Goal: Obtain resource: Download file/media

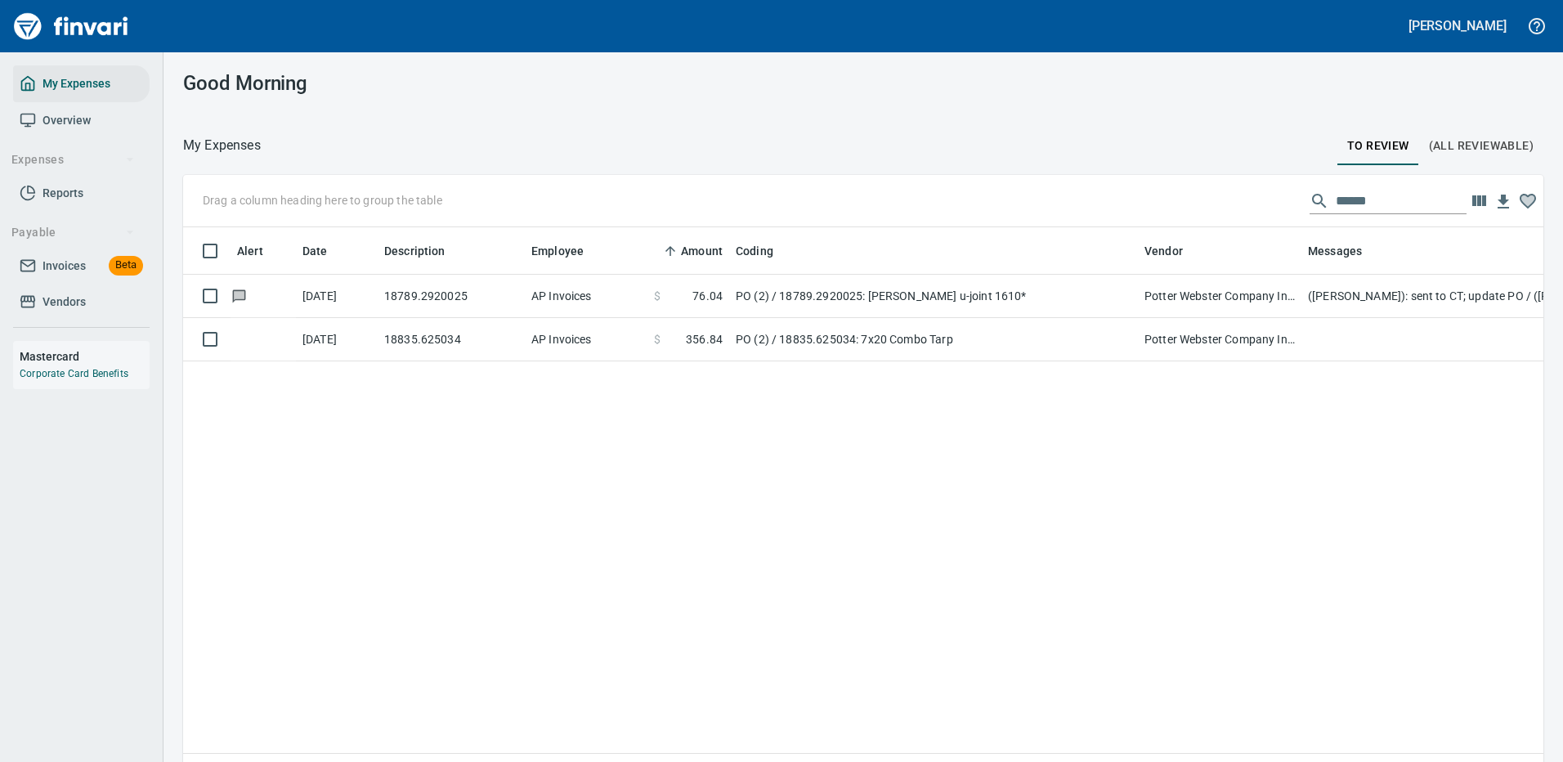
scroll to position [558, 1336]
drag, startPoint x: 1358, startPoint y: 199, endPoint x: 1167, endPoint y: 190, distance: 191.5
click at [1167, 190] on div "Drag a column heading here to group the table ******" at bounding box center [863, 201] width 1360 height 52
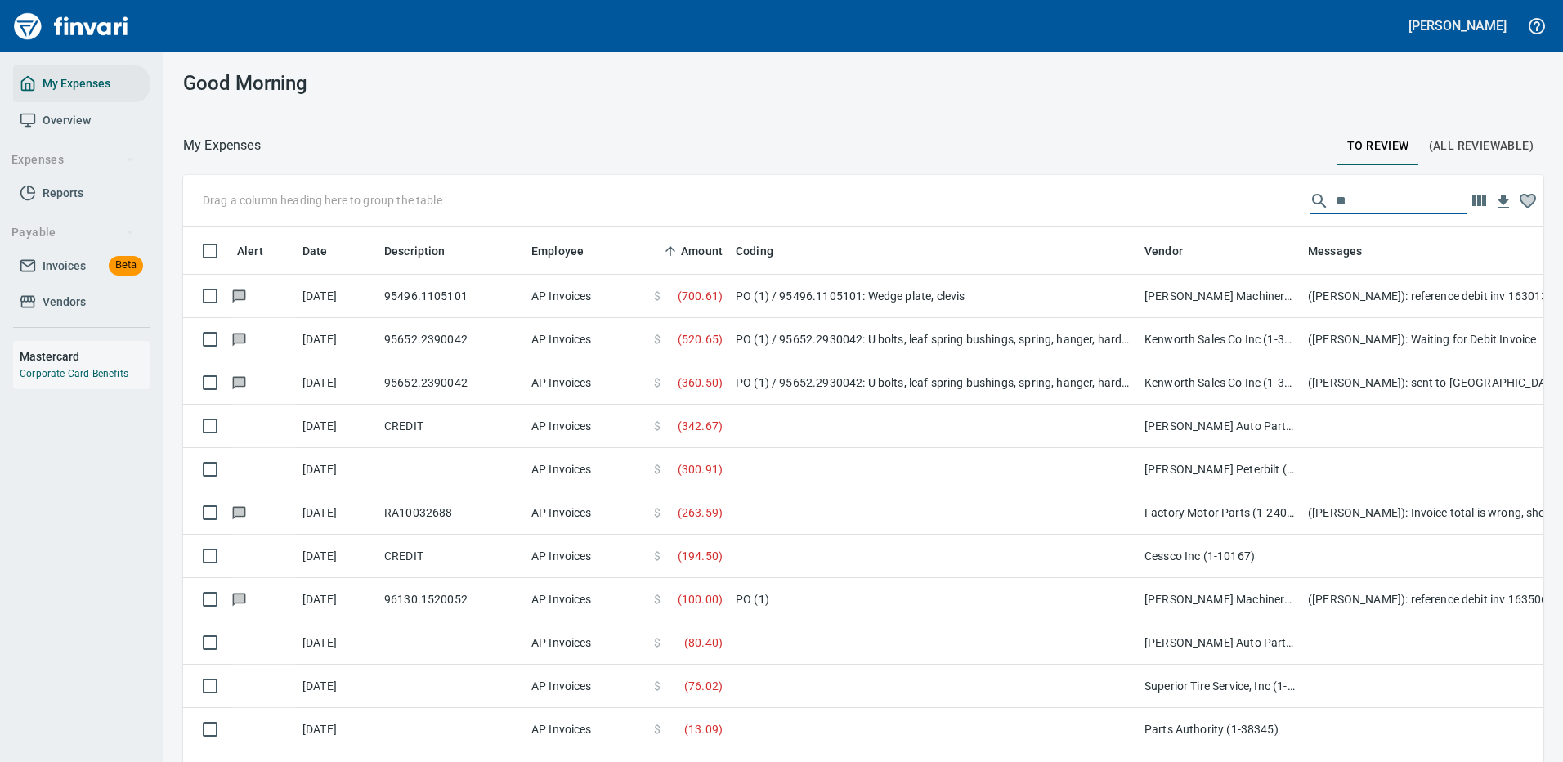
type input "*"
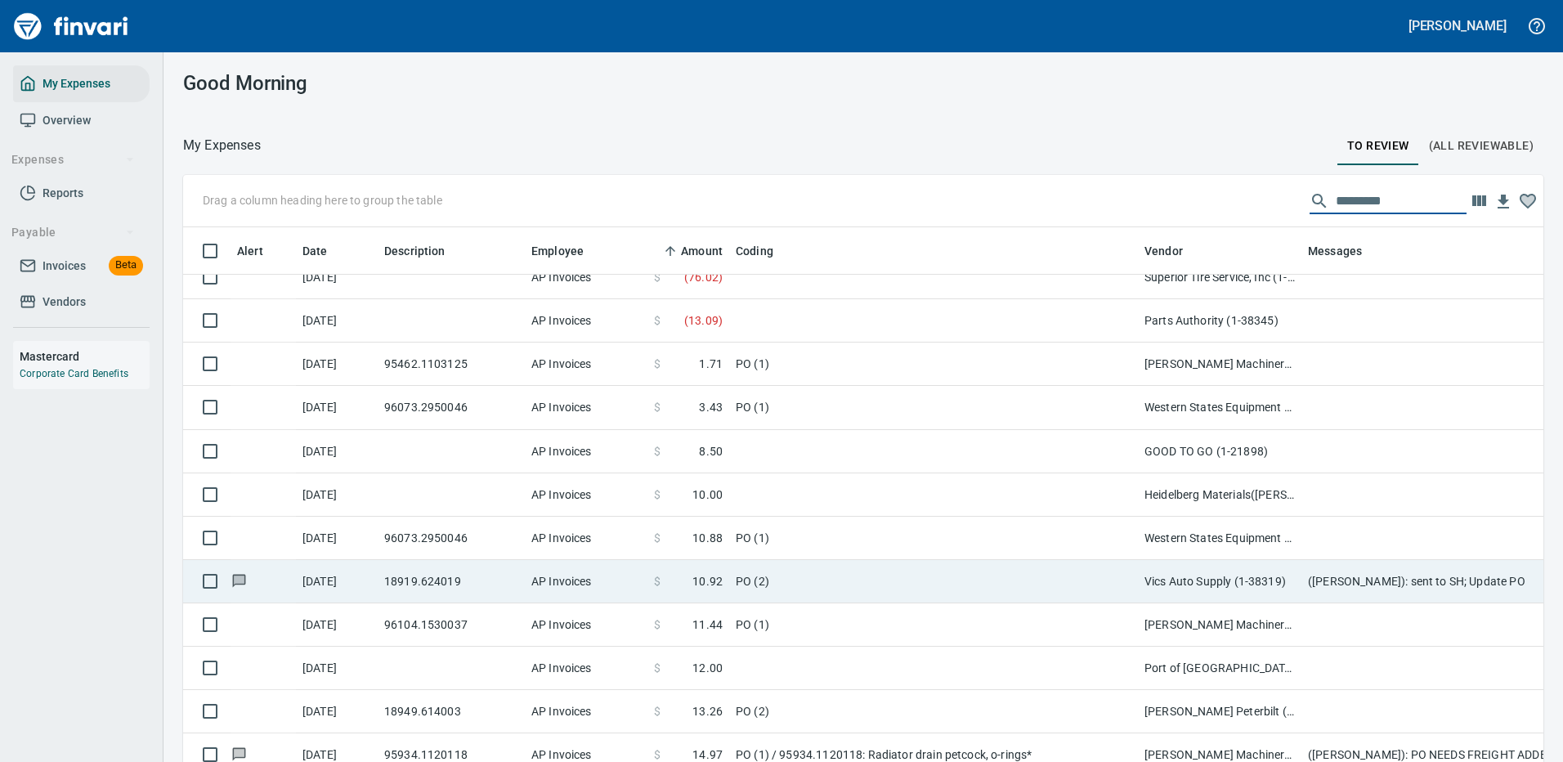
scroll to position [491, 0]
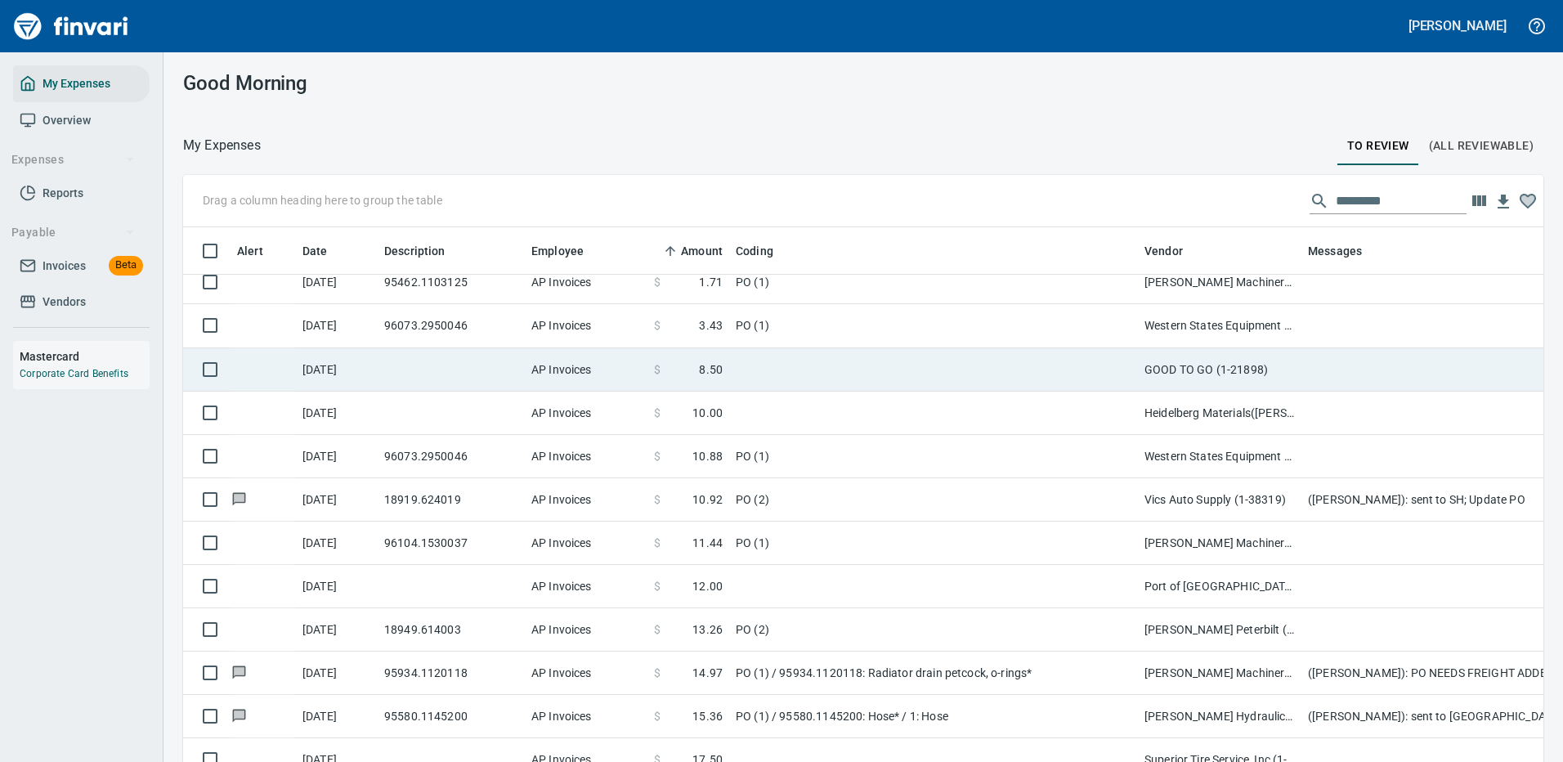
click at [1100, 365] on td at bounding box center [933, 369] width 409 height 43
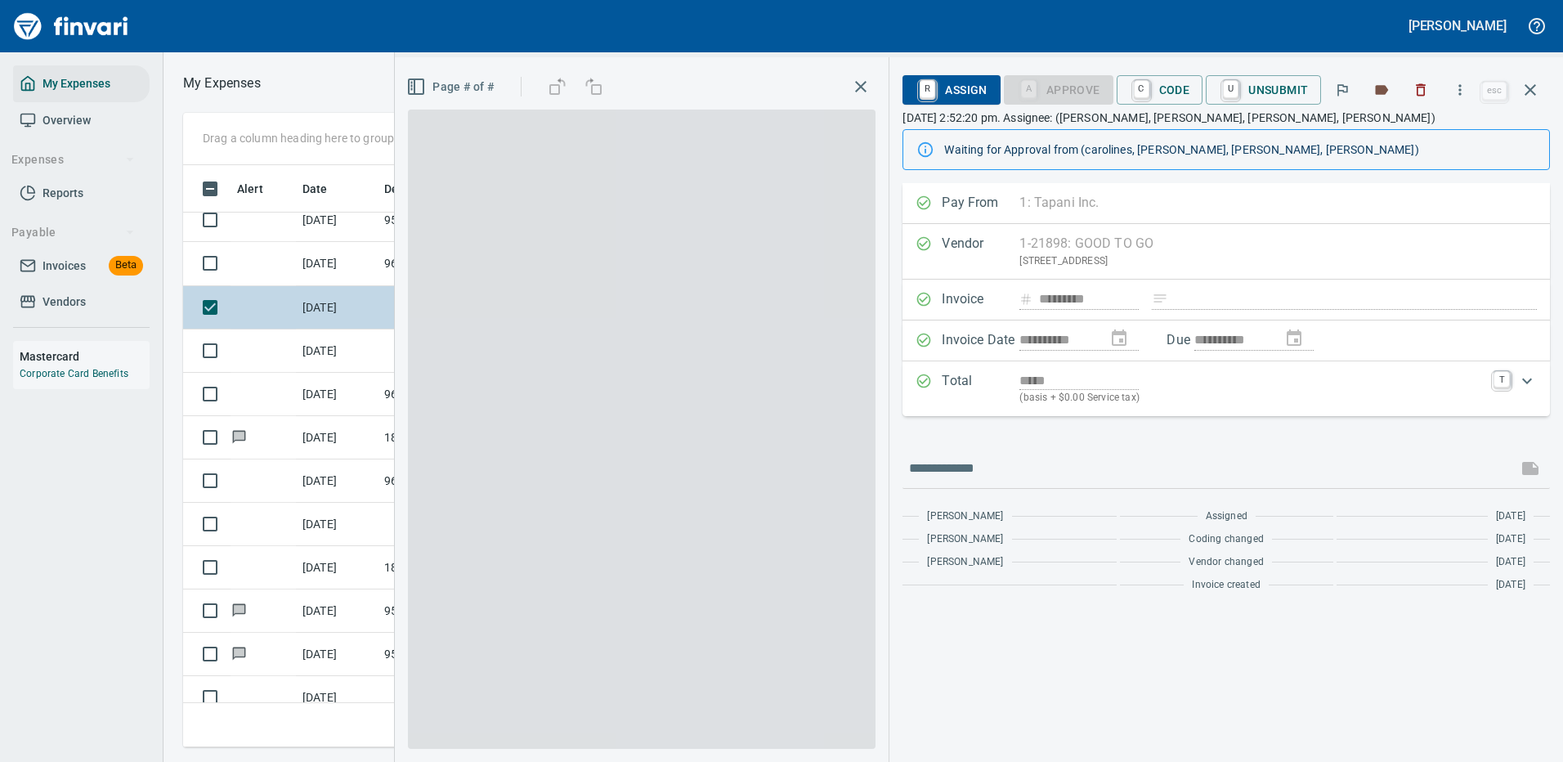
scroll to position [558, 927]
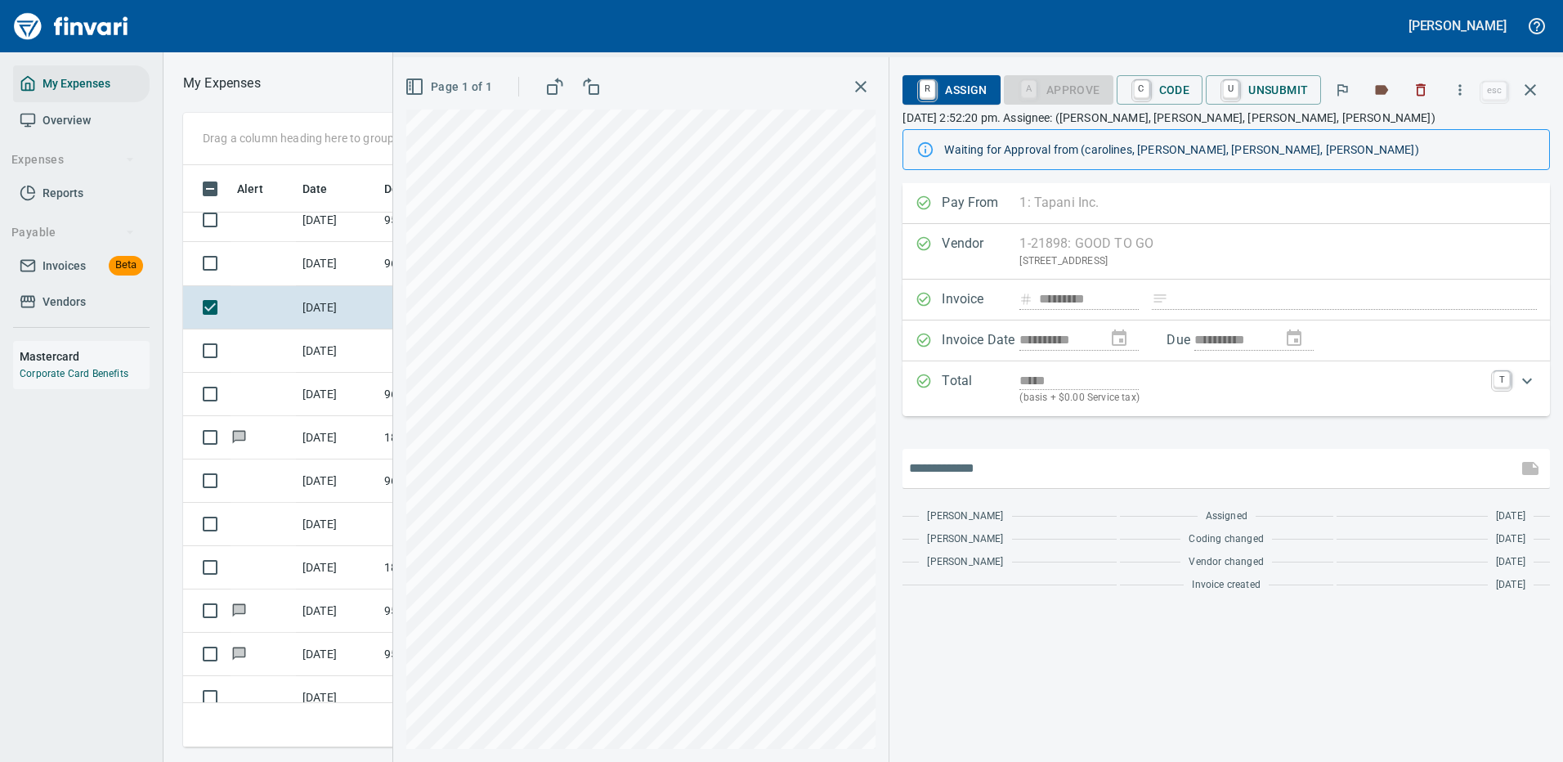
click at [1027, 470] on input "text" at bounding box center [1210, 468] width 602 height 26
type input "**********"
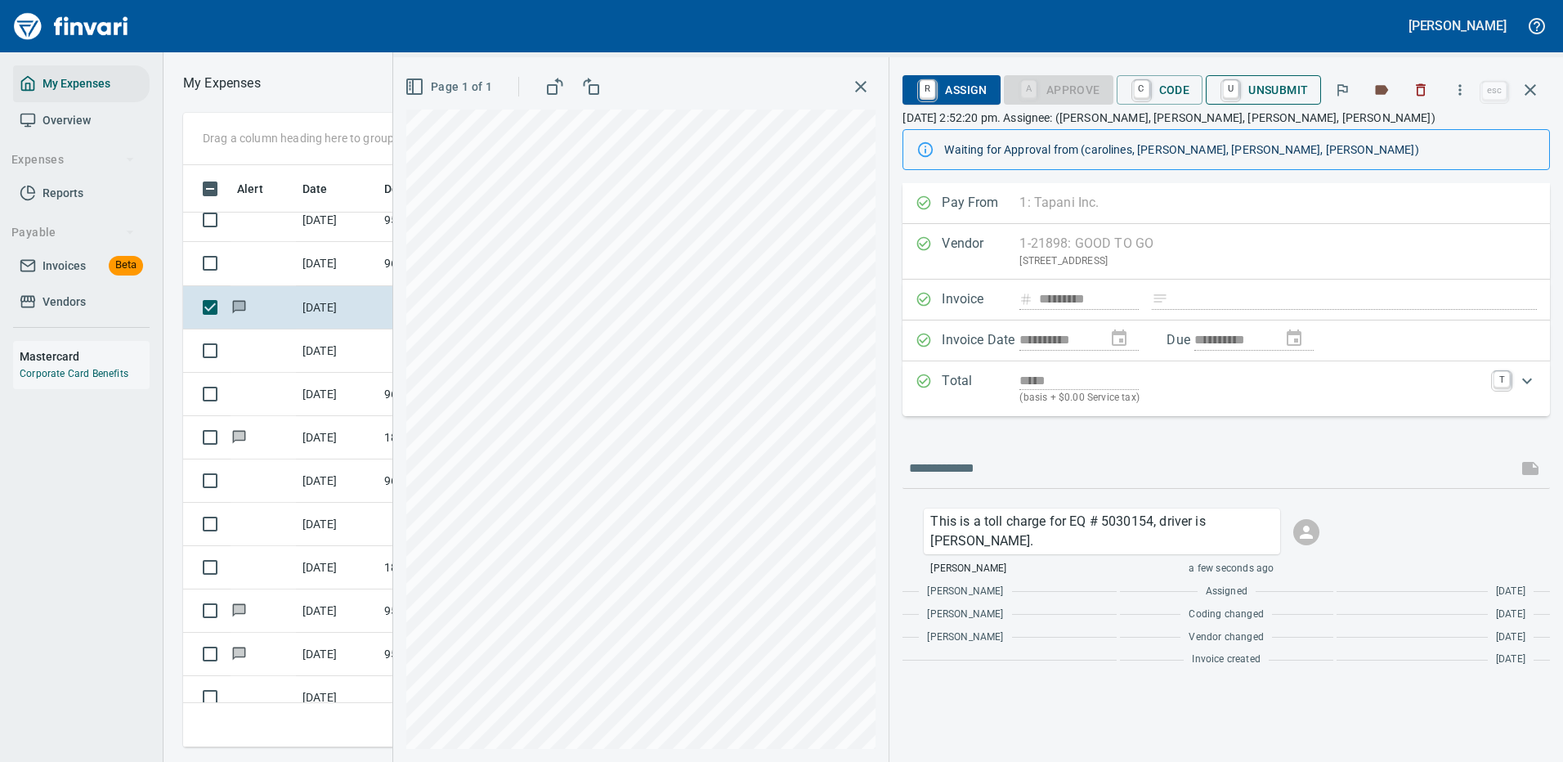
click at [1266, 92] on span "U Unsubmit" at bounding box center [1263, 90] width 89 height 28
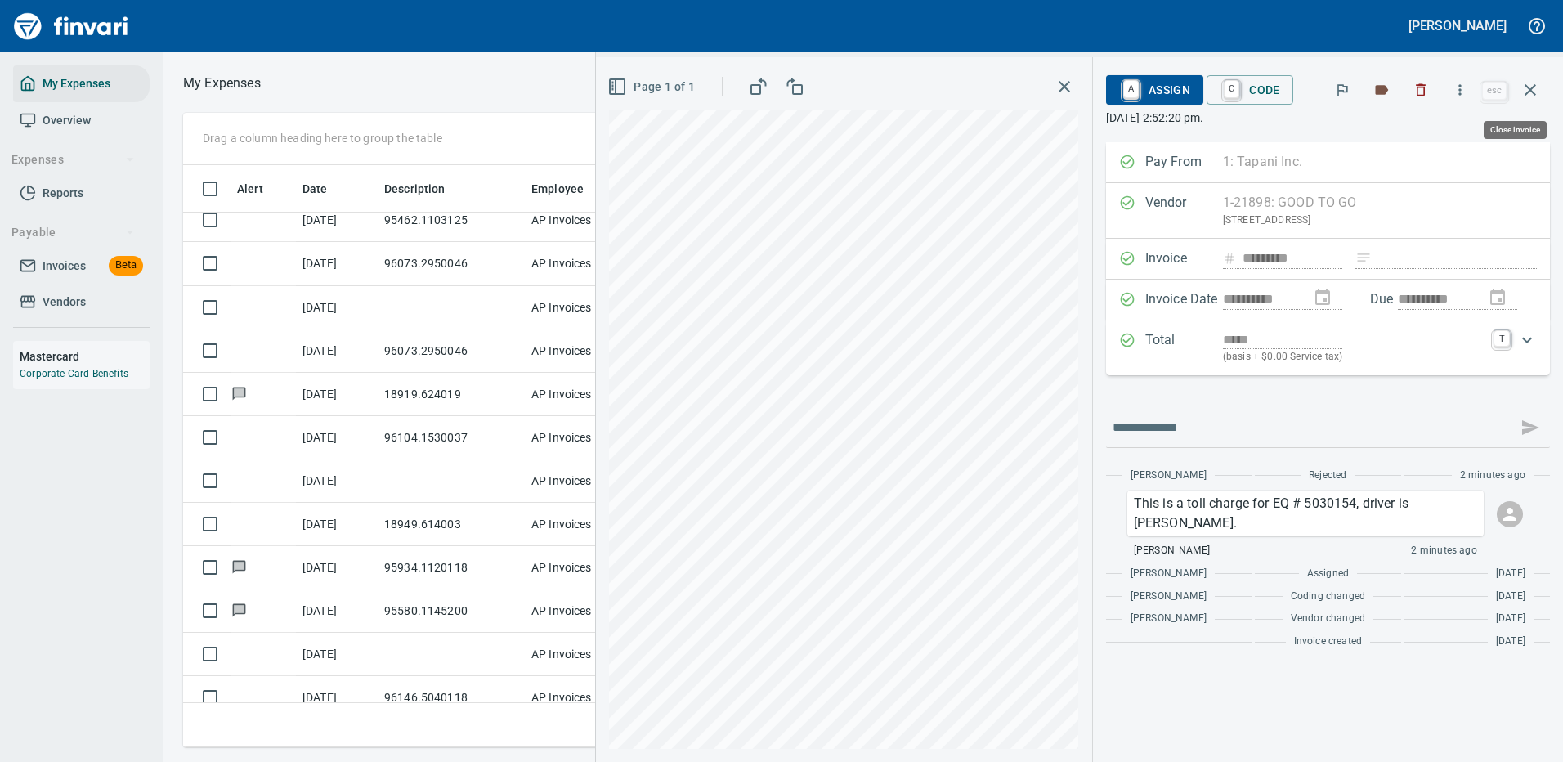
click at [1530, 85] on icon "button" at bounding box center [1531, 90] width 20 height 20
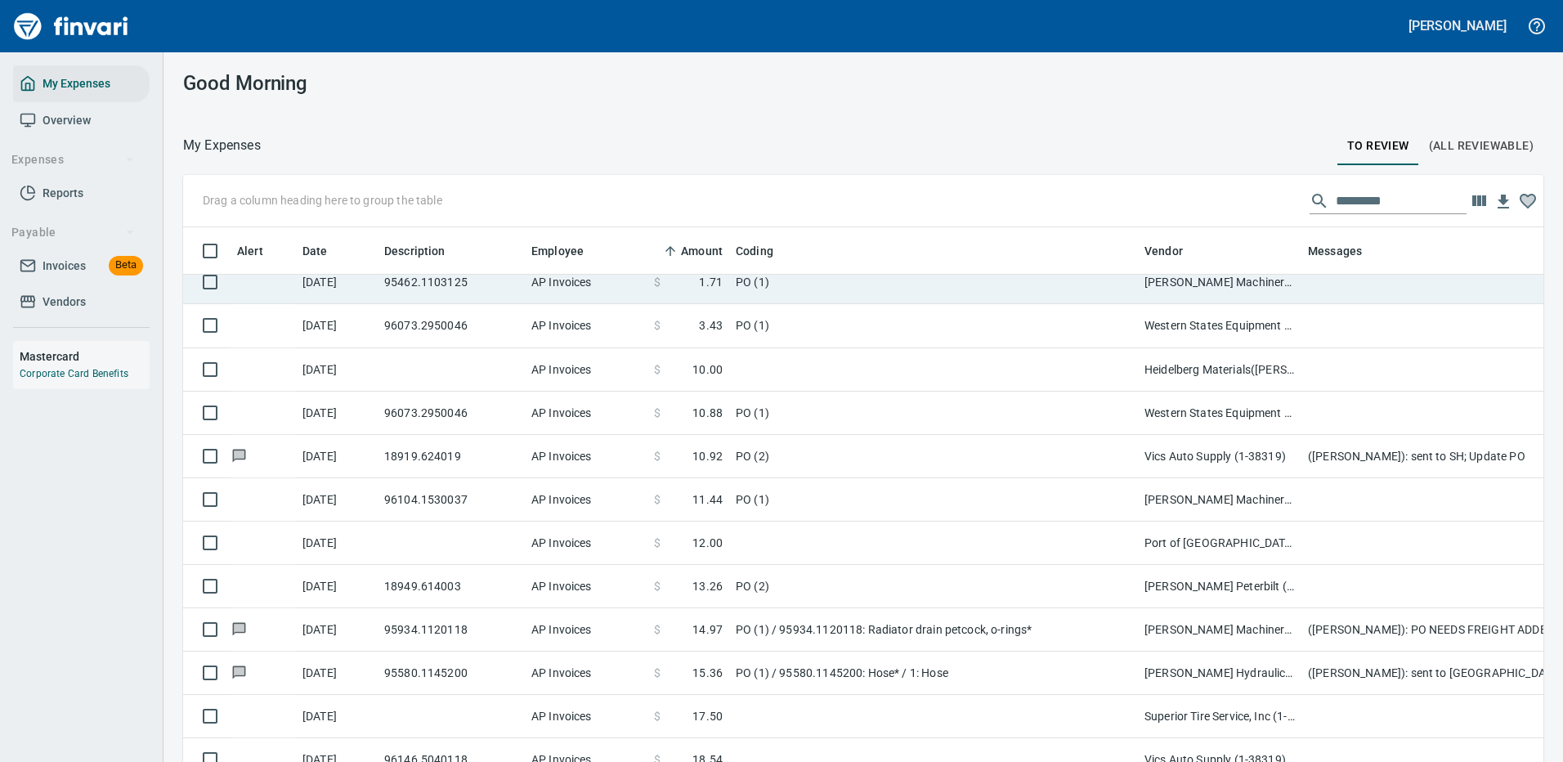
scroll to position [558, 1324]
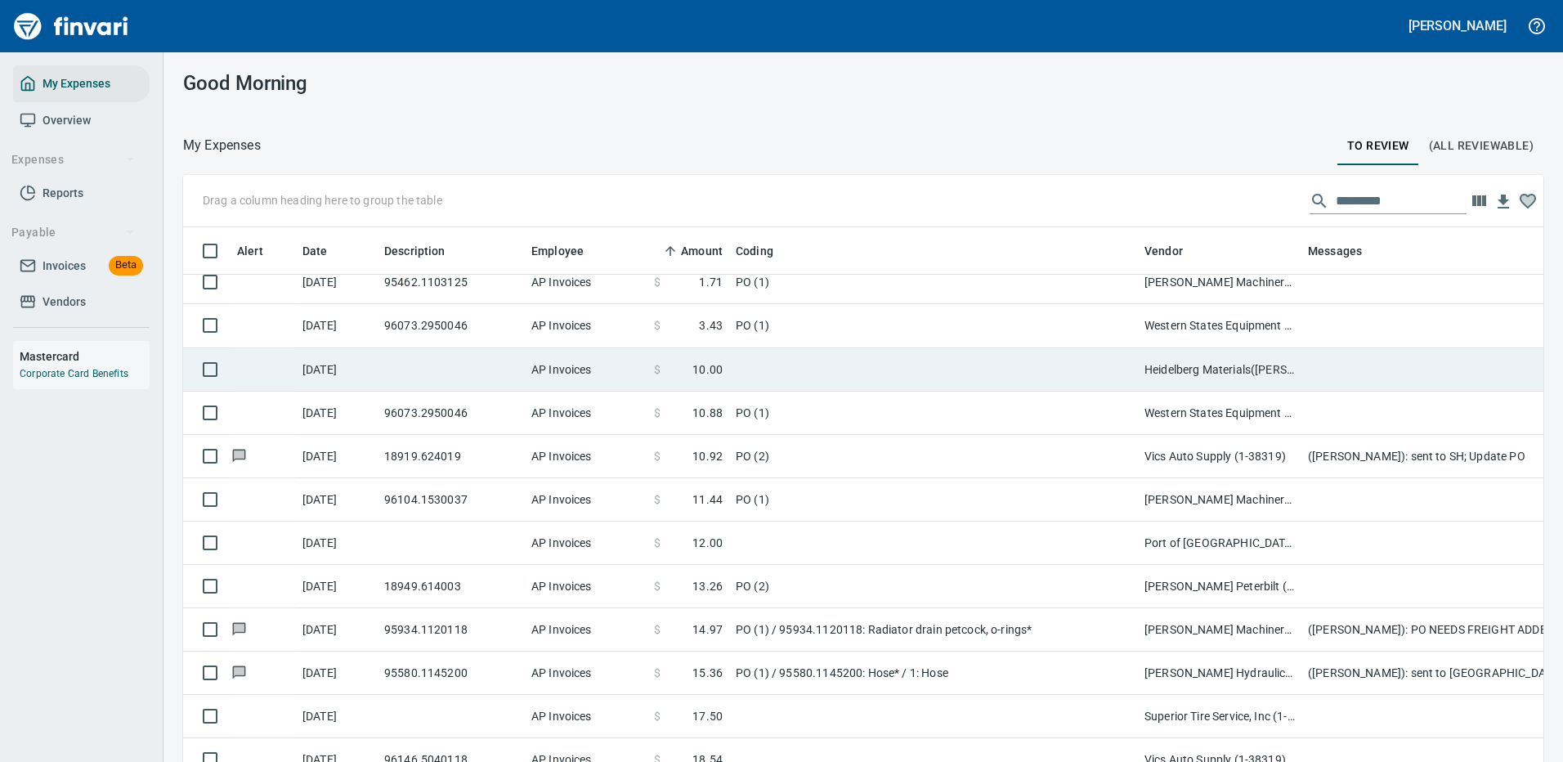
click at [810, 364] on td at bounding box center [933, 369] width 409 height 43
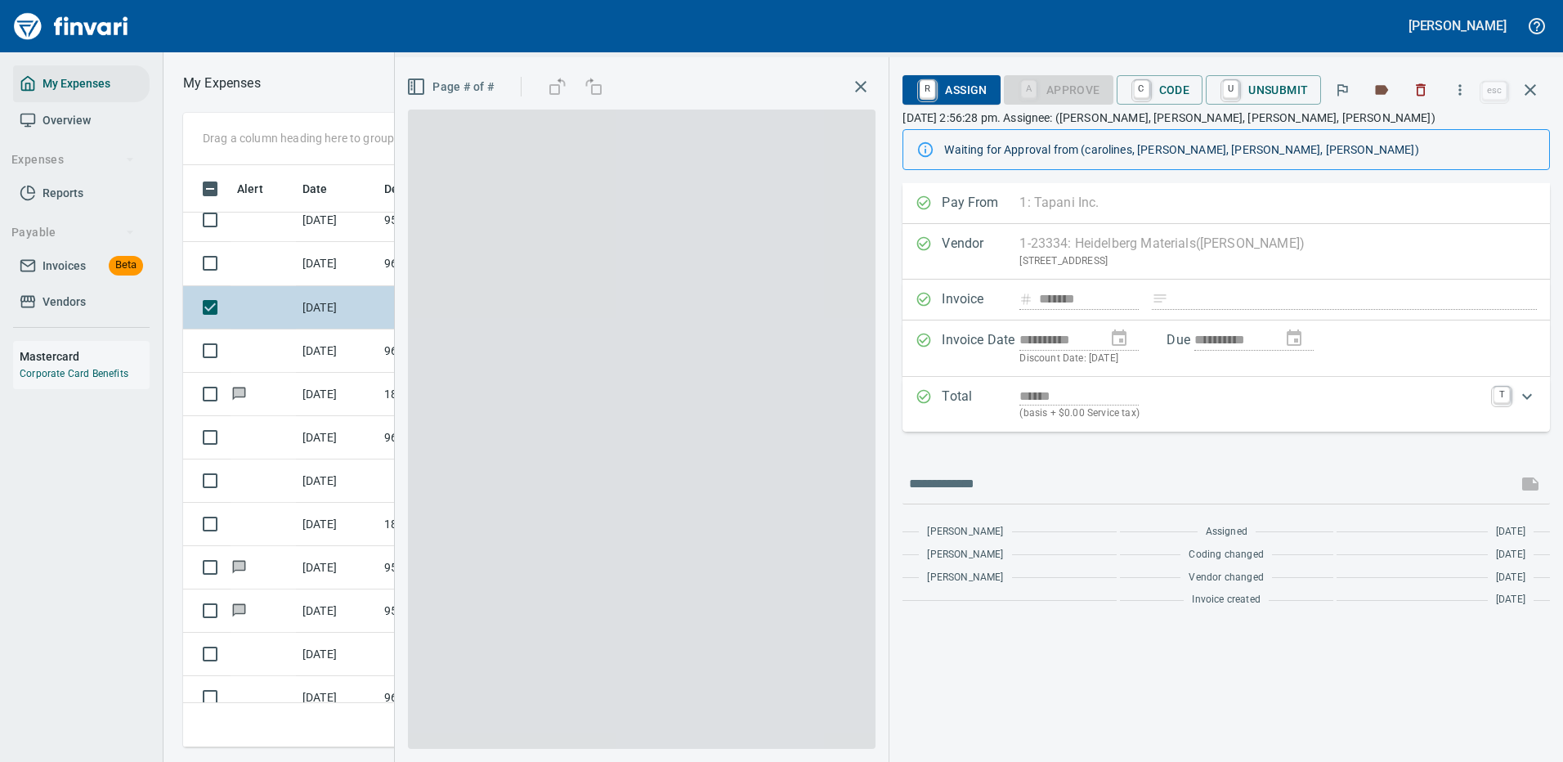
scroll to position [558, 927]
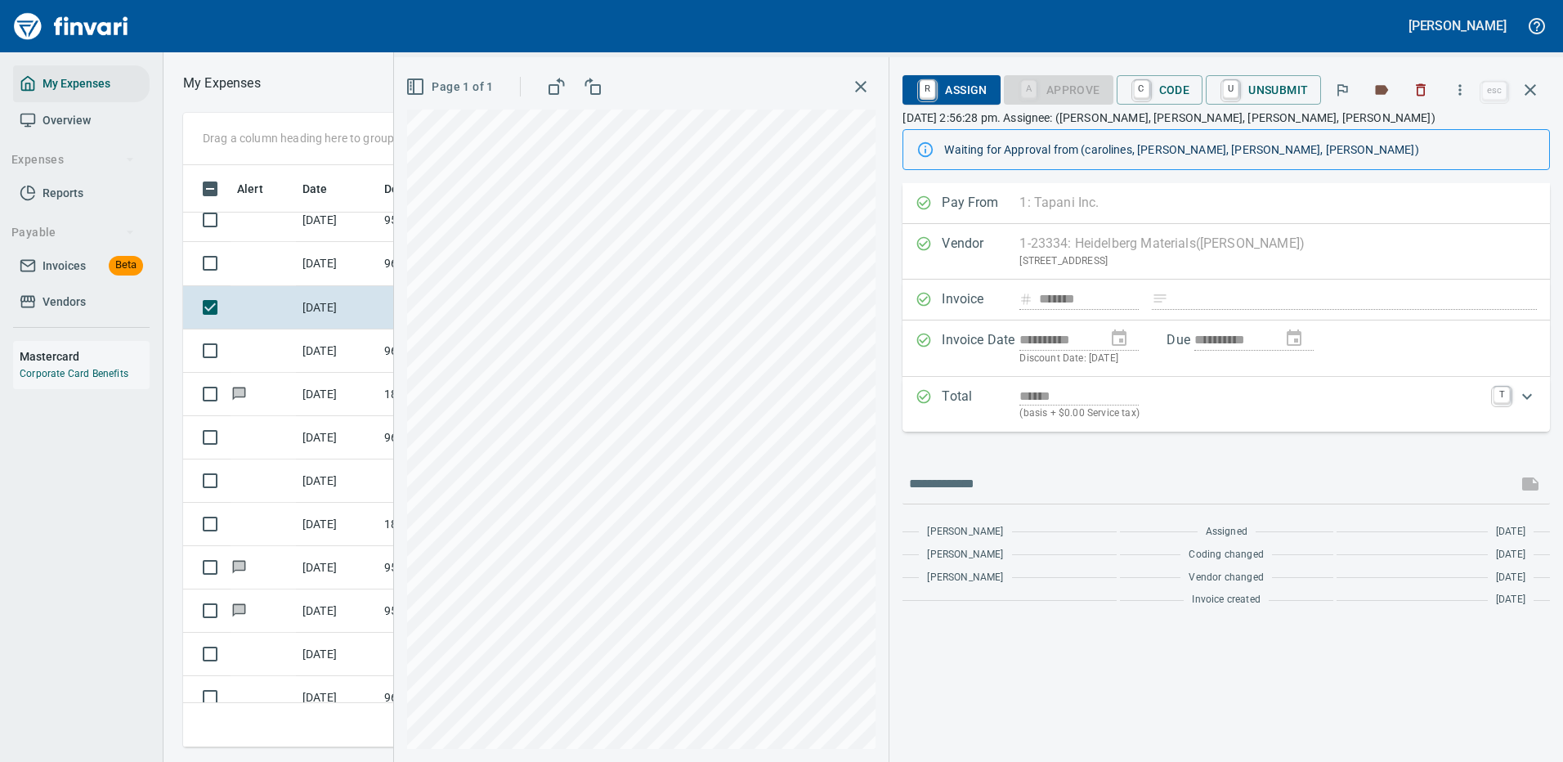
click at [889, 437] on div "Page 1 of 1" at bounding box center [641, 409] width 495 height 705
click at [1534, 87] on icon "button" at bounding box center [1530, 89] width 11 height 11
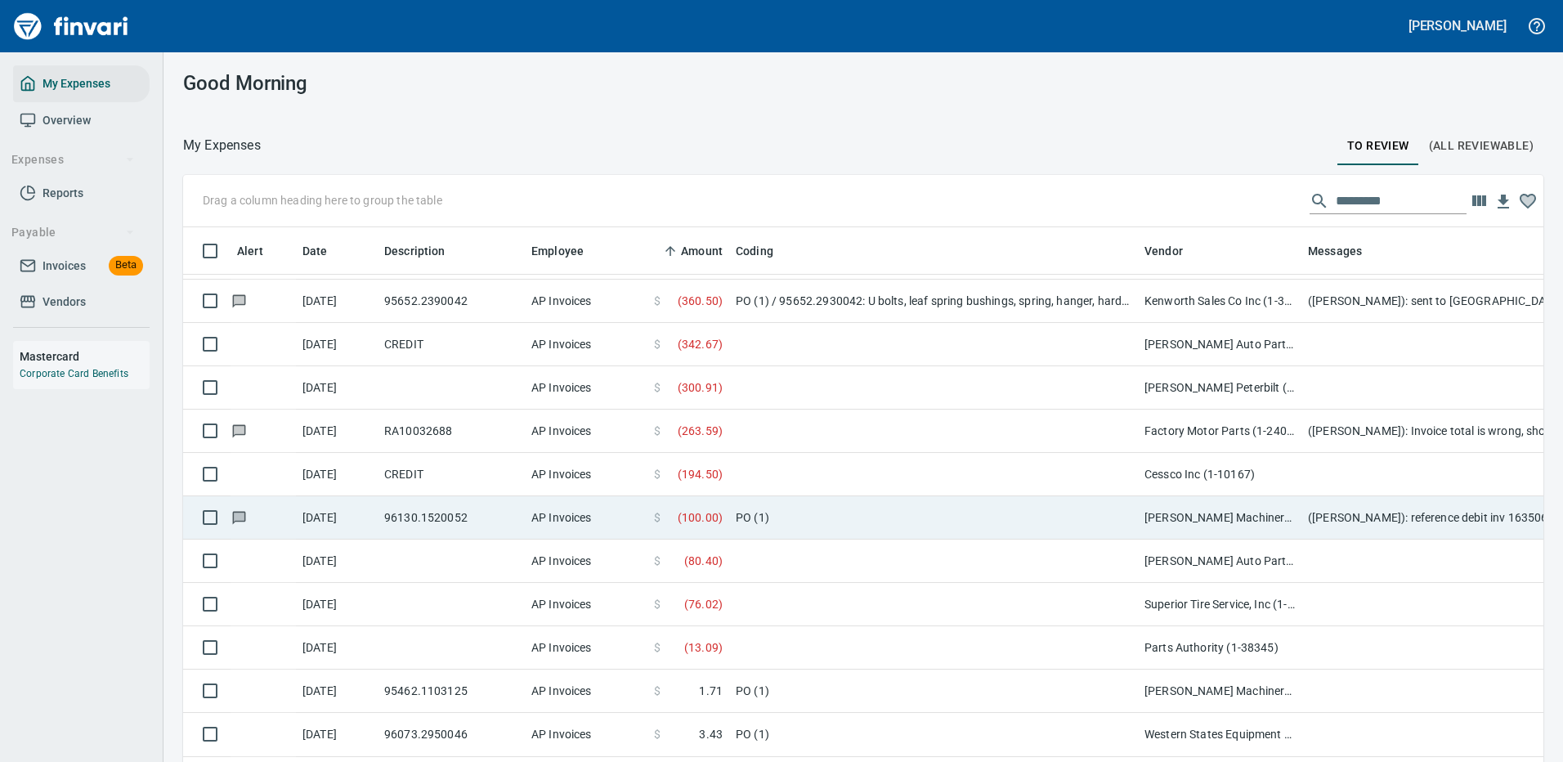
scroll to position [164, 0]
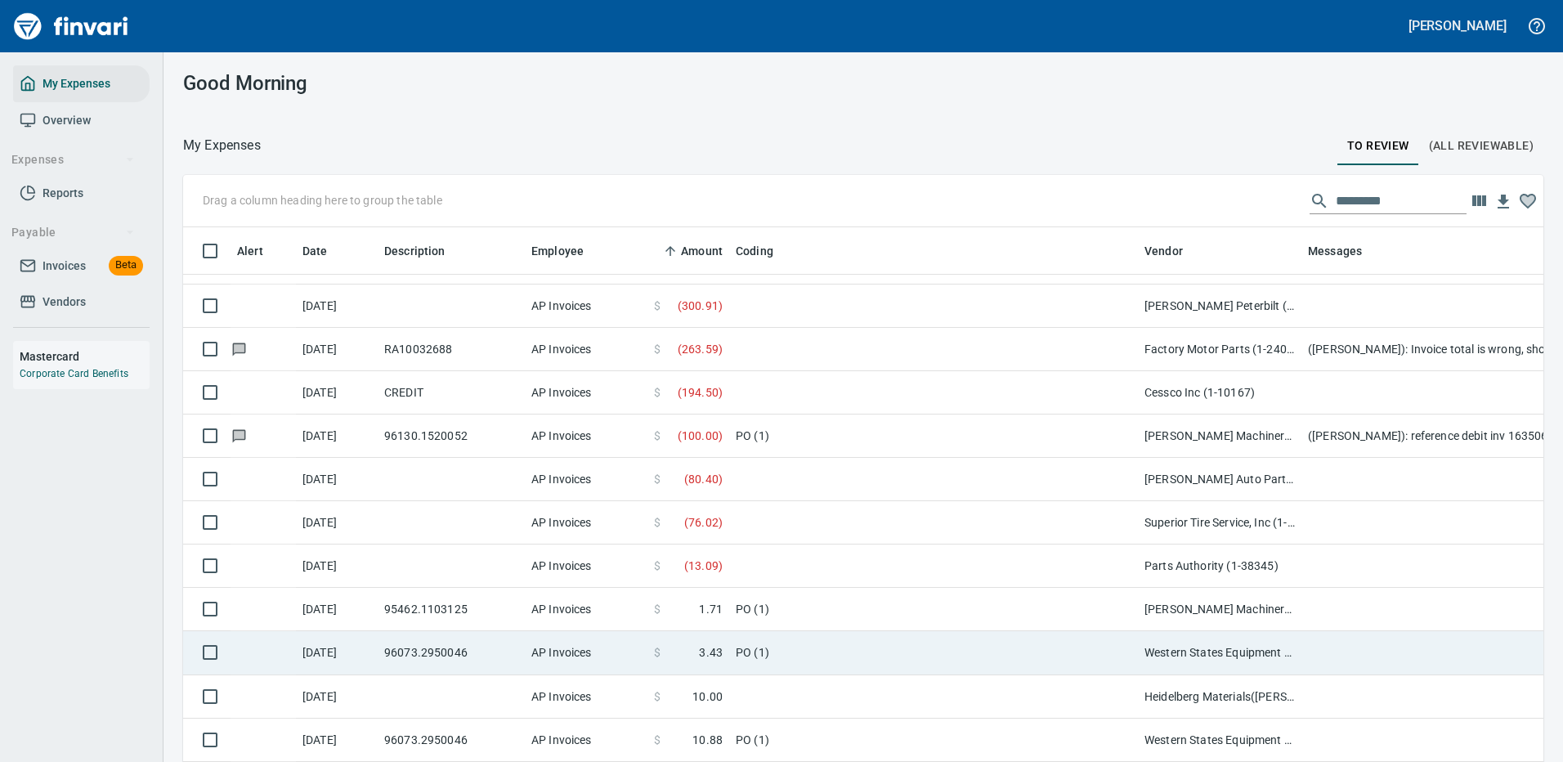
click at [925, 645] on td "PO (1)" at bounding box center [933, 652] width 409 height 43
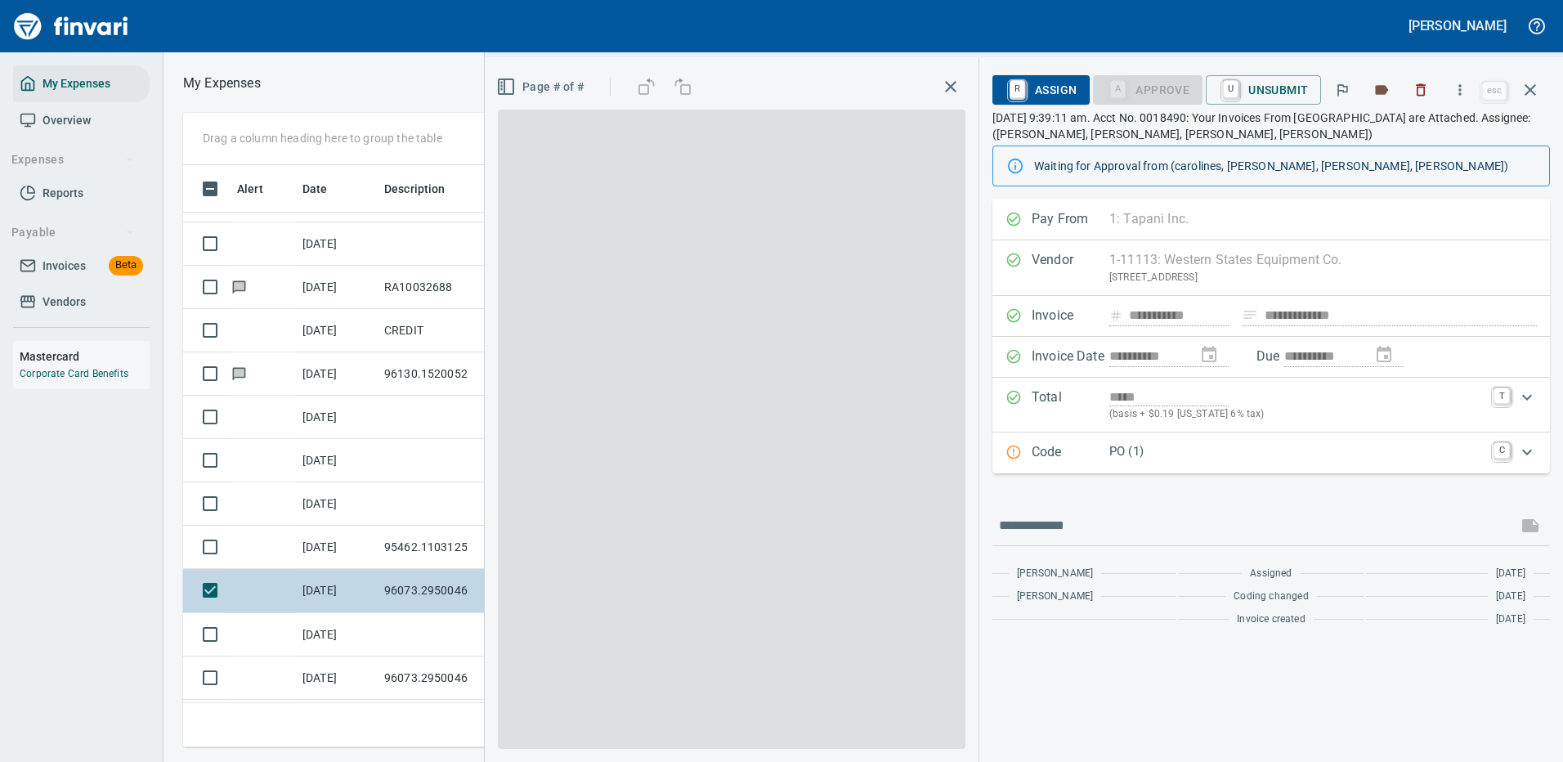
scroll to position [558, 927]
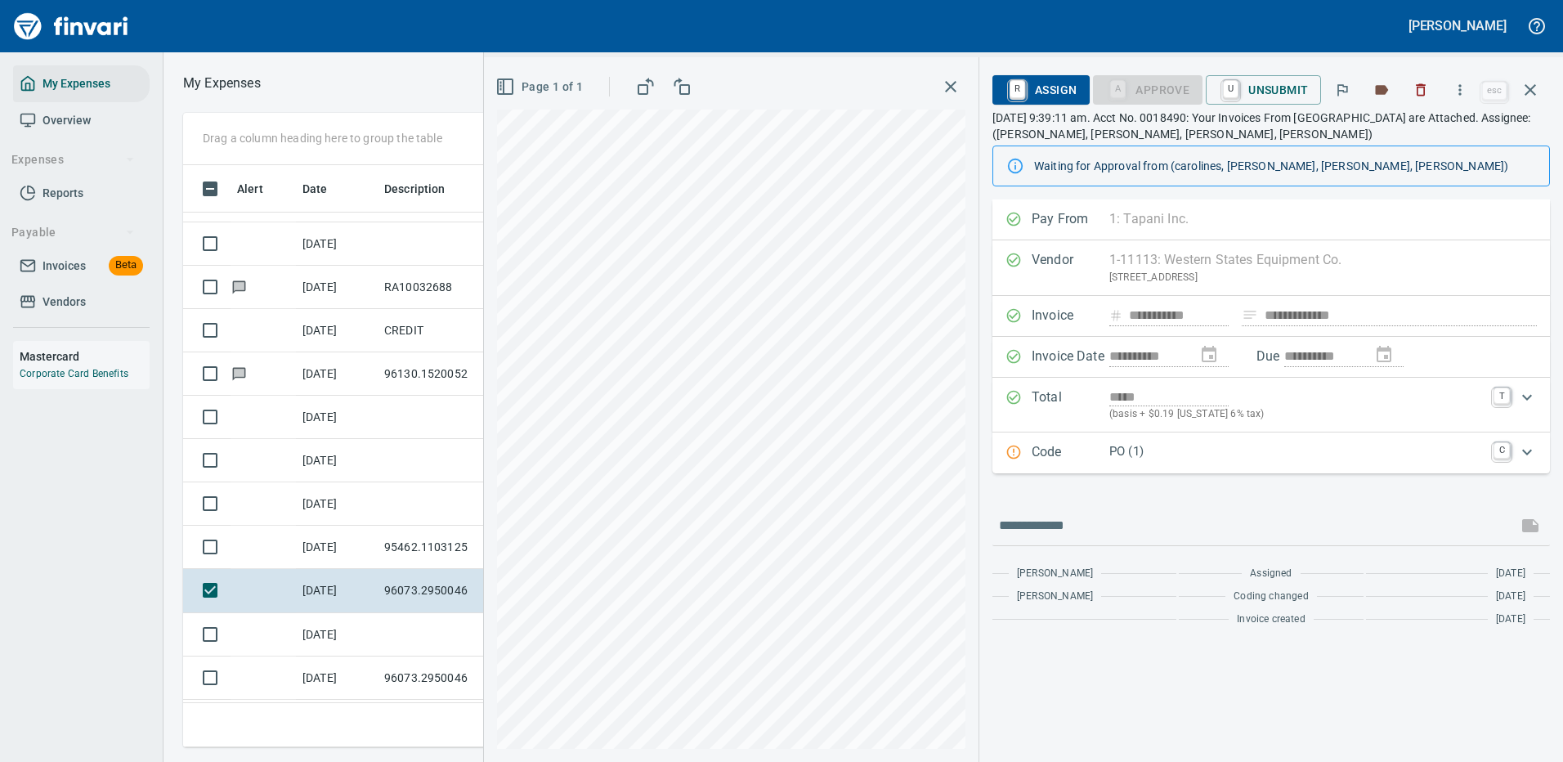
click at [1522, 449] on icon "Expand" at bounding box center [1527, 452] width 20 height 20
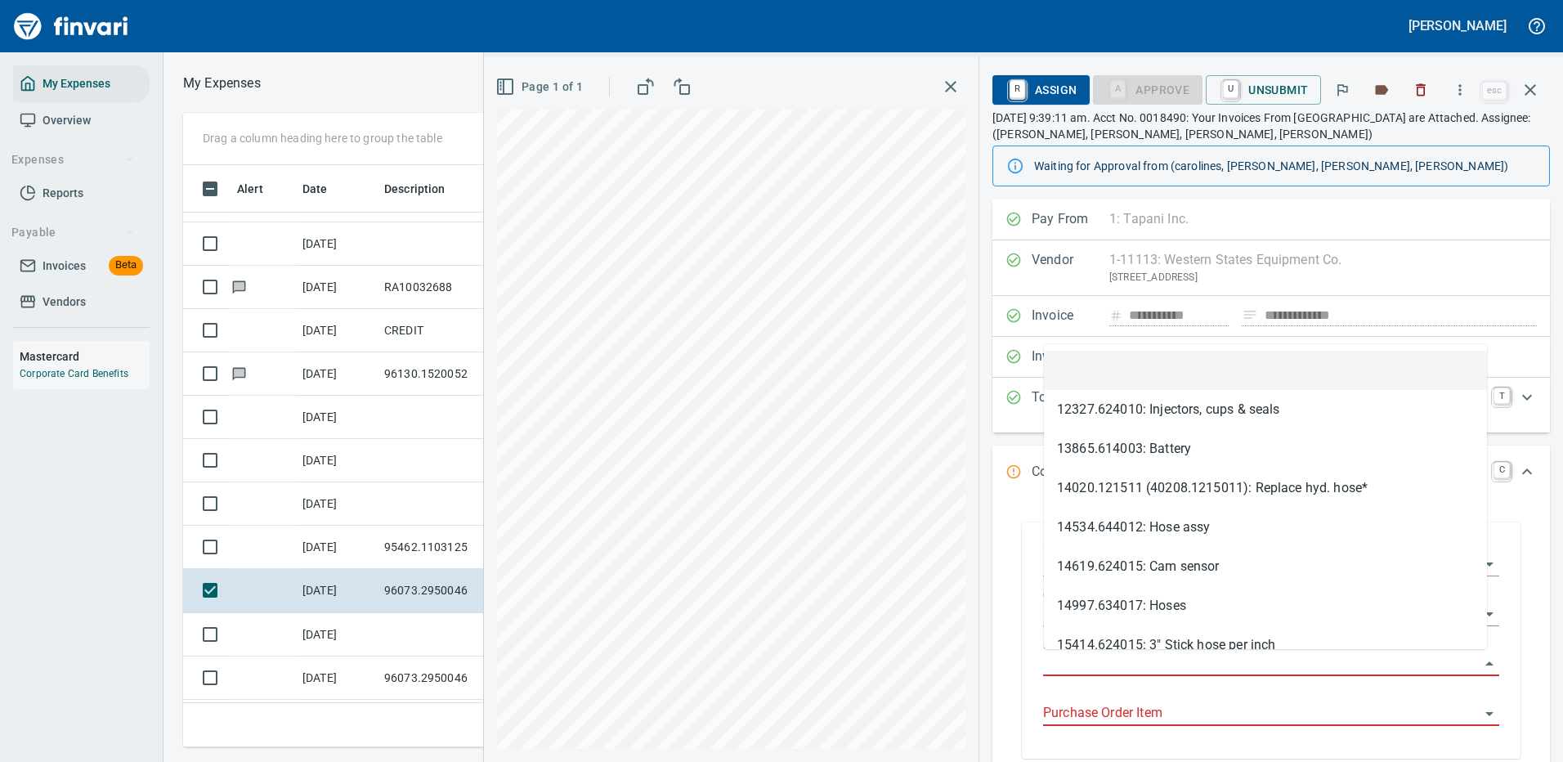
click at [1087, 662] on input "Purchase Order" at bounding box center [1261, 663] width 437 height 23
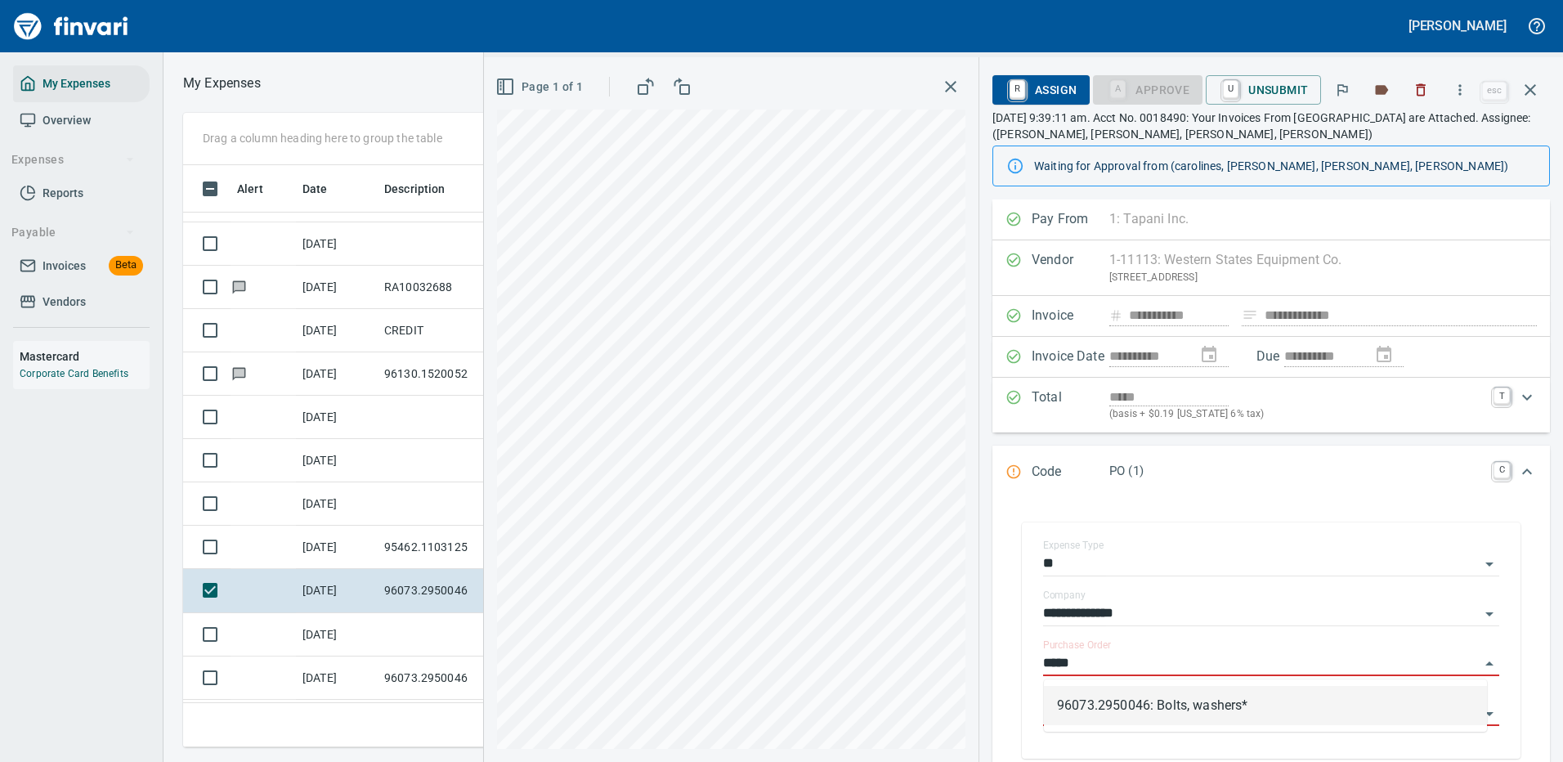
click at [1154, 699] on li "96073.2950046: Bolts, washers*" at bounding box center [1265, 705] width 443 height 39
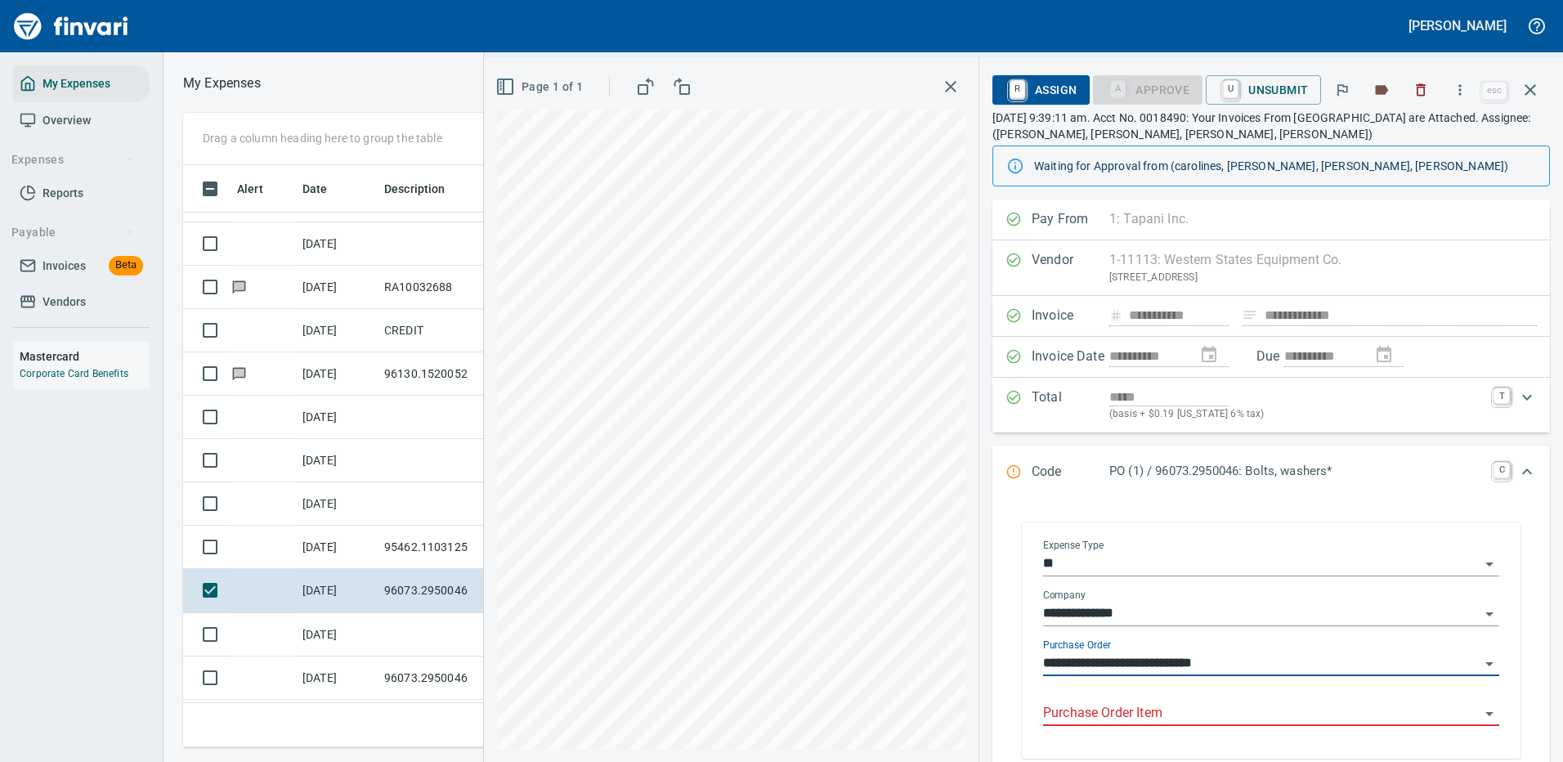
scroll to position [82, 0]
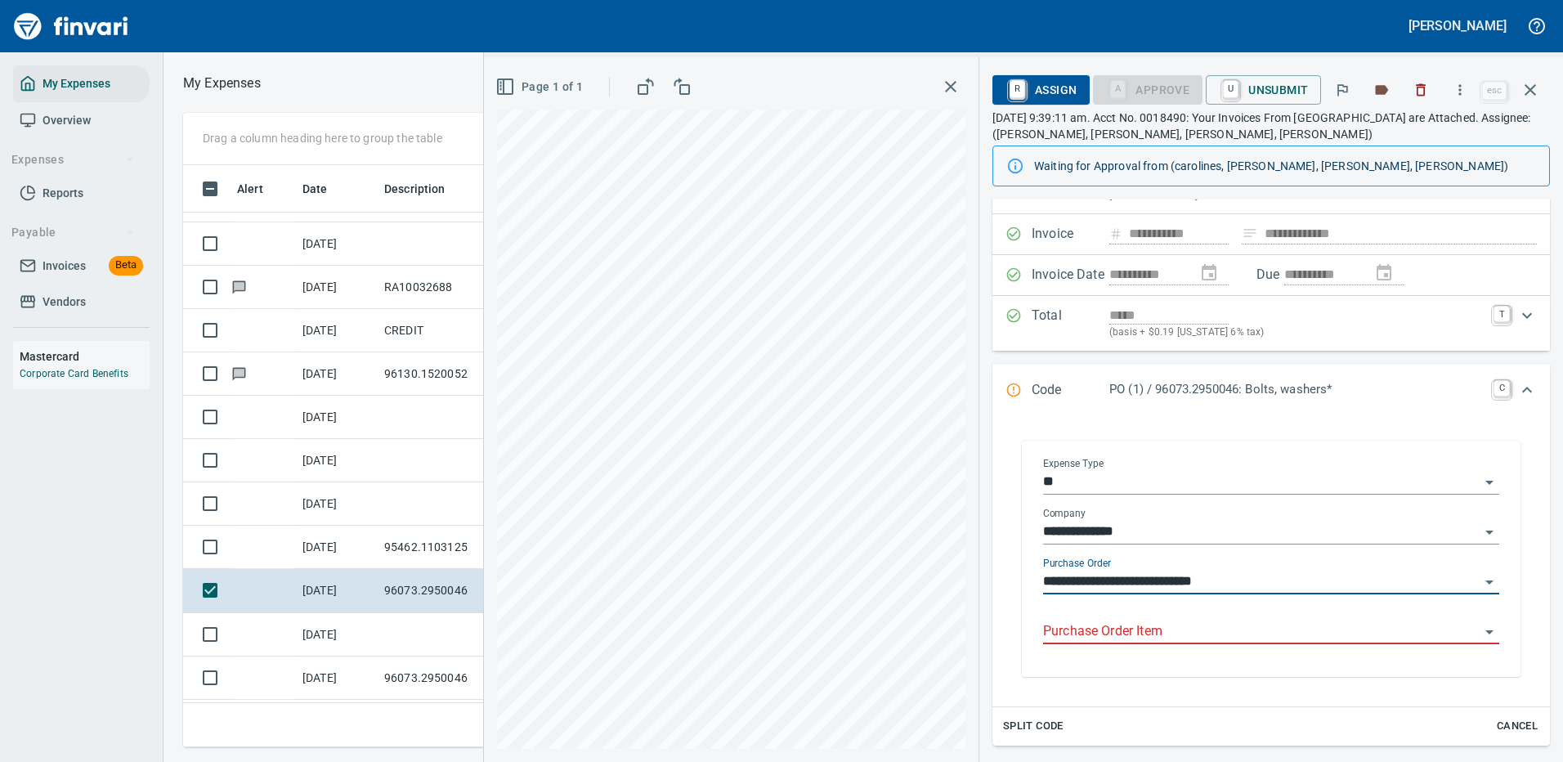
type input "**********"
click at [1115, 630] on input "Purchase Order Item" at bounding box center [1261, 632] width 437 height 23
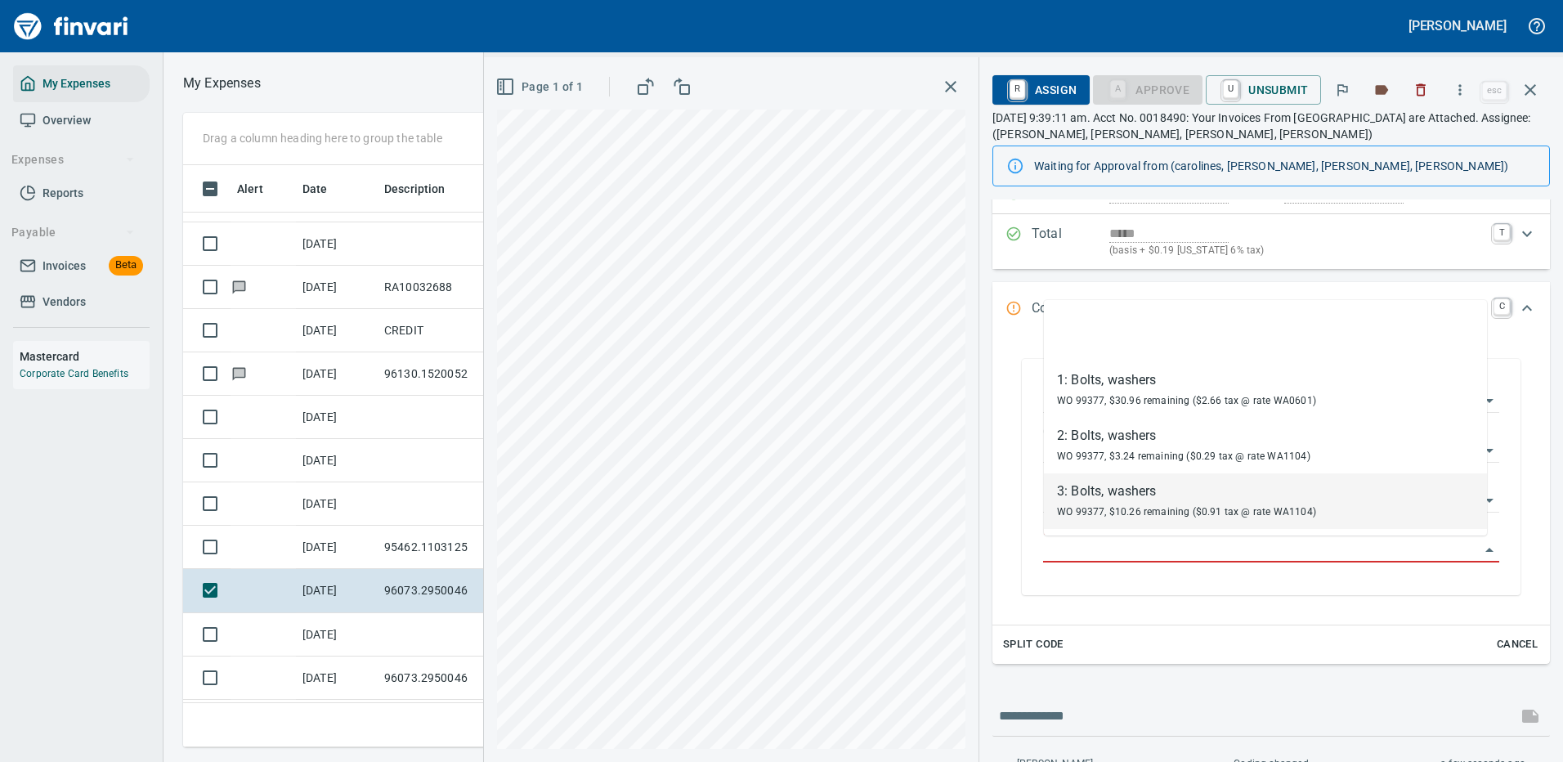
click at [1146, 495] on div "3: Bolts, washers" at bounding box center [1186, 492] width 259 height 20
type input "**********"
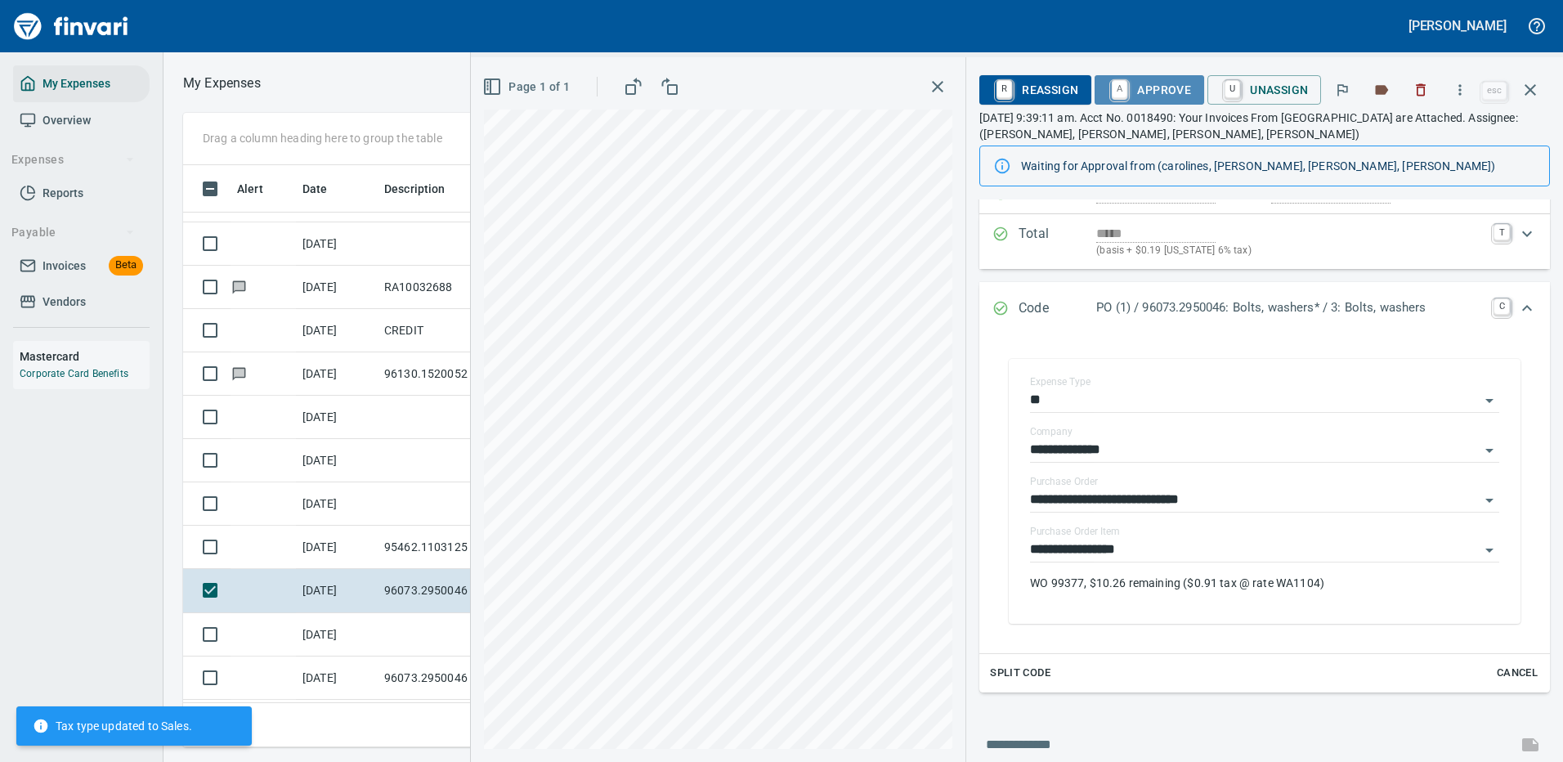
click at [1145, 87] on span "A Approve" at bounding box center [1149, 90] width 83 height 28
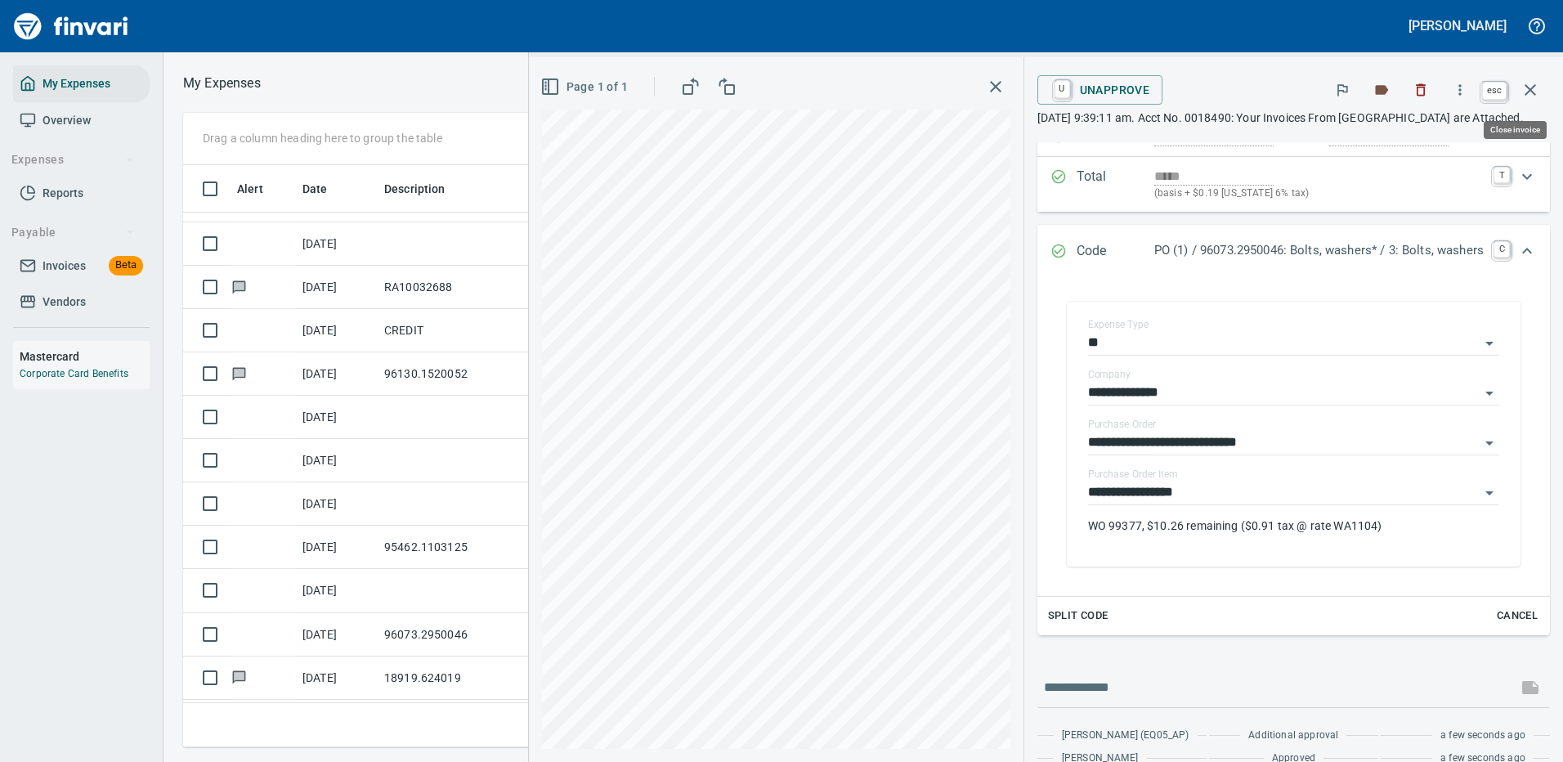
click at [1530, 88] on icon "button" at bounding box center [1530, 89] width 11 height 11
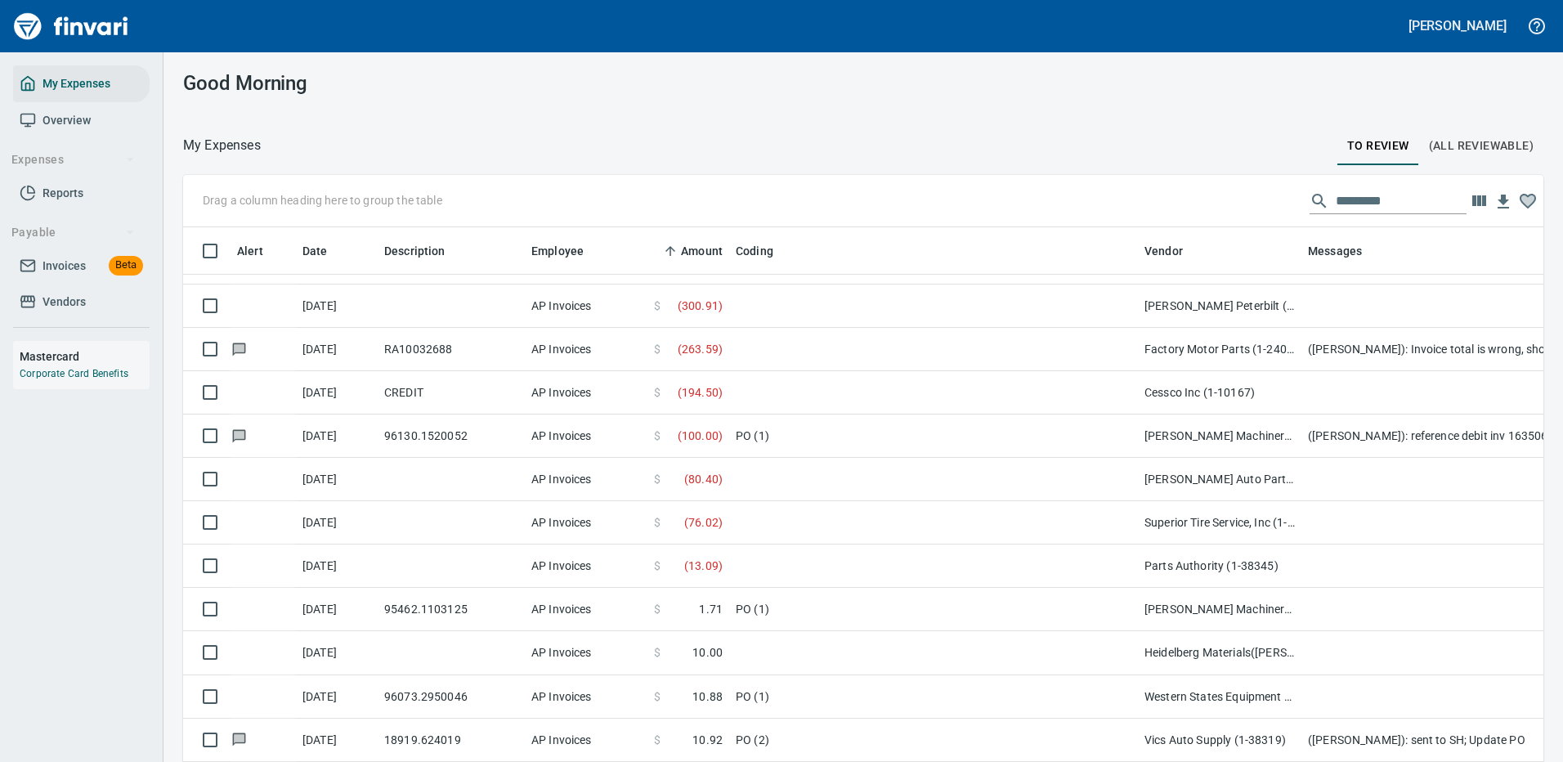
scroll to position [558, 1324]
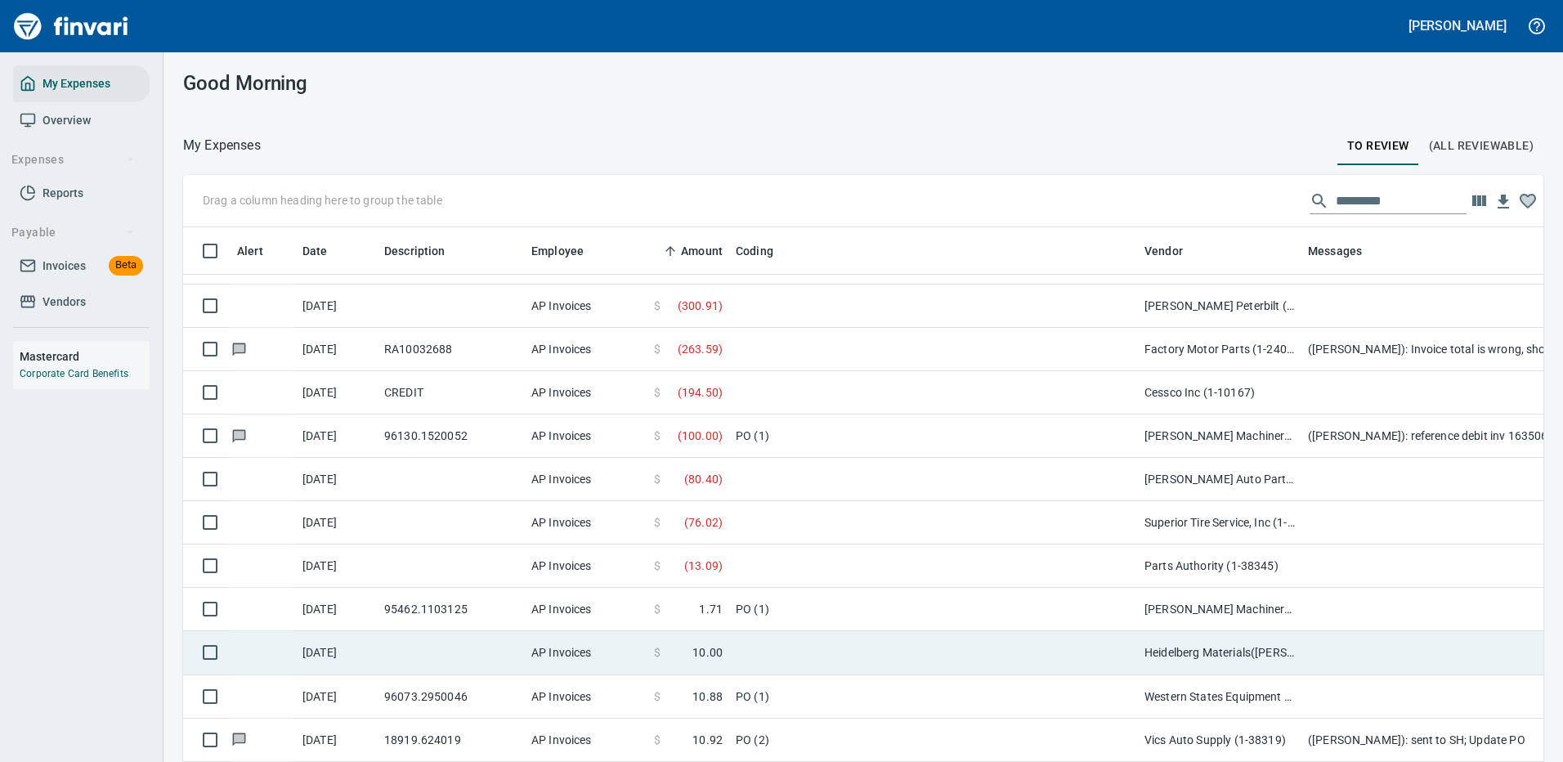
click at [879, 607] on td "PO (1)" at bounding box center [933, 609] width 409 height 43
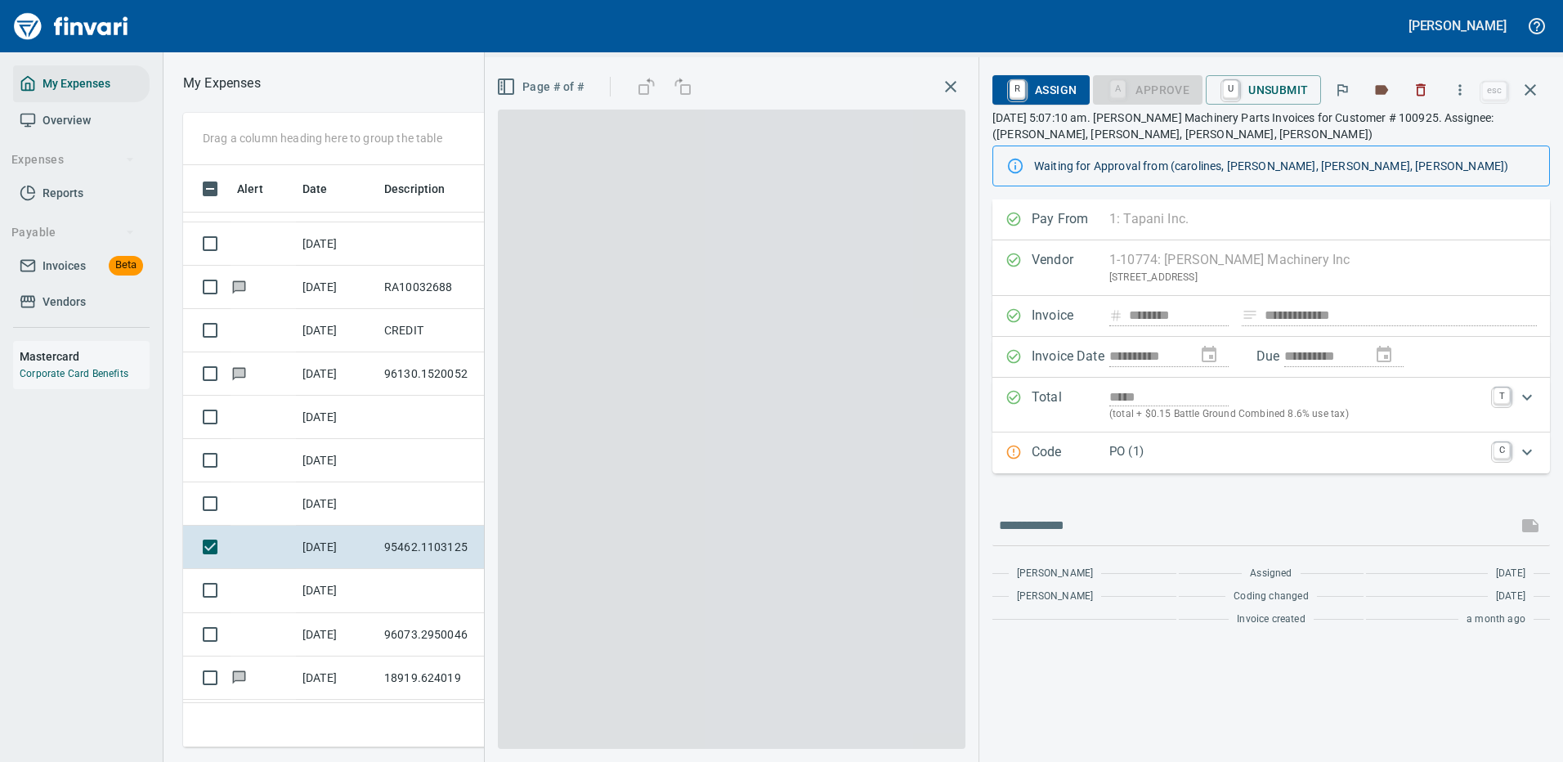
scroll to position [558, 927]
click at [1198, 454] on p "PO (1)" at bounding box center [1296, 451] width 374 height 19
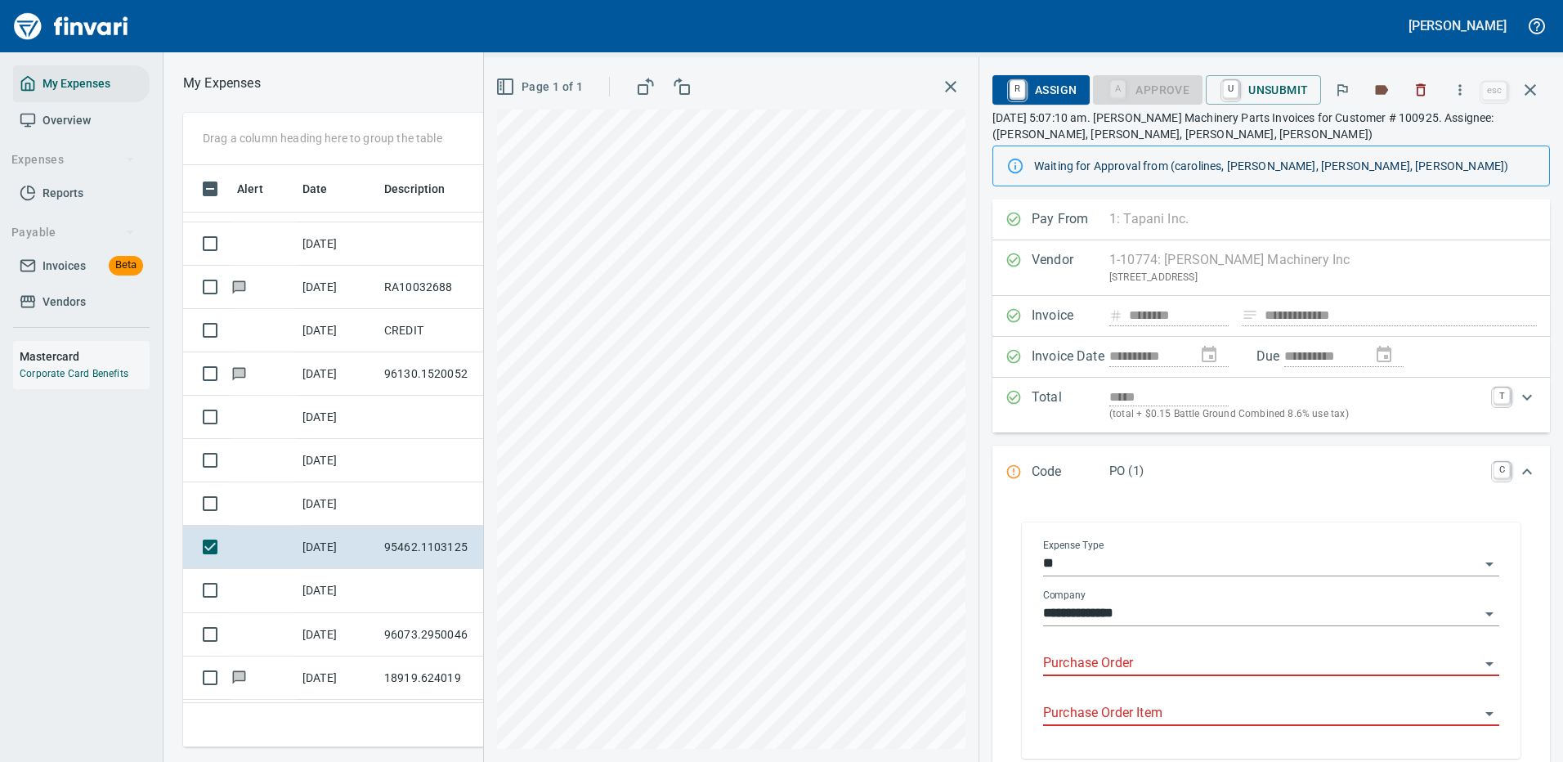
click at [1096, 661] on input "Purchase Order" at bounding box center [1261, 663] width 437 height 23
type input "*****"
click at [1535, 86] on icon "button" at bounding box center [1530, 89] width 11 height 11
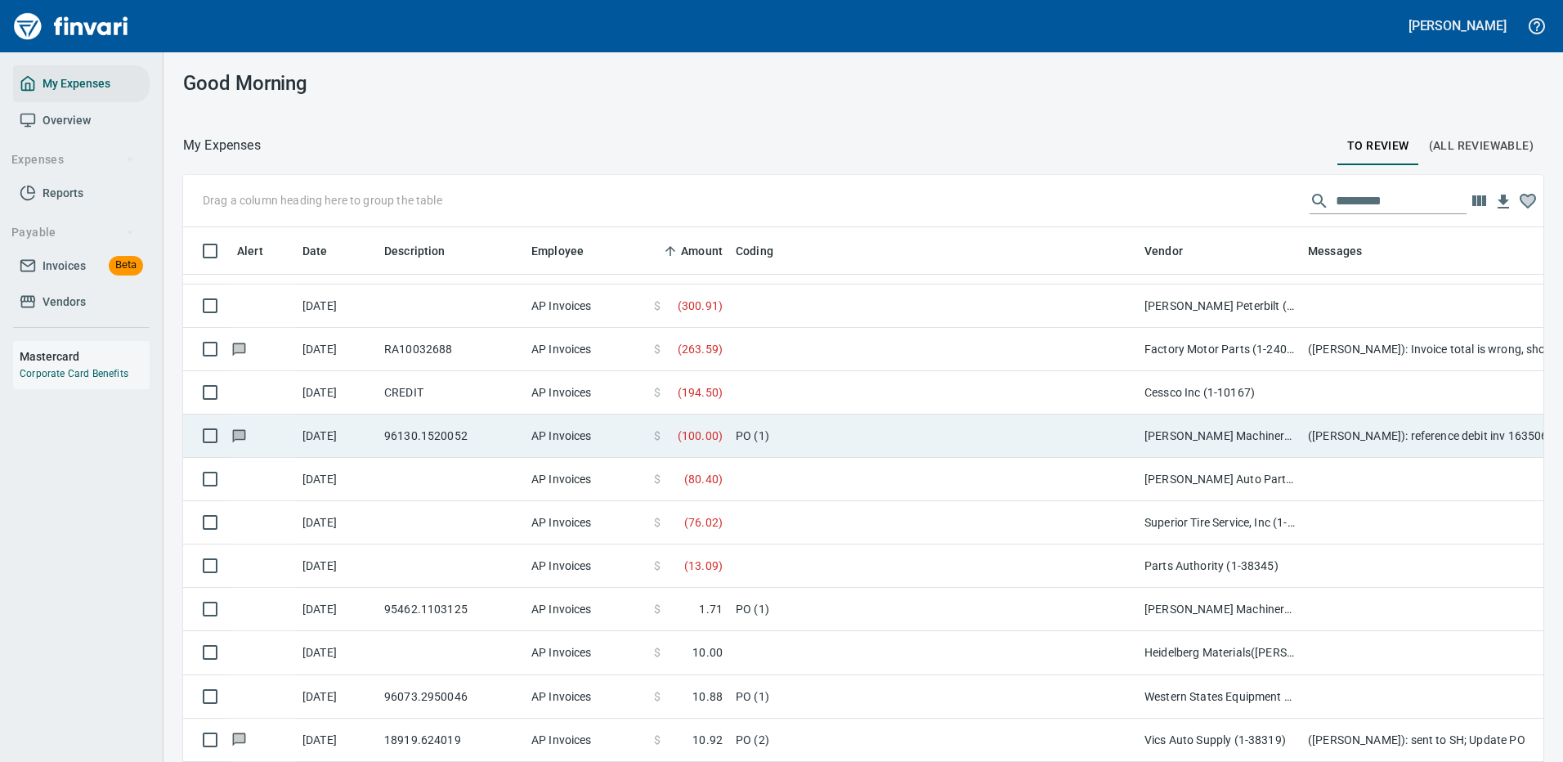
scroll to position [558, 1324]
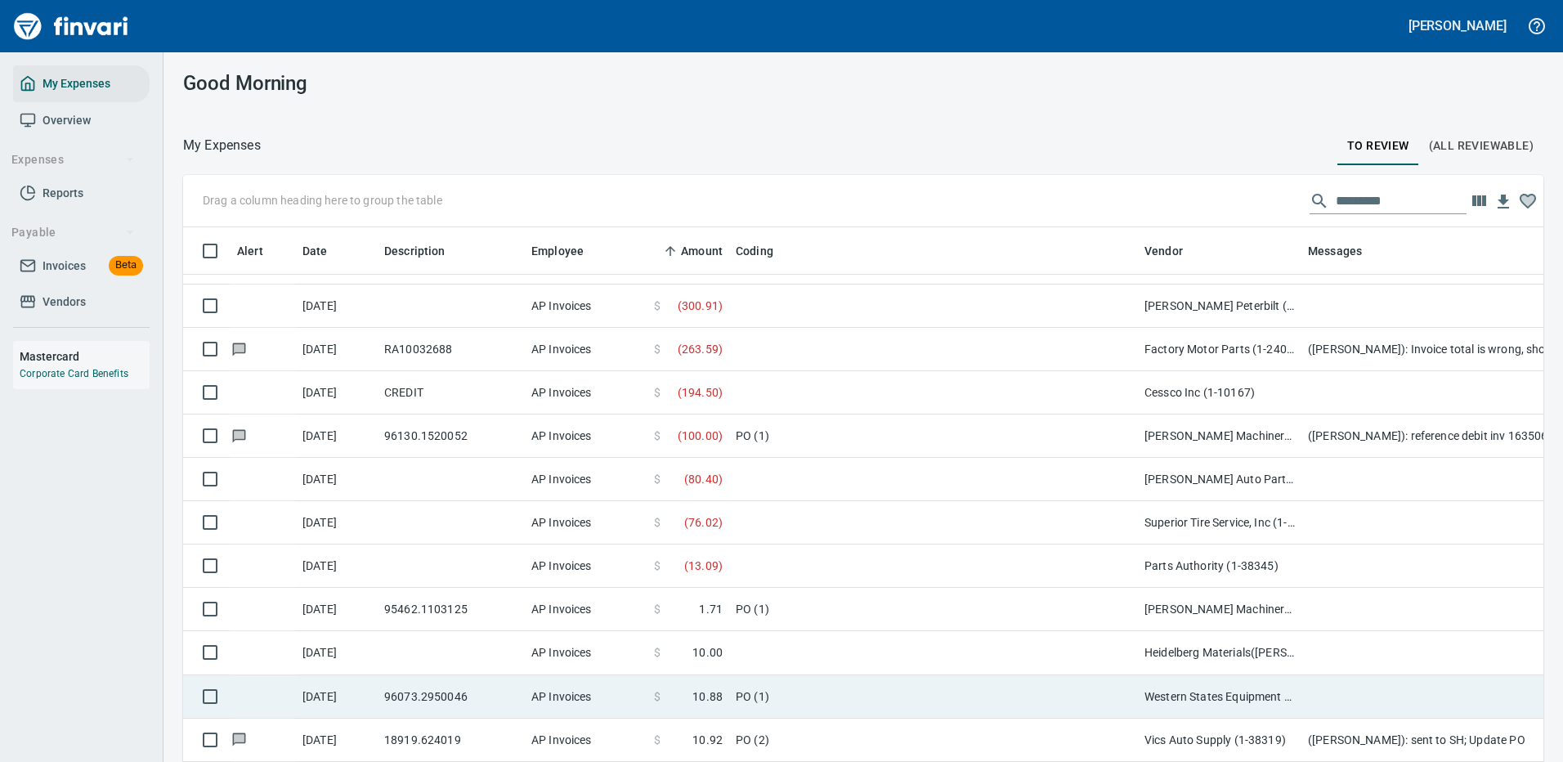
click at [869, 691] on td "PO (1)" at bounding box center [933, 696] width 409 height 43
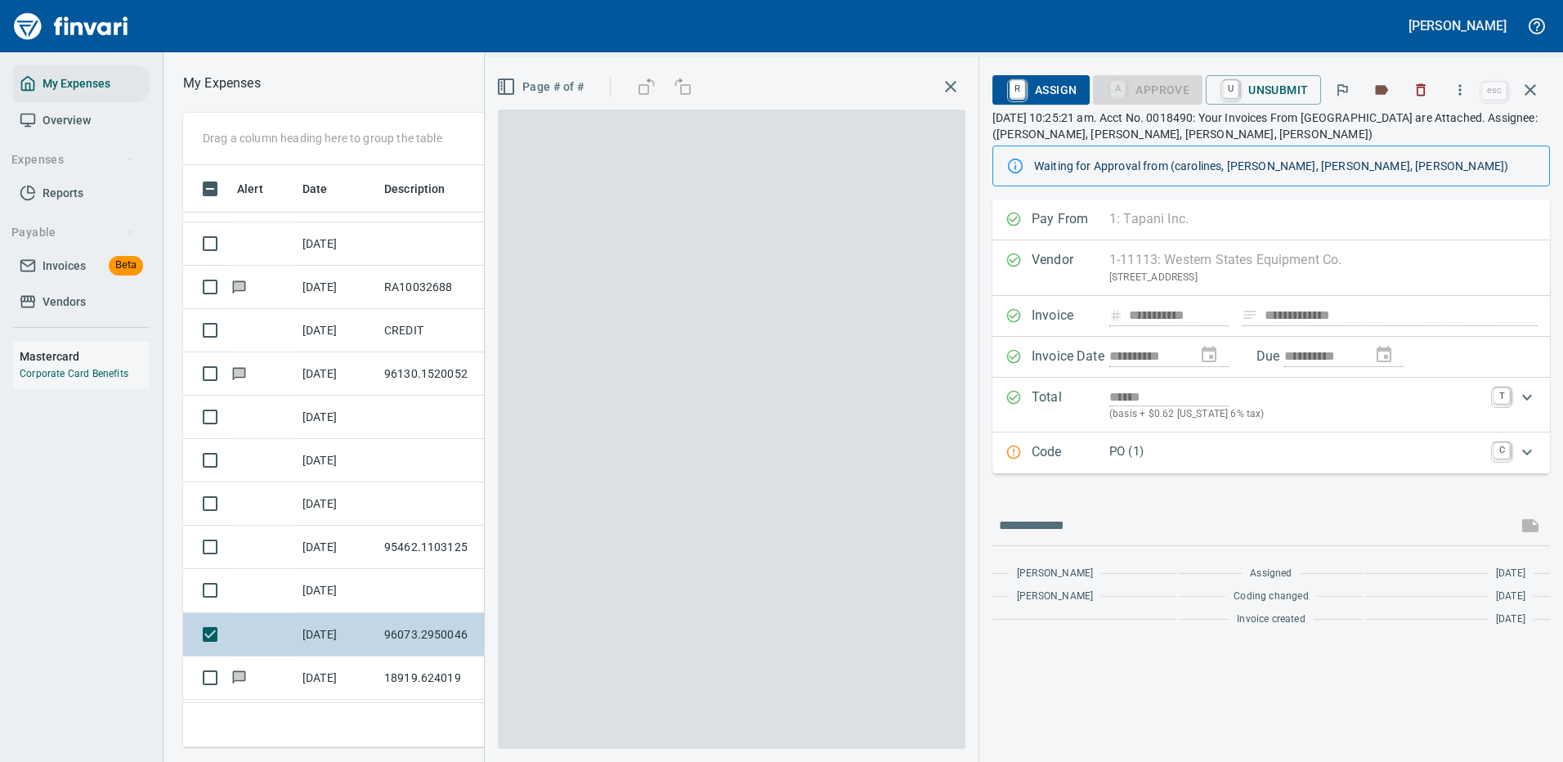
scroll to position [558, 927]
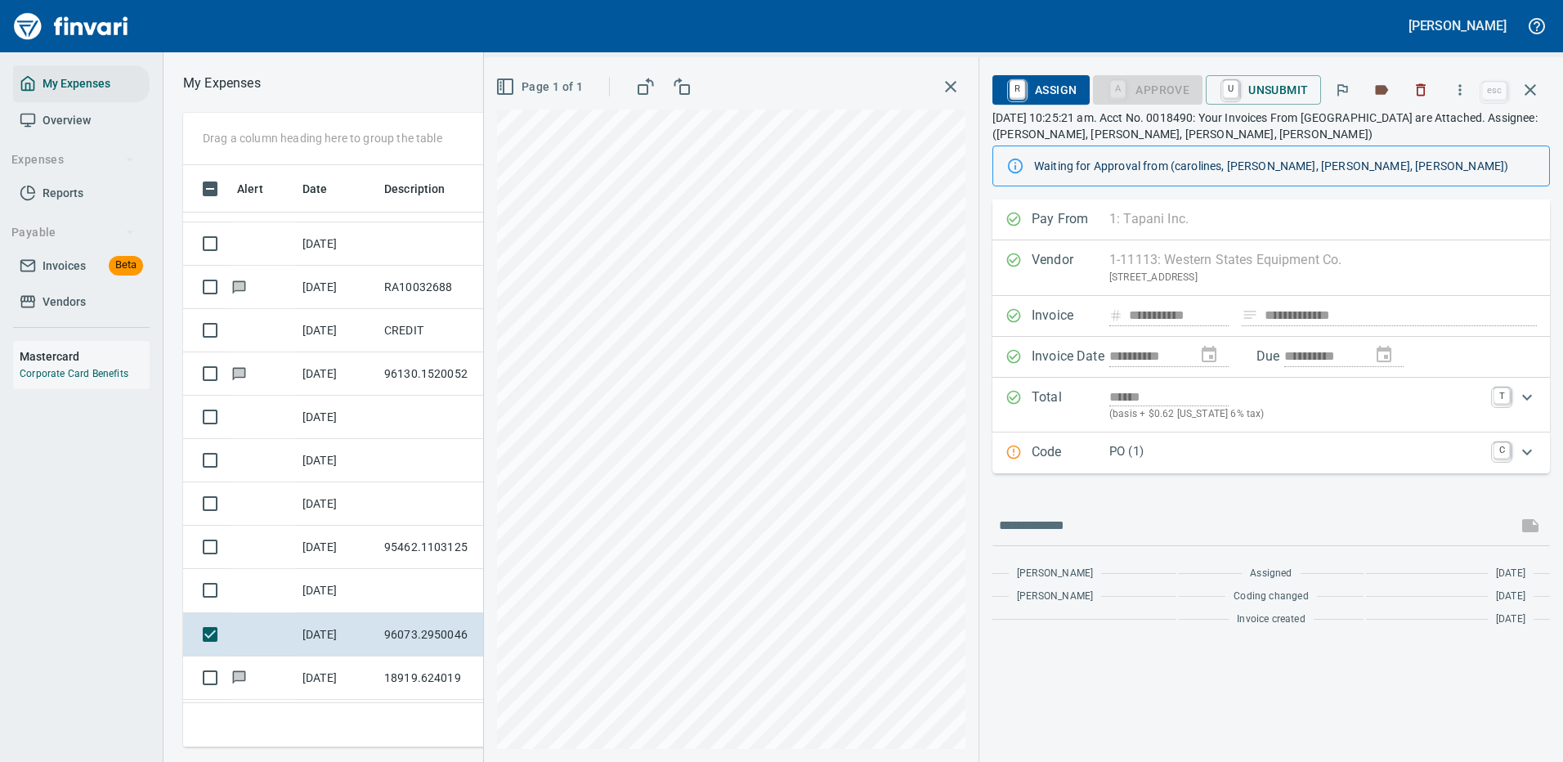
click at [1293, 448] on p "PO (1)" at bounding box center [1296, 451] width 374 height 19
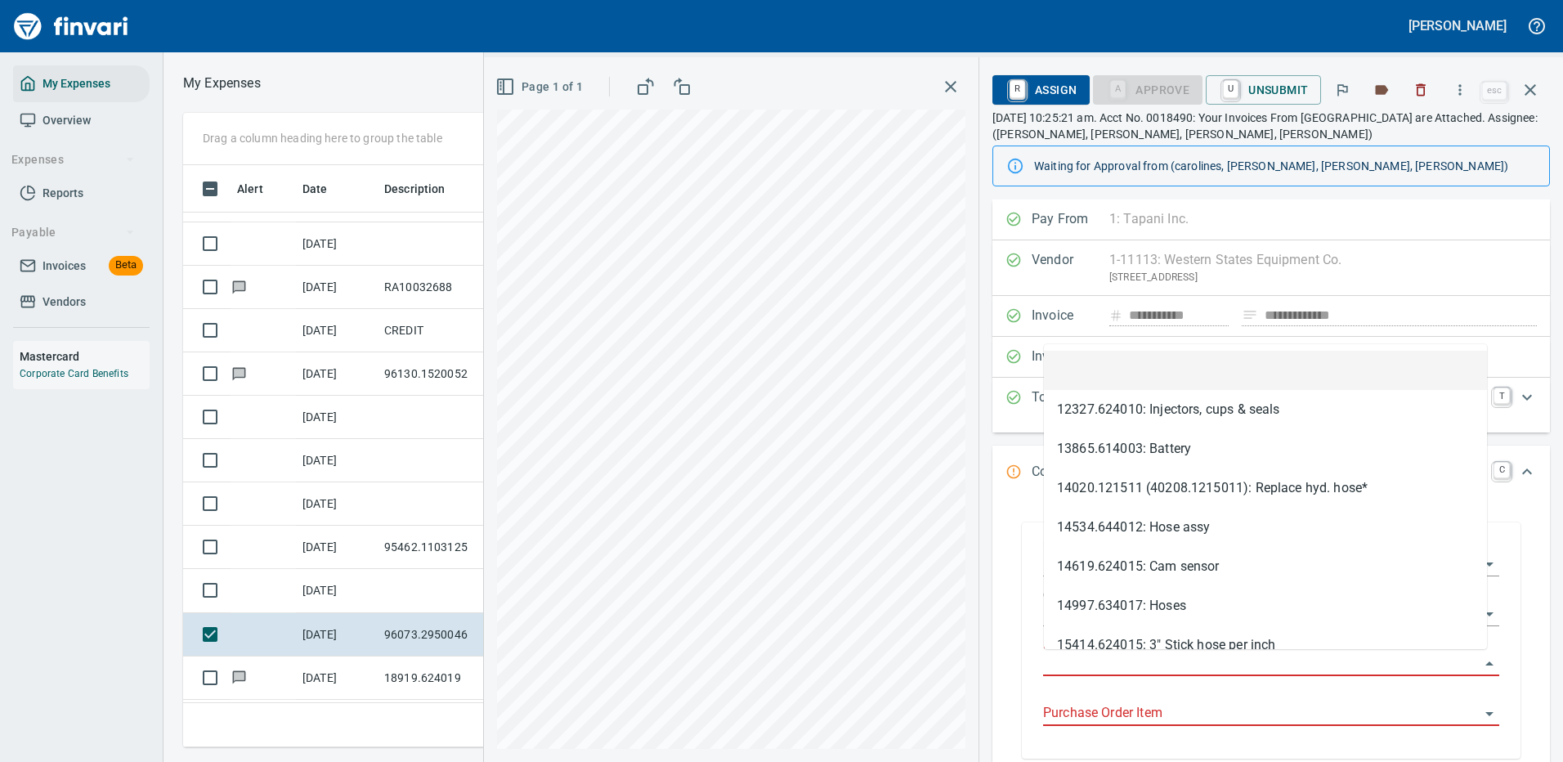
click at [1077, 656] on input "Purchase Order" at bounding box center [1261, 663] width 437 height 23
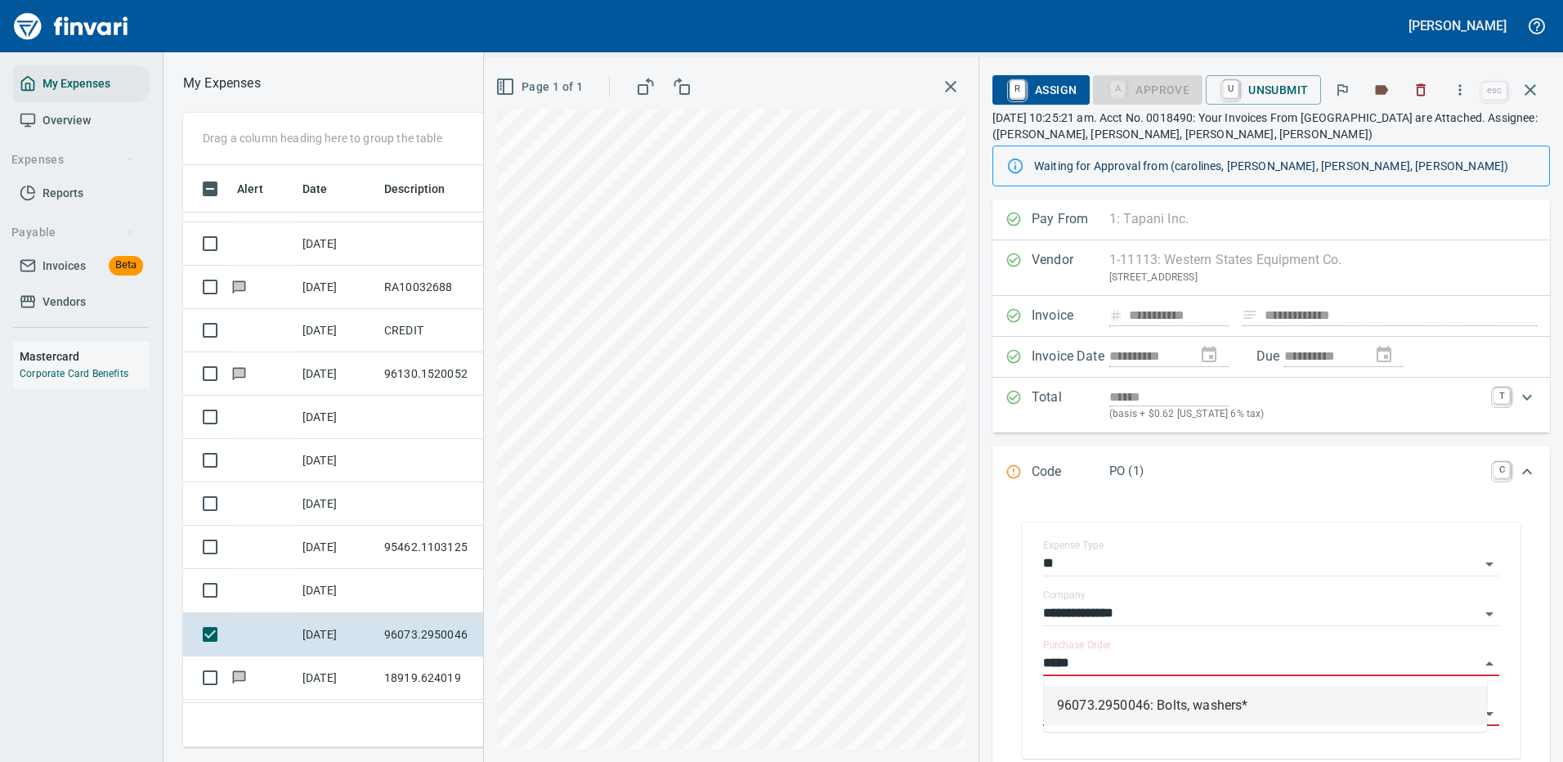
click at [1175, 704] on li "96073.2950046: Bolts, washers*" at bounding box center [1265, 705] width 443 height 39
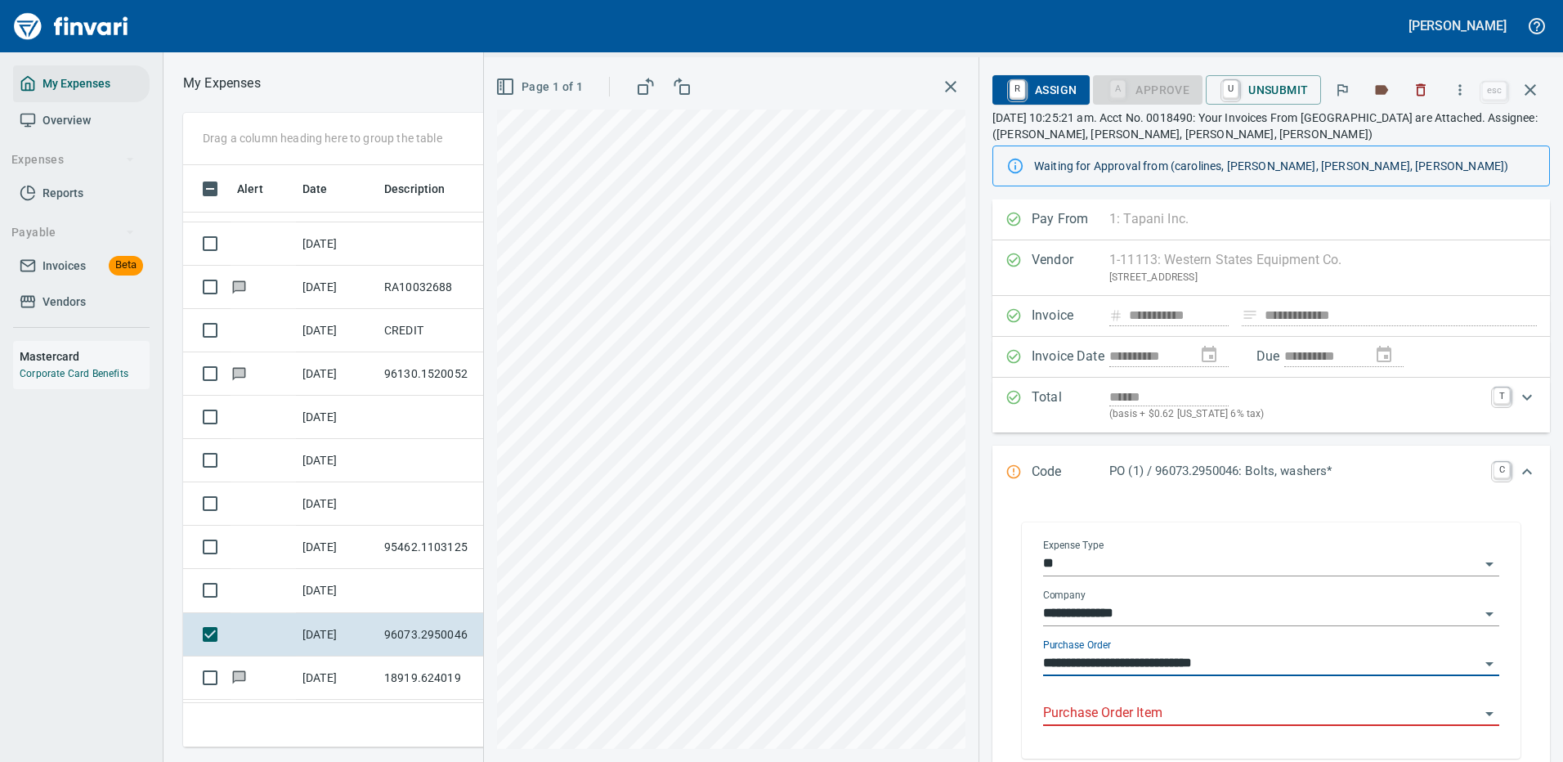
type input "**********"
click at [1175, 710] on input "Purchase Order Item" at bounding box center [1261, 713] width 437 height 23
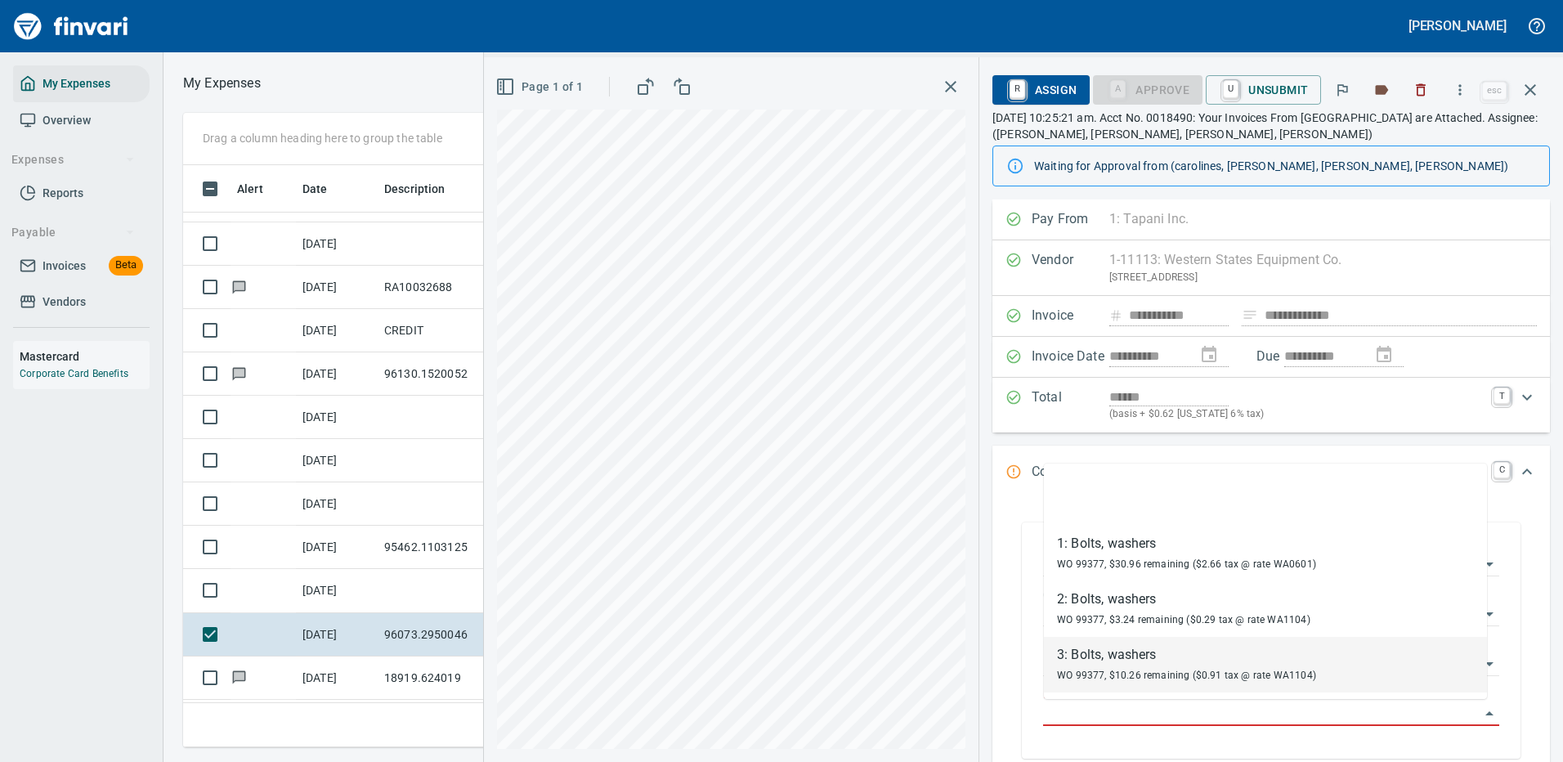
click at [1105, 661] on div "3: Bolts, washers" at bounding box center [1186, 655] width 259 height 20
type input "**********"
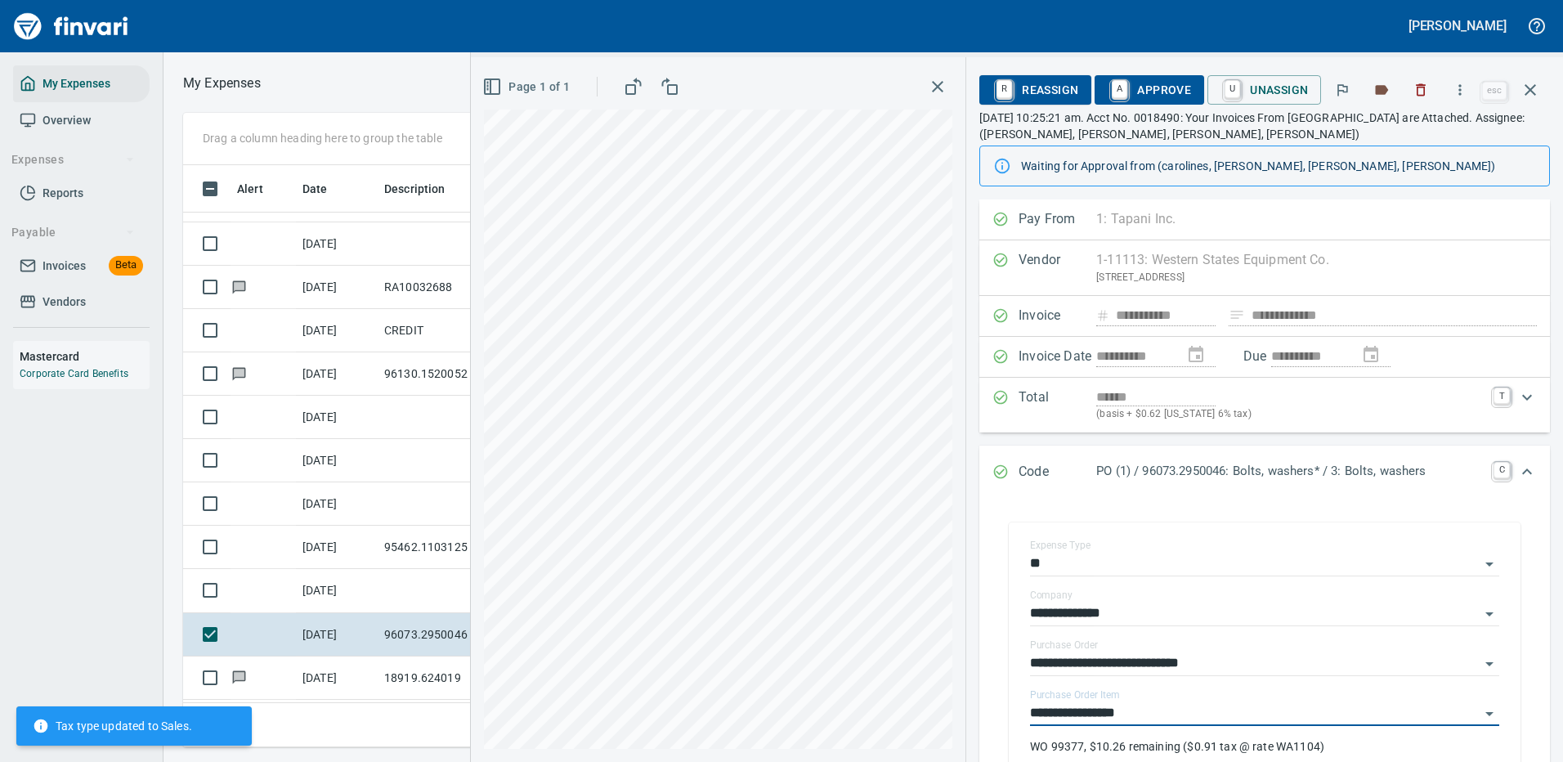
click at [1171, 88] on span "A Approve" at bounding box center [1149, 90] width 83 height 28
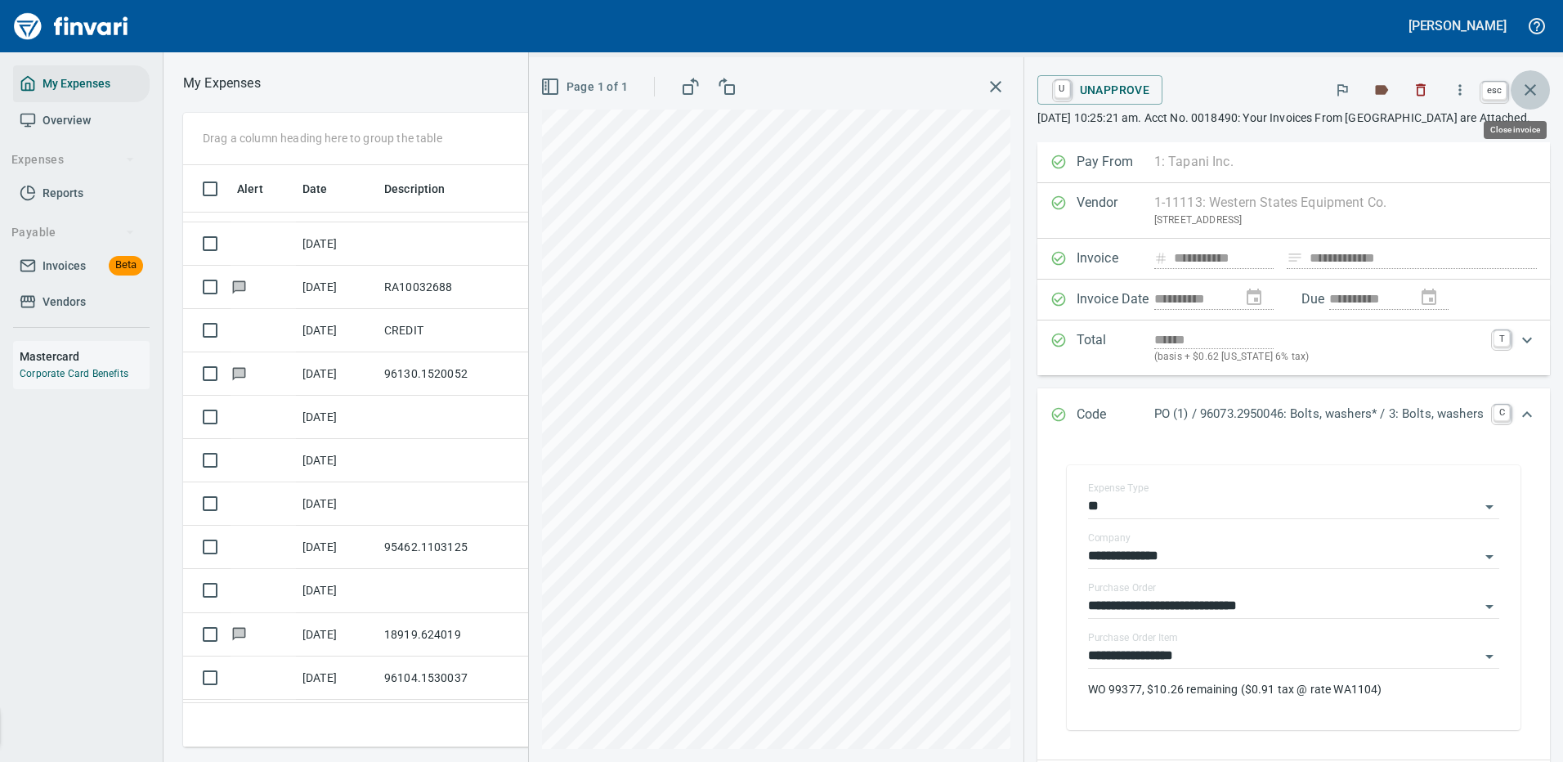
click at [1535, 89] on icon "button" at bounding box center [1531, 90] width 20 height 20
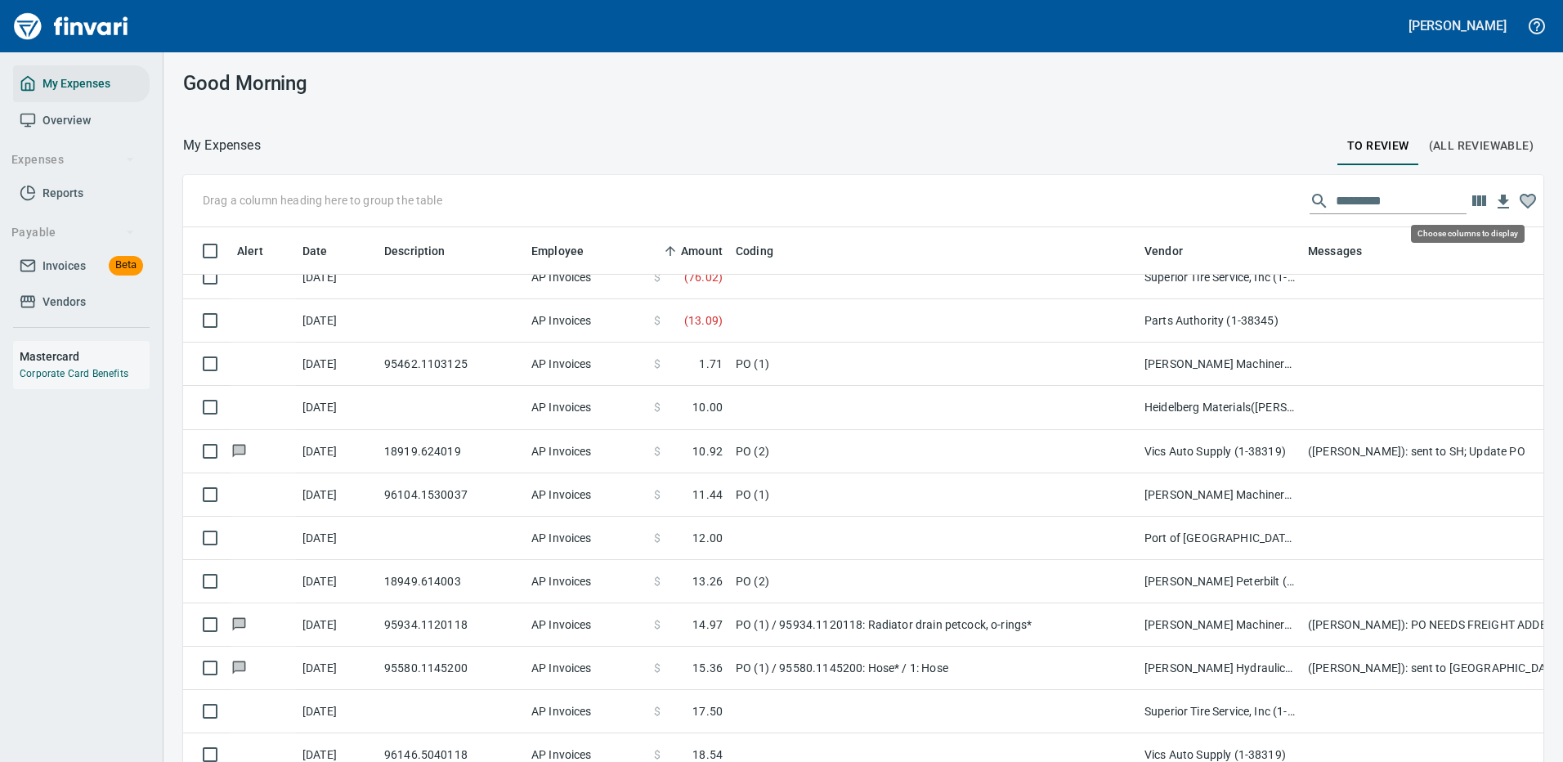
scroll to position [558, 1324]
click at [1359, 199] on input "text" at bounding box center [1401, 201] width 131 height 26
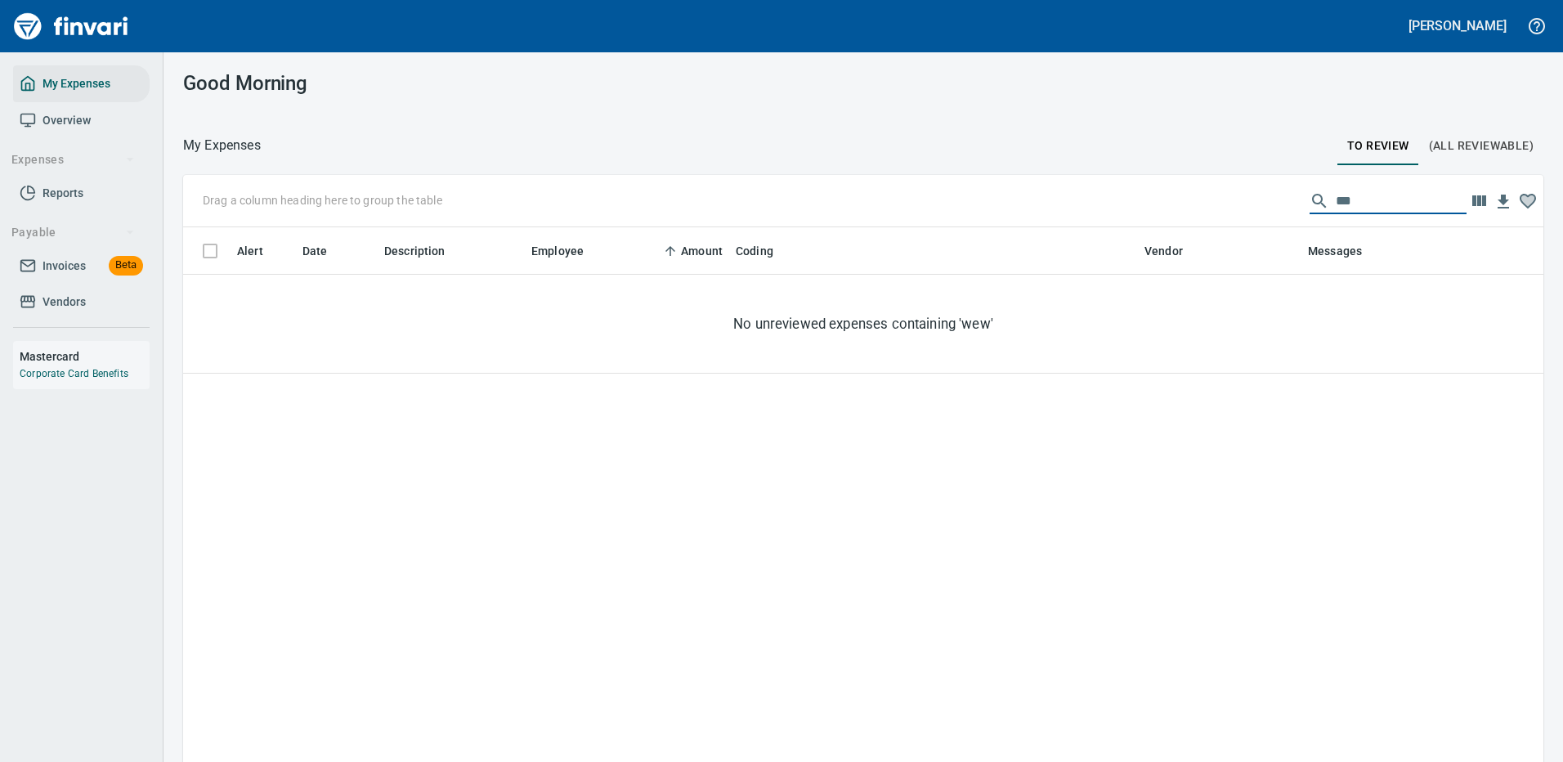
scroll to position [0, 0]
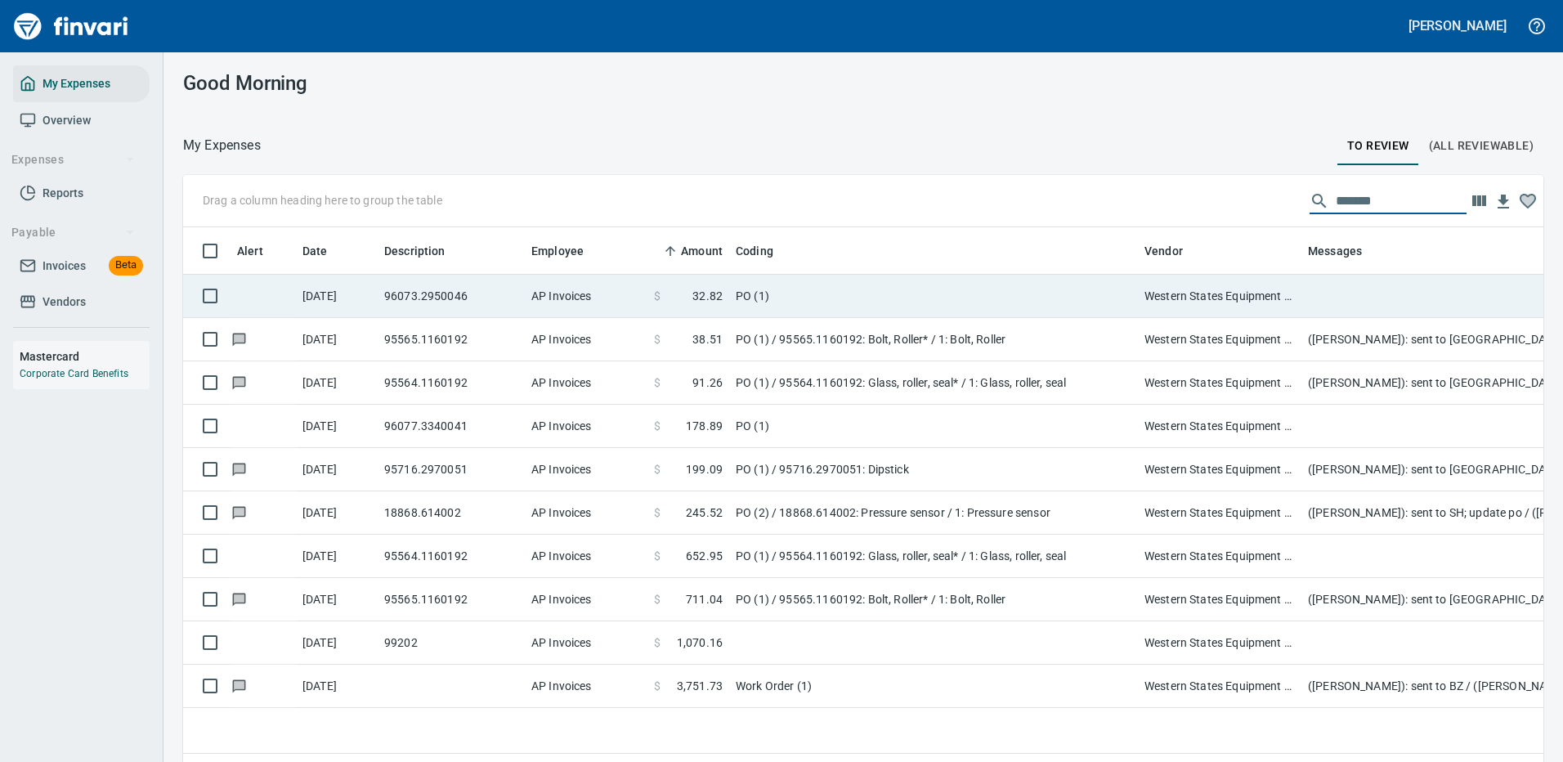
type input "*******"
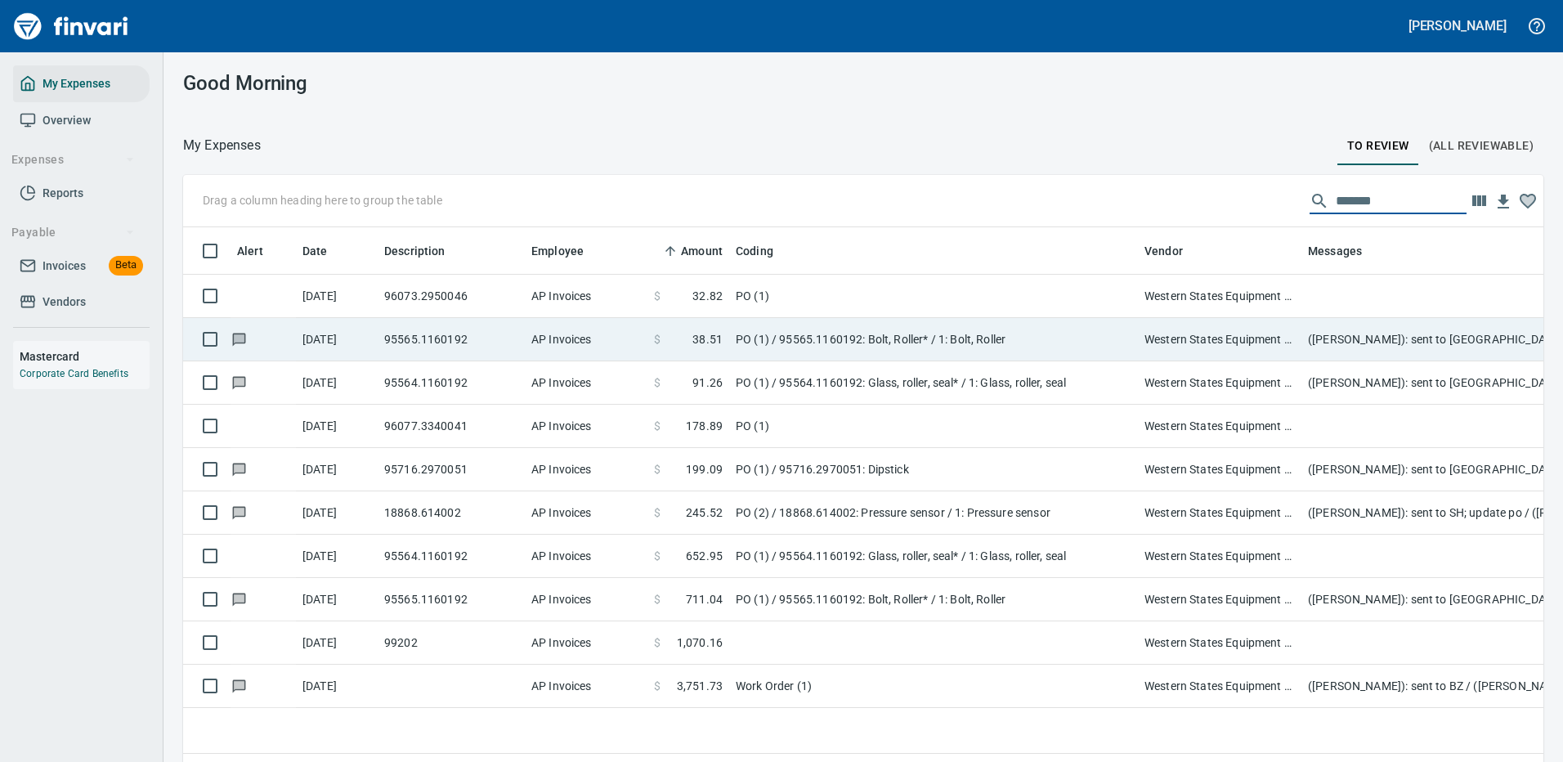
click at [914, 283] on td "PO (1)" at bounding box center [933, 296] width 409 height 43
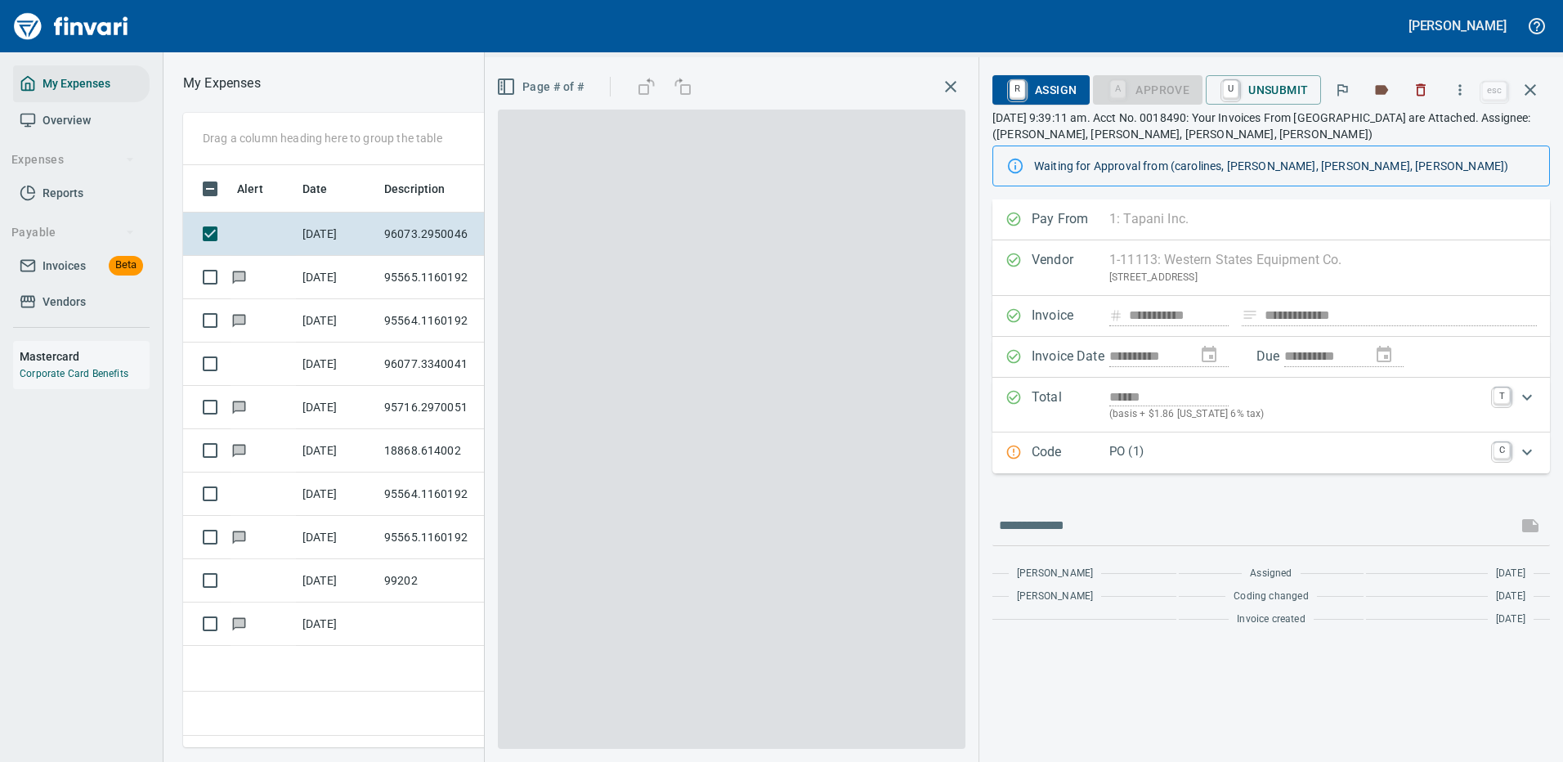
scroll to position [558, 939]
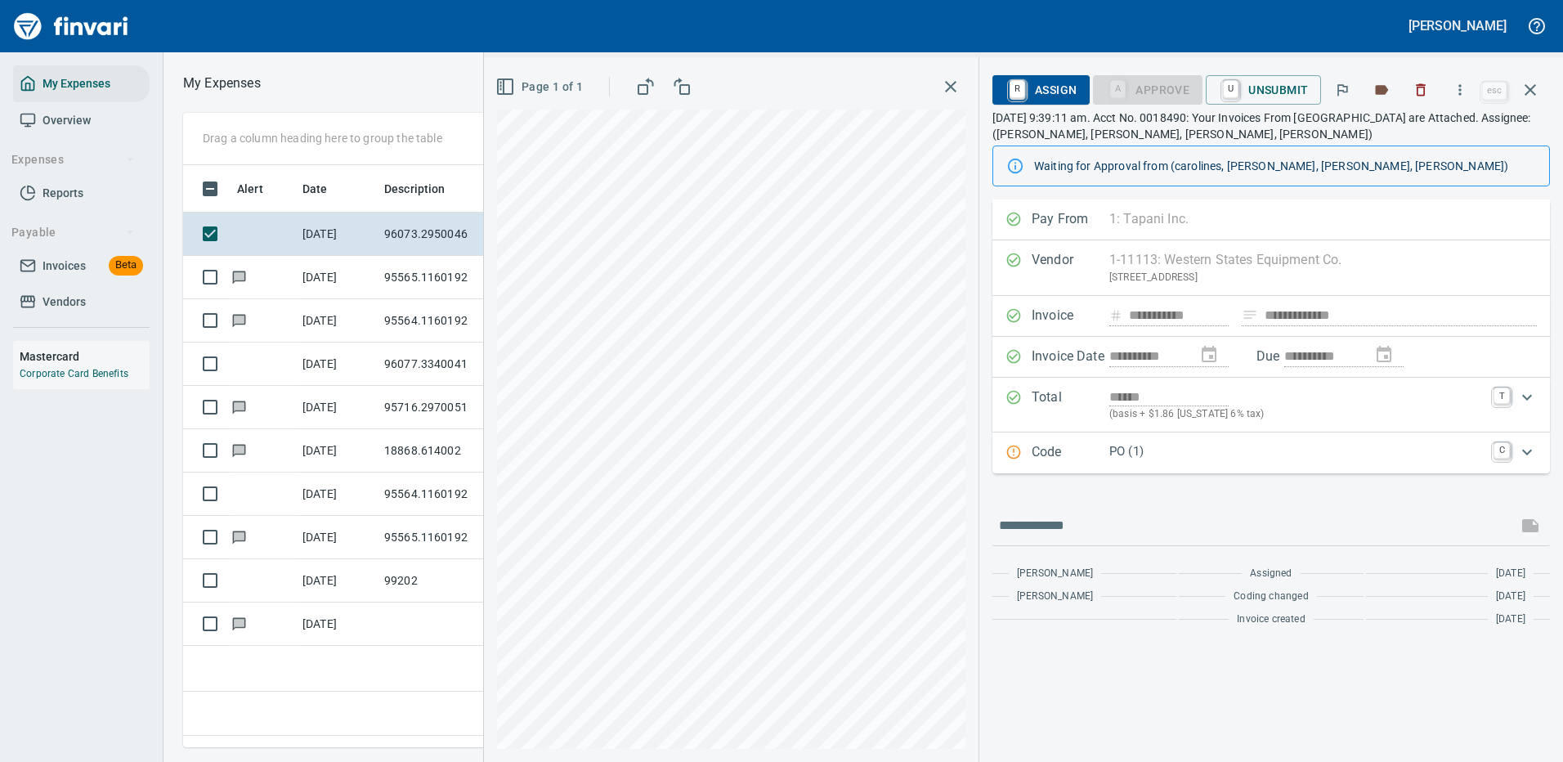
click at [1277, 449] on p "PO (1)" at bounding box center [1296, 451] width 374 height 19
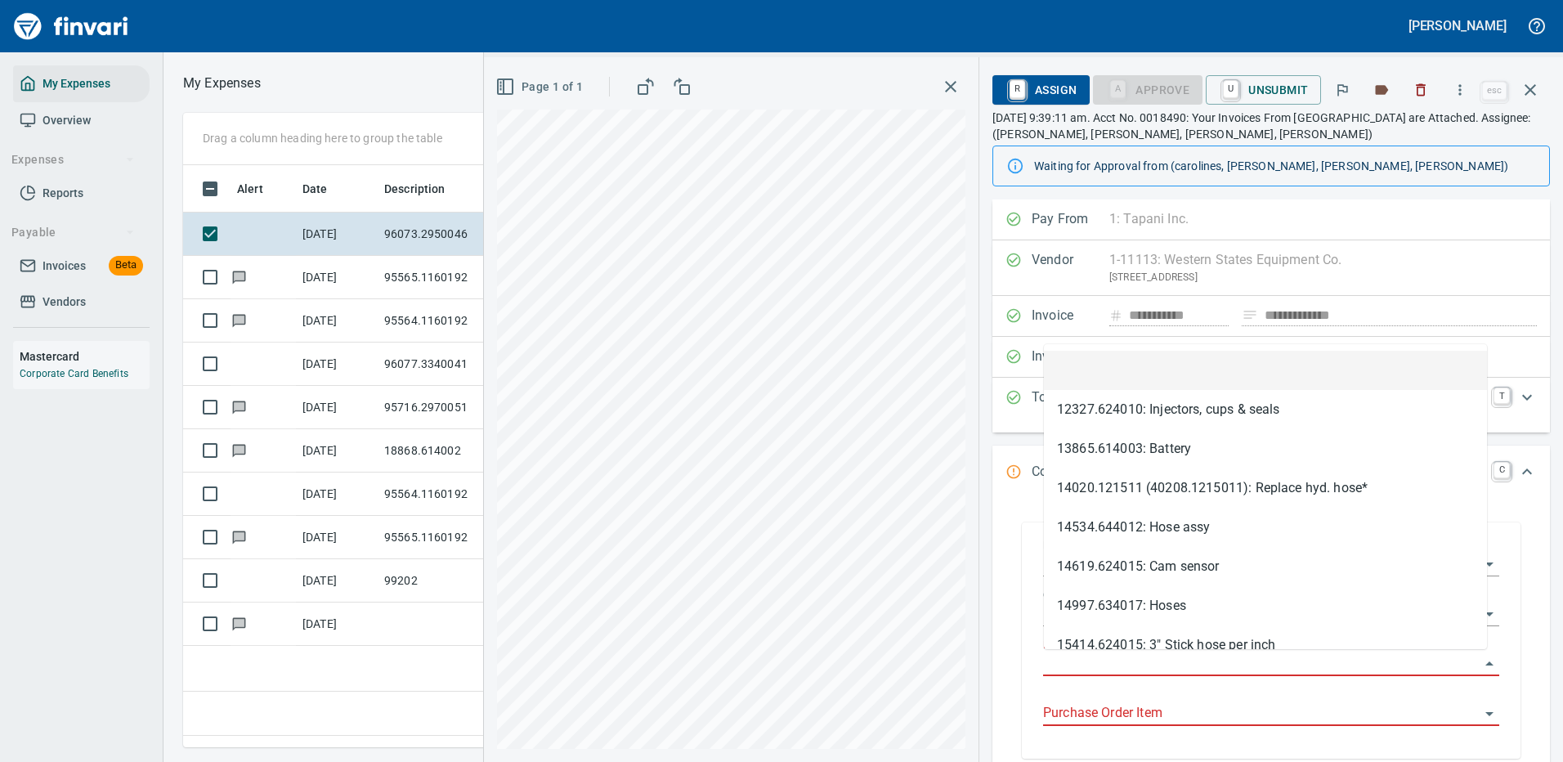
click at [1097, 665] on input "Purchase Order" at bounding box center [1261, 663] width 437 height 23
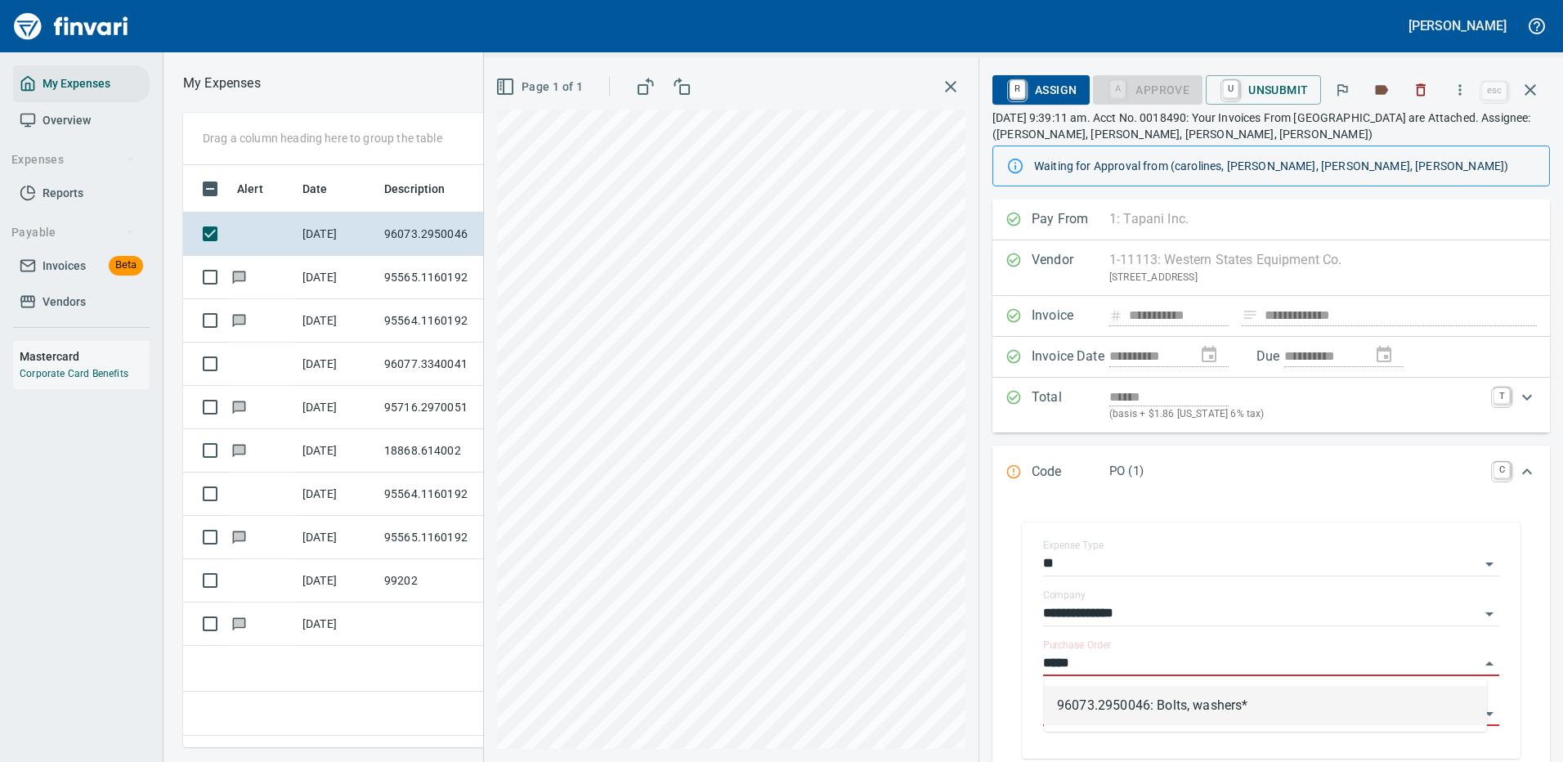
click at [1107, 701] on li "96073.2950046: Bolts, washers*" at bounding box center [1265, 705] width 443 height 39
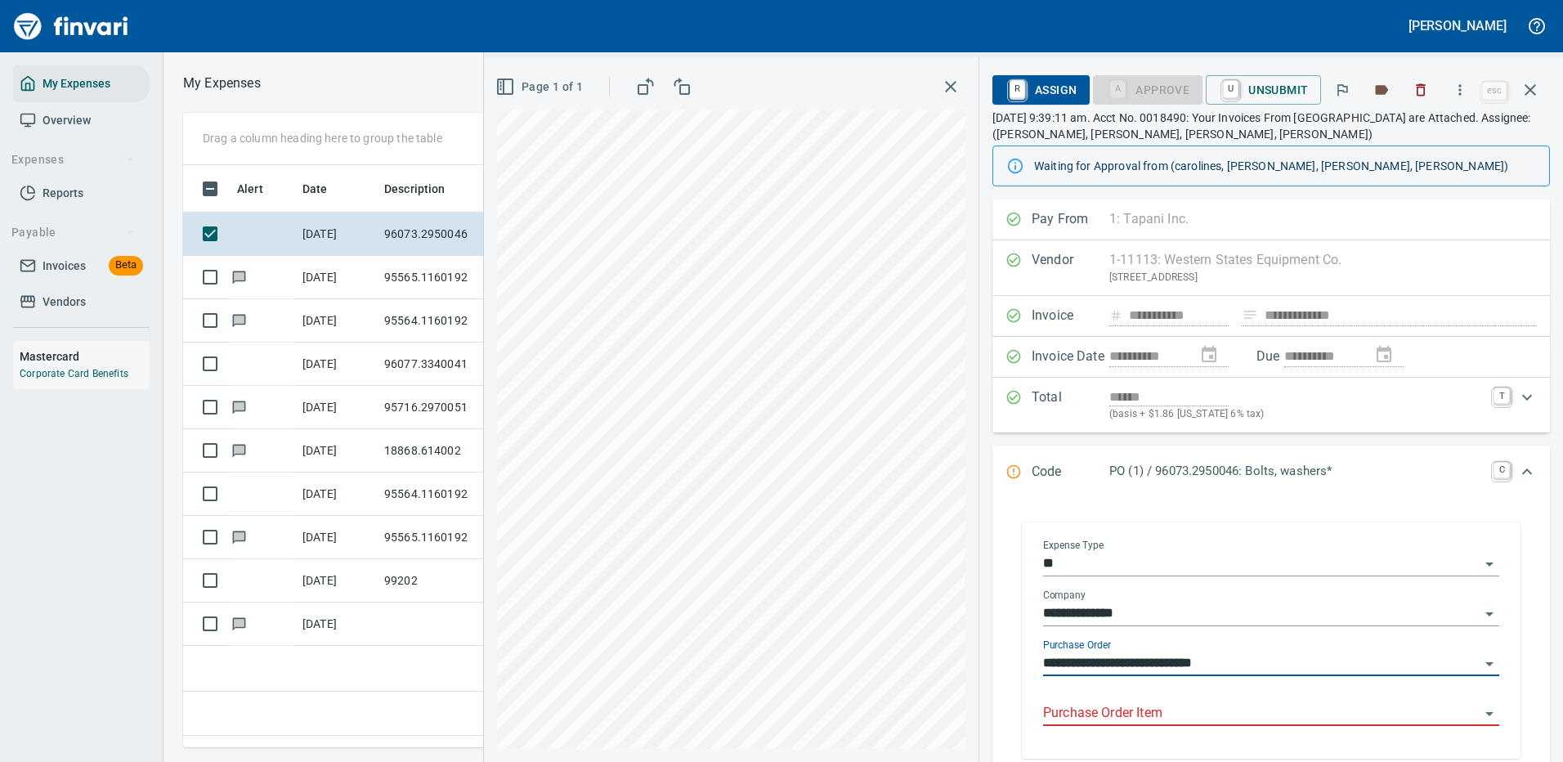
type input "**********"
click at [1114, 710] on input "Purchase Order Item" at bounding box center [1261, 713] width 437 height 23
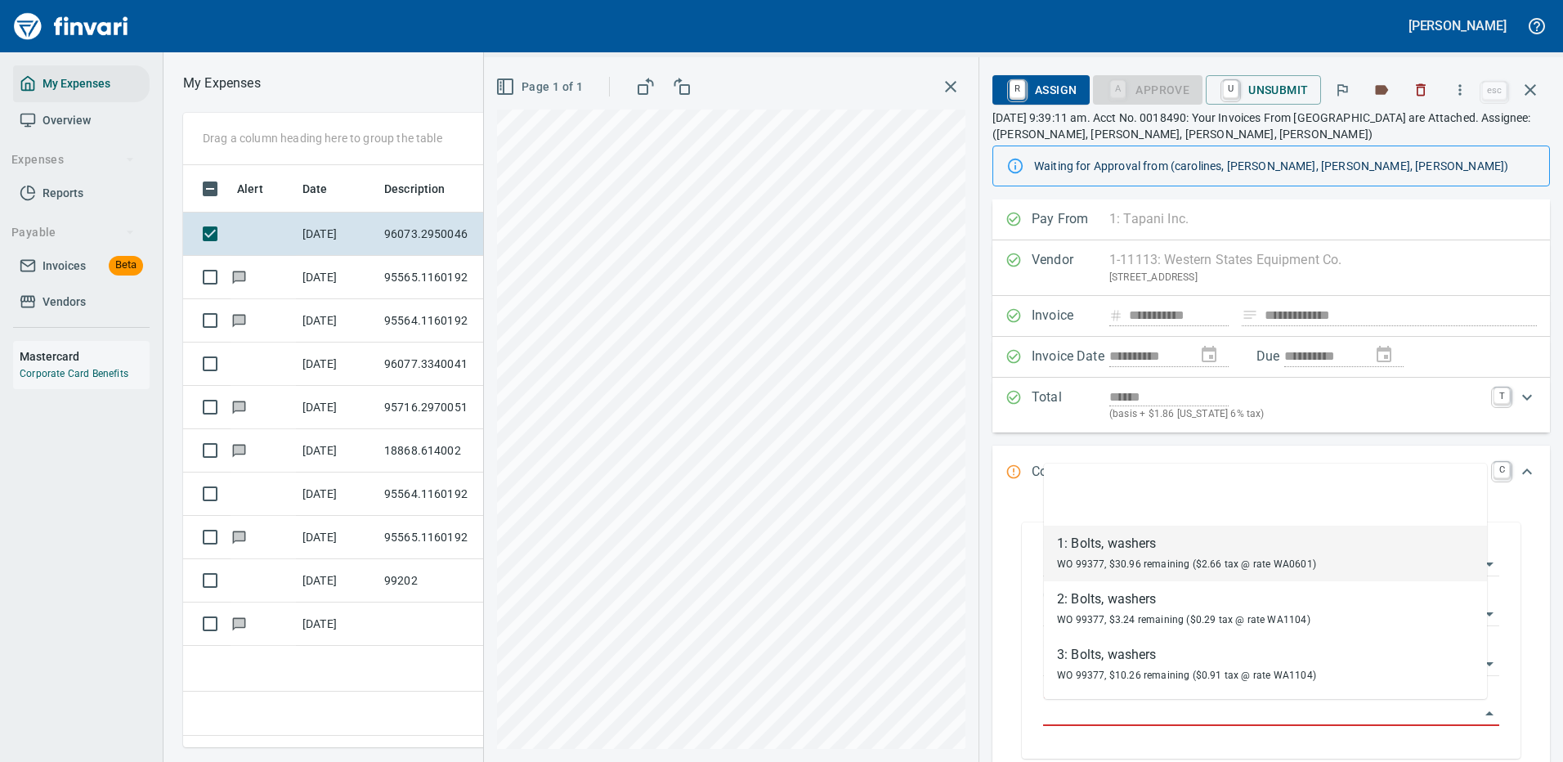
click at [1165, 554] on div "WO 99377, $30.96 remaining ($2.66 tax @ rate WA0601)" at bounding box center [1186, 563] width 259 height 20
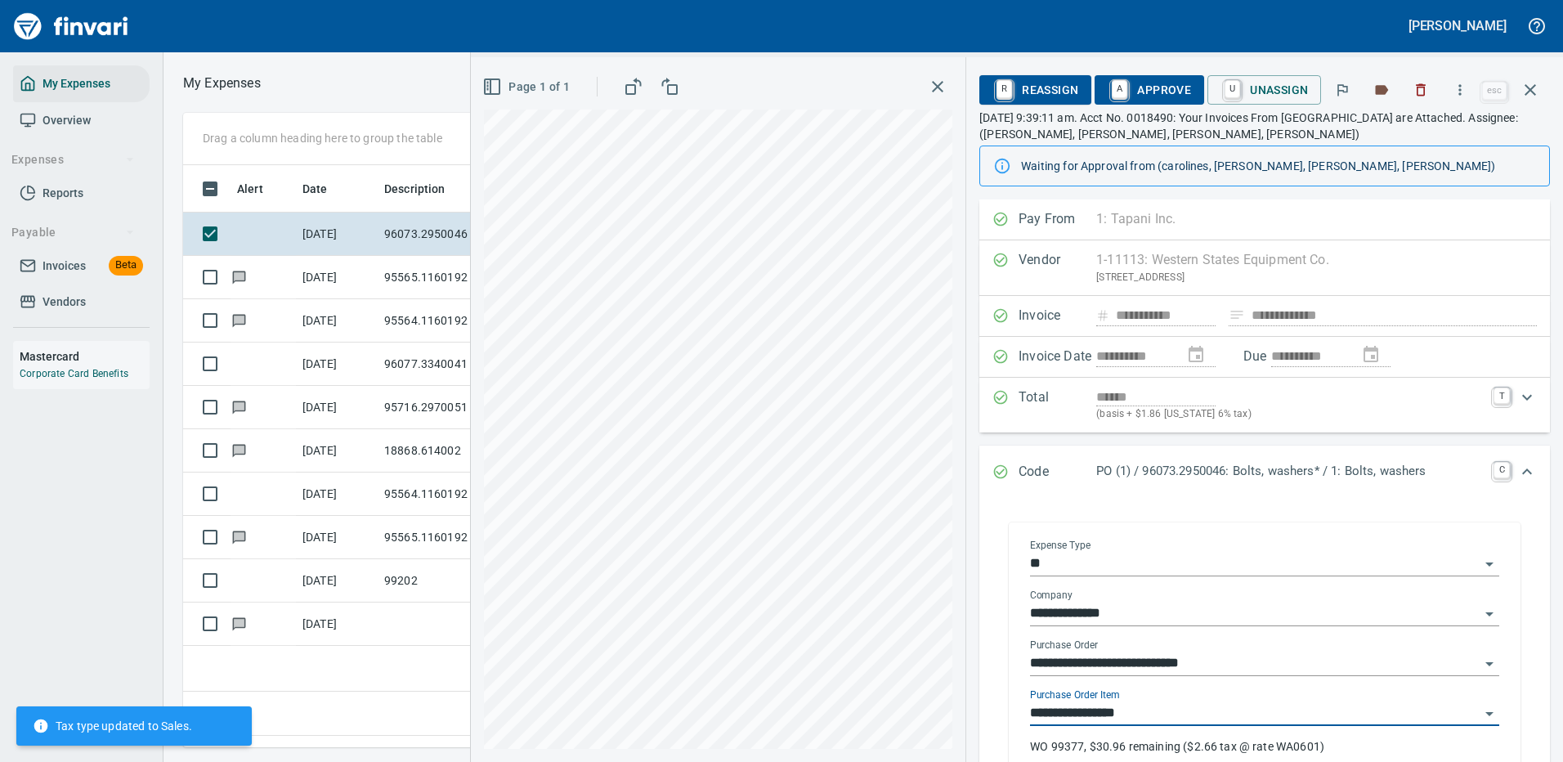
type input "**********"
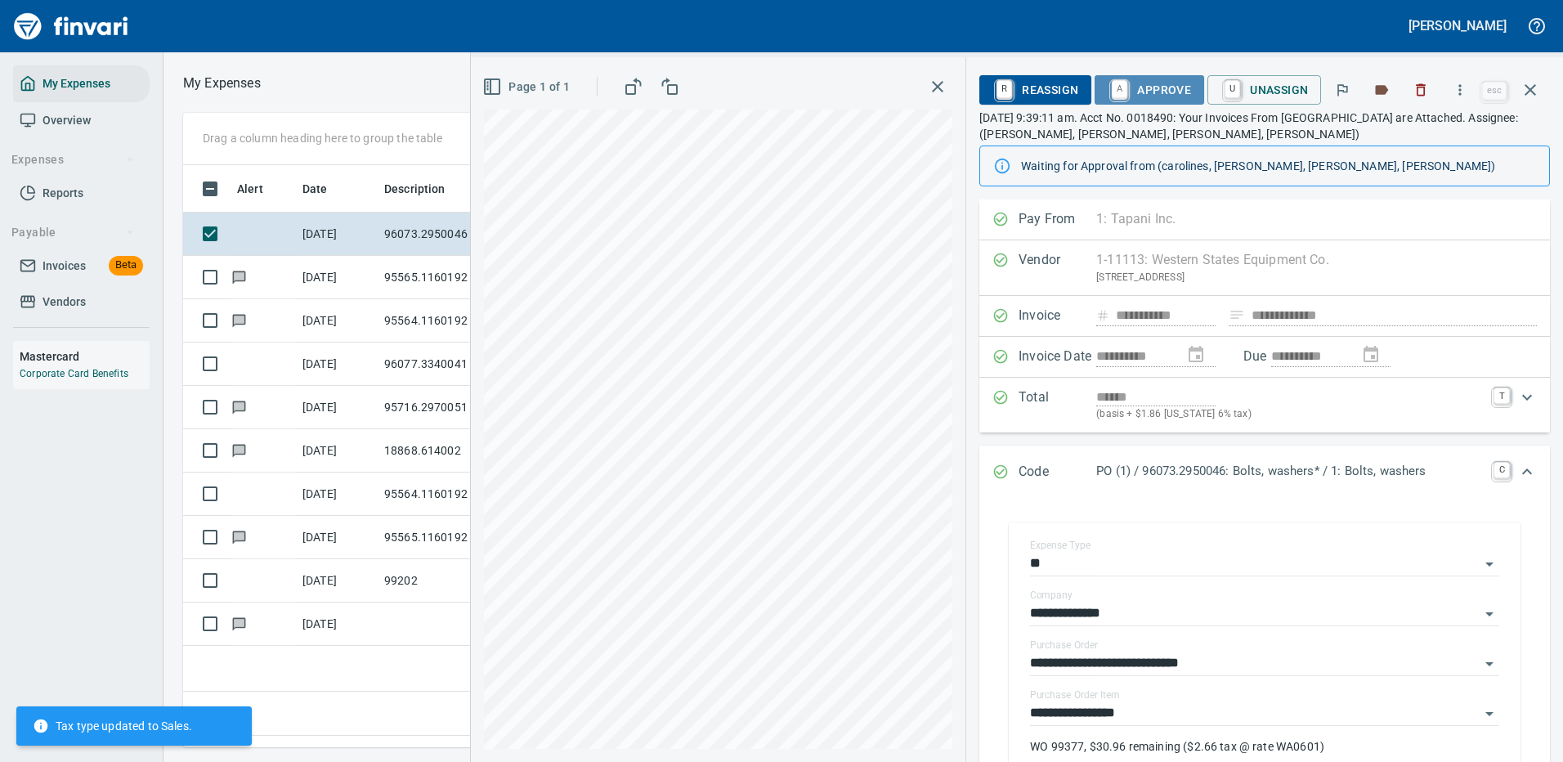
click at [1164, 92] on span "A Approve" at bounding box center [1149, 90] width 83 height 28
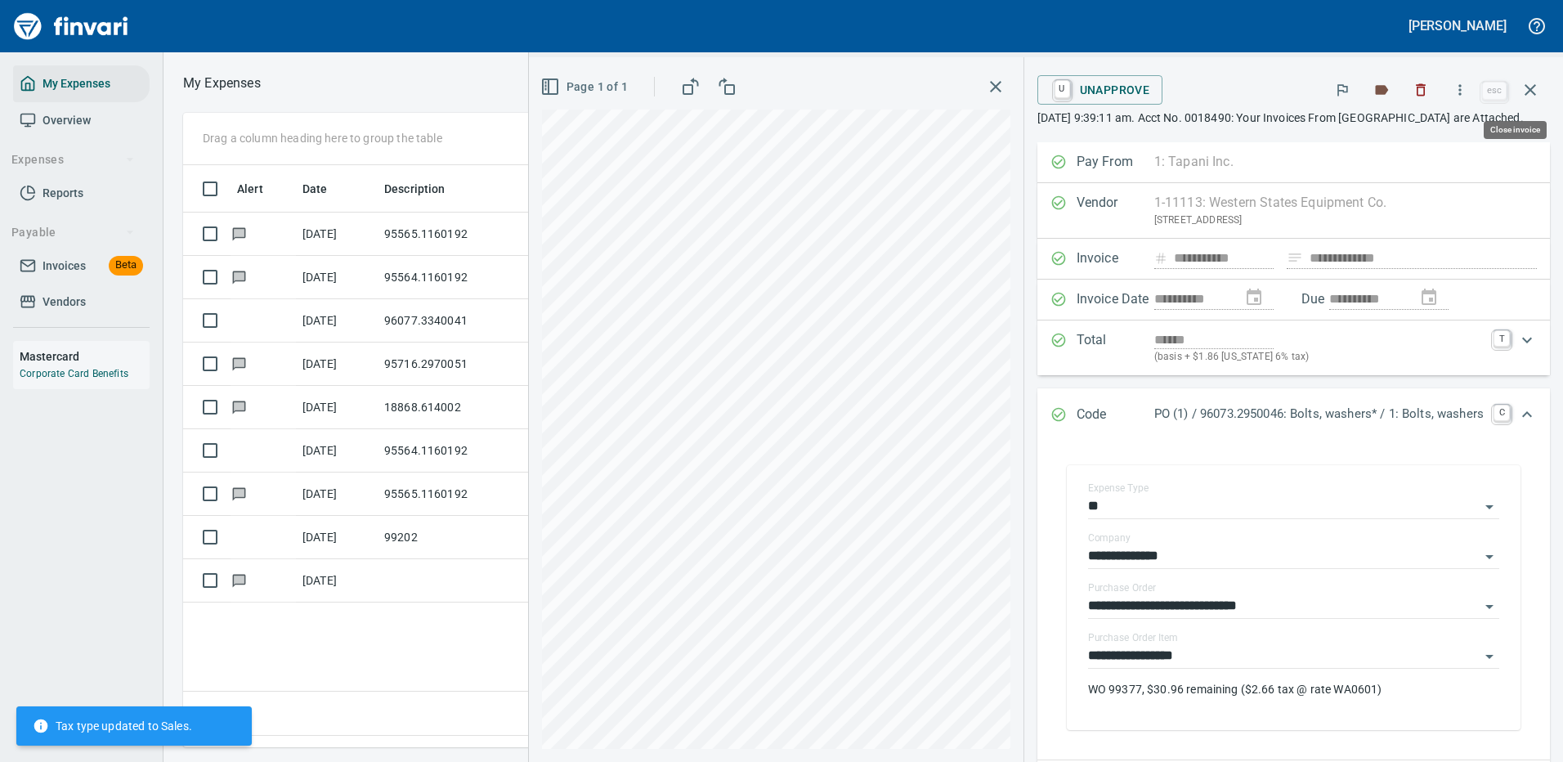
click at [1527, 86] on icon "button" at bounding box center [1530, 89] width 11 height 11
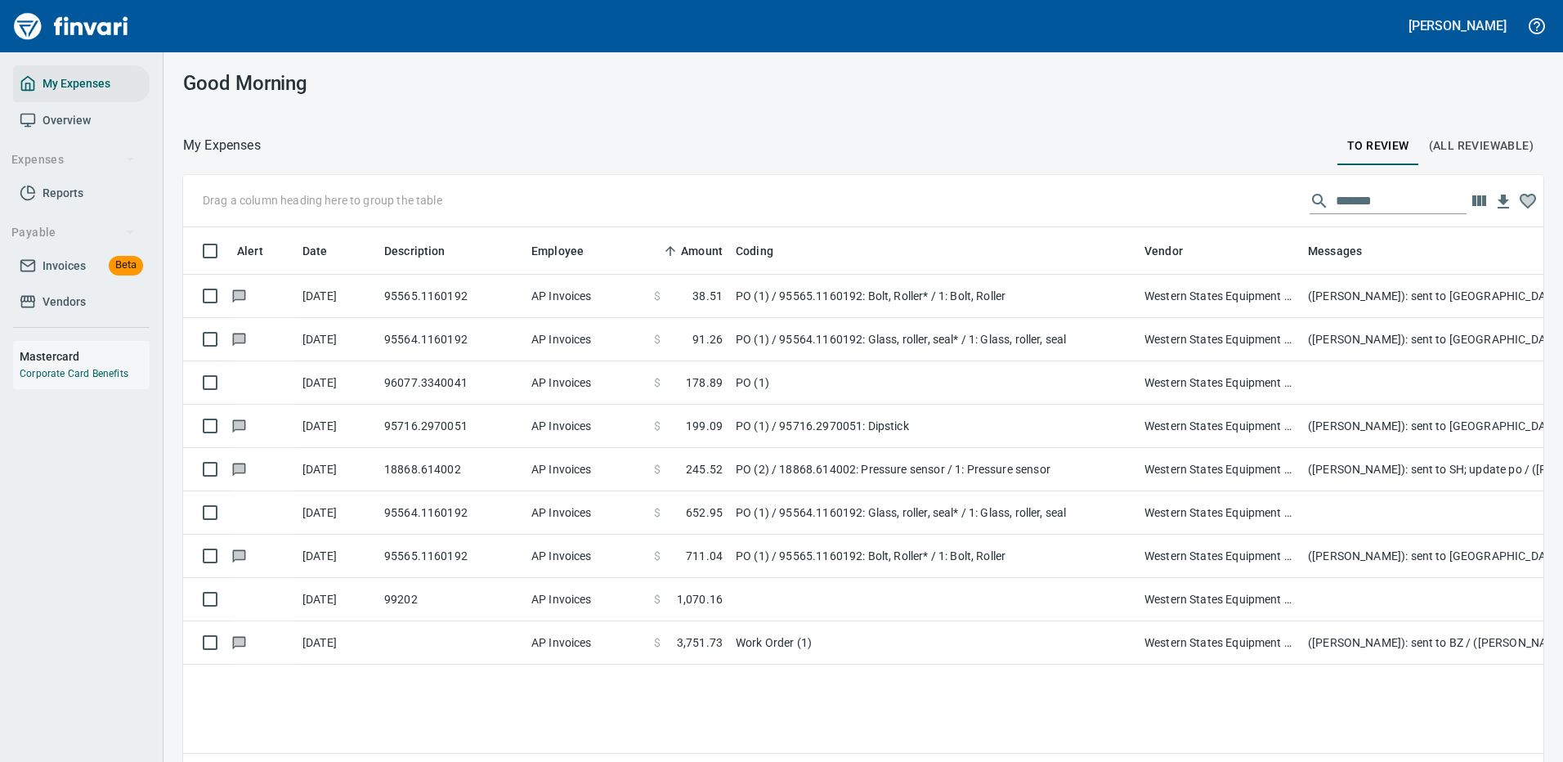
scroll to position [558, 1336]
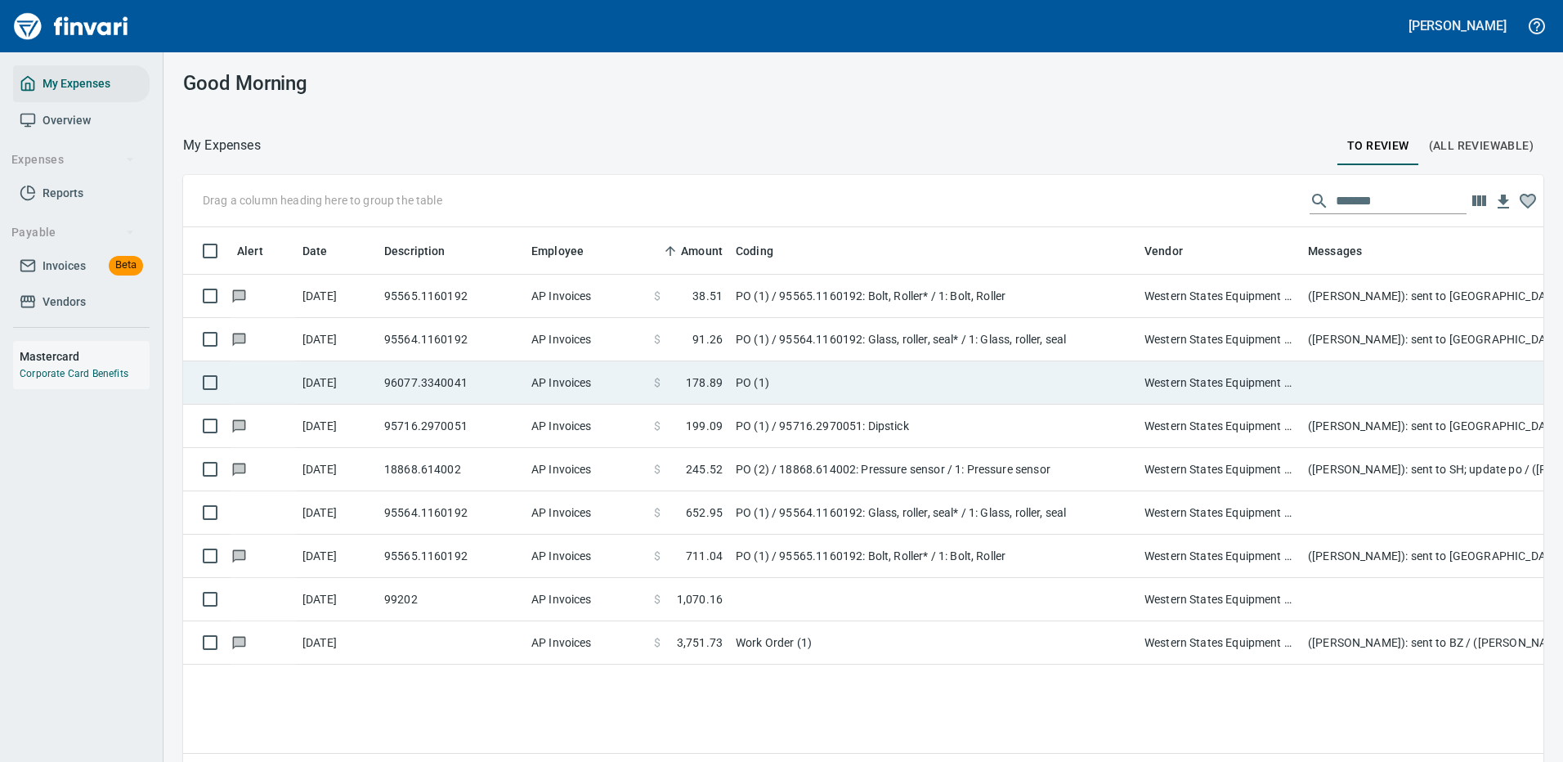
click at [415, 379] on td "96077.3340041" at bounding box center [451, 382] width 147 height 43
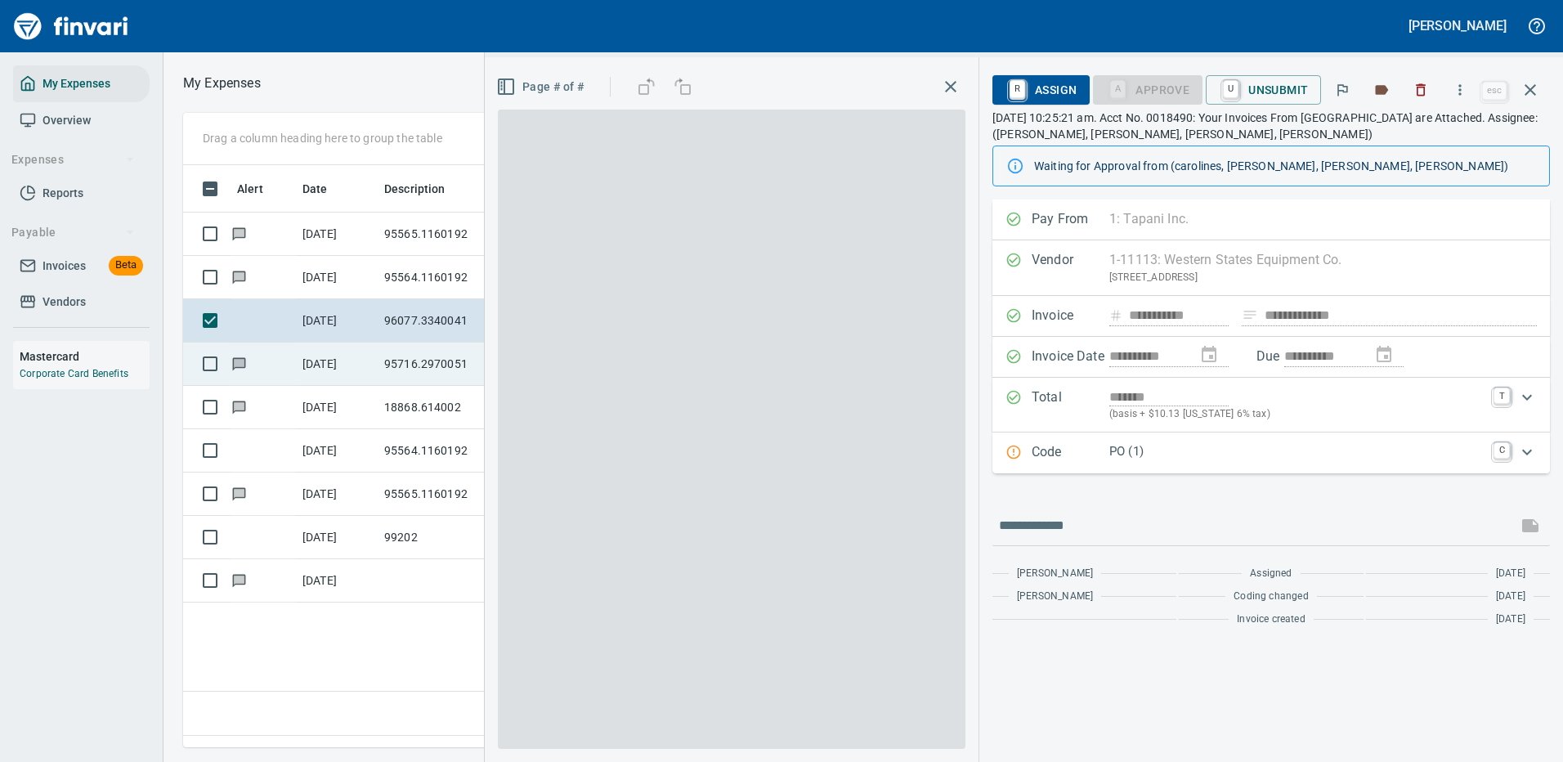
scroll to position [558, 939]
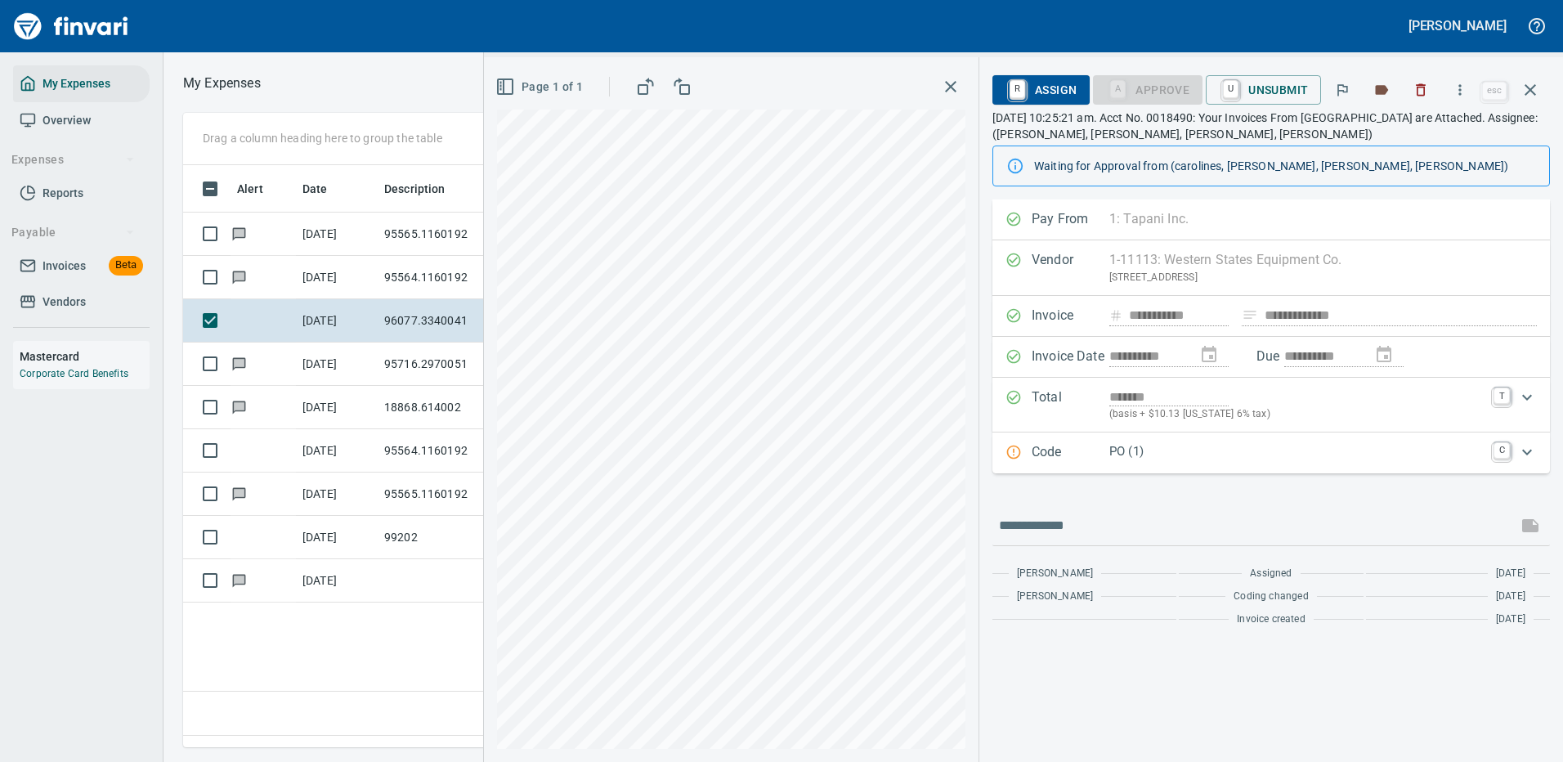
click at [1253, 464] on div "Code PO (1) C" at bounding box center [1272, 452] width 558 height 41
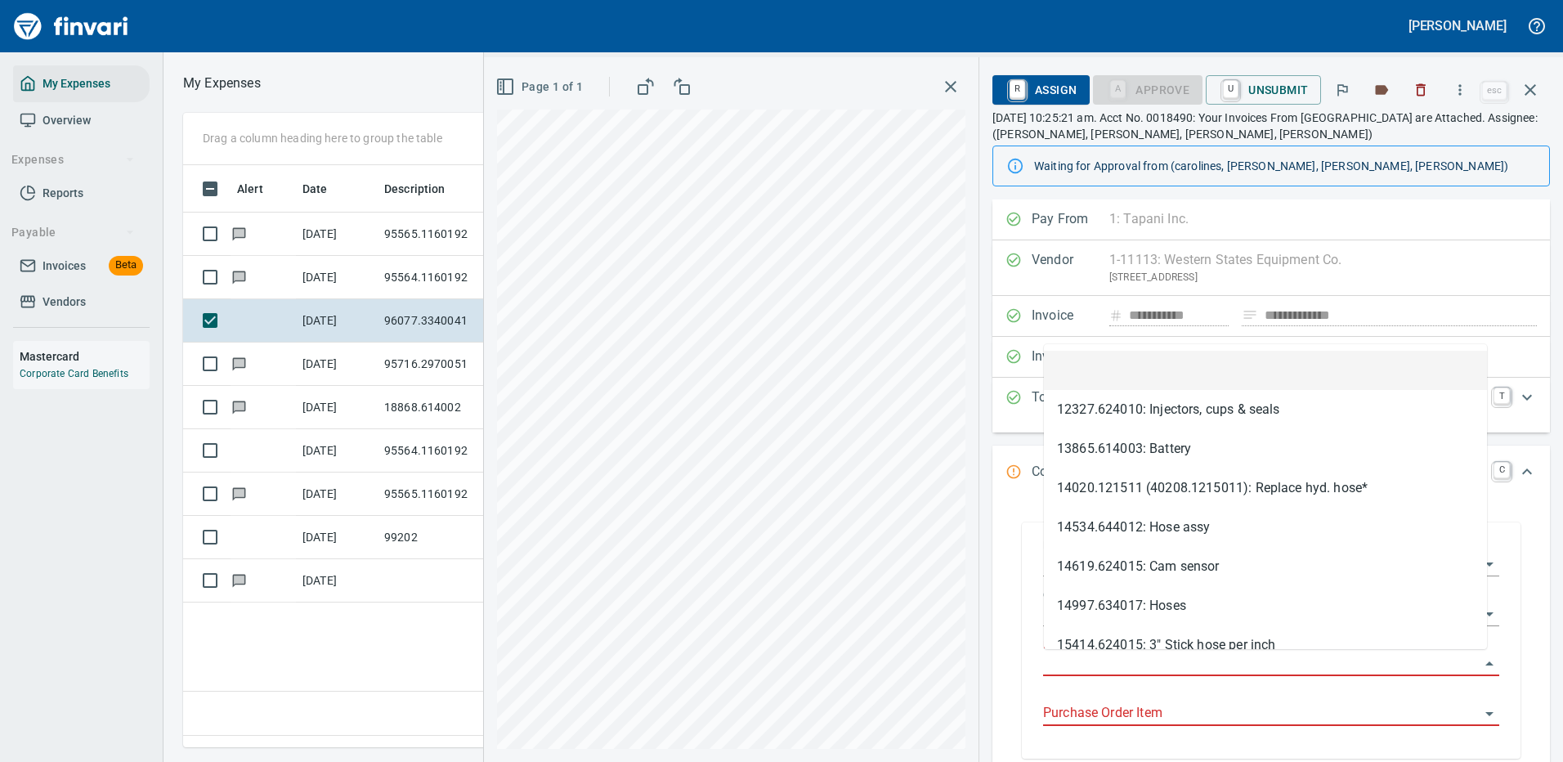
click at [1078, 654] on input "Purchase Order" at bounding box center [1261, 663] width 437 height 23
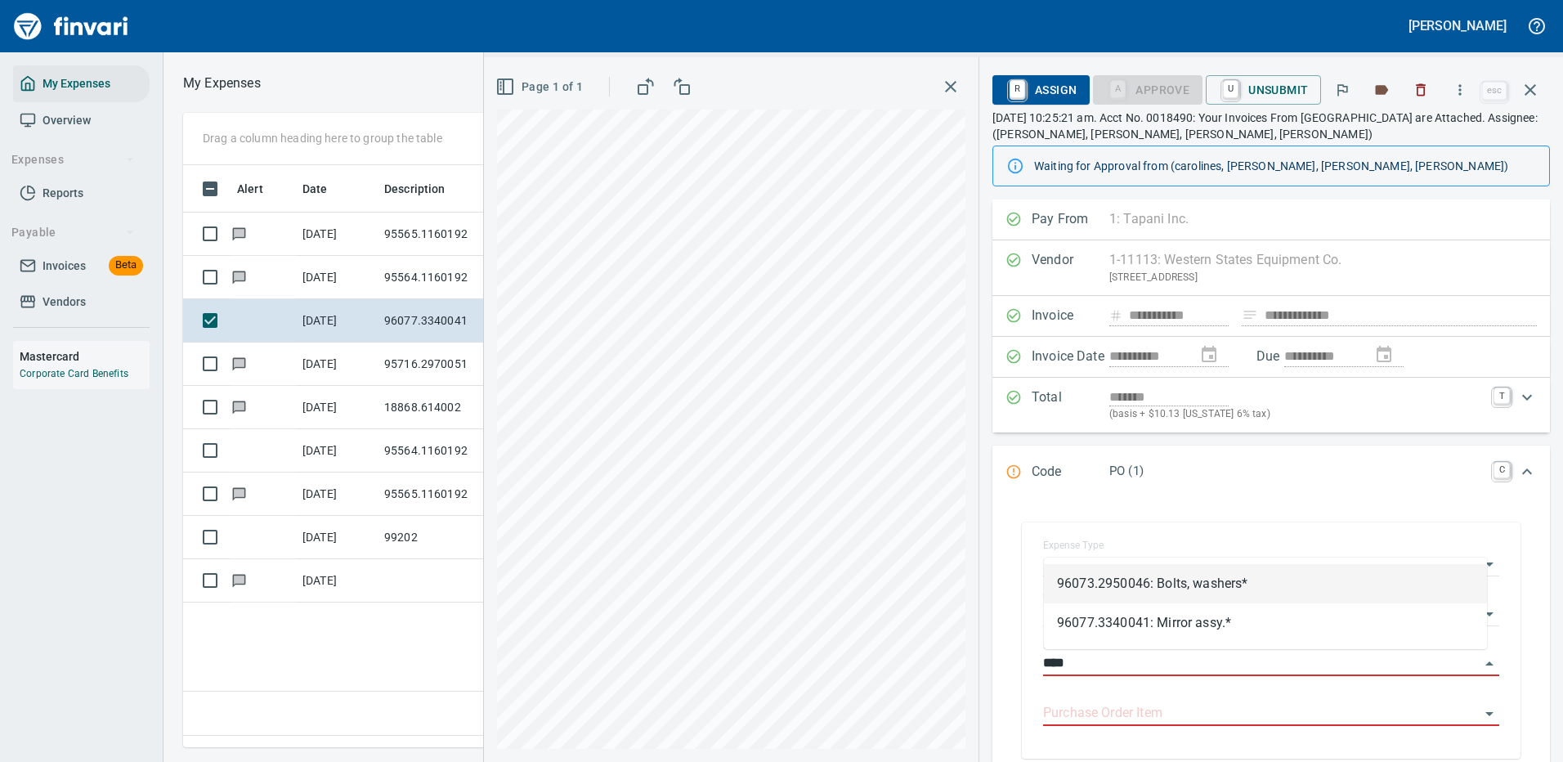
type input "*****"
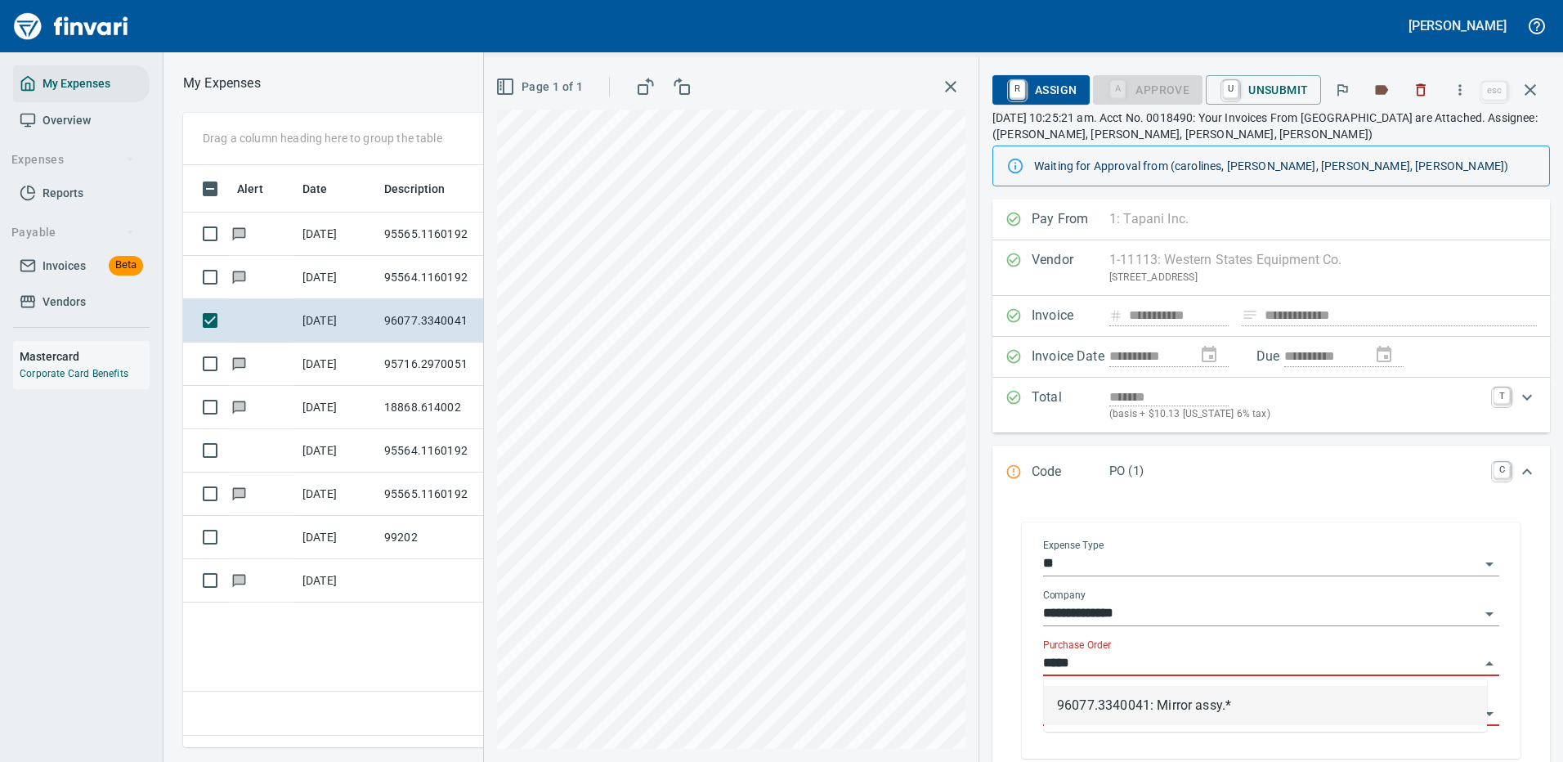
click at [1116, 709] on li "96077.3340041: Mirror assy.*" at bounding box center [1265, 705] width 443 height 39
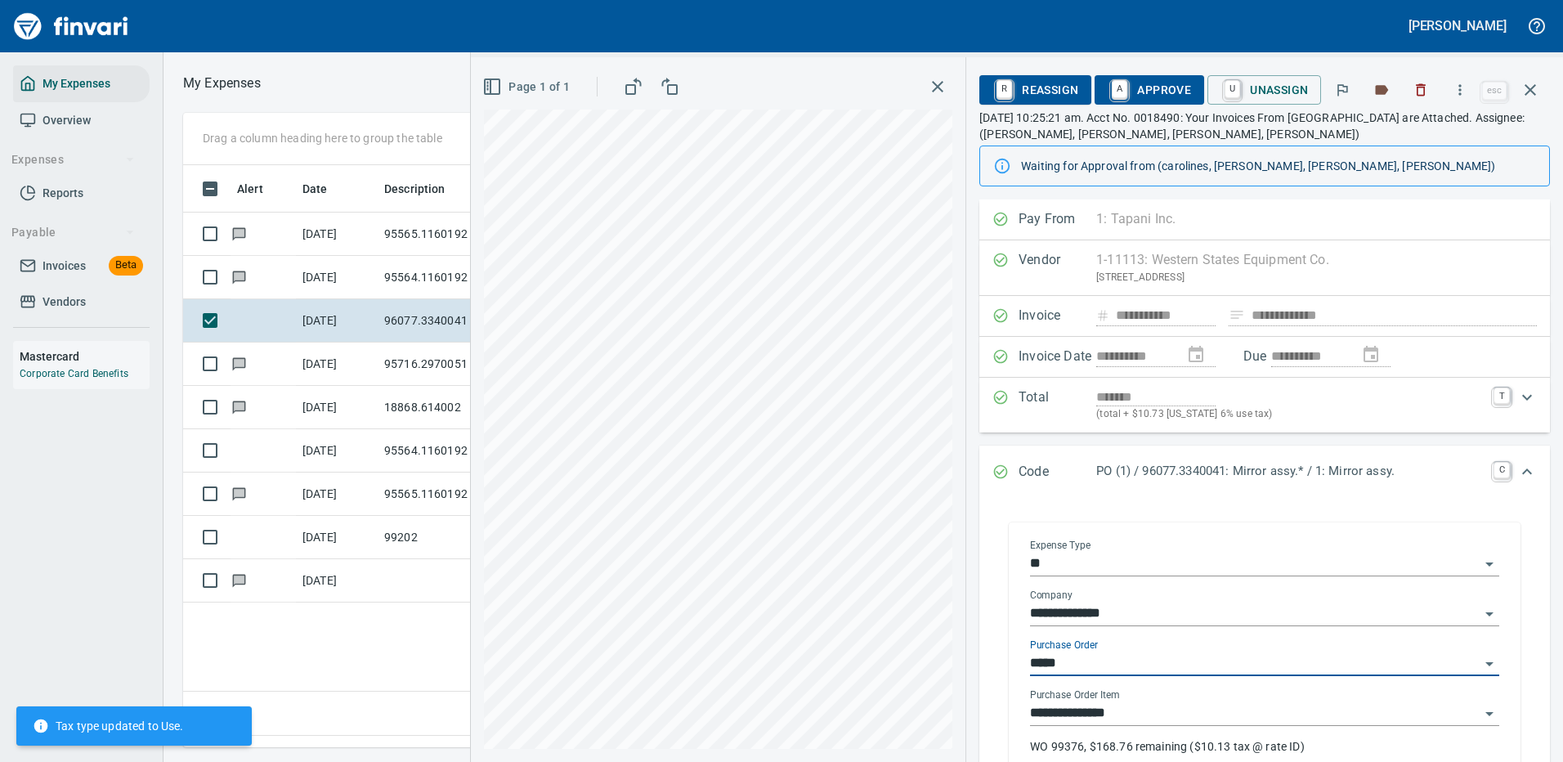
type input "******"
type input "**********"
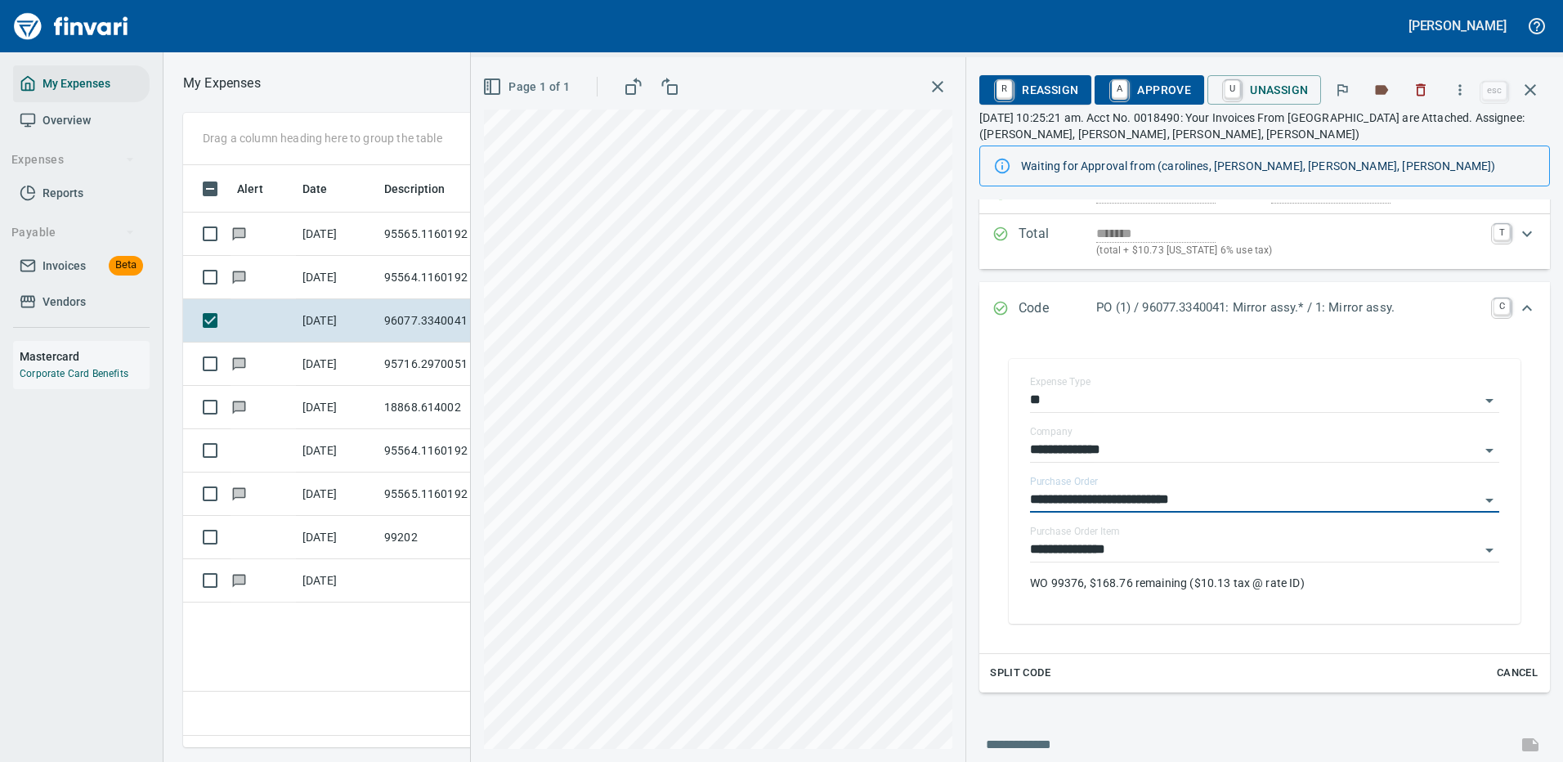
type input "**********"
click at [1149, 84] on span "A Approve" at bounding box center [1149, 90] width 83 height 28
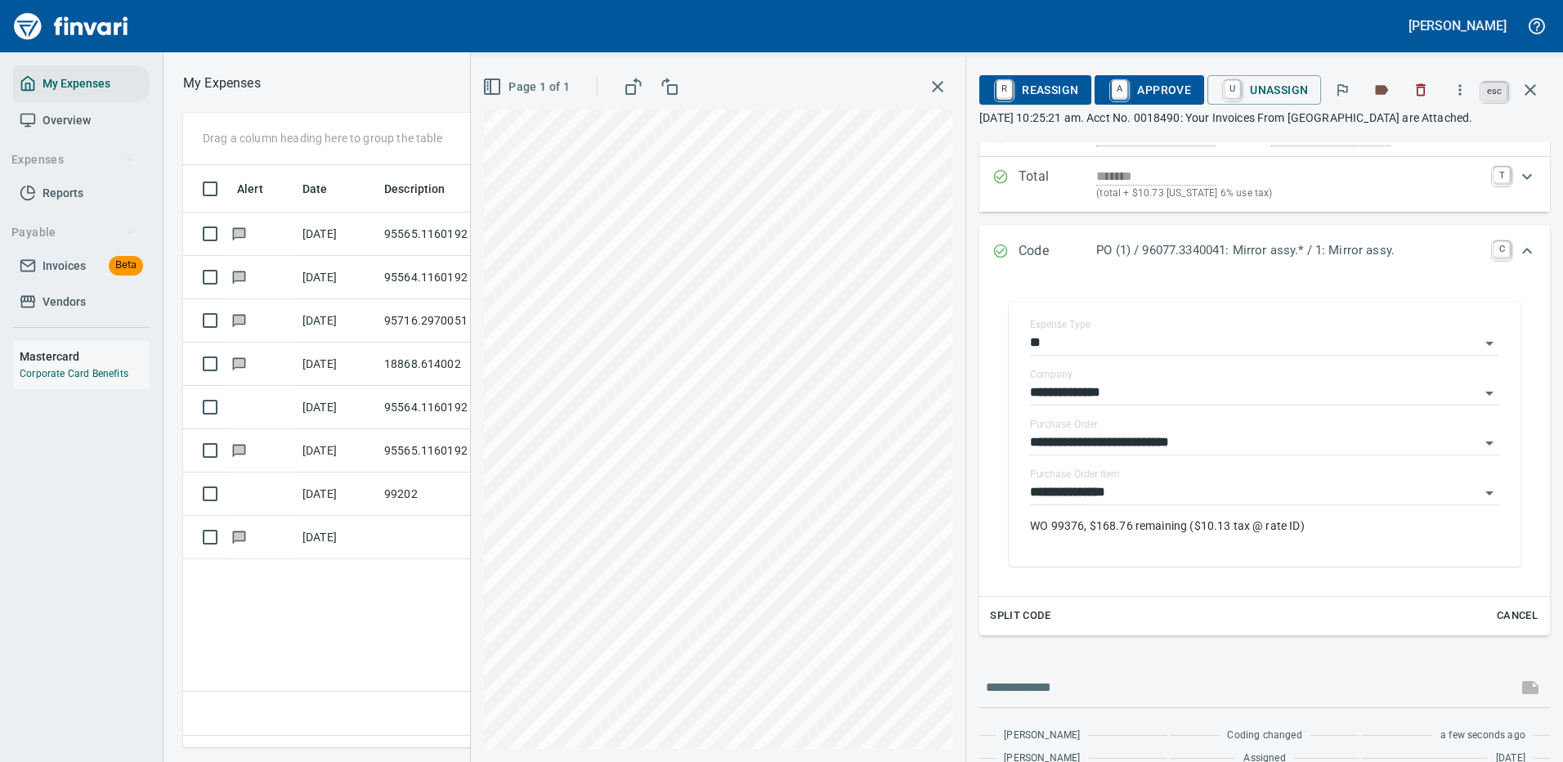
scroll to position [558, 939]
click at [1534, 87] on icon "button" at bounding box center [1530, 89] width 11 height 11
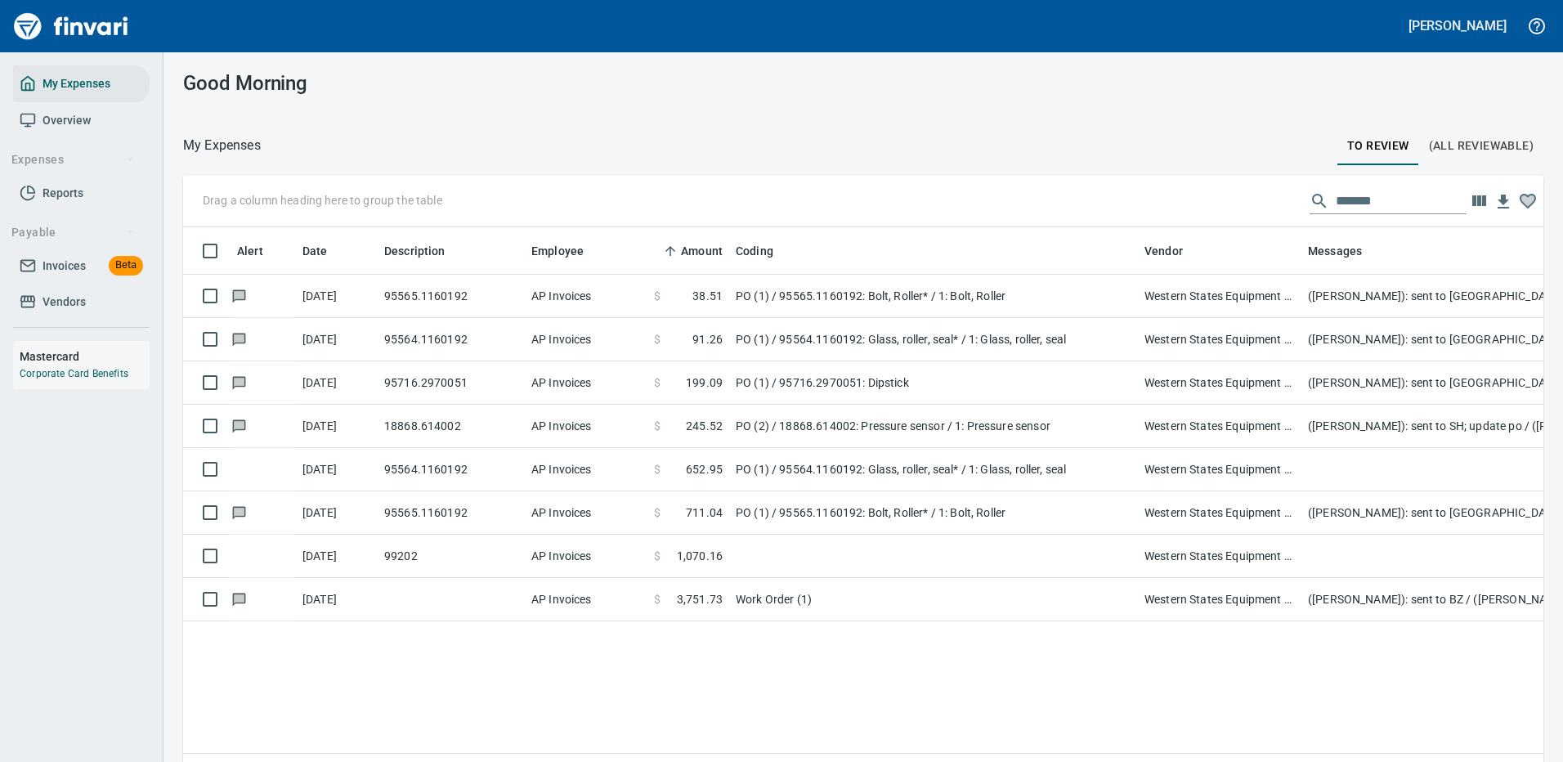
scroll to position [558, 1324]
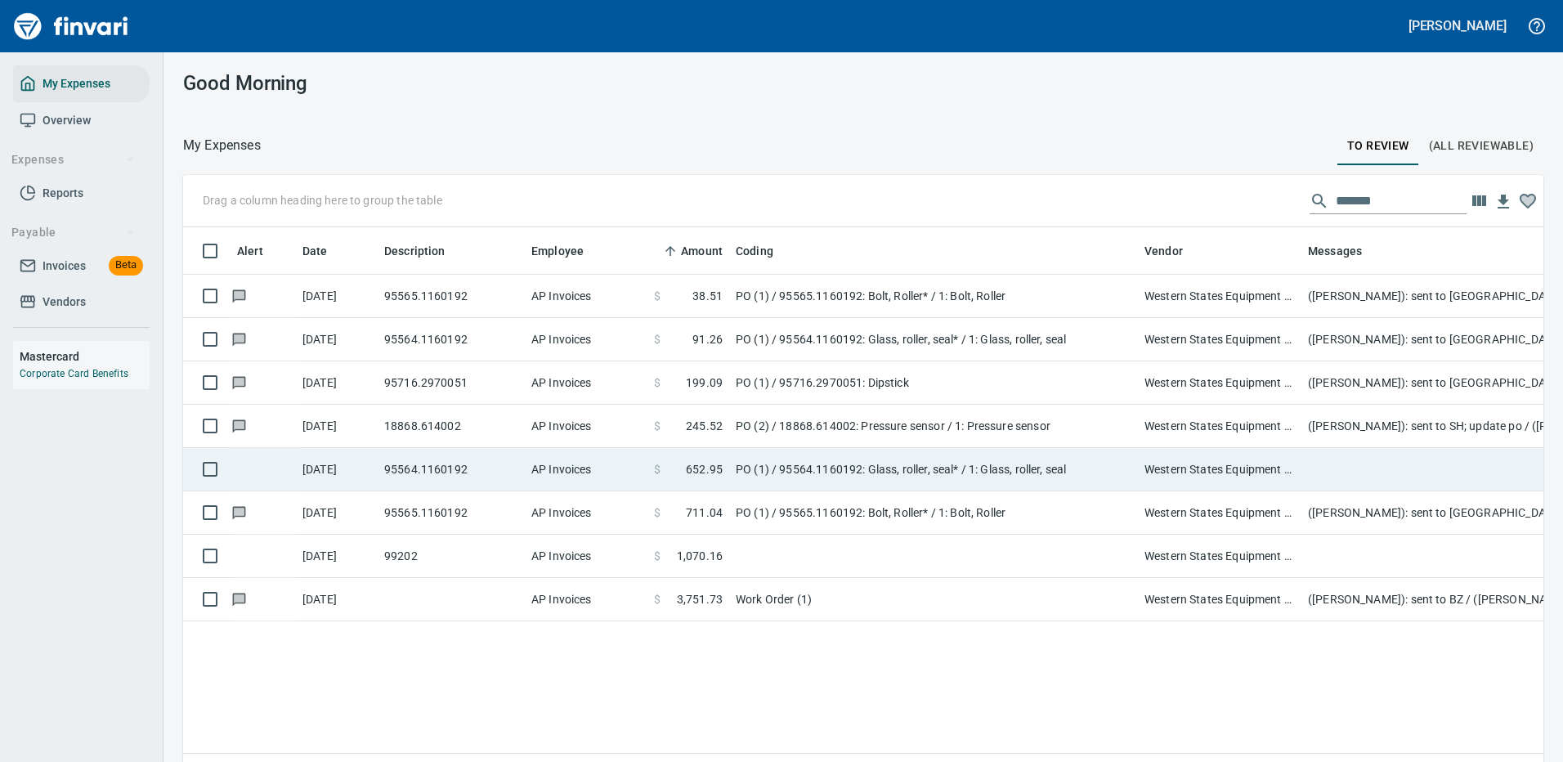
click at [932, 460] on td "PO (1) / 95564.1160192: Glass, roller, seal* / 1: Glass, roller, seal" at bounding box center [933, 469] width 409 height 43
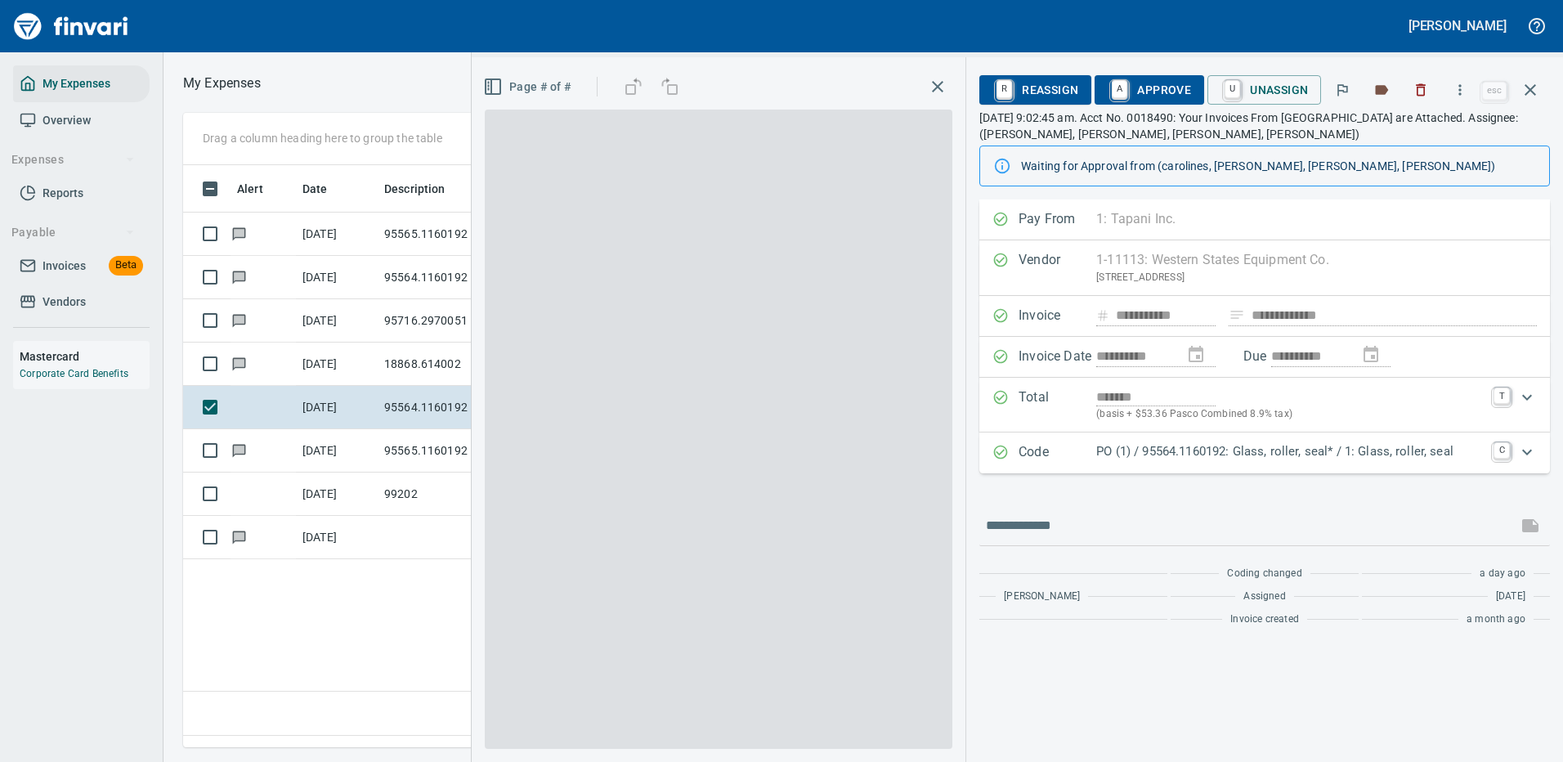
scroll to position [558, 939]
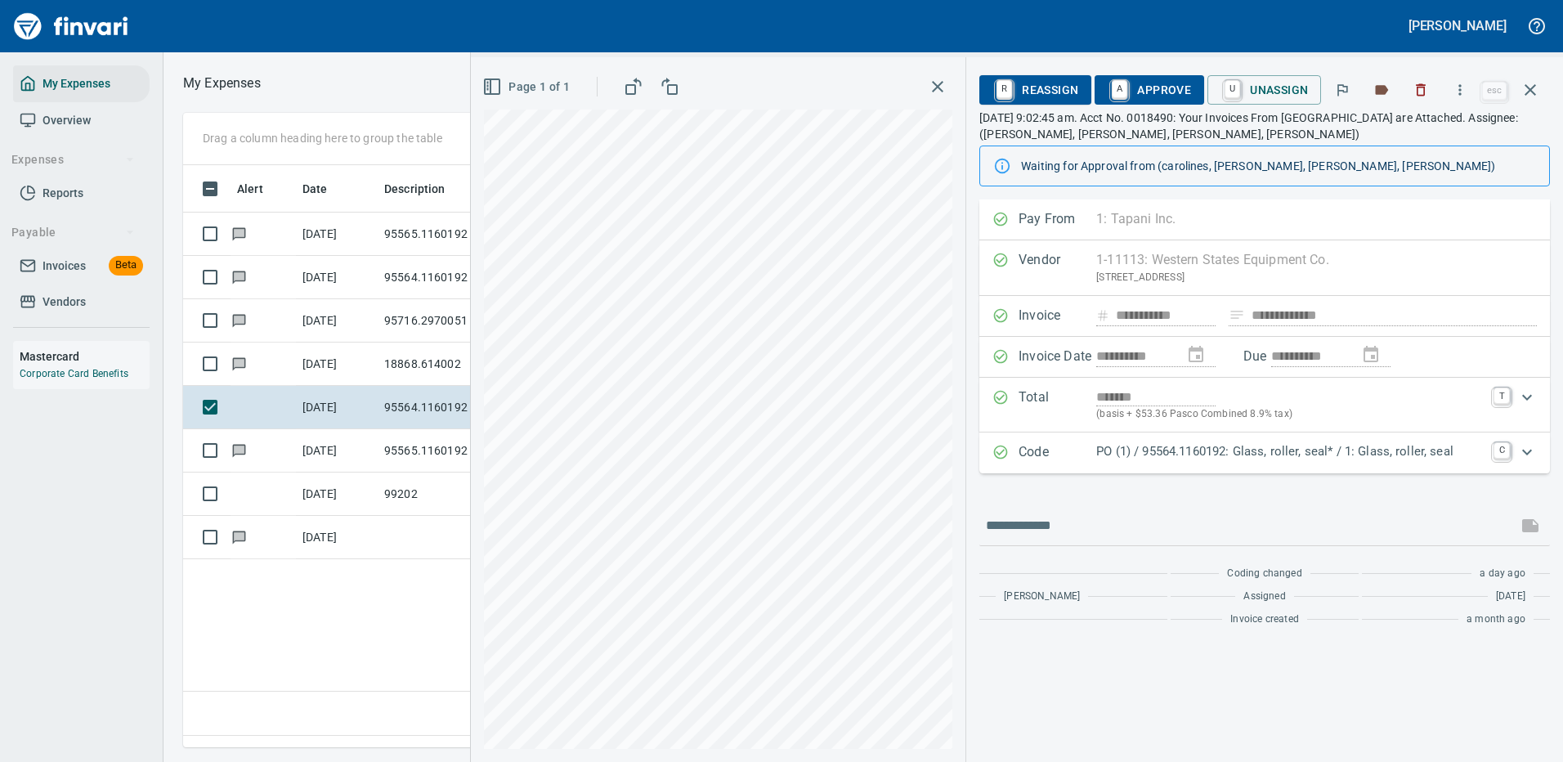
click at [1389, 459] on p "PO (1) / 95564.1160192: Glass, roller, seal* / 1: Glass, roller, seal" at bounding box center [1290, 451] width 388 height 19
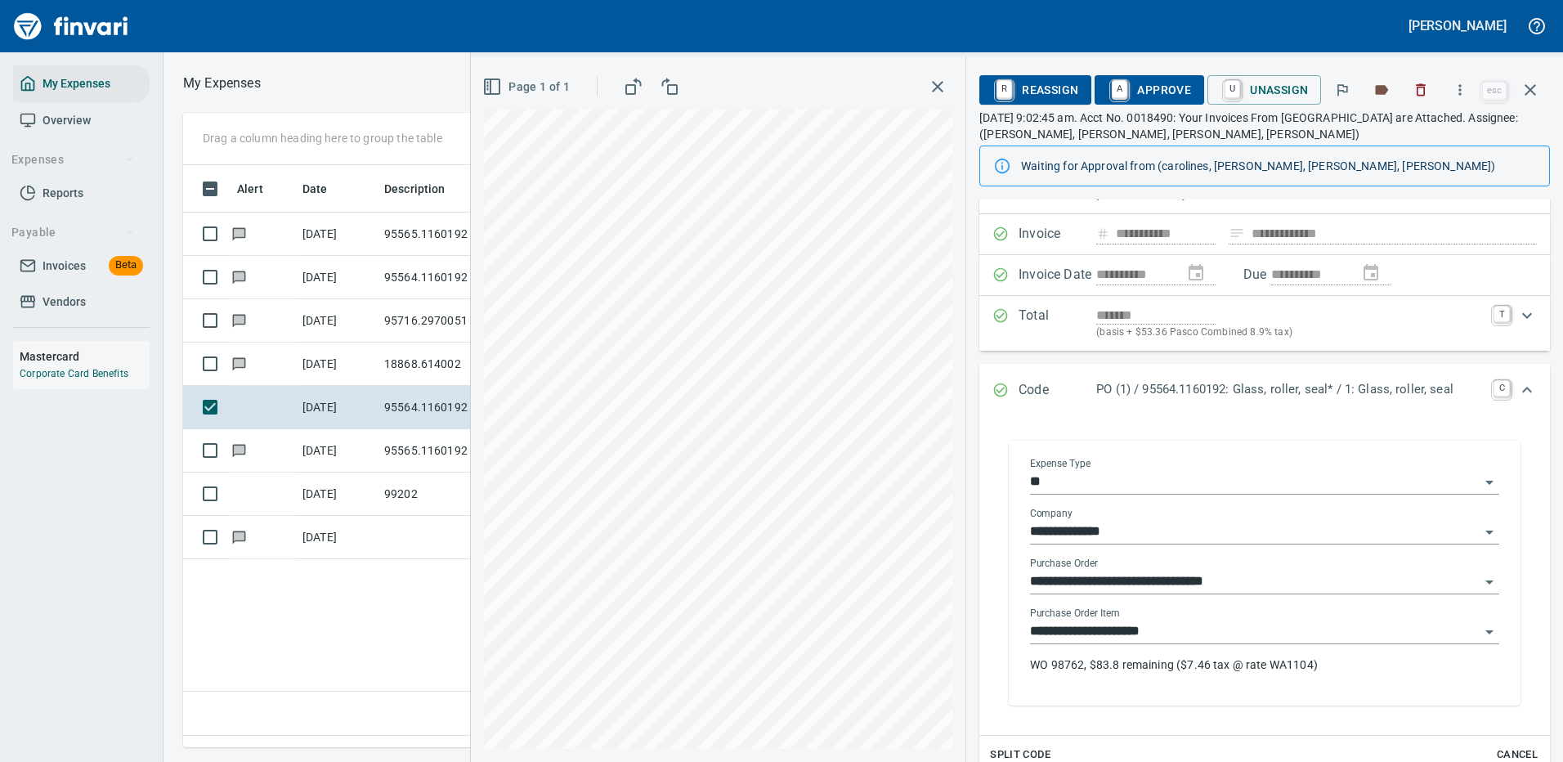
scroll to position [164, 0]
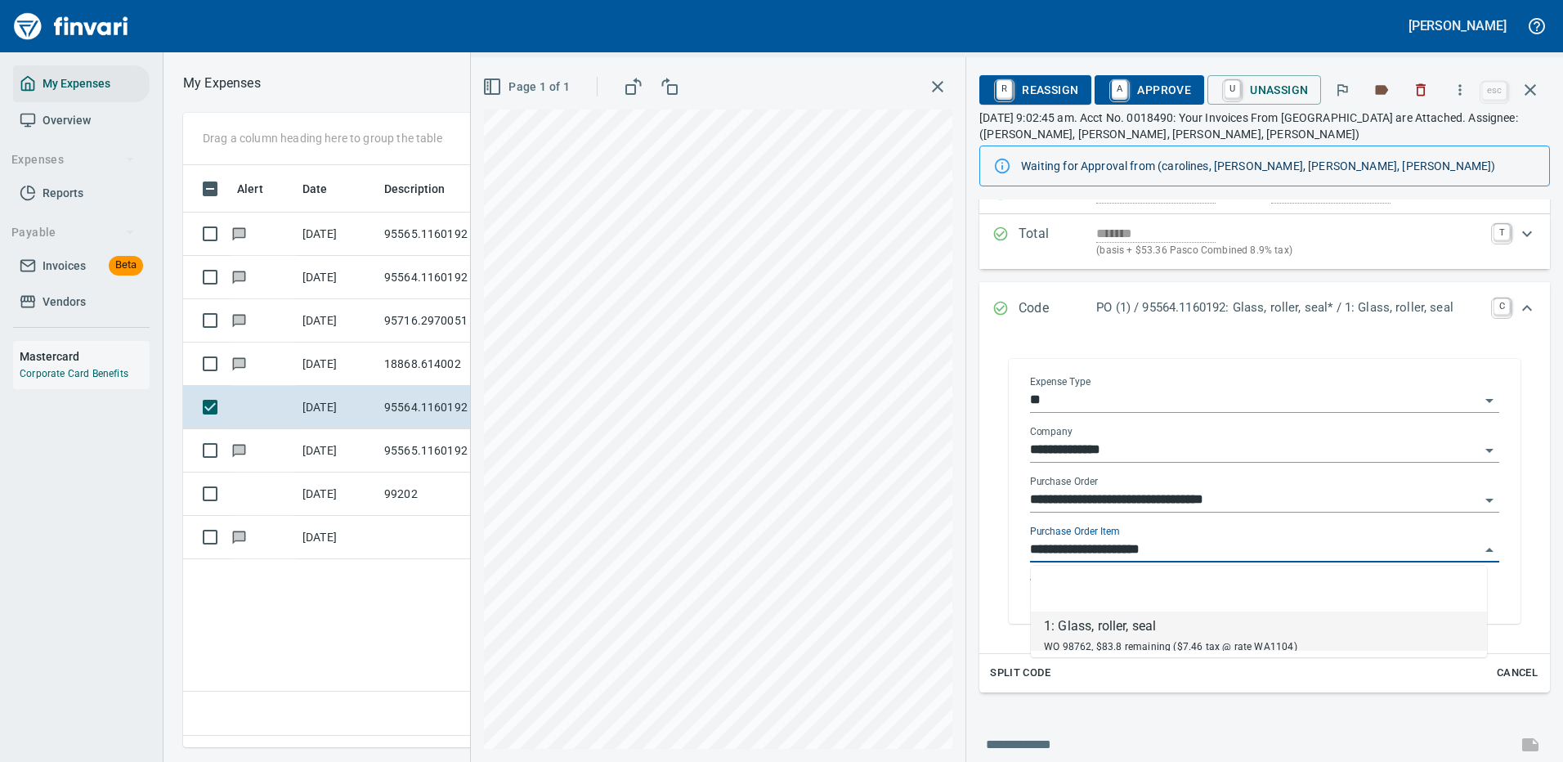
click at [1160, 549] on input "**********" at bounding box center [1255, 550] width 450 height 23
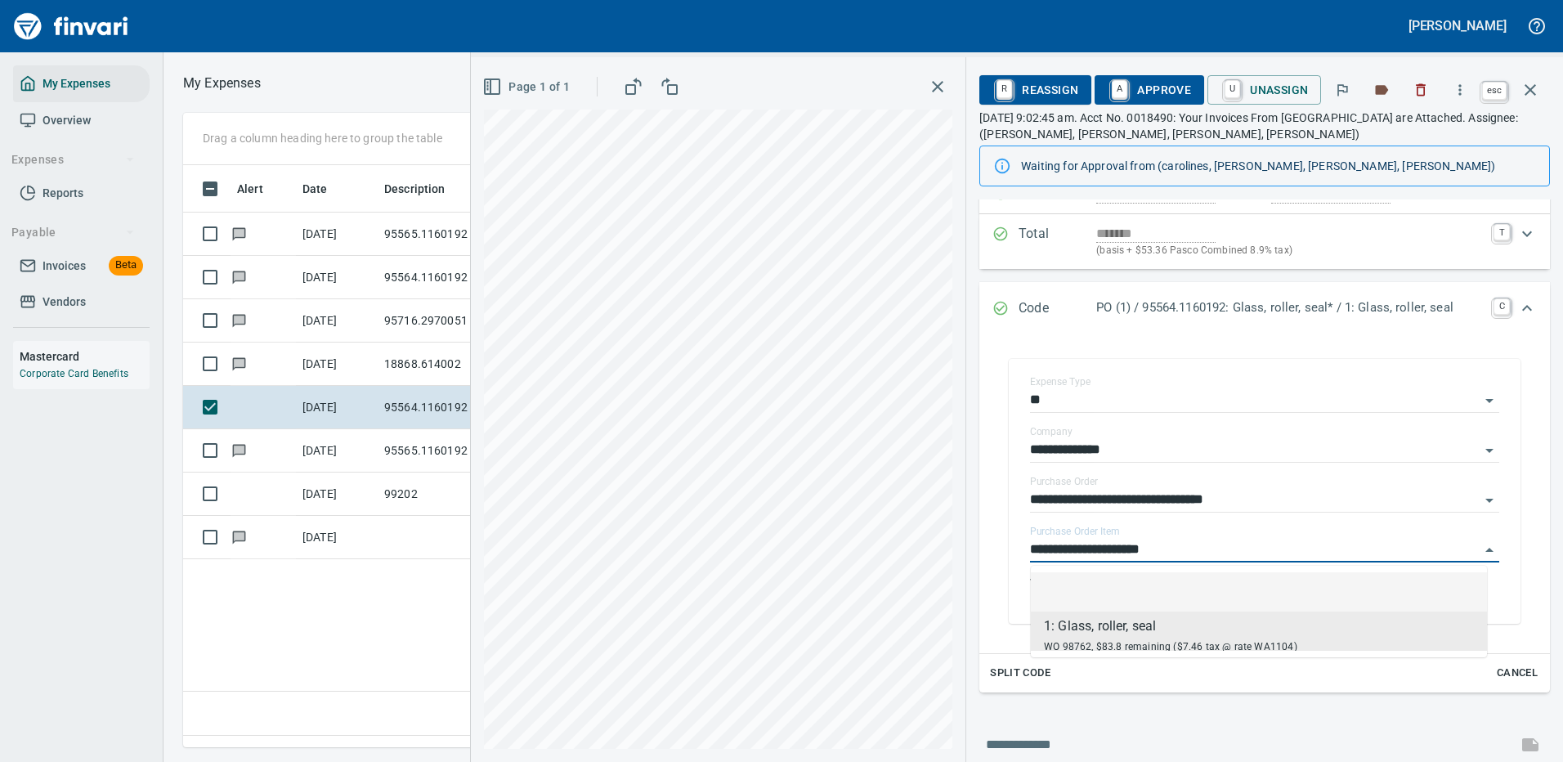
scroll to position [558, 939]
click at [1529, 83] on icon "button" at bounding box center [1531, 90] width 20 height 20
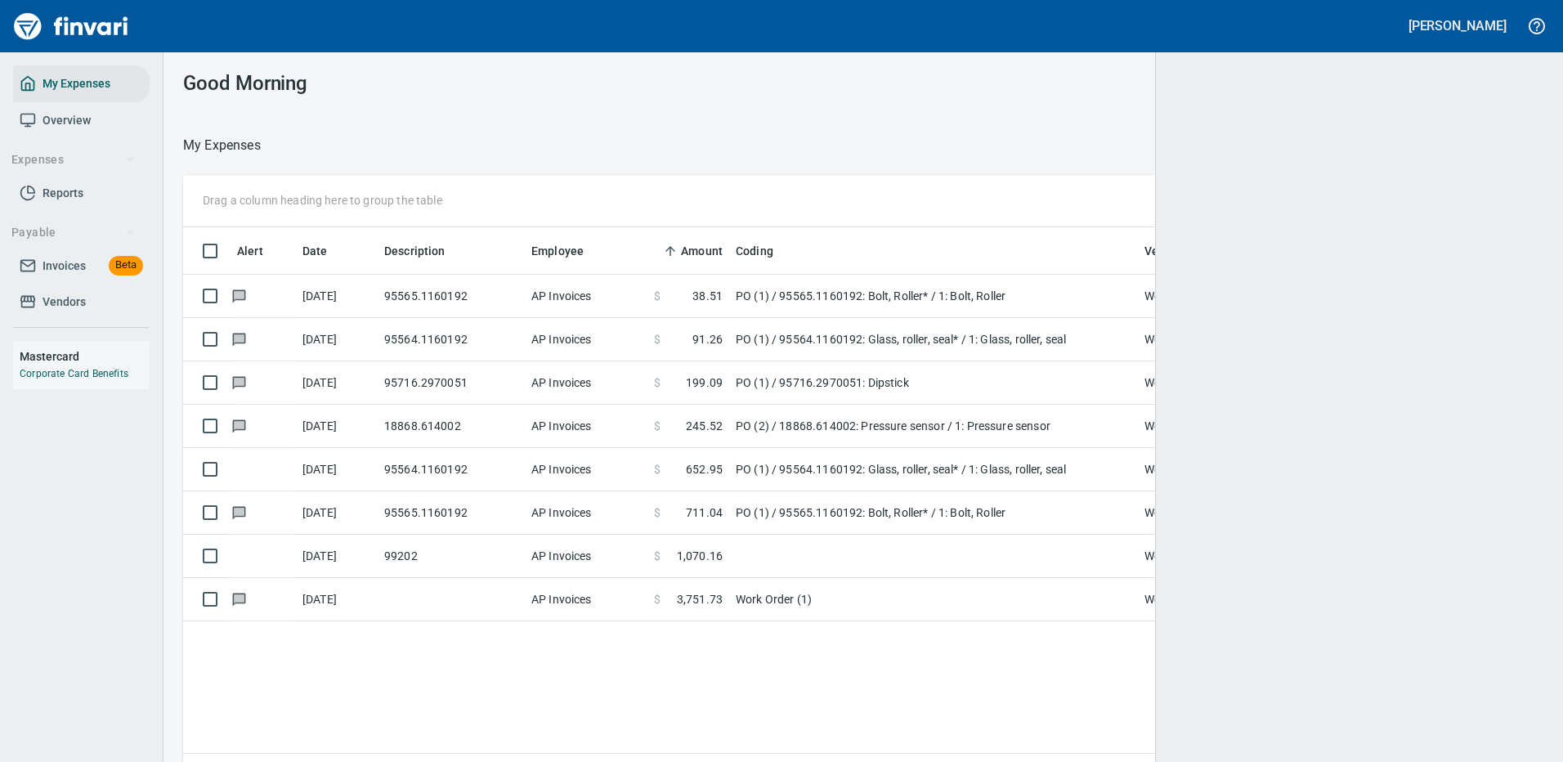
scroll to position [558, 1336]
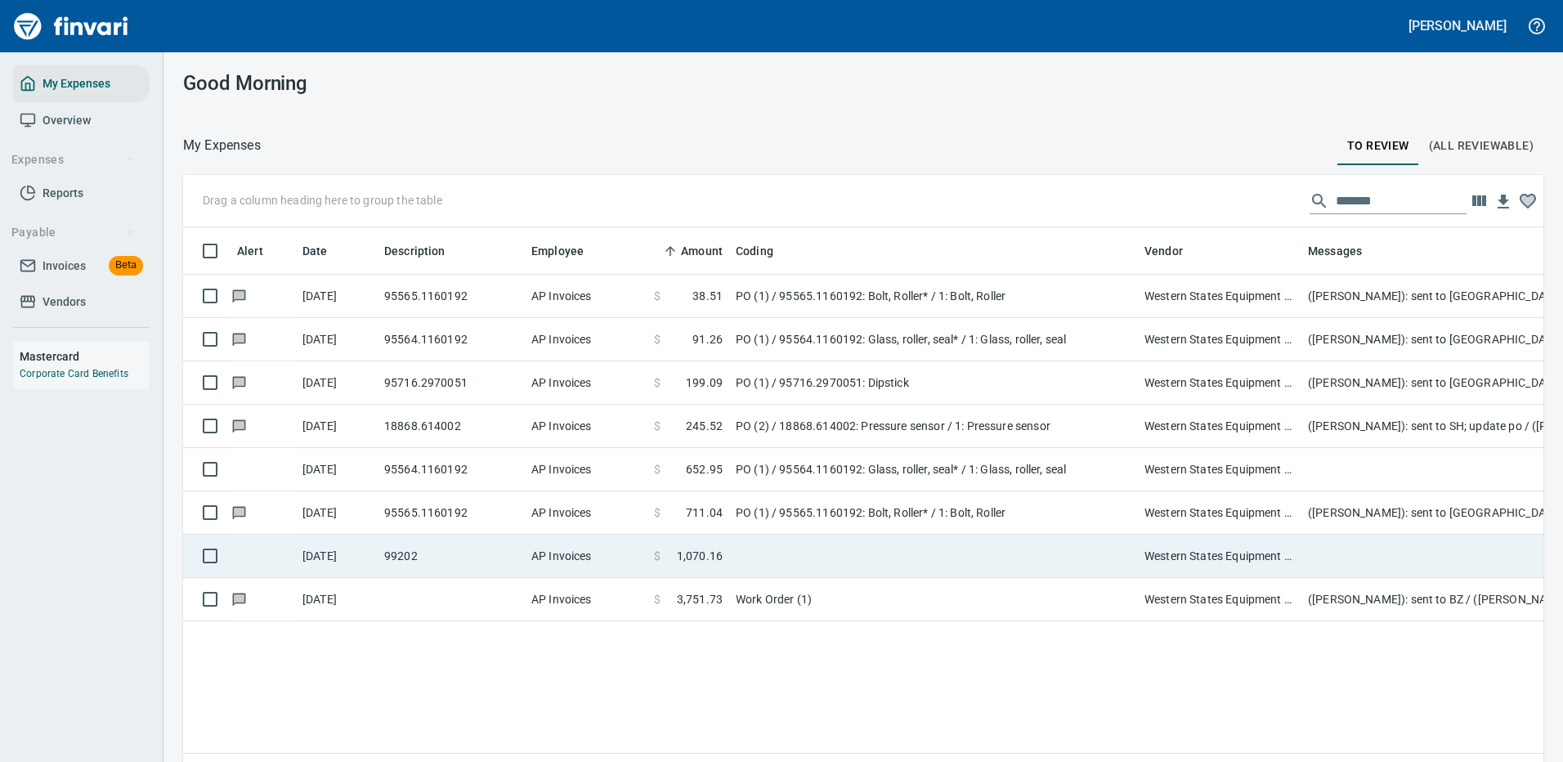
click at [774, 549] on td at bounding box center [933, 556] width 409 height 43
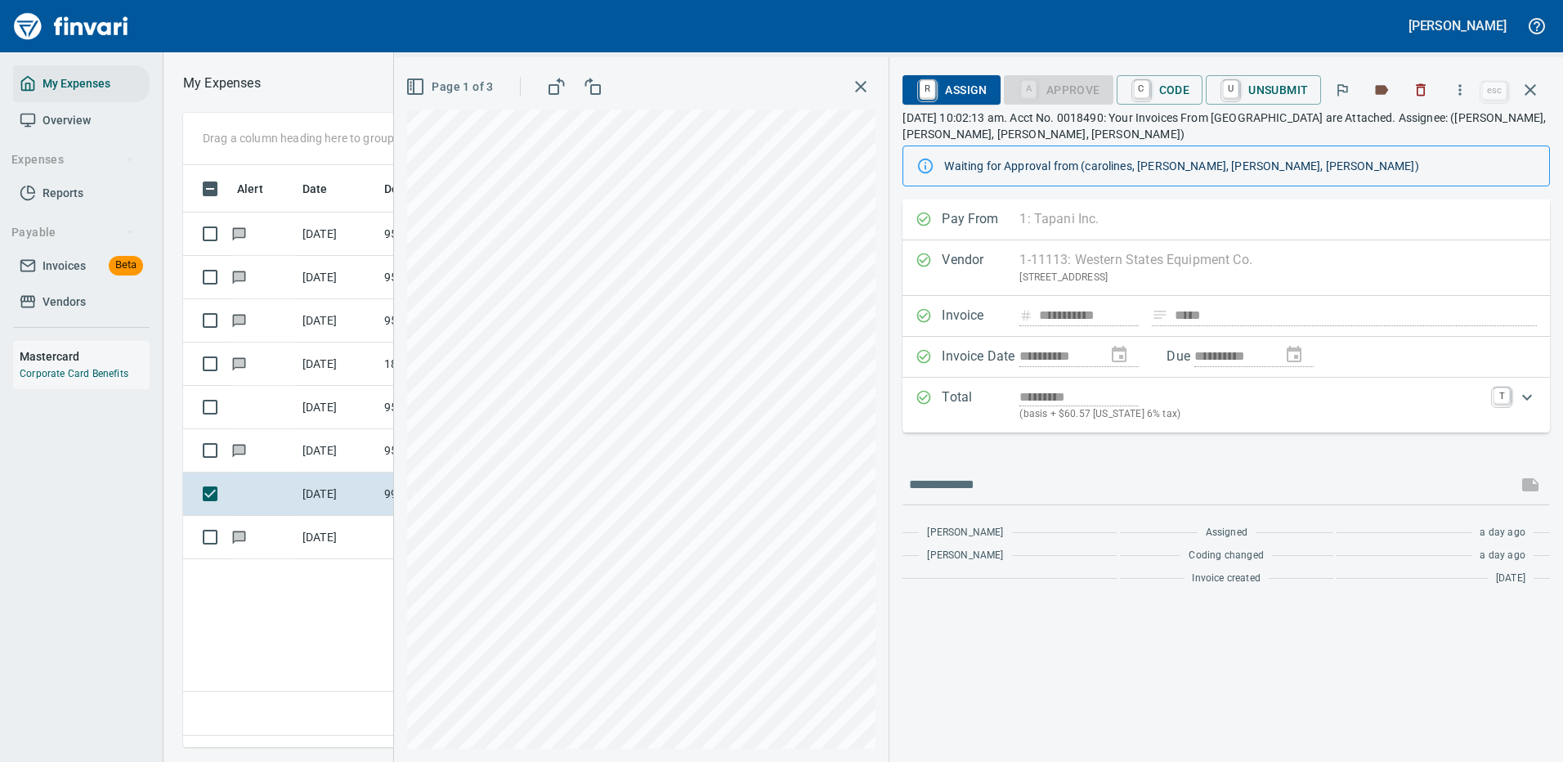
scroll to position [558, 939]
click at [1463, 84] on icon "button" at bounding box center [1460, 90] width 16 height 16
click at [1405, 127] on li "Download" at bounding box center [1444, 137] width 209 height 36
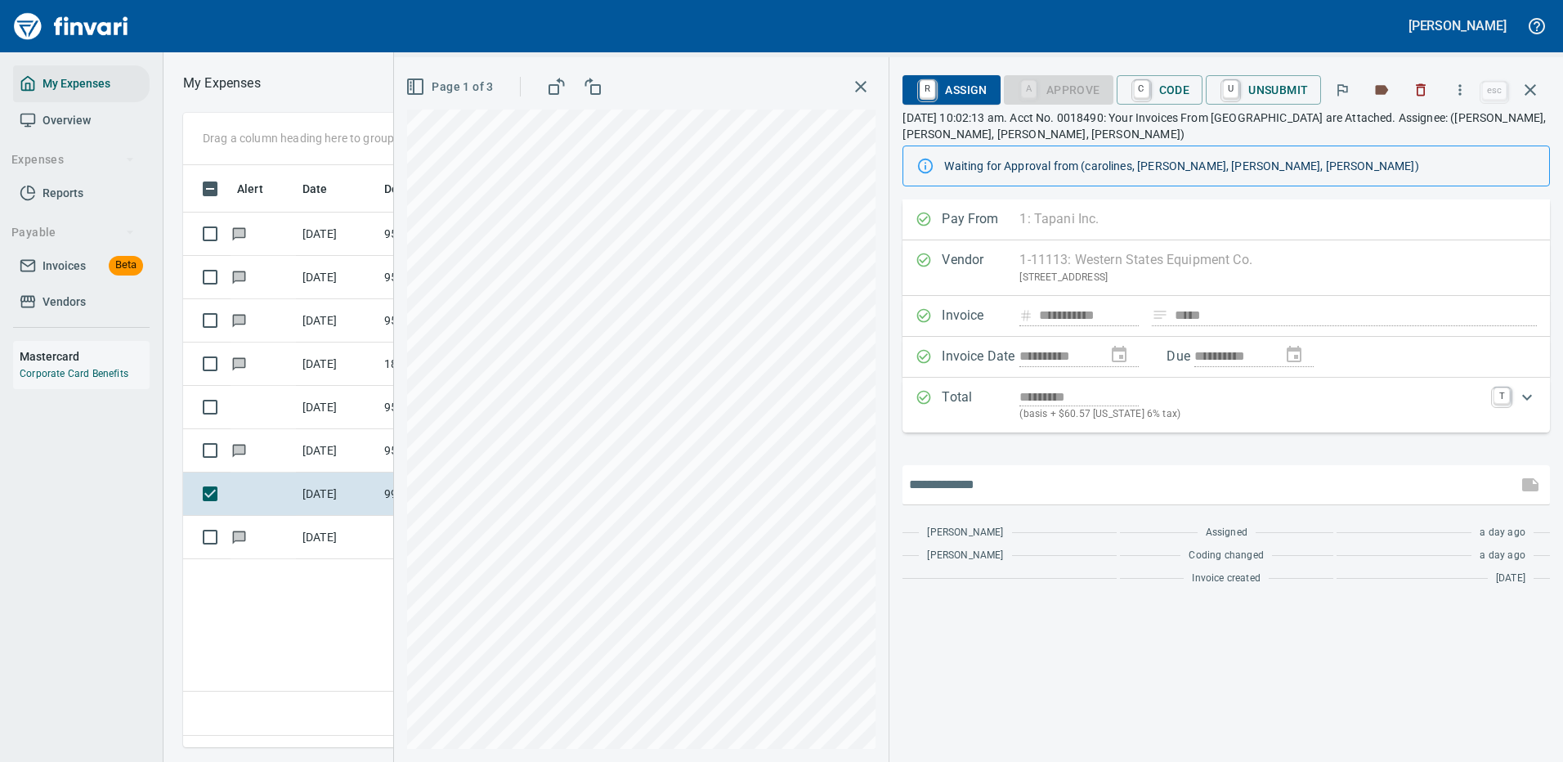
click at [967, 484] on input "text" at bounding box center [1210, 485] width 602 height 26
type input "**********"
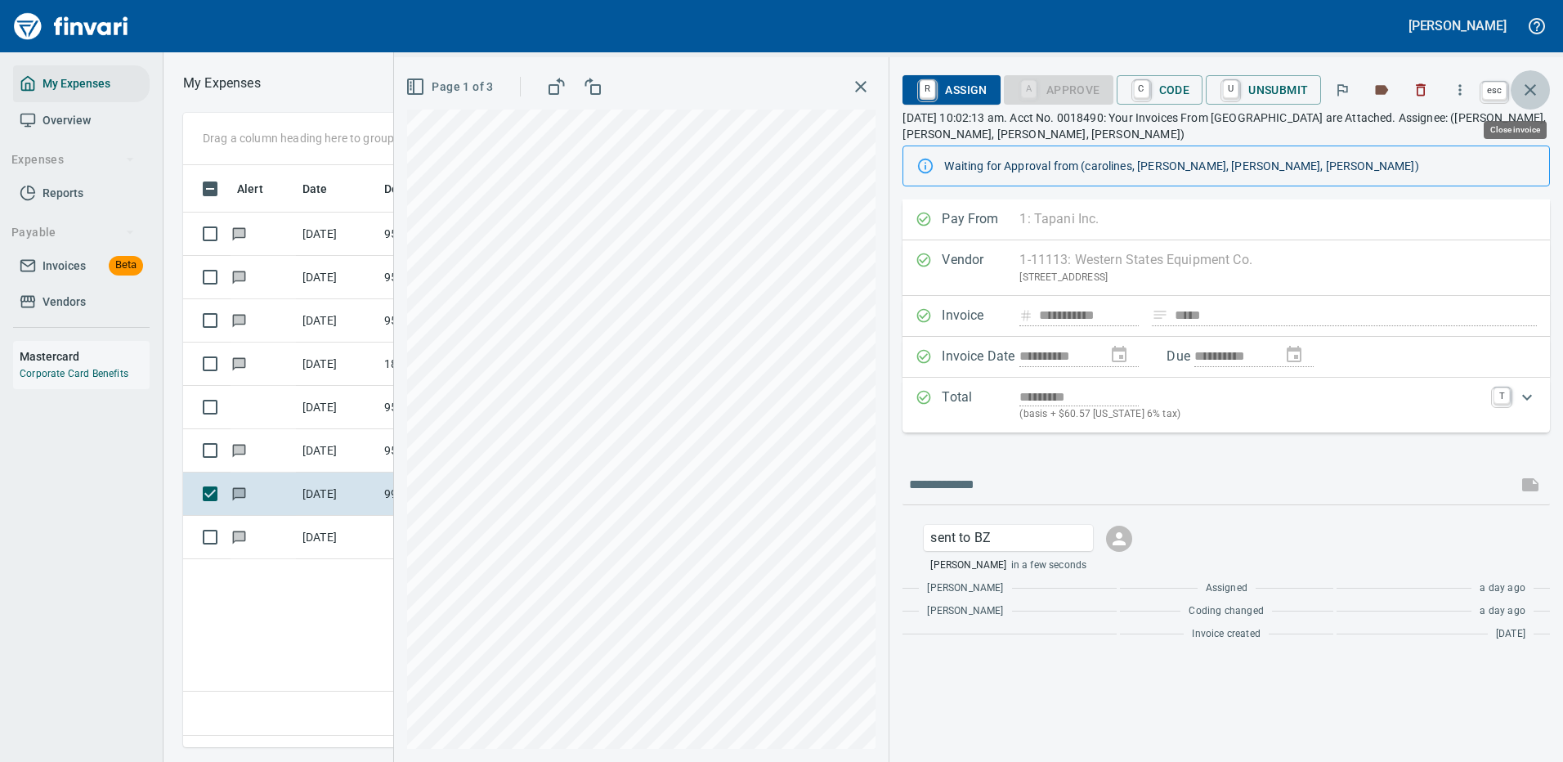
click at [1528, 86] on icon "button" at bounding box center [1531, 90] width 20 height 20
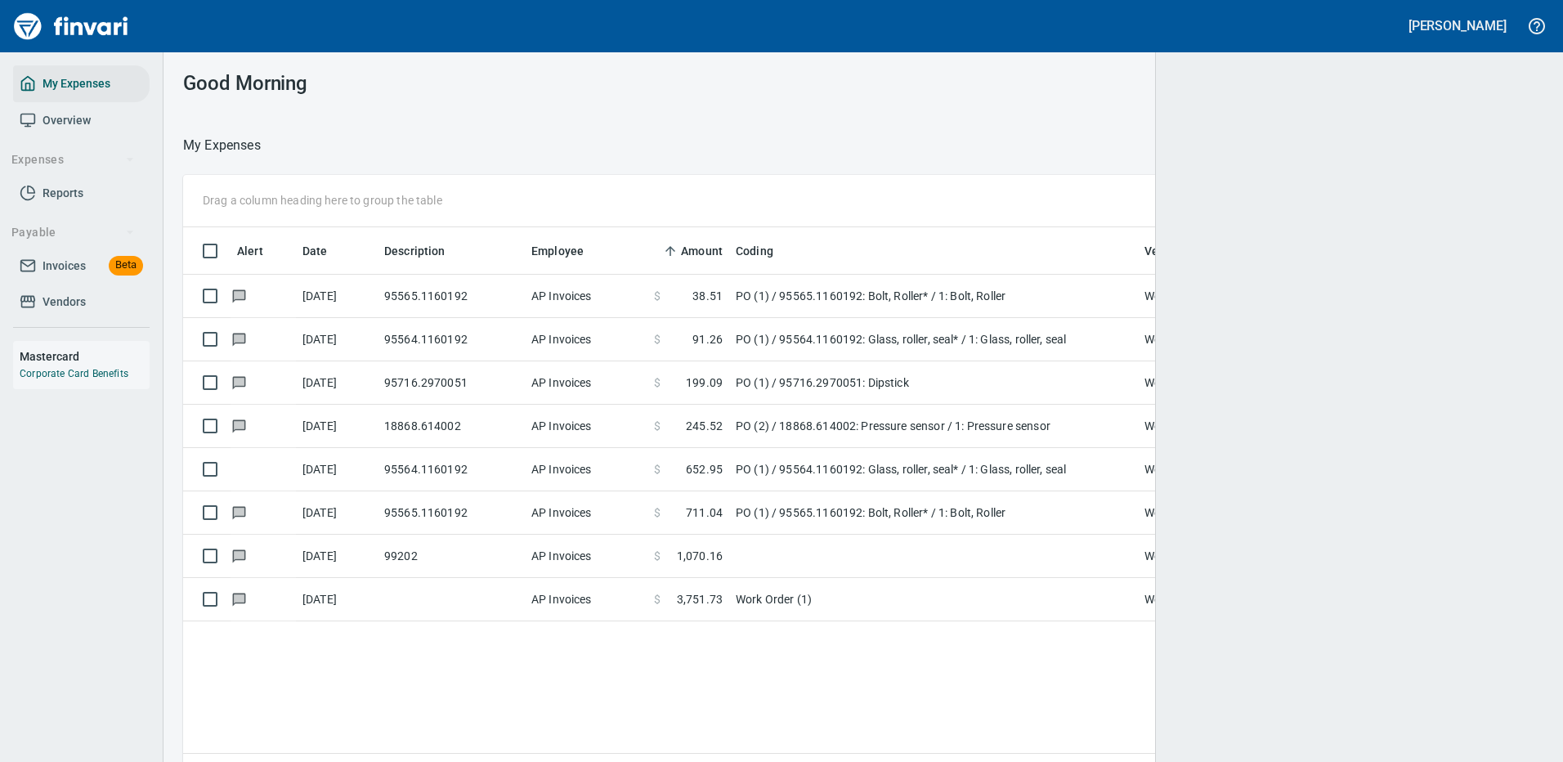
scroll to position [2, 2]
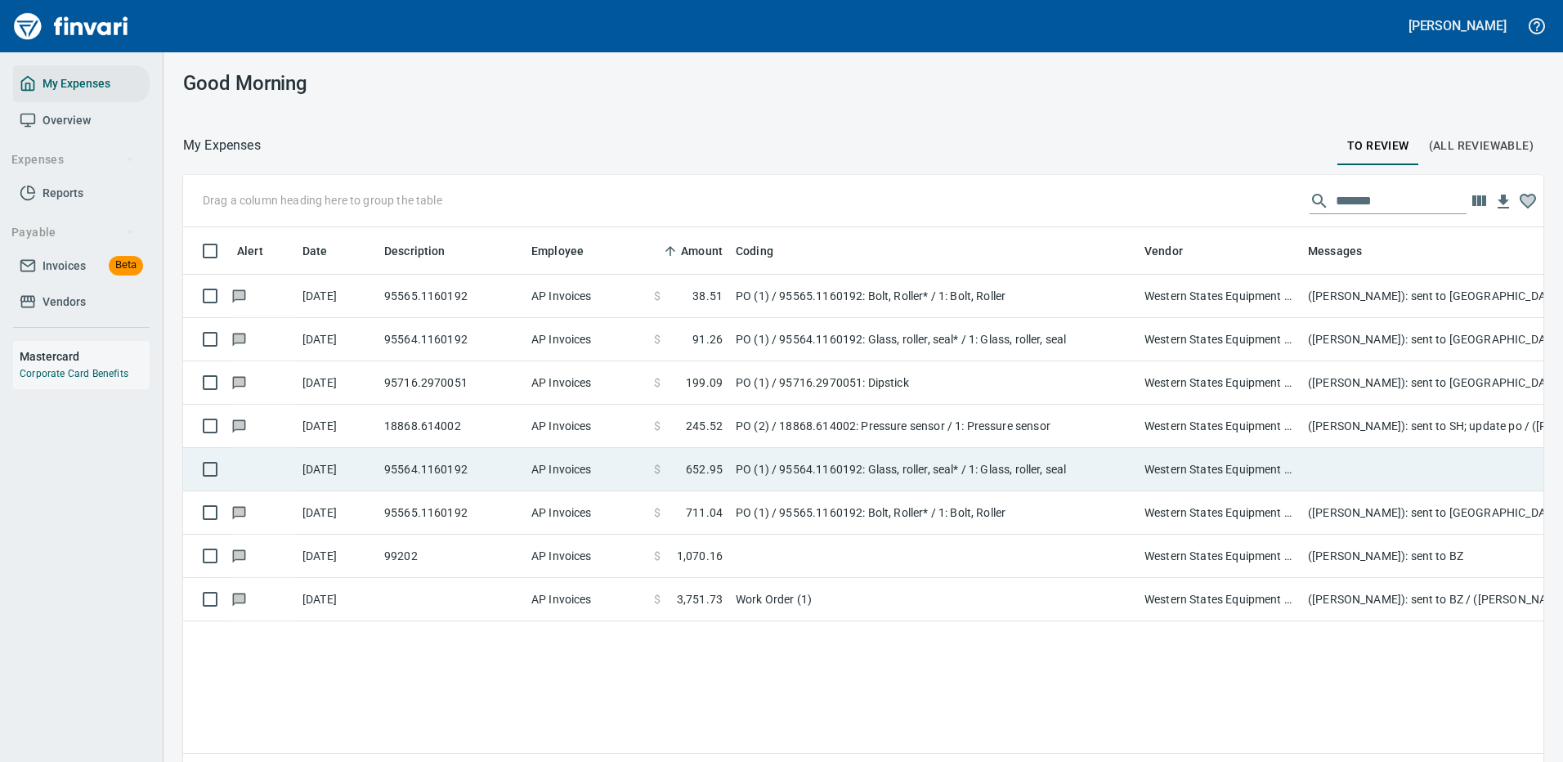
click at [953, 464] on td "PO (1) / 95564.1160192: Glass, roller, seal* / 1: Glass, roller, seal" at bounding box center [933, 469] width 409 height 43
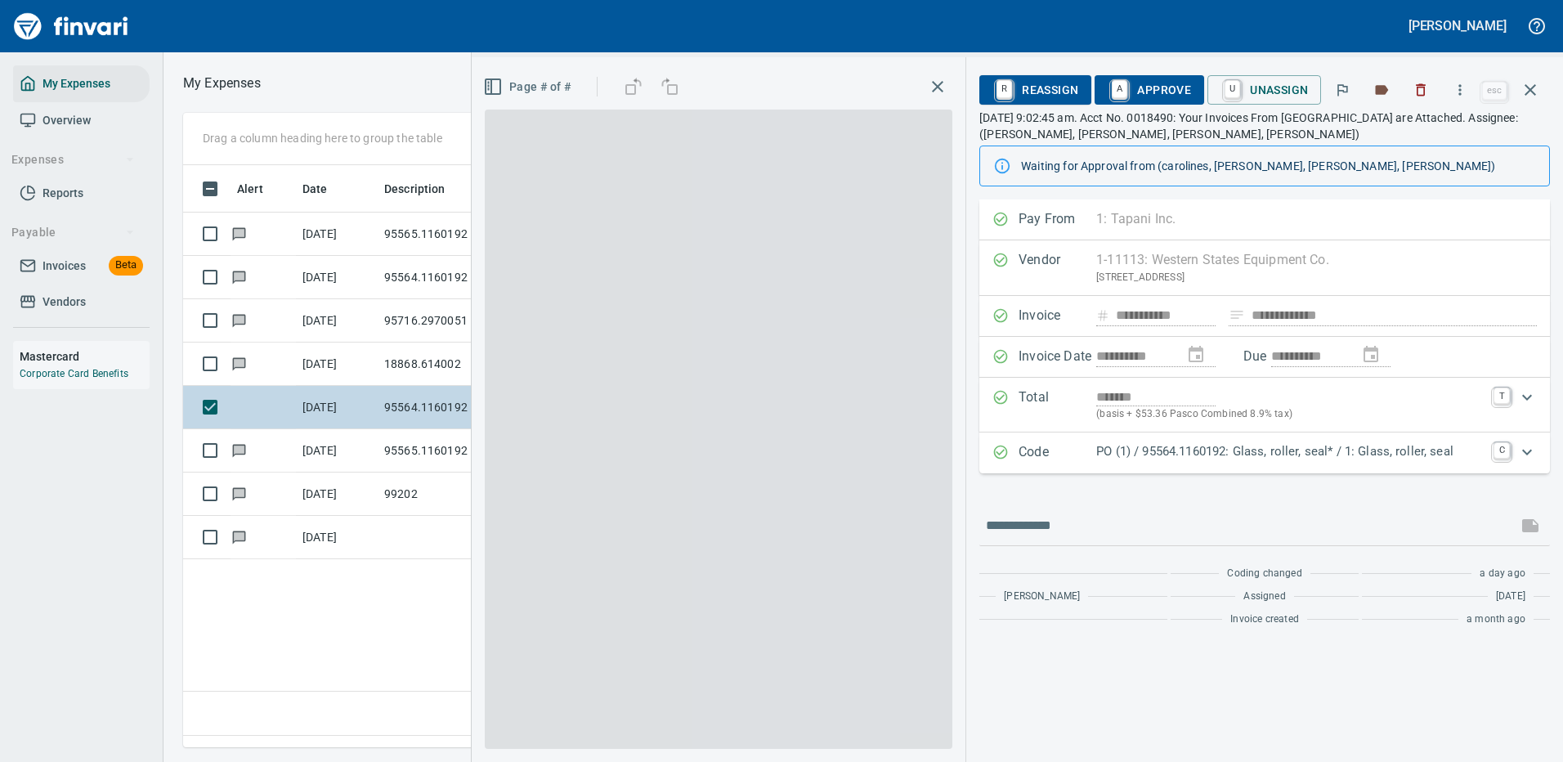
scroll to position [558, 939]
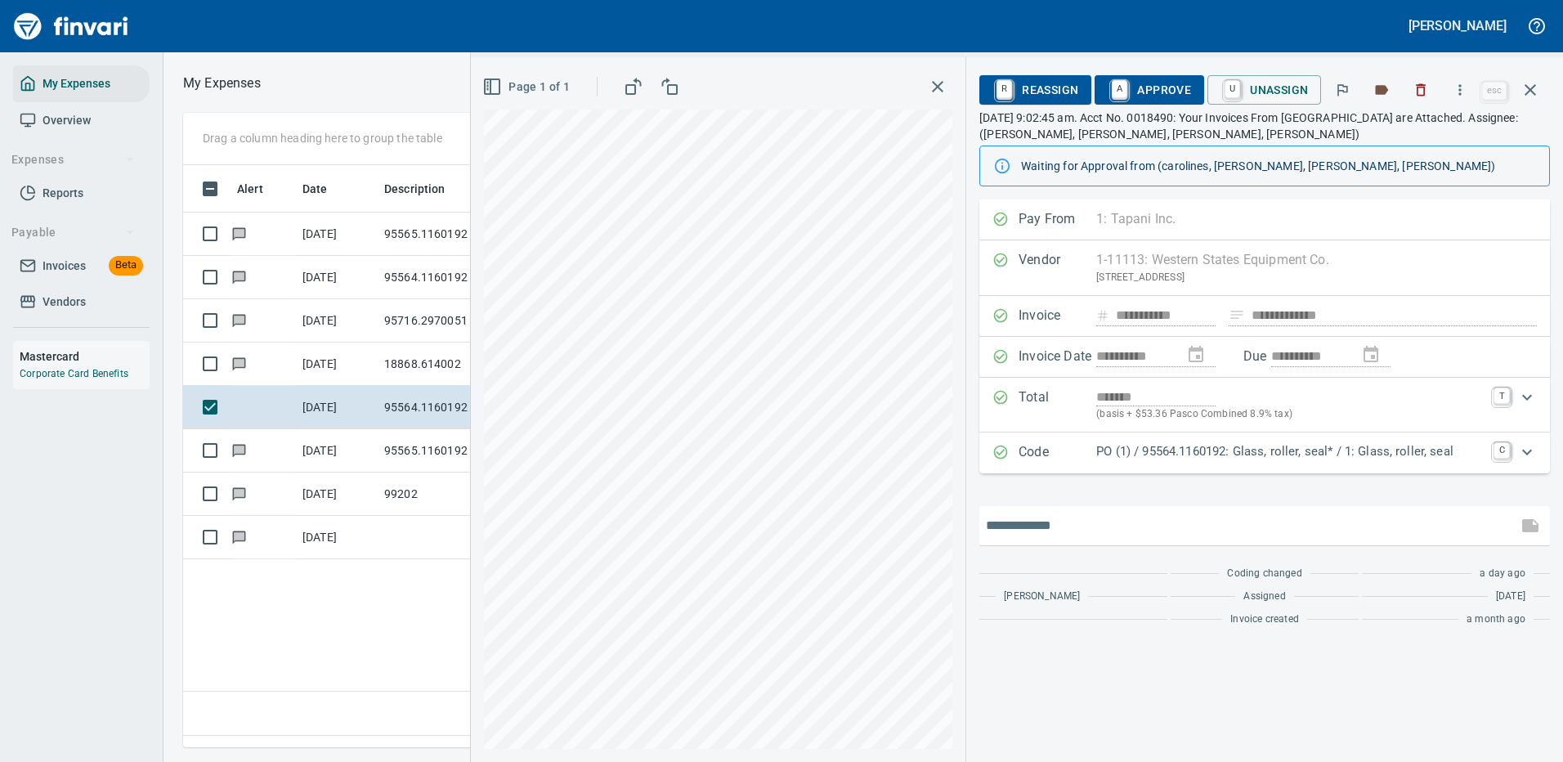
click at [1105, 528] on input "text" at bounding box center [1248, 526] width 525 height 26
click at [1470, 453] on p "PO (1) / 95564.1160192: Glass, roller, seal* / 1: Glass, roller, seal" at bounding box center [1290, 451] width 388 height 19
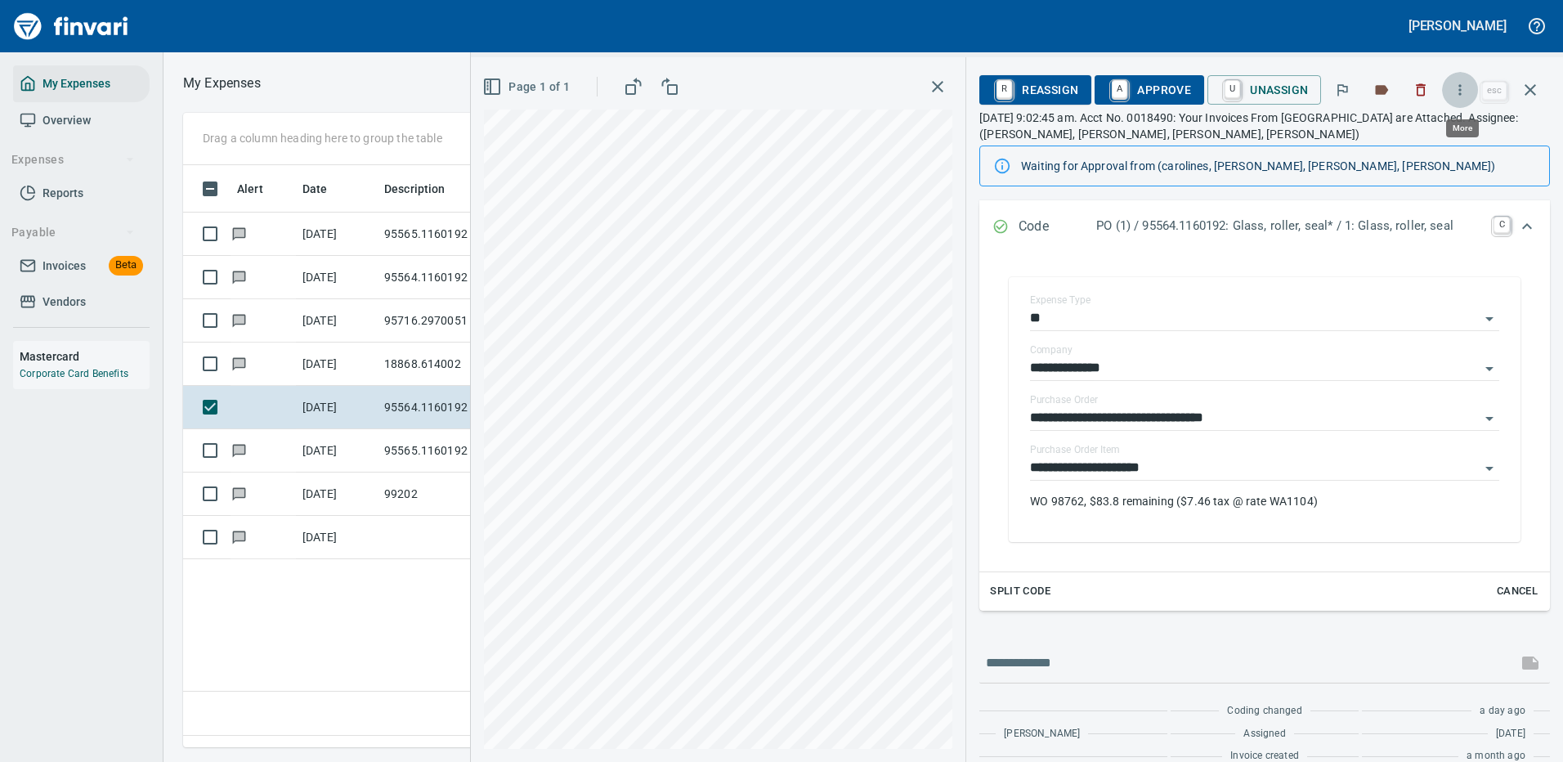
click at [1460, 93] on icon "button" at bounding box center [1460, 90] width 16 height 16
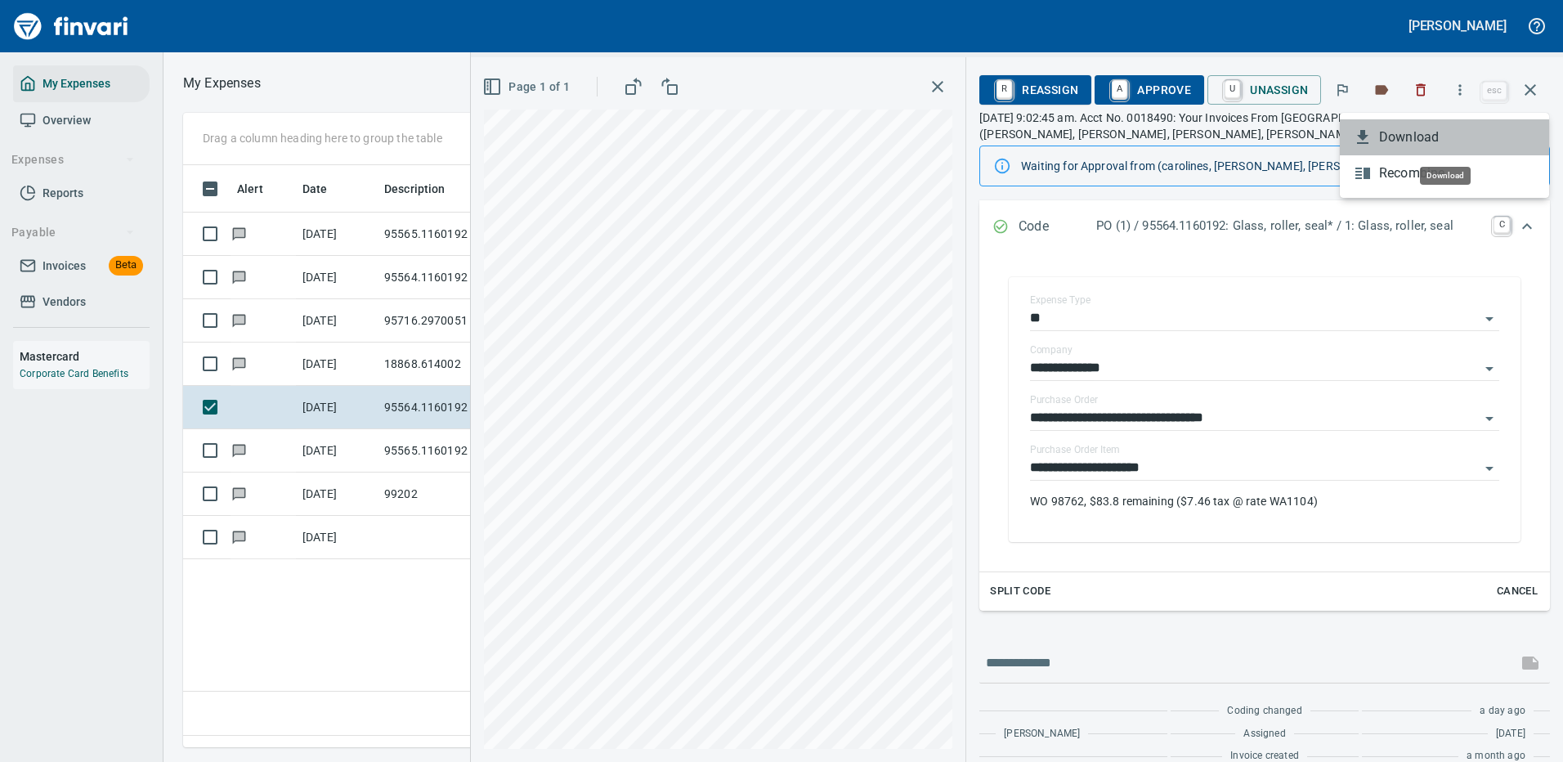
click at [1405, 136] on span "Download" at bounding box center [1457, 138] width 157 height 20
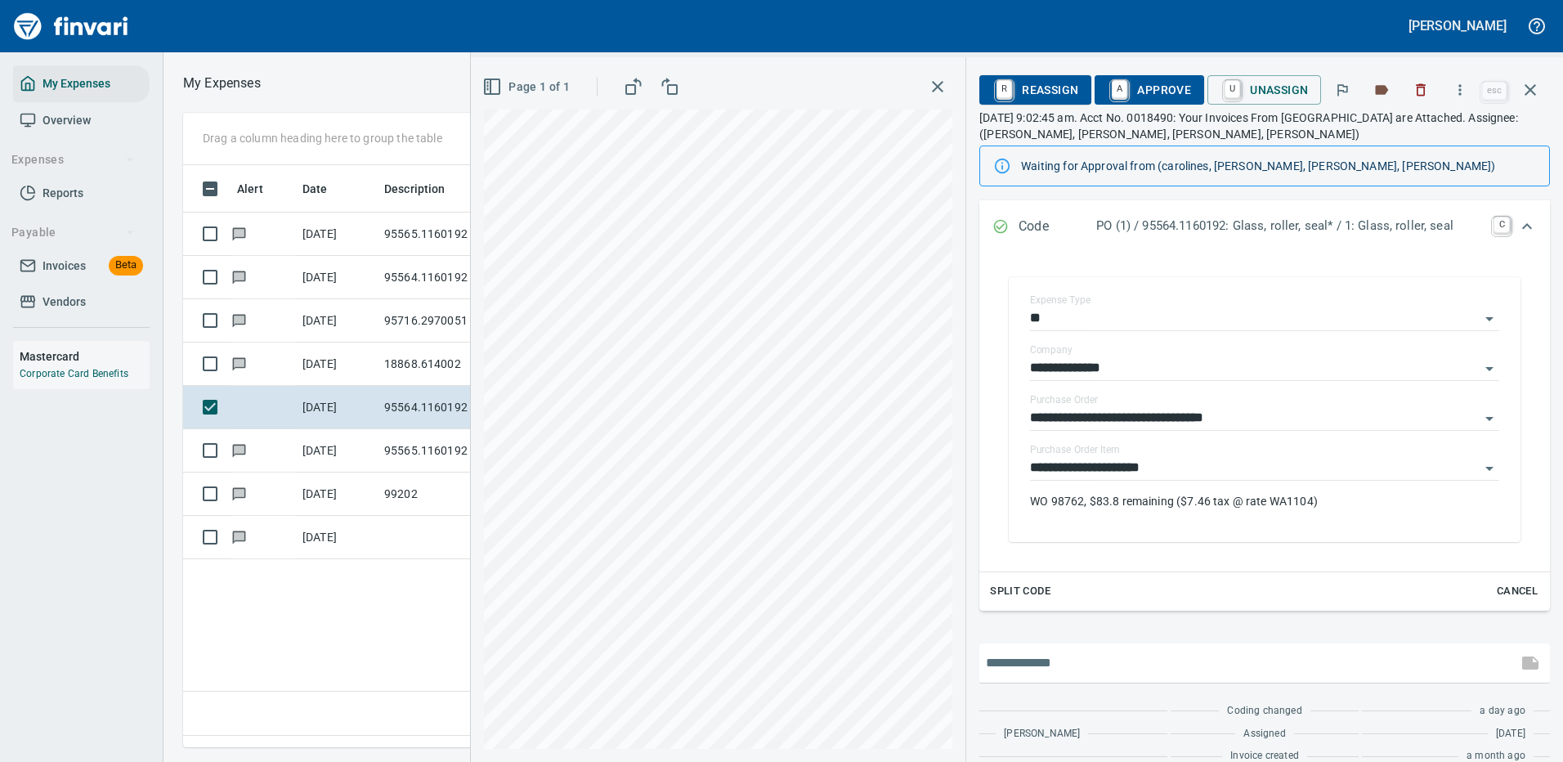
click at [1082, 658] on input "text" at bounding box center [1248, 663] width 525 height 26
type input "**********"
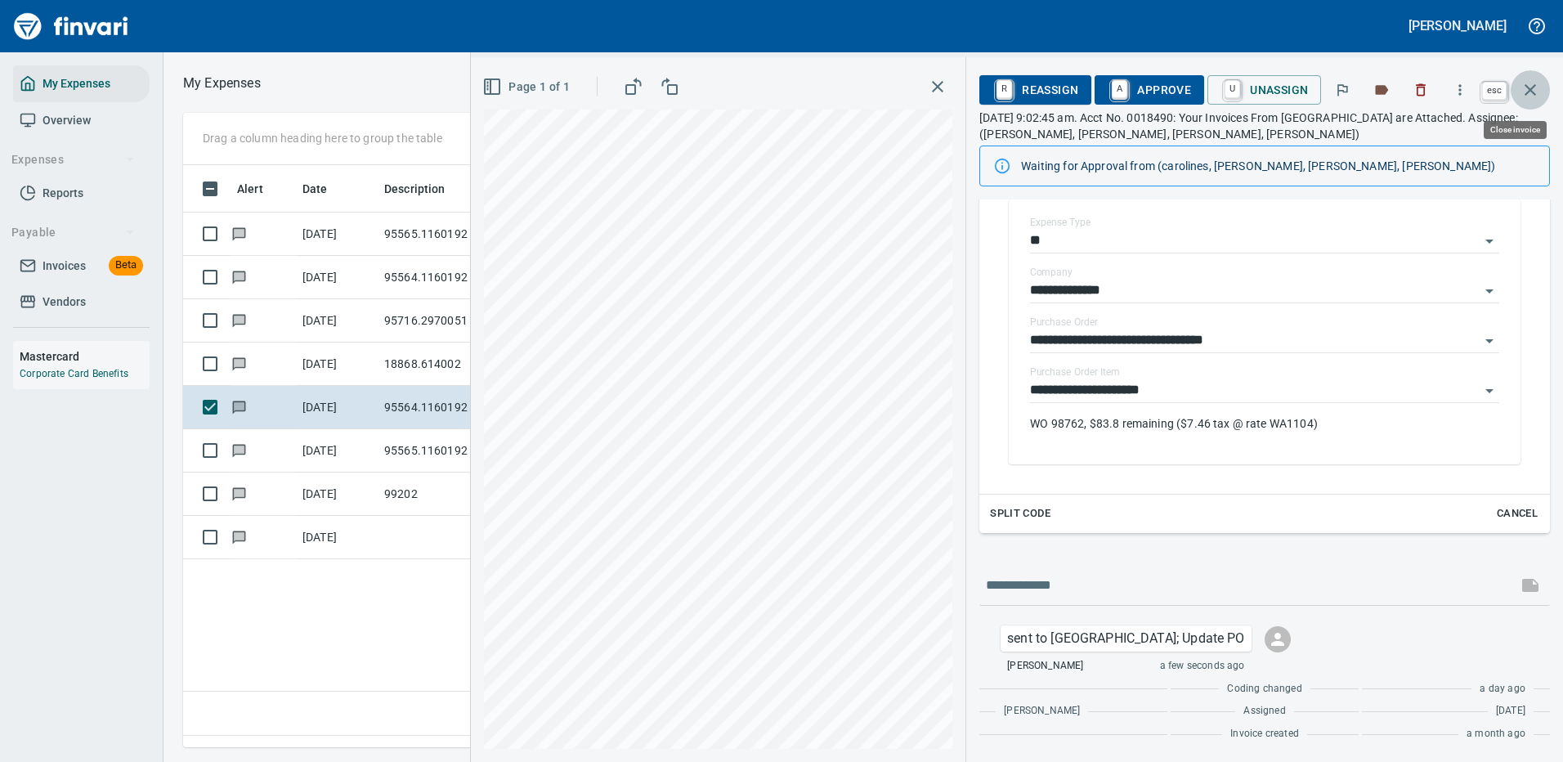
click at [1534, 89] on icon "button" at bounding box center [1531, 90] width 20 height 20
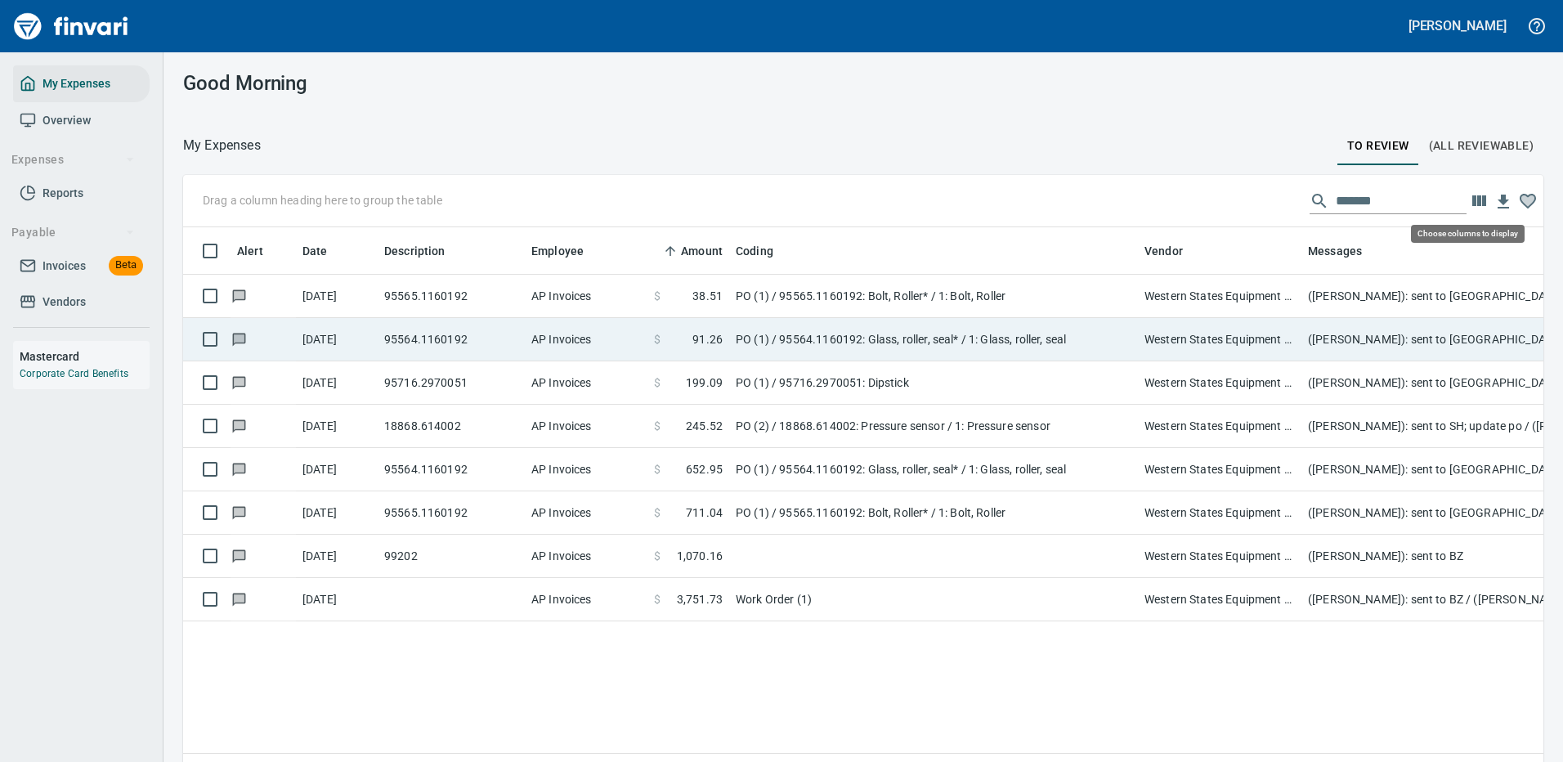
scroll to position [558, 1336]
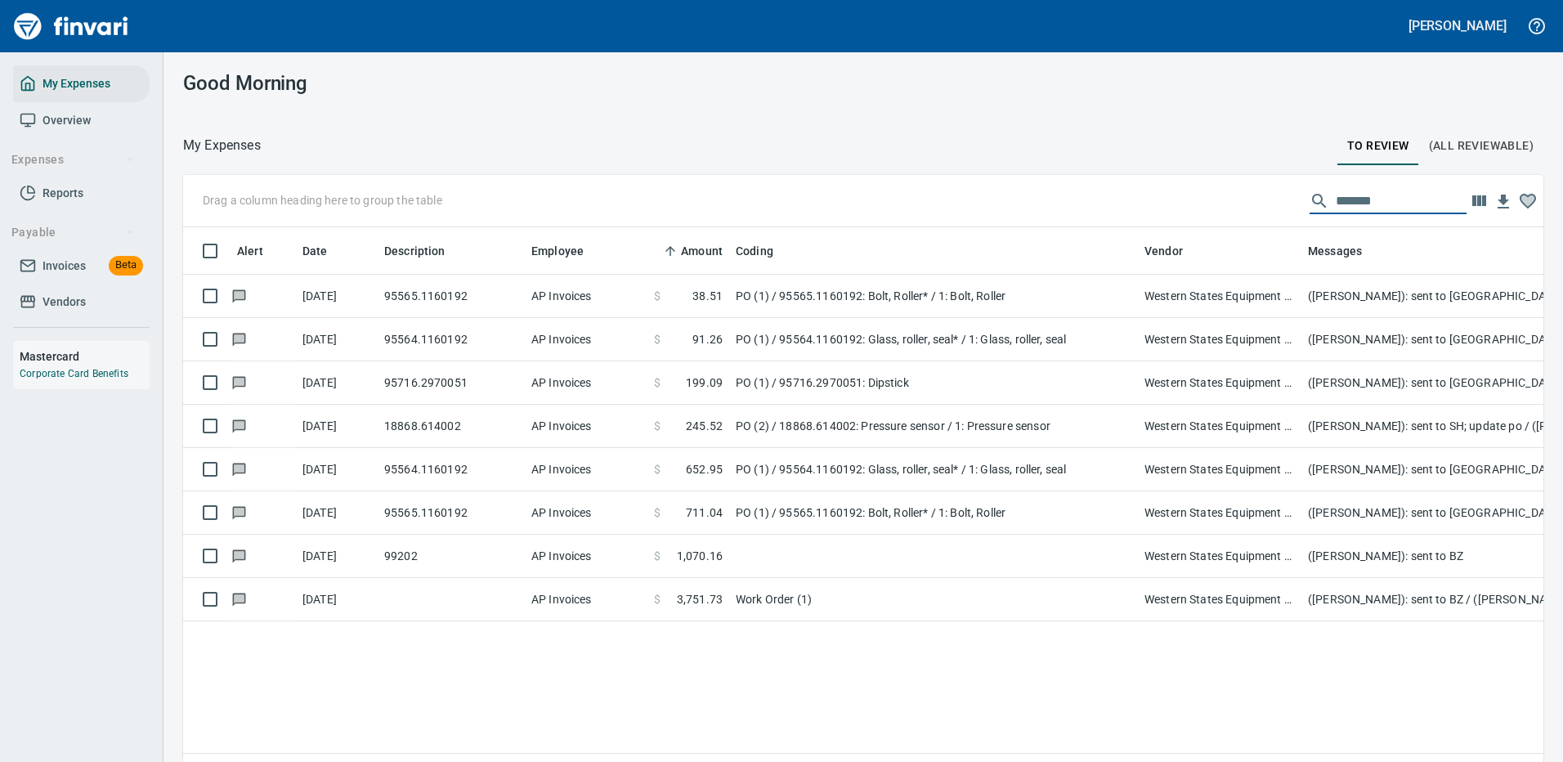
drag, startPoint x: 1401, startPoint y: 190, endPoint x: 1156, endPoint y: 200, distance: 245.5
click at [1156, 200] on div "Drag a column heading here to group the table *******" at bounding box center [863, 201] width 1360 height 52
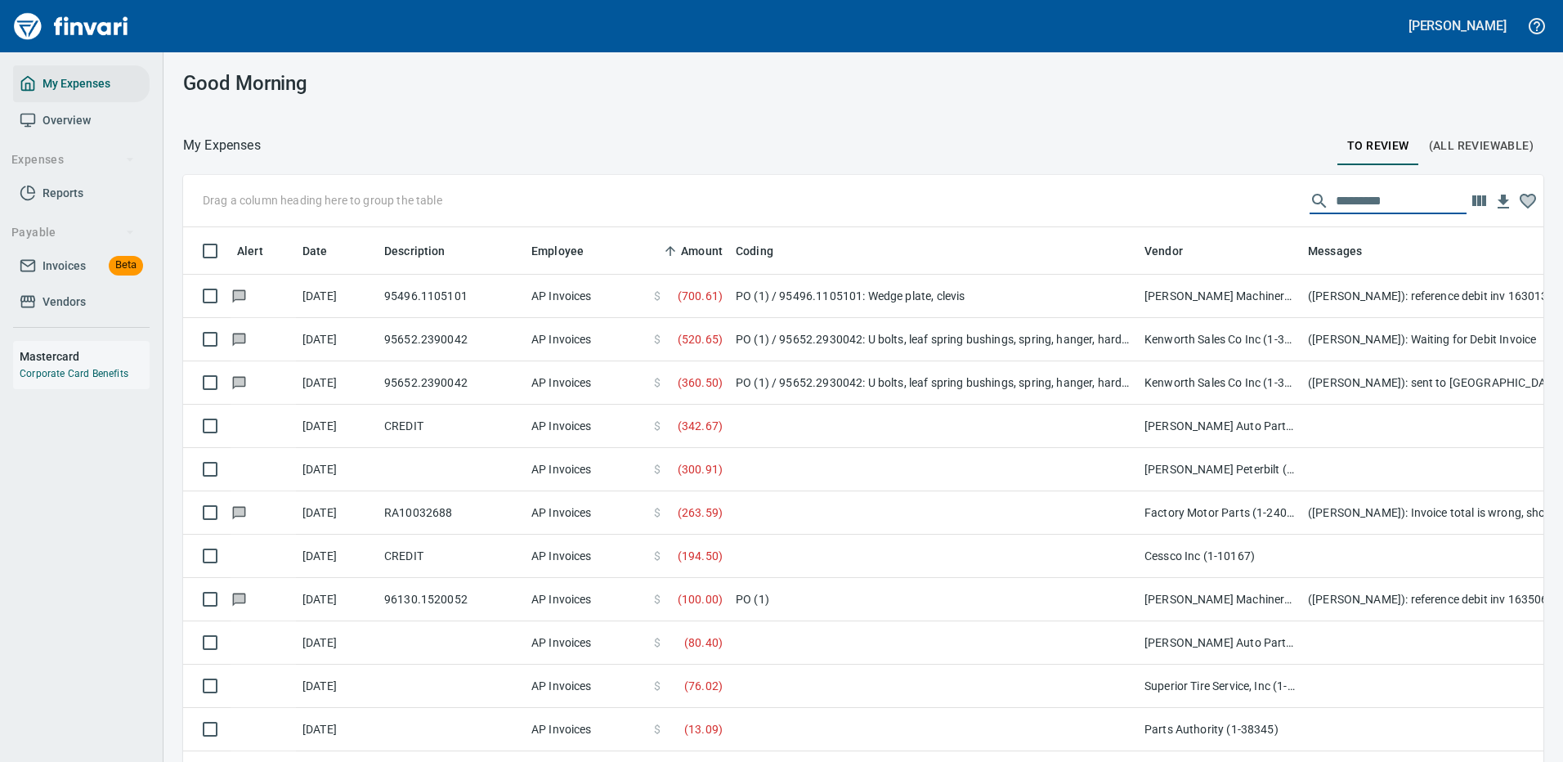
scroll to position [558, 1324]
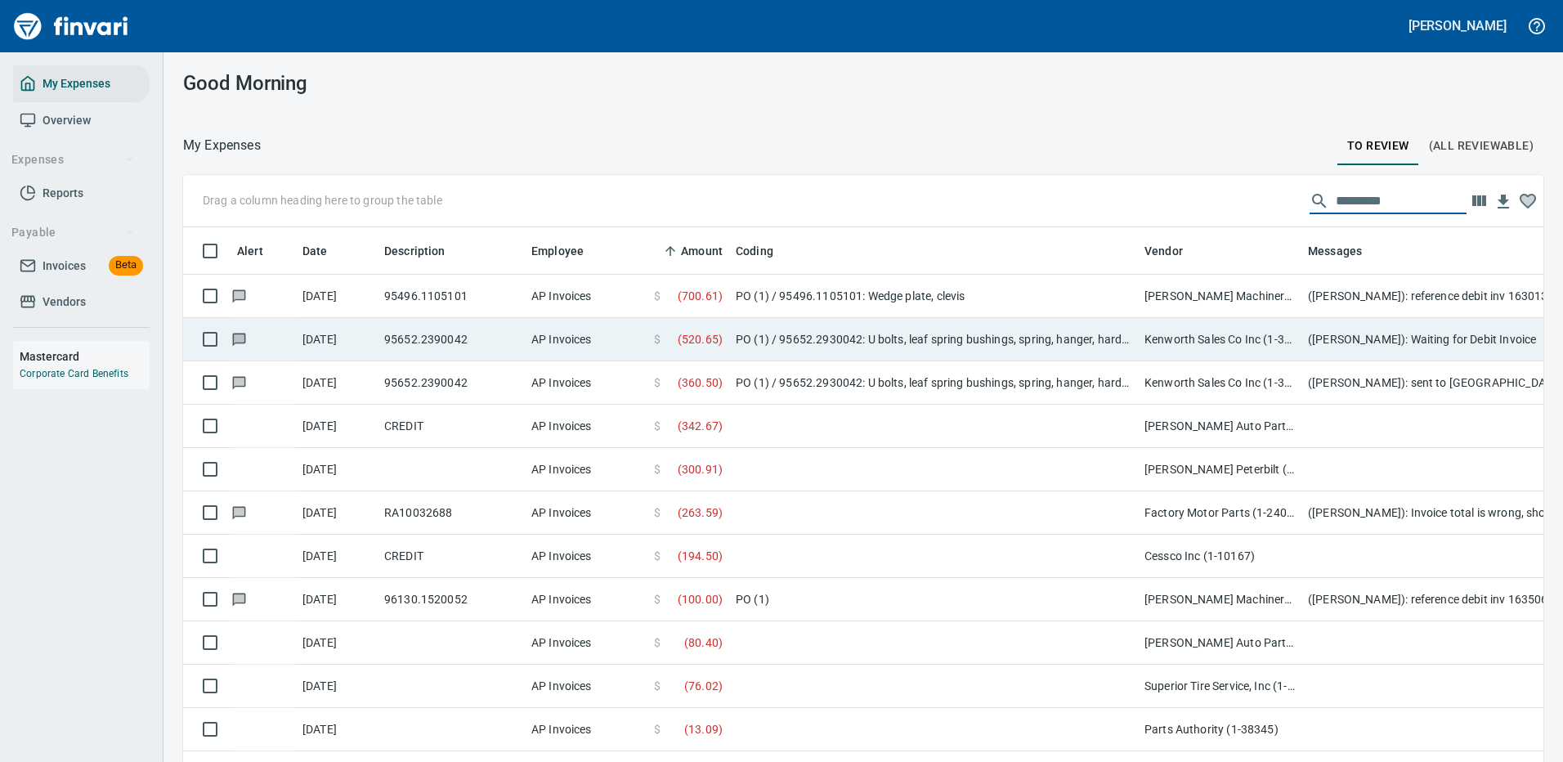
click at [333, 289] on td "[DATE]" at bounding box center [337, 296] width 82 height 43
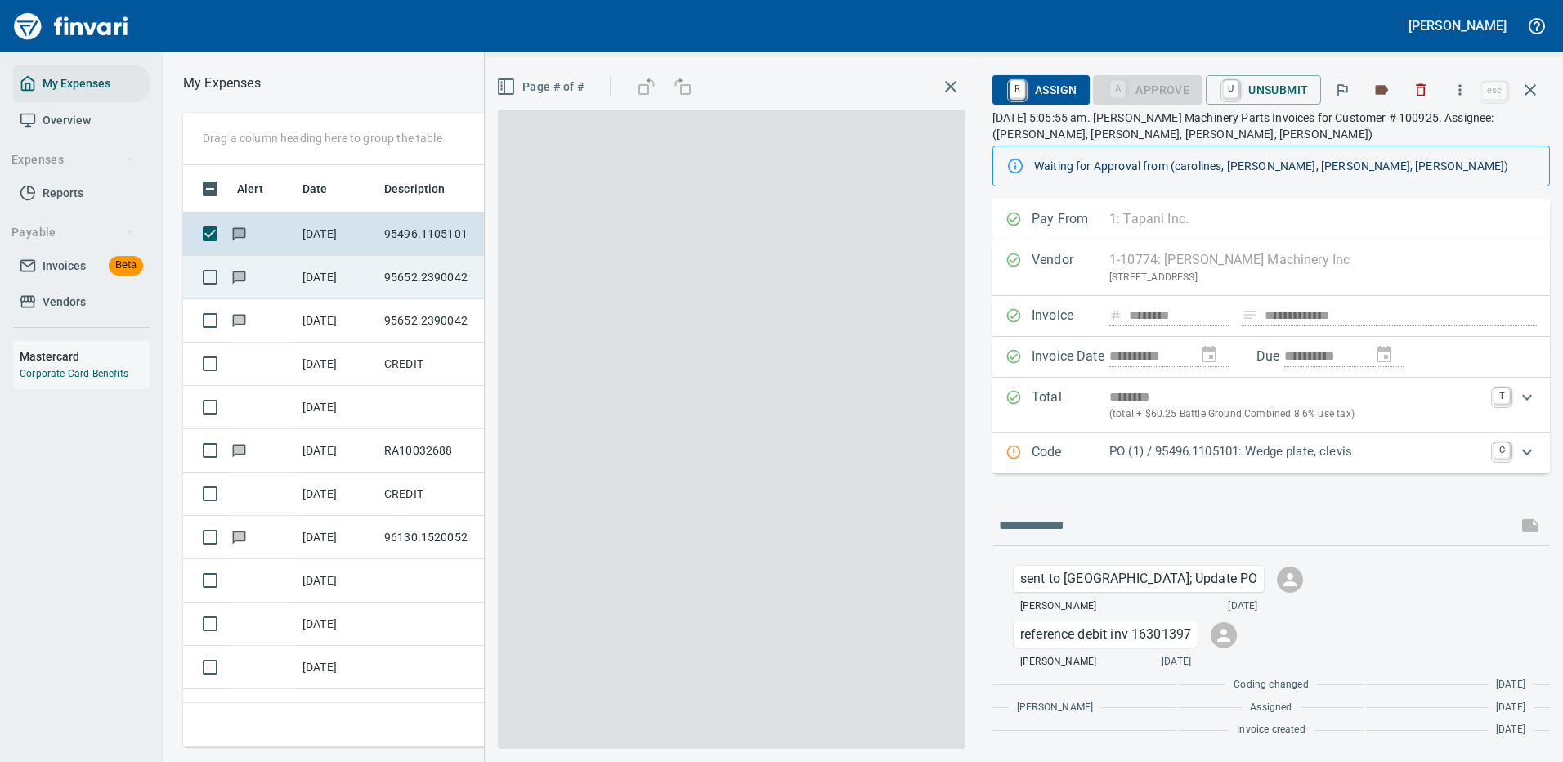
scroll to position [558, 927]
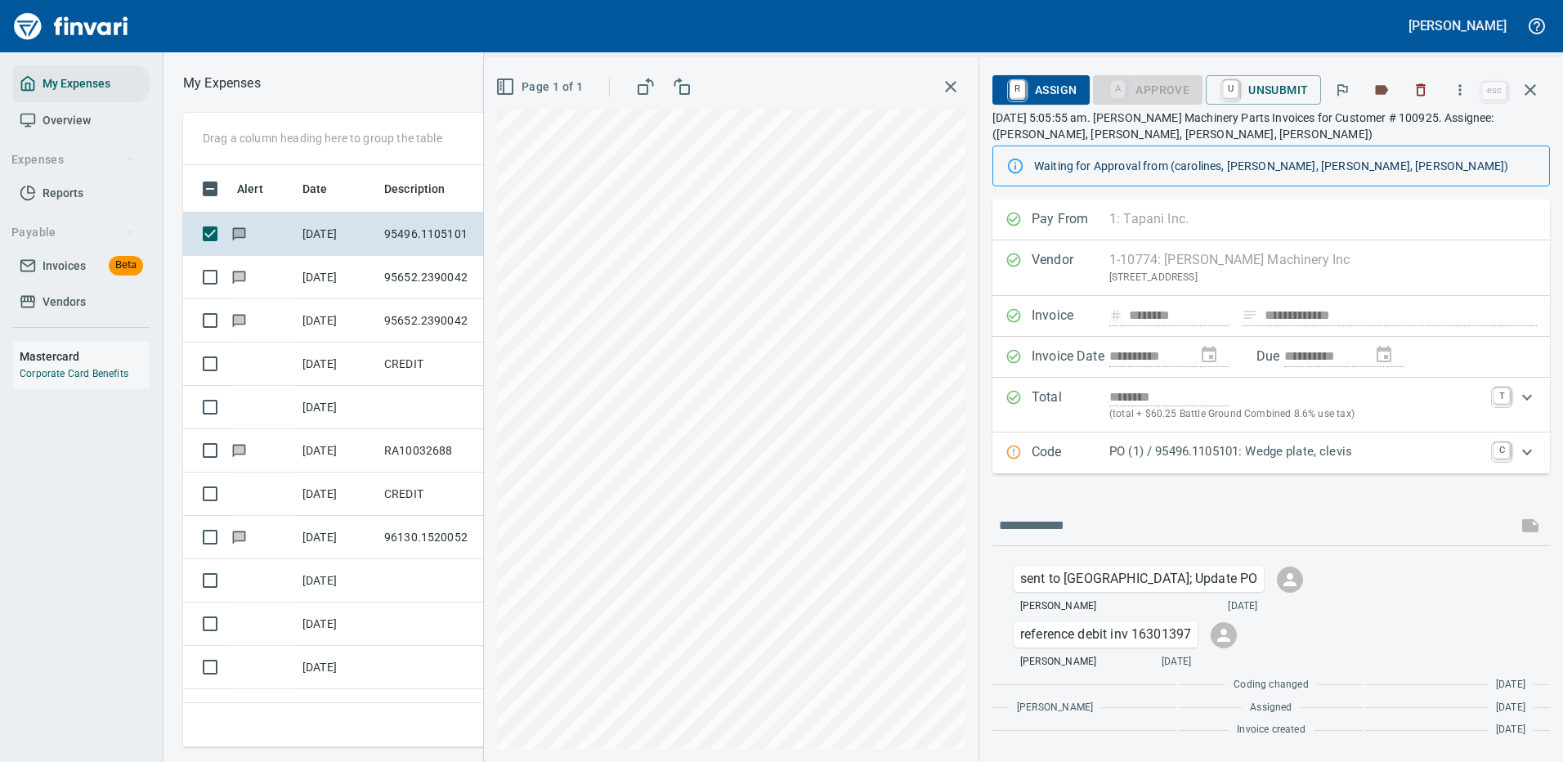
click at [1535, 87] on icon "button" at bounding box center [1530, 89] width 11 height 11
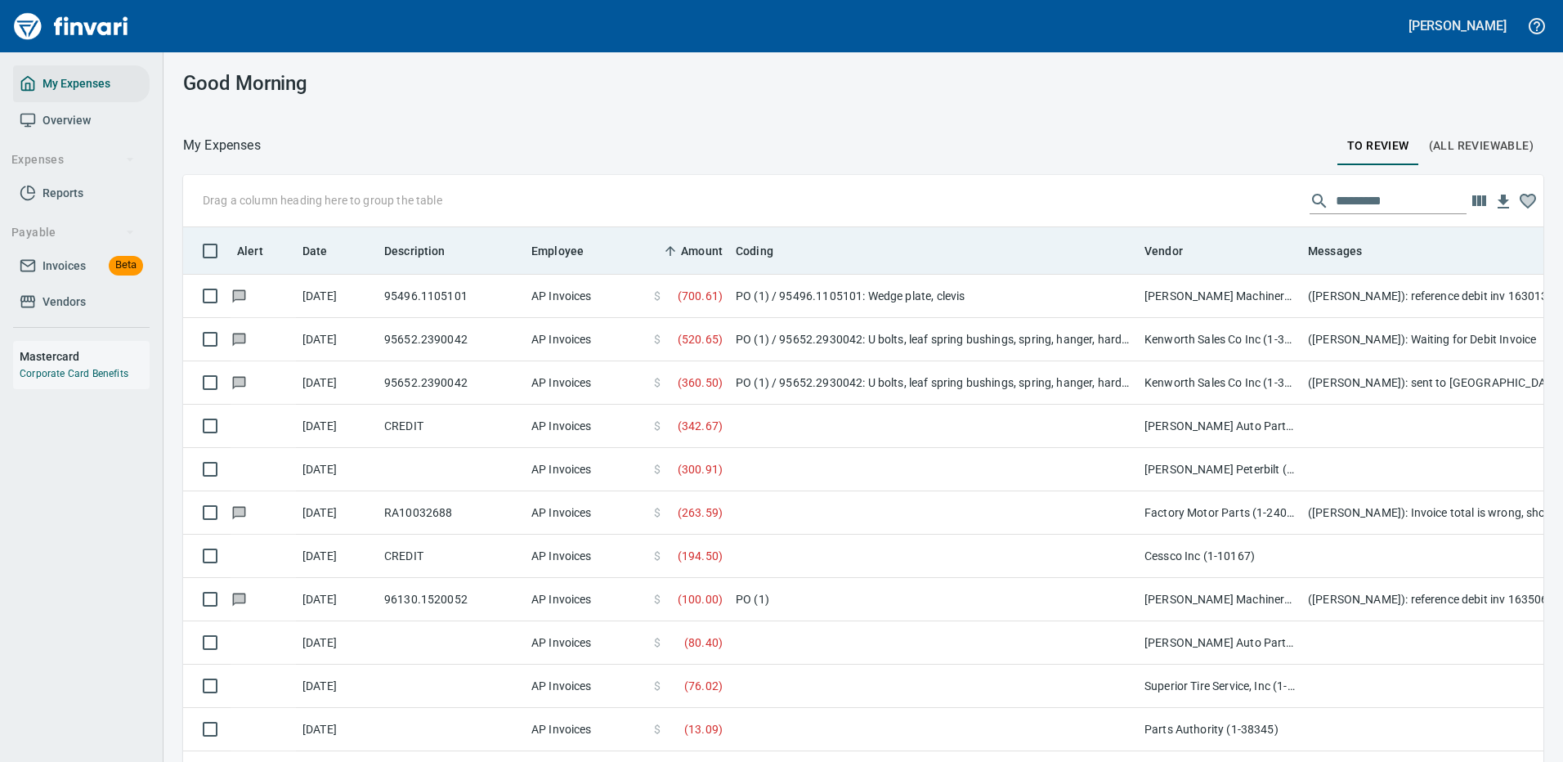
scroll to position [558, 1324]
click at [326, 245] on span "Date" at bounding box center [314, 251] width 25 height 20
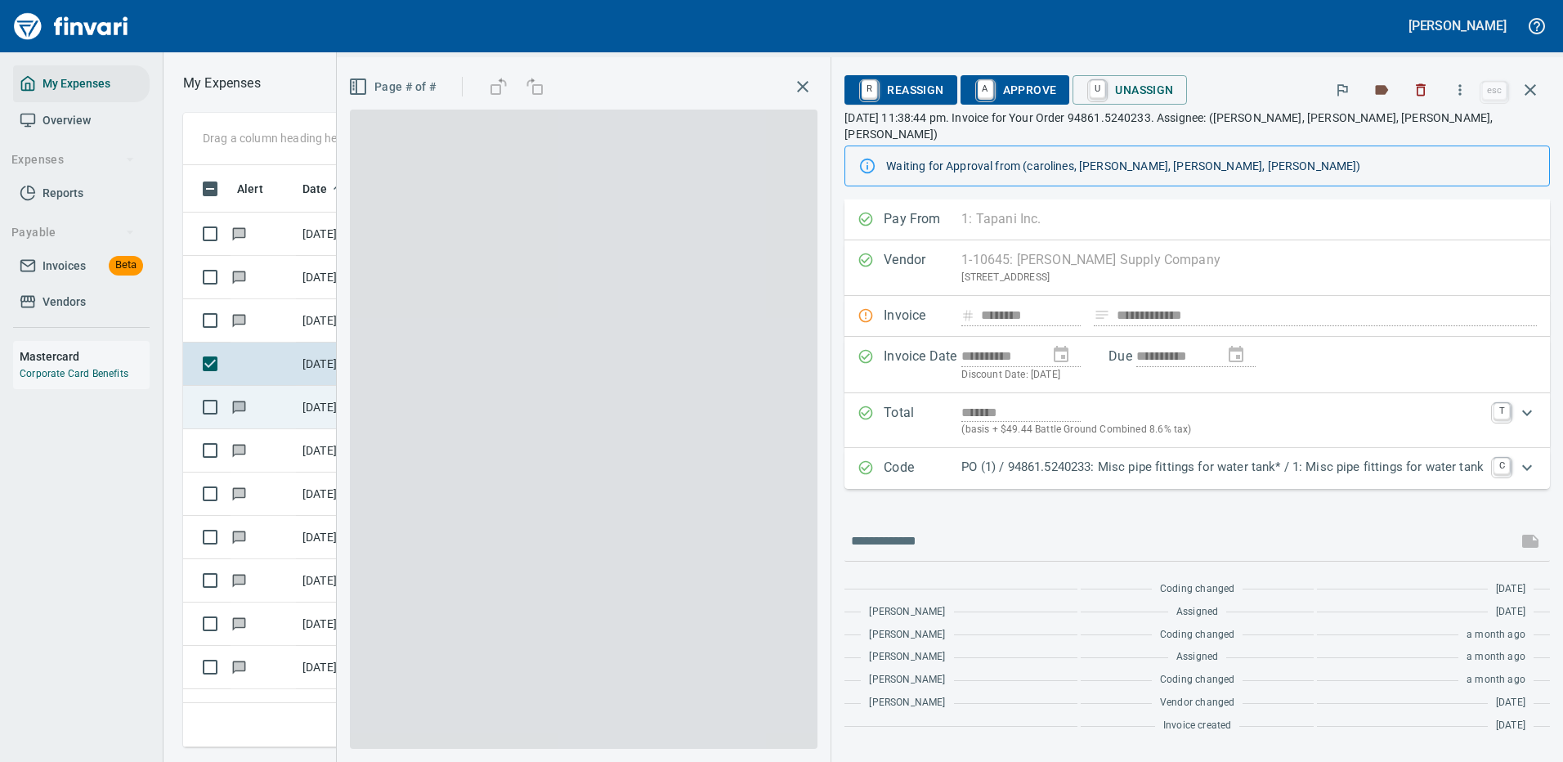
scroll to position [558, 927]
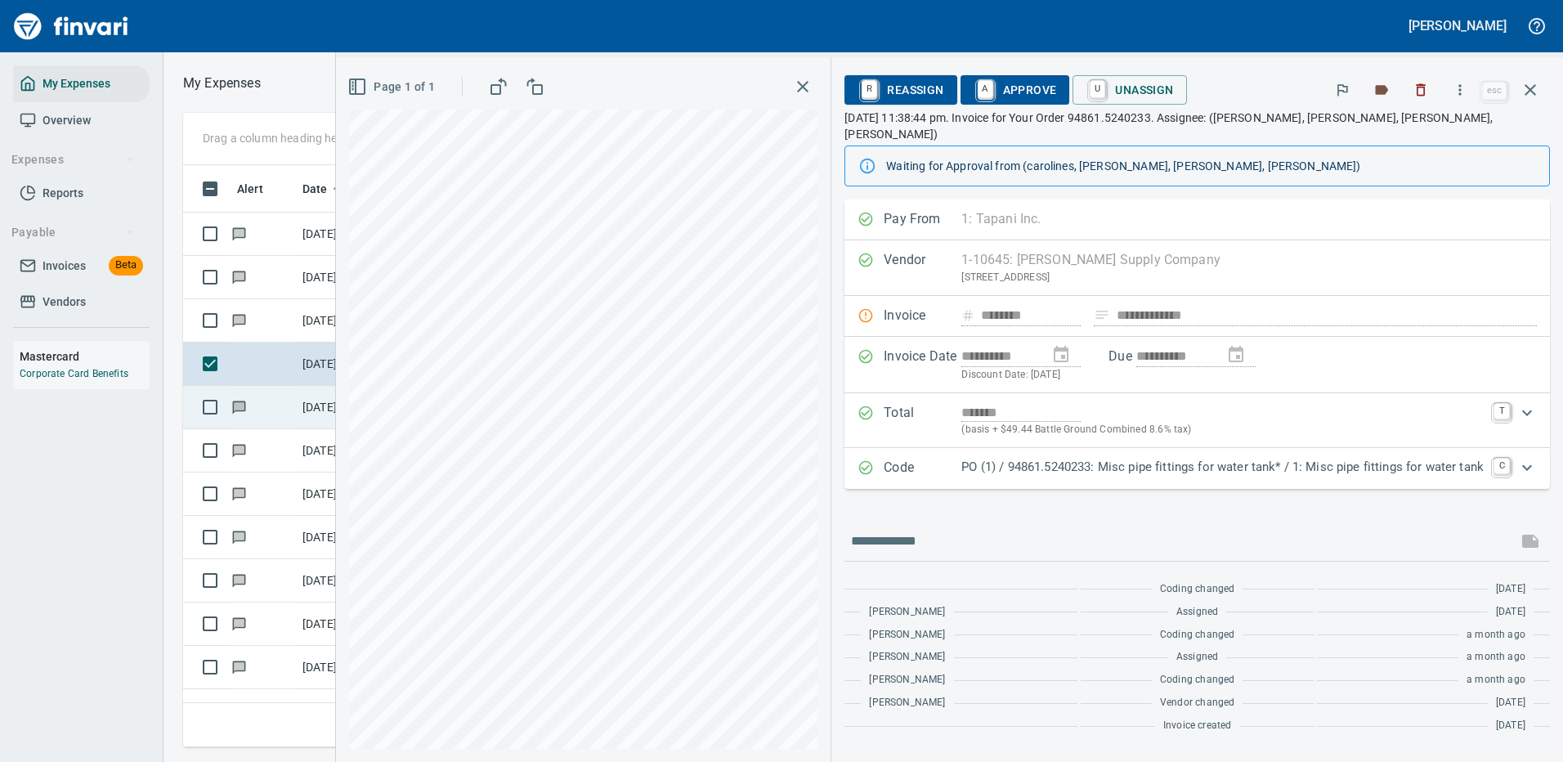
click at [1304, 458] on p "PO (1) / 94861.5240233: Misc pipe fittings for water tank* / 1: Misc pipe fitti…" at bounding box center [1222, 467] width 522 height 19
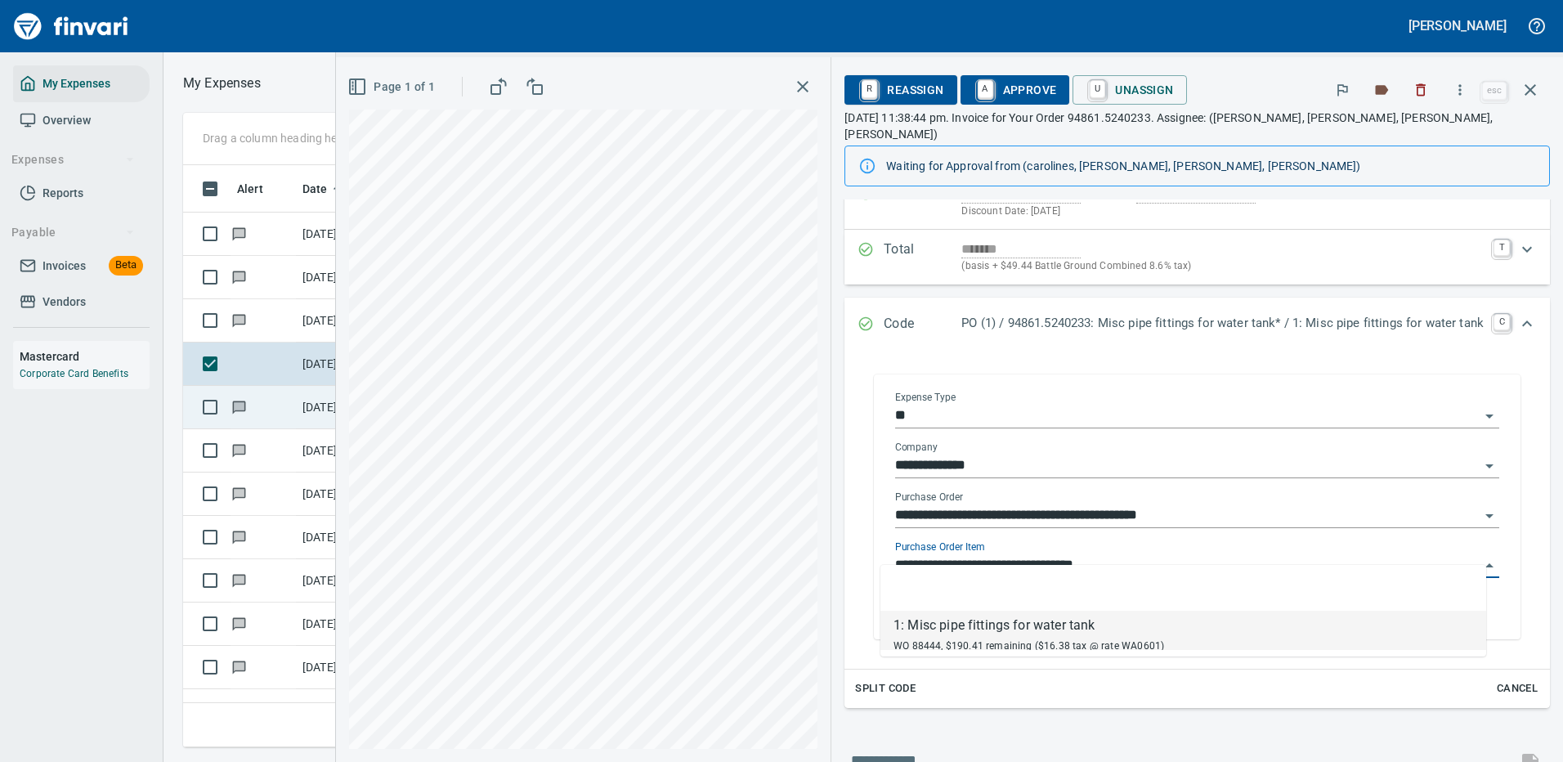
click at [1020, 554] on input "**********" at bounding box center [1187, 565] width 585 height 23
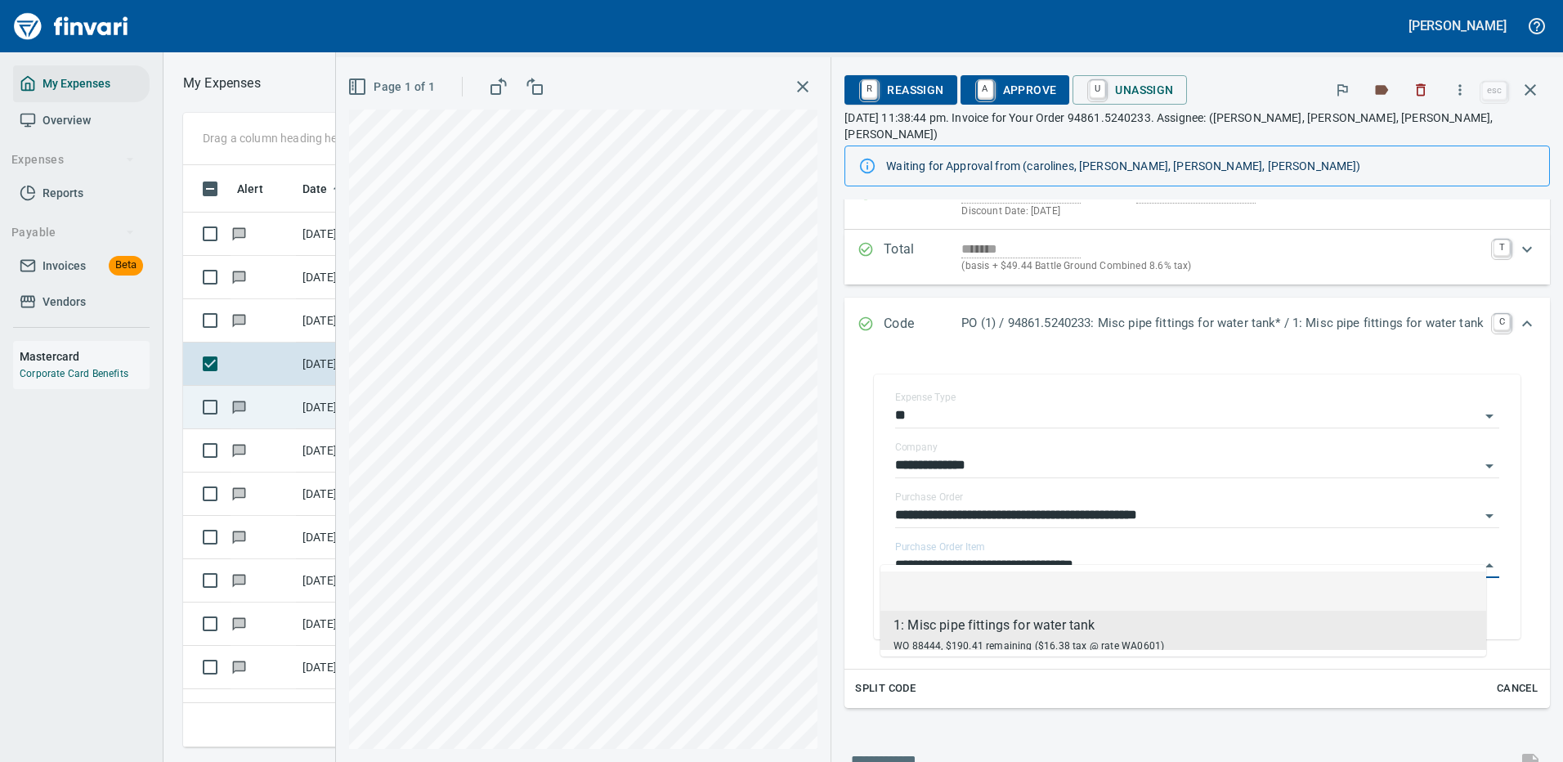
click at [1174, 586] on li at bounding box center [1184, 590] width 606 height 39
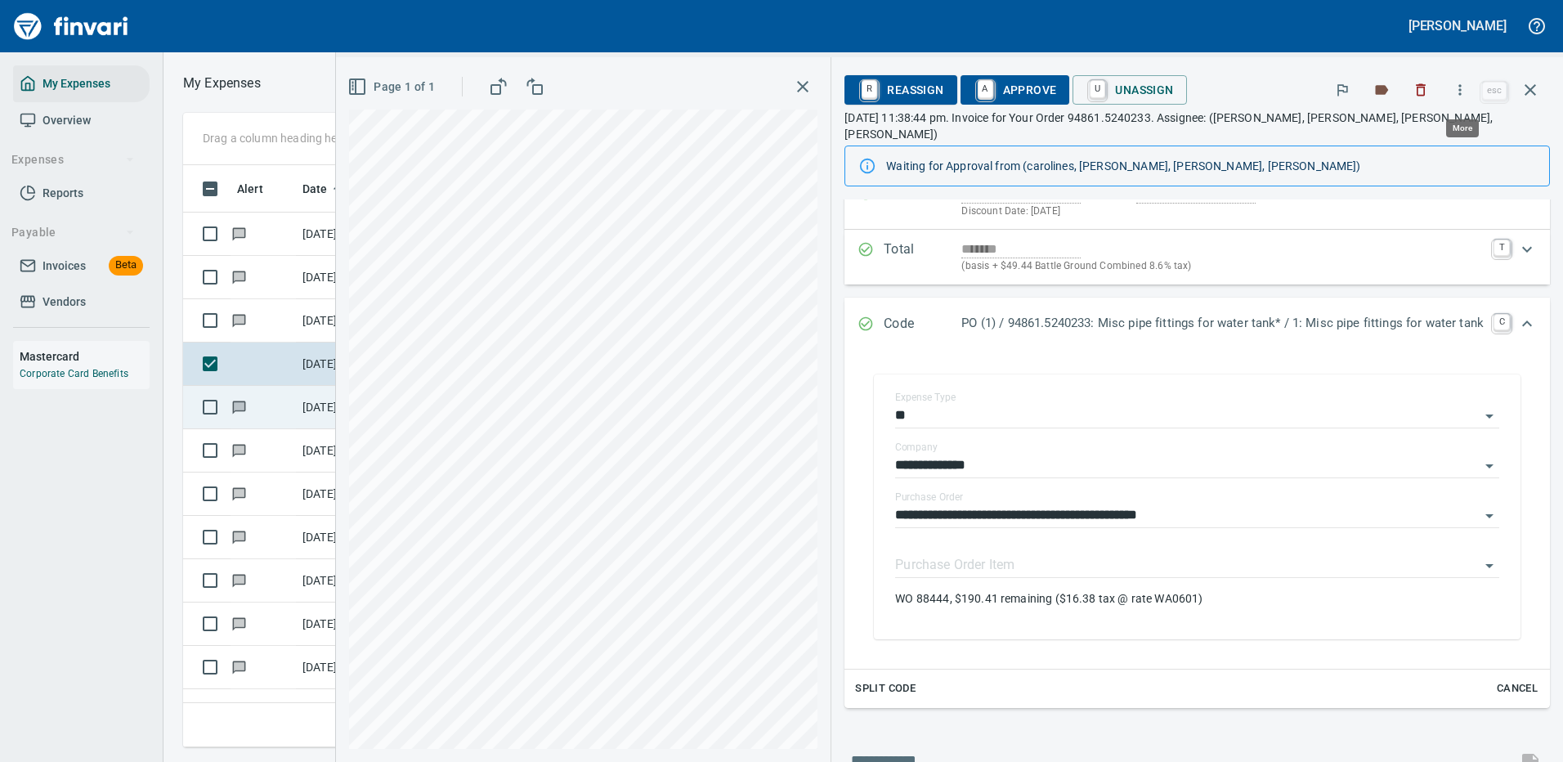
click at [1462, 84] on icon "button" at bounding box center [1460, 90] width 16 height 16
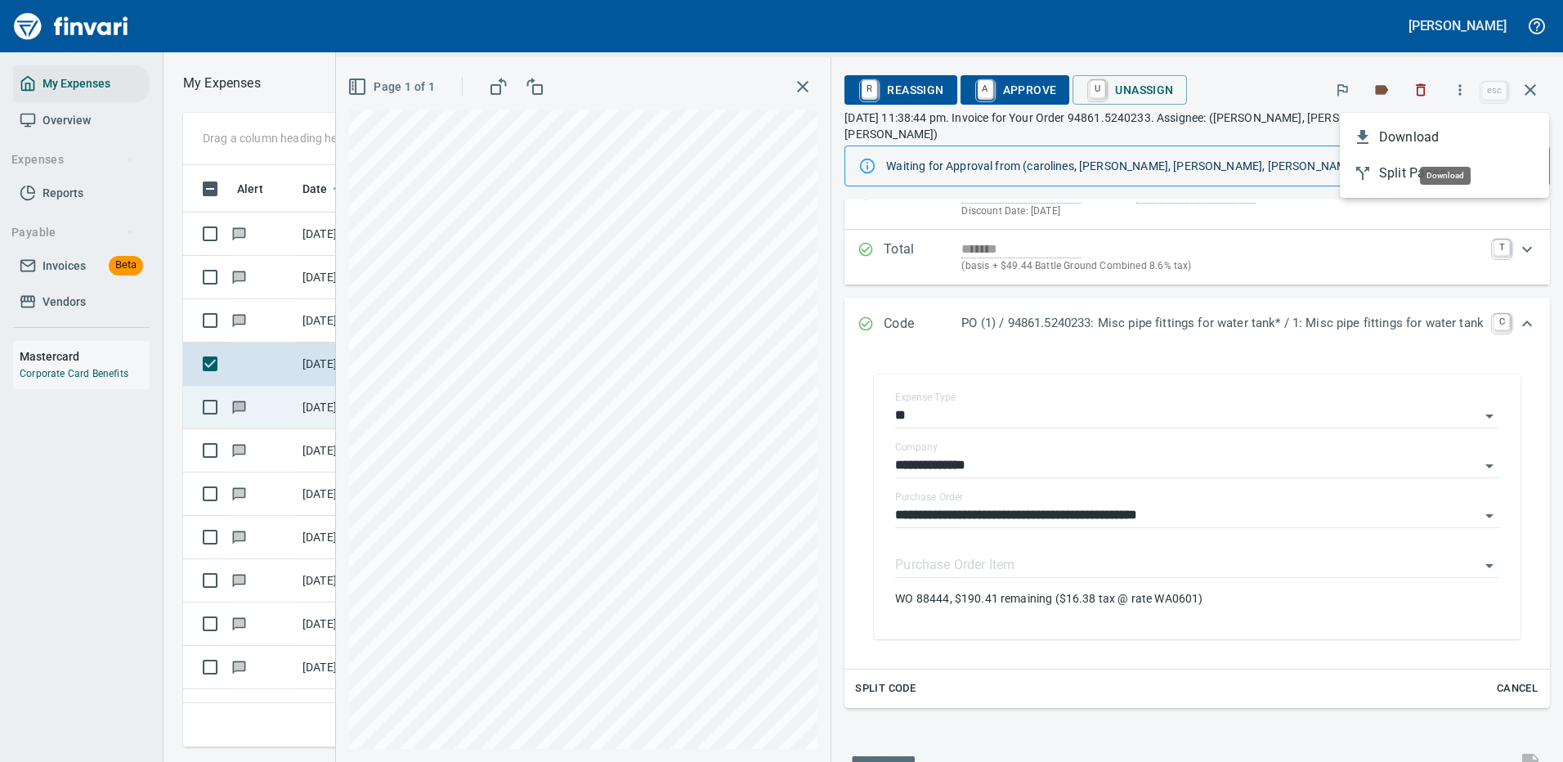
click at [1411, 137] on span "Download" at bounding box center [1457, 138] width 157 height 20
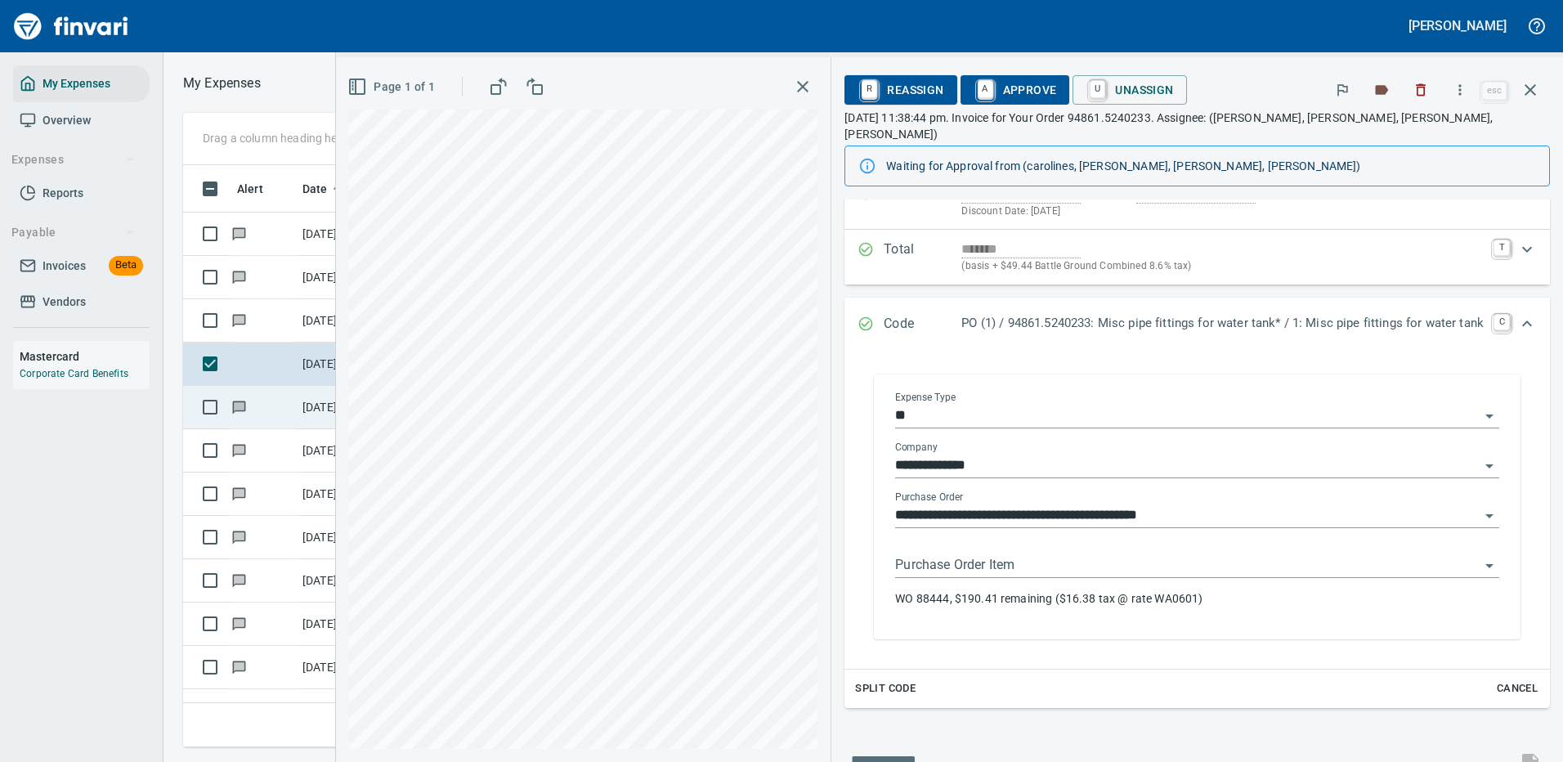
scroll to position [358, 0]
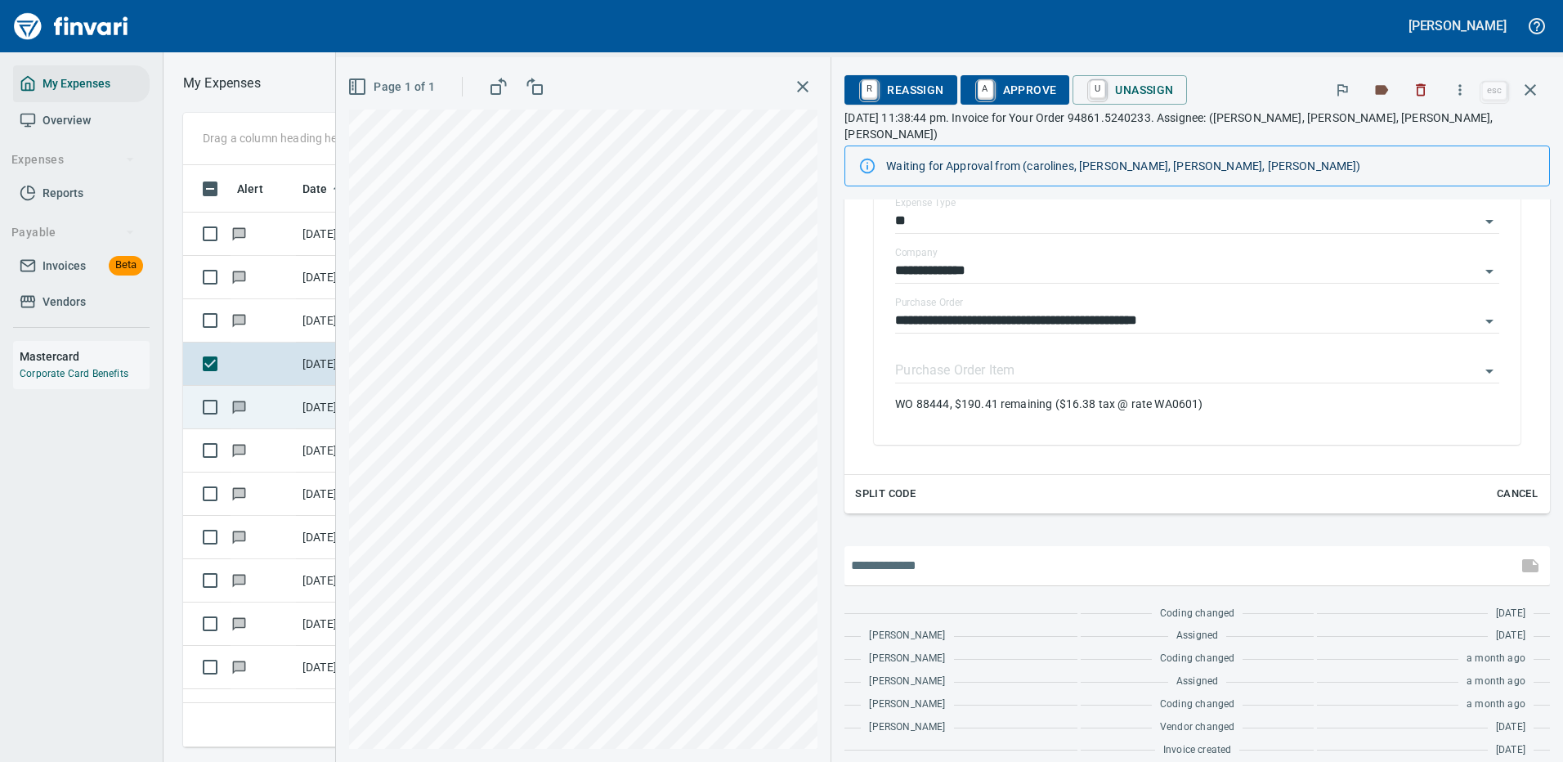
click at [947, 553] on input "text" at bounding box center [1181, 566] width 660 height 26
type input "**********"
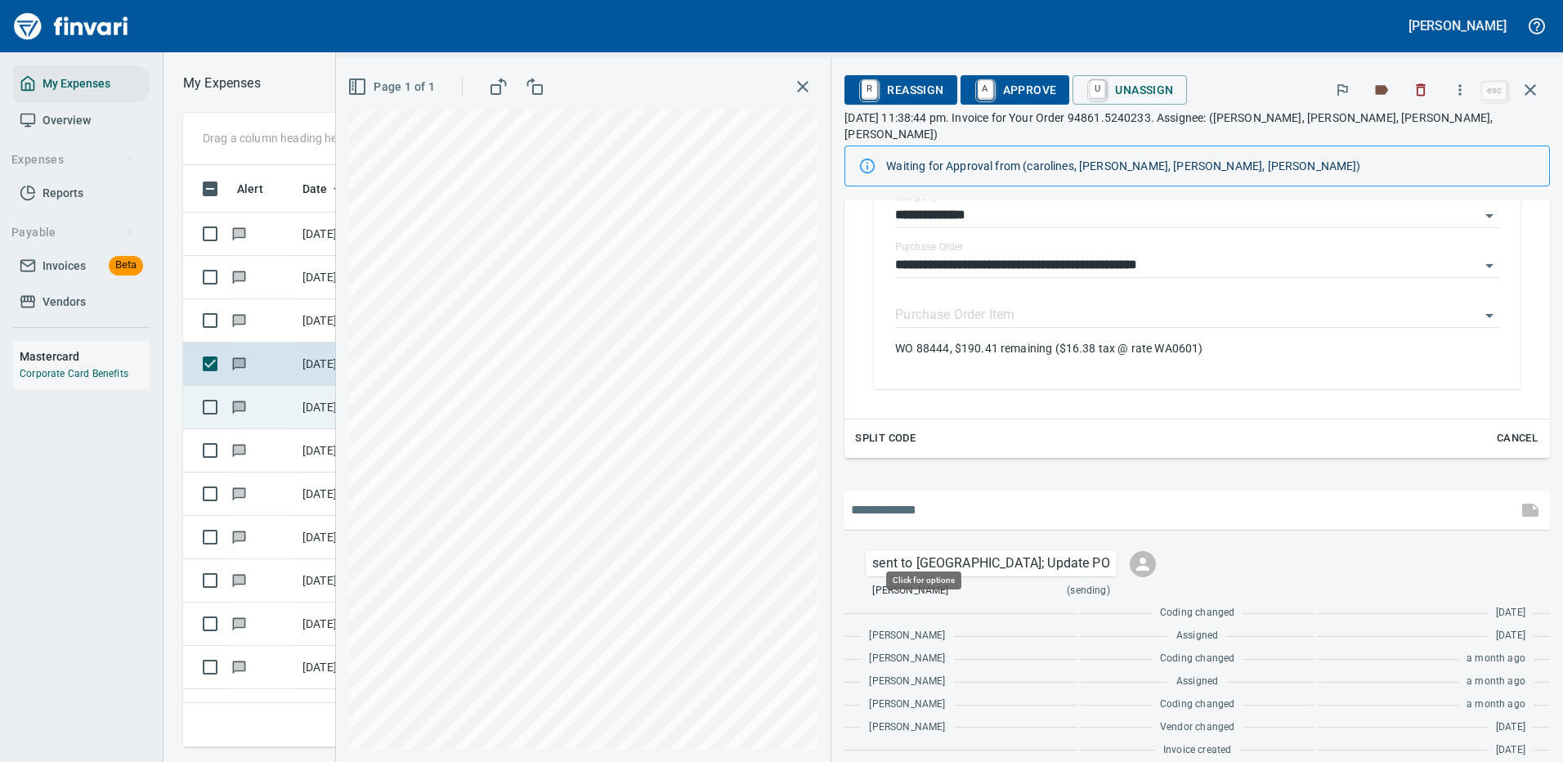
scroll to position [558, 927]
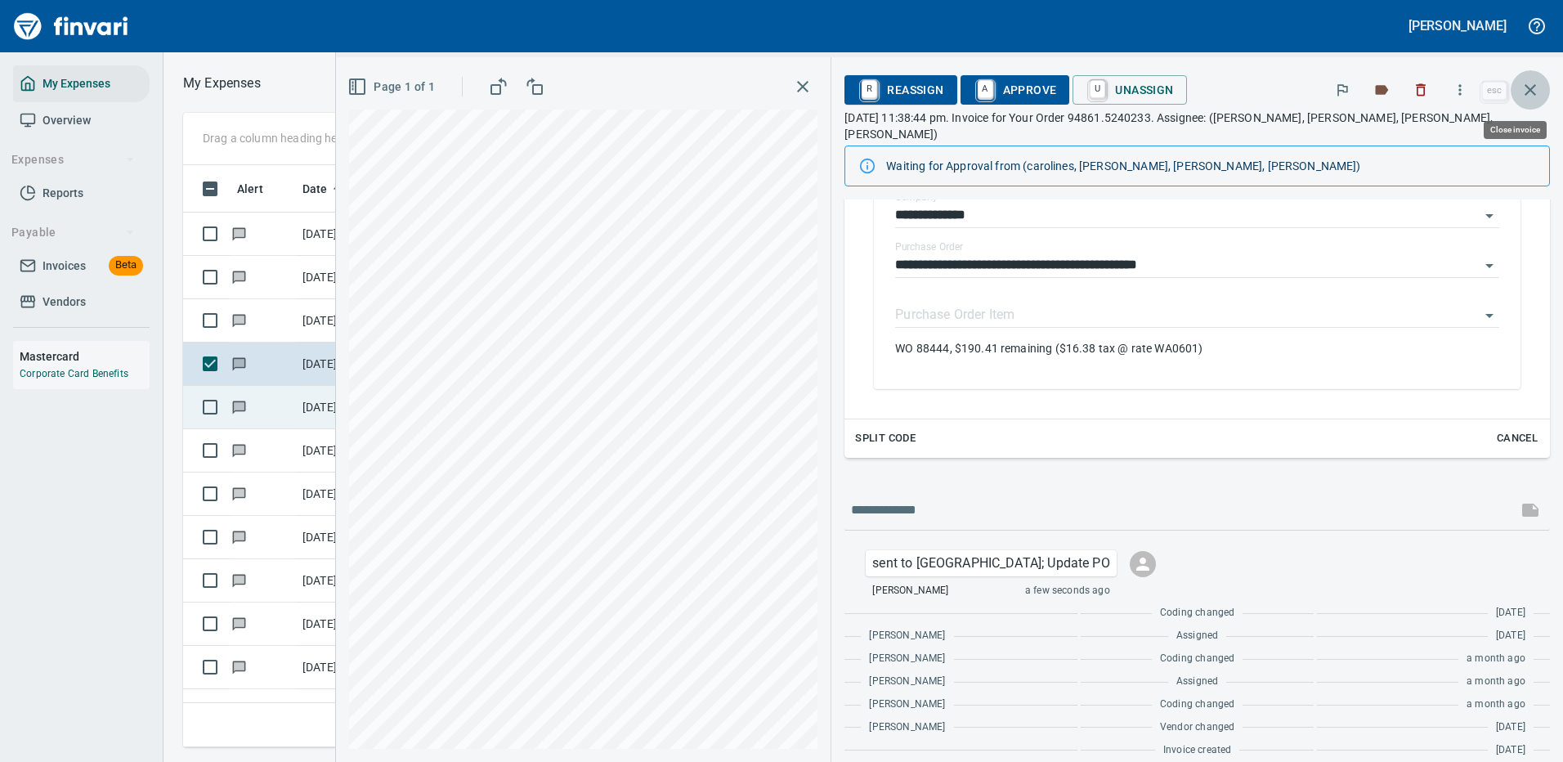
click at [1530, 86] on icon "button" at bounding box center [1531, 90] width 20 height 20
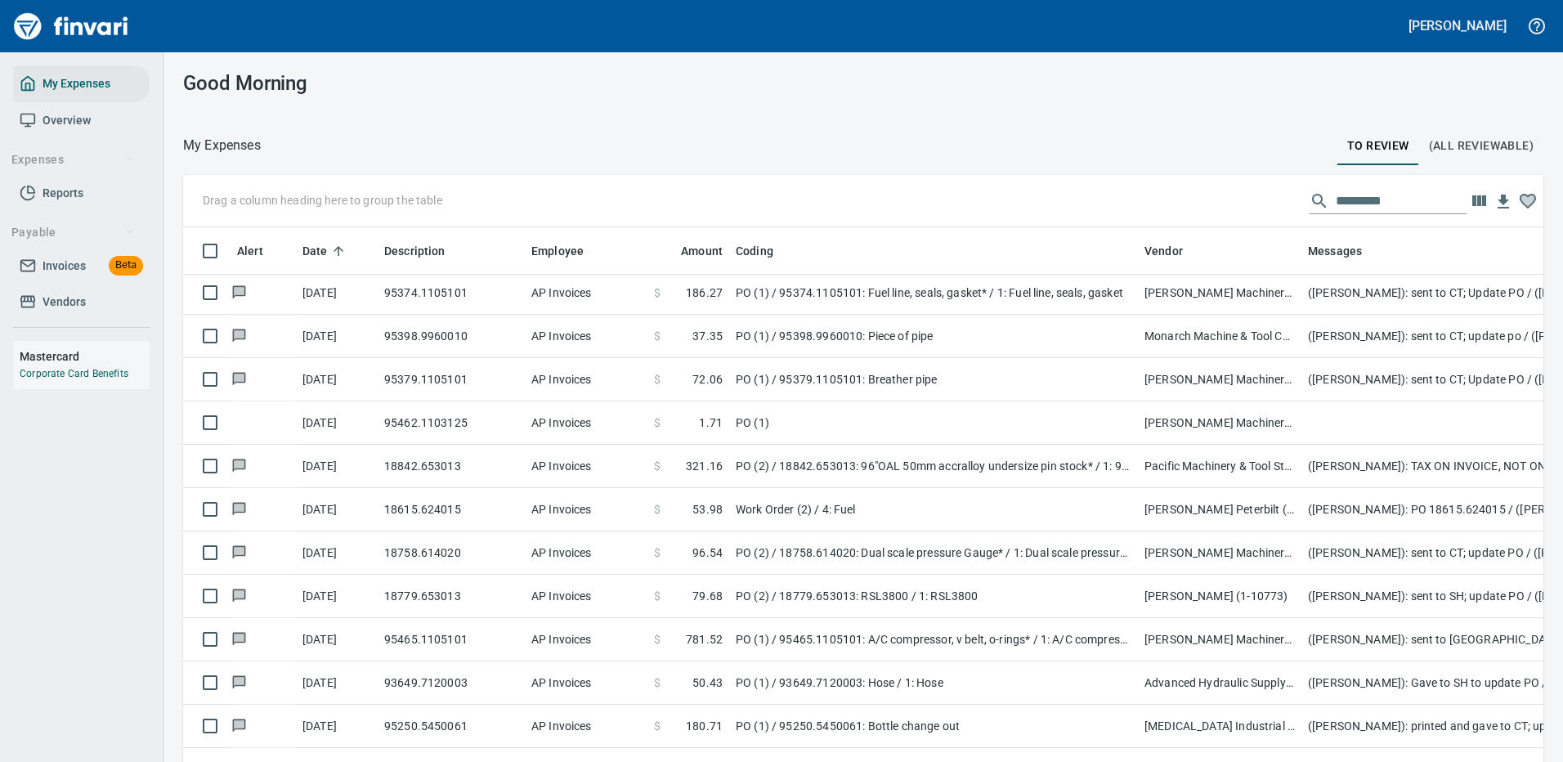
scroll to position [572, 0]
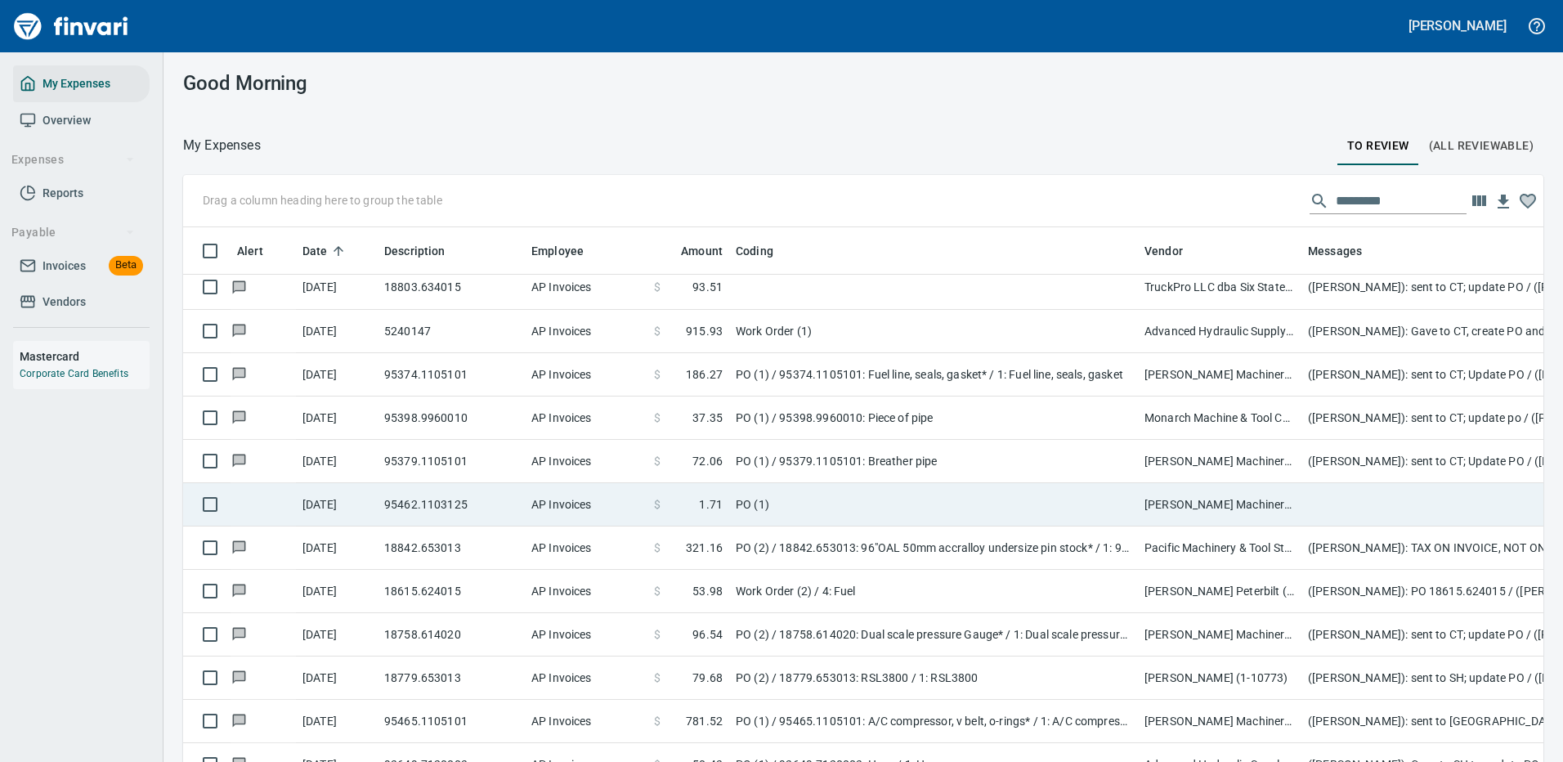
click at [914, 505] on td "PO (1)" at bounding box center [933, 504] width 409 height 43
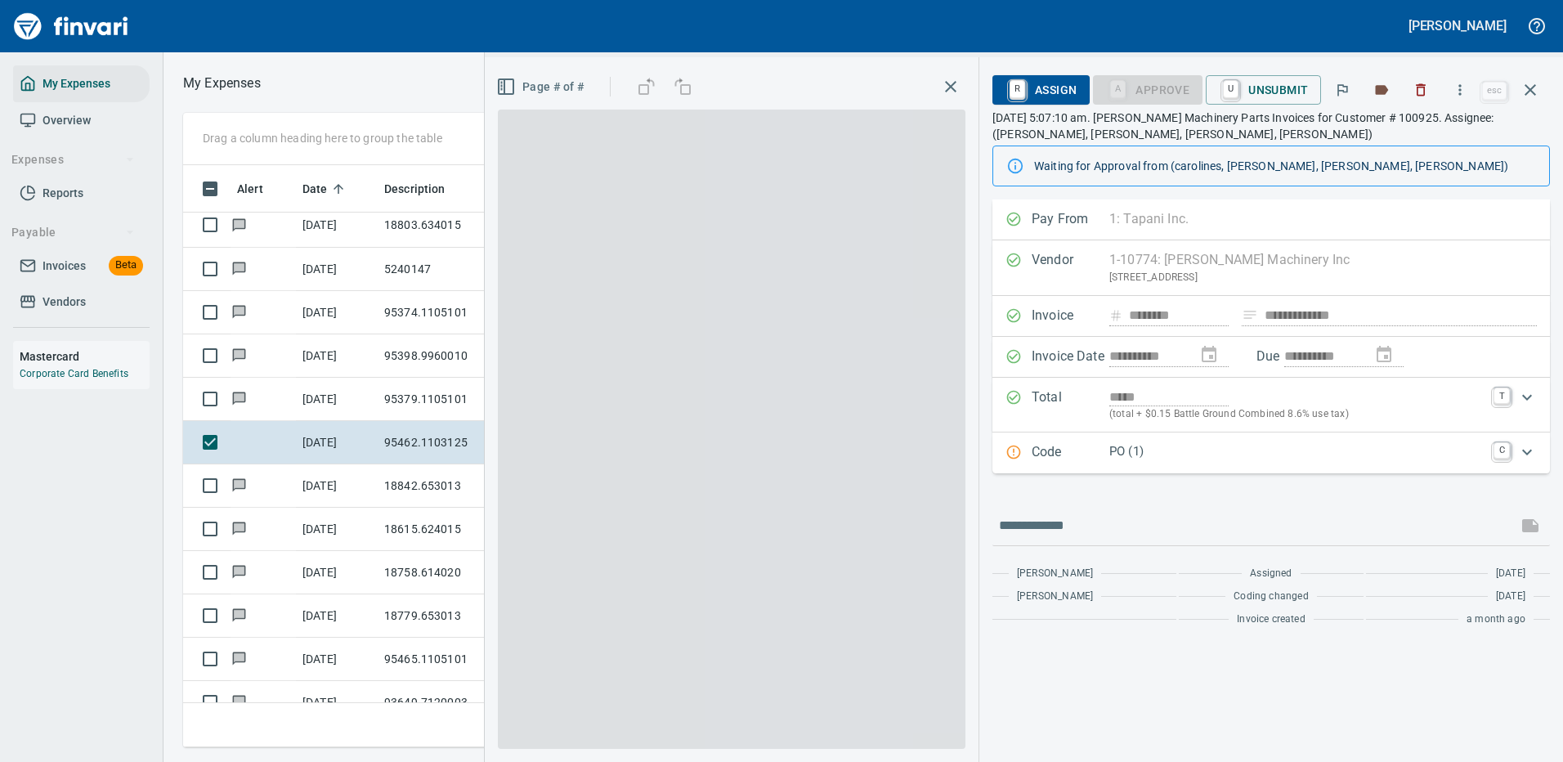
scroll to position [558, 927]
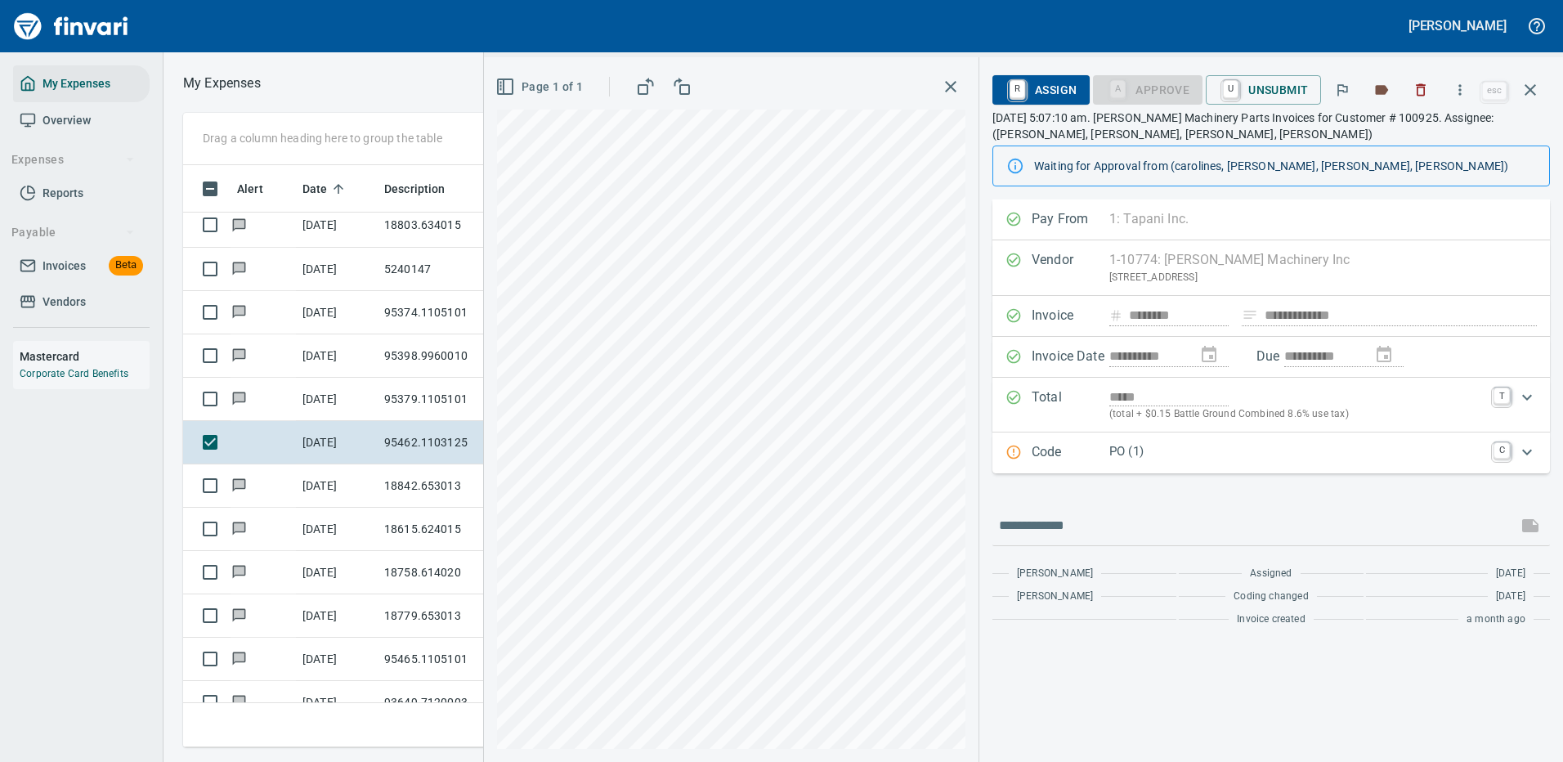
click at [1278, 447] on p "PO (1)" at bounding box center [1296, 451] width 374 height 19
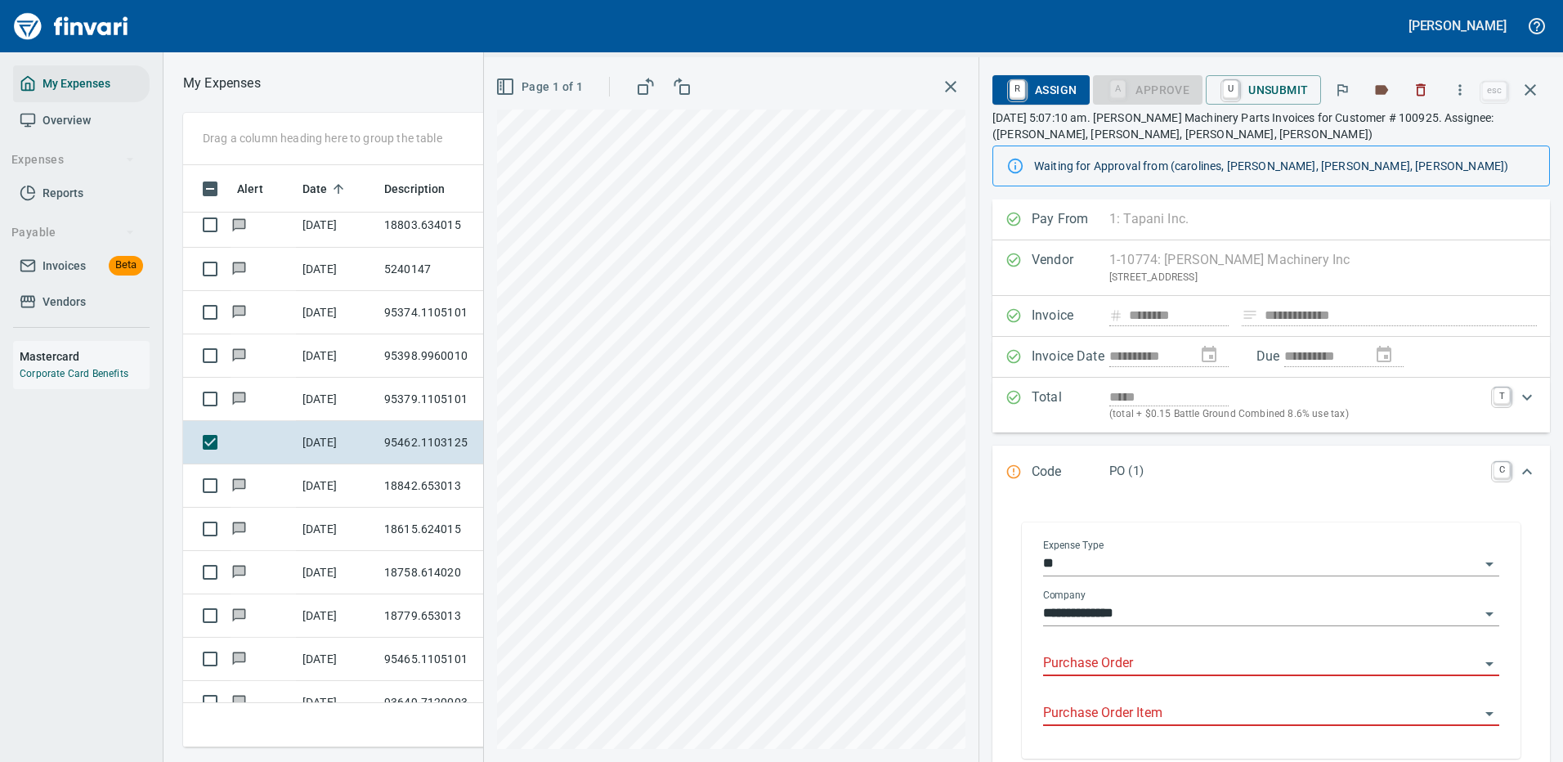
click at [1131, 650] on div "Purchase Order" at bounding box center [1271, 657] width 456 height 37
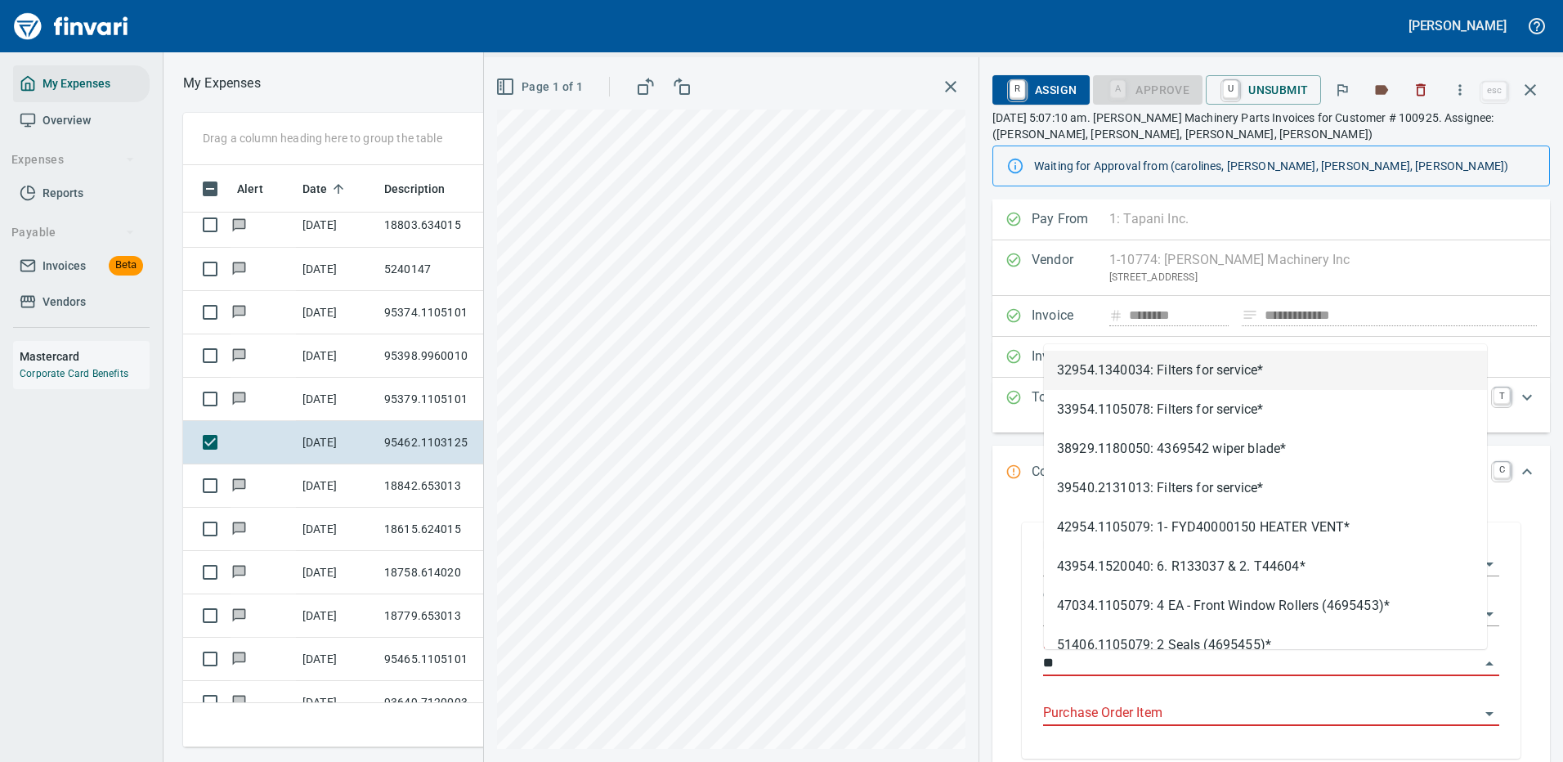
type input "*"
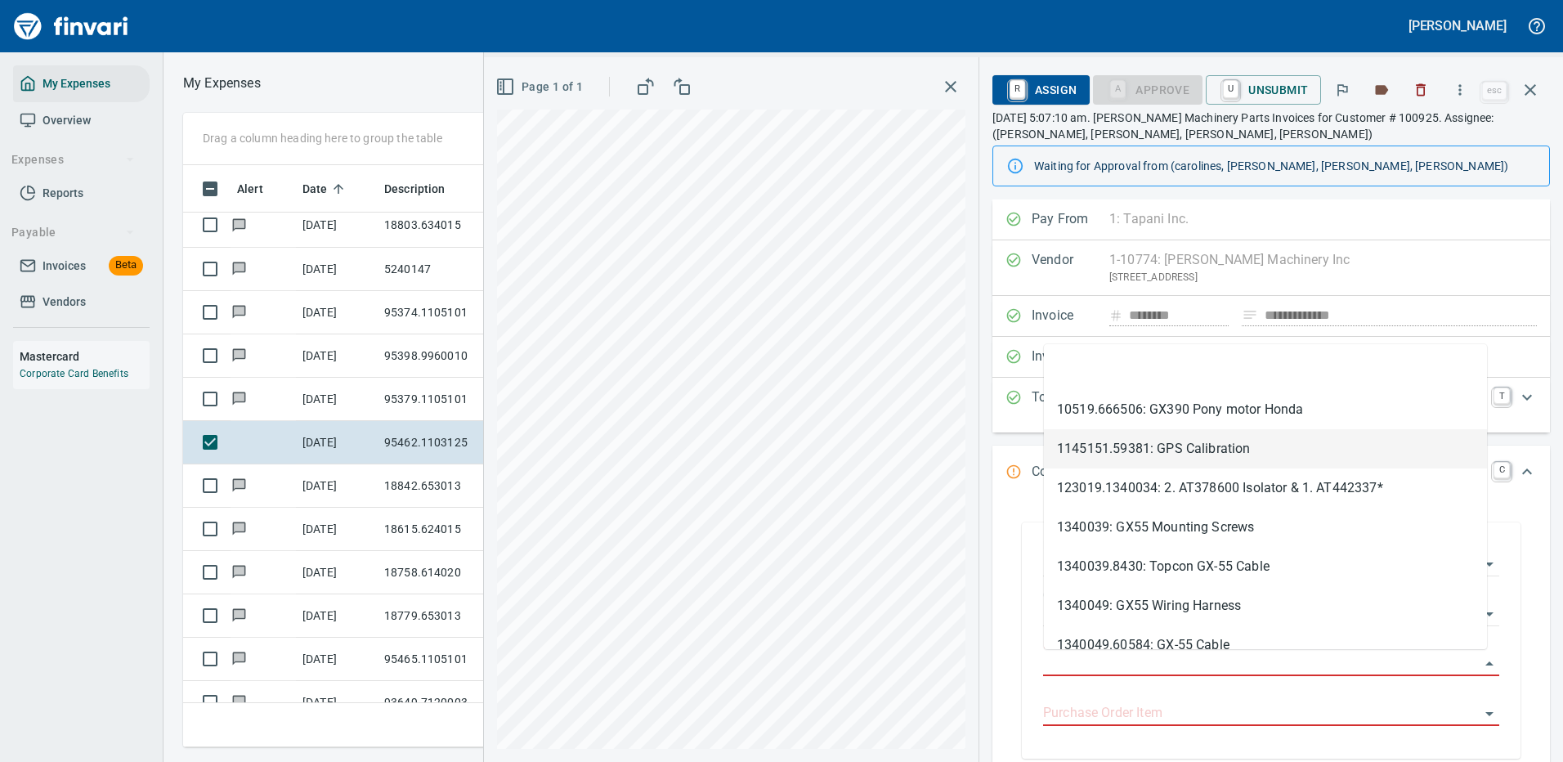
click at [1525, 593] on div "**********" at bounding box center [1272, 644] width 558 height 289
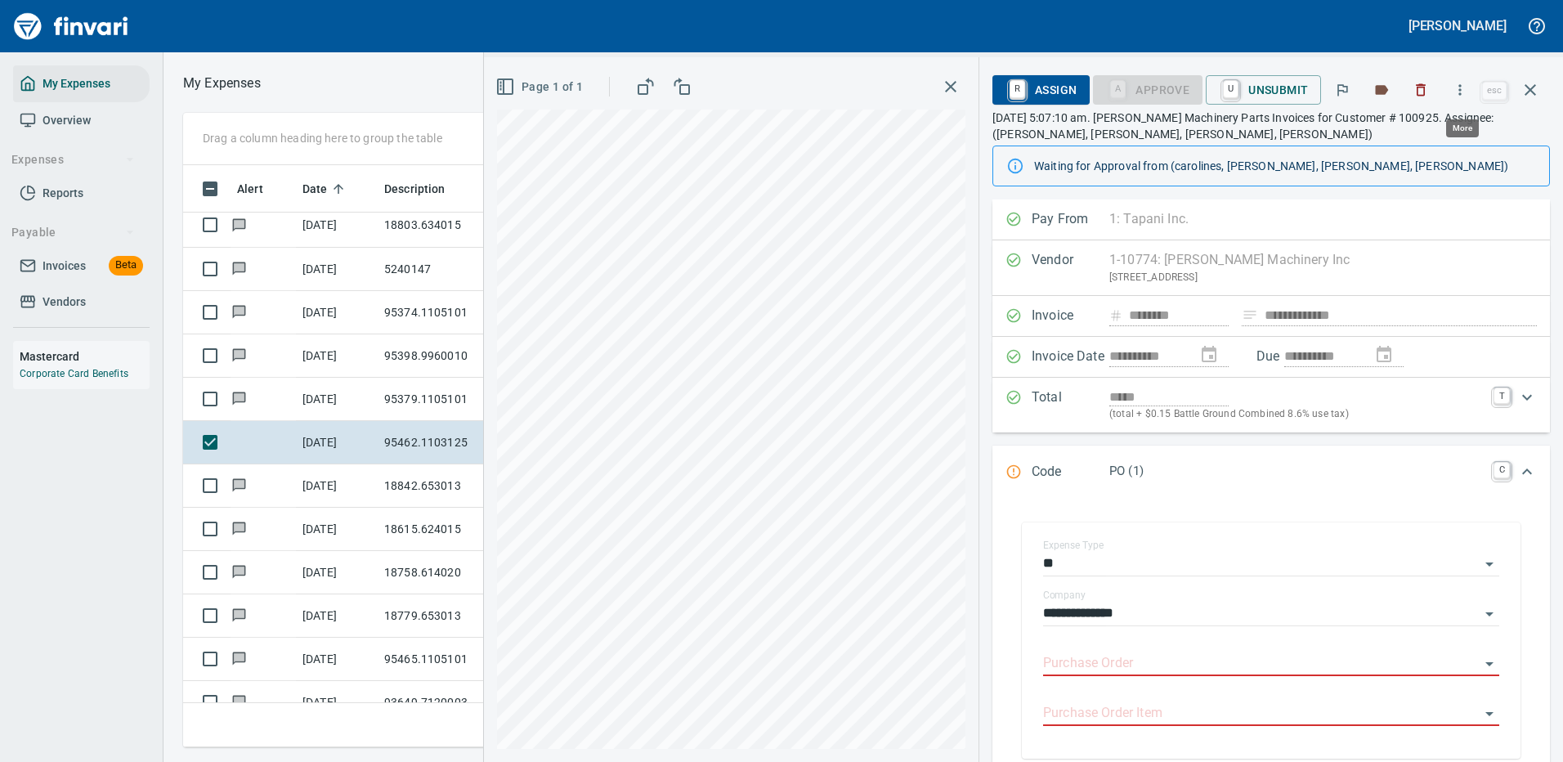
click at [1463, 87] on icon "button" at bounding box center [1460, 90] width 16 height 16
click at [1408, 132] on span "Download" at bounding box center [1457, 138] width 157 height 20
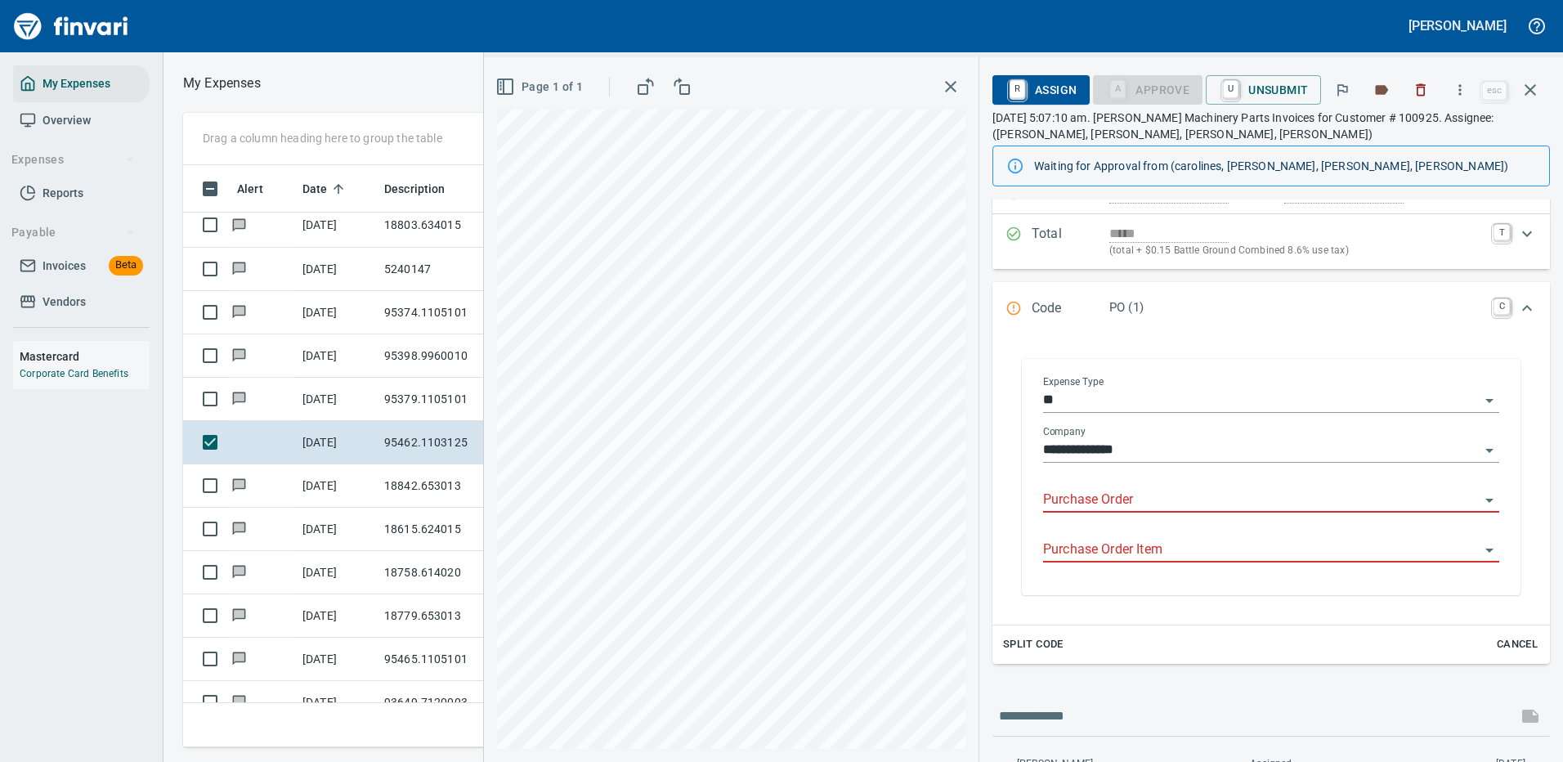
scroll to position [239, 0]
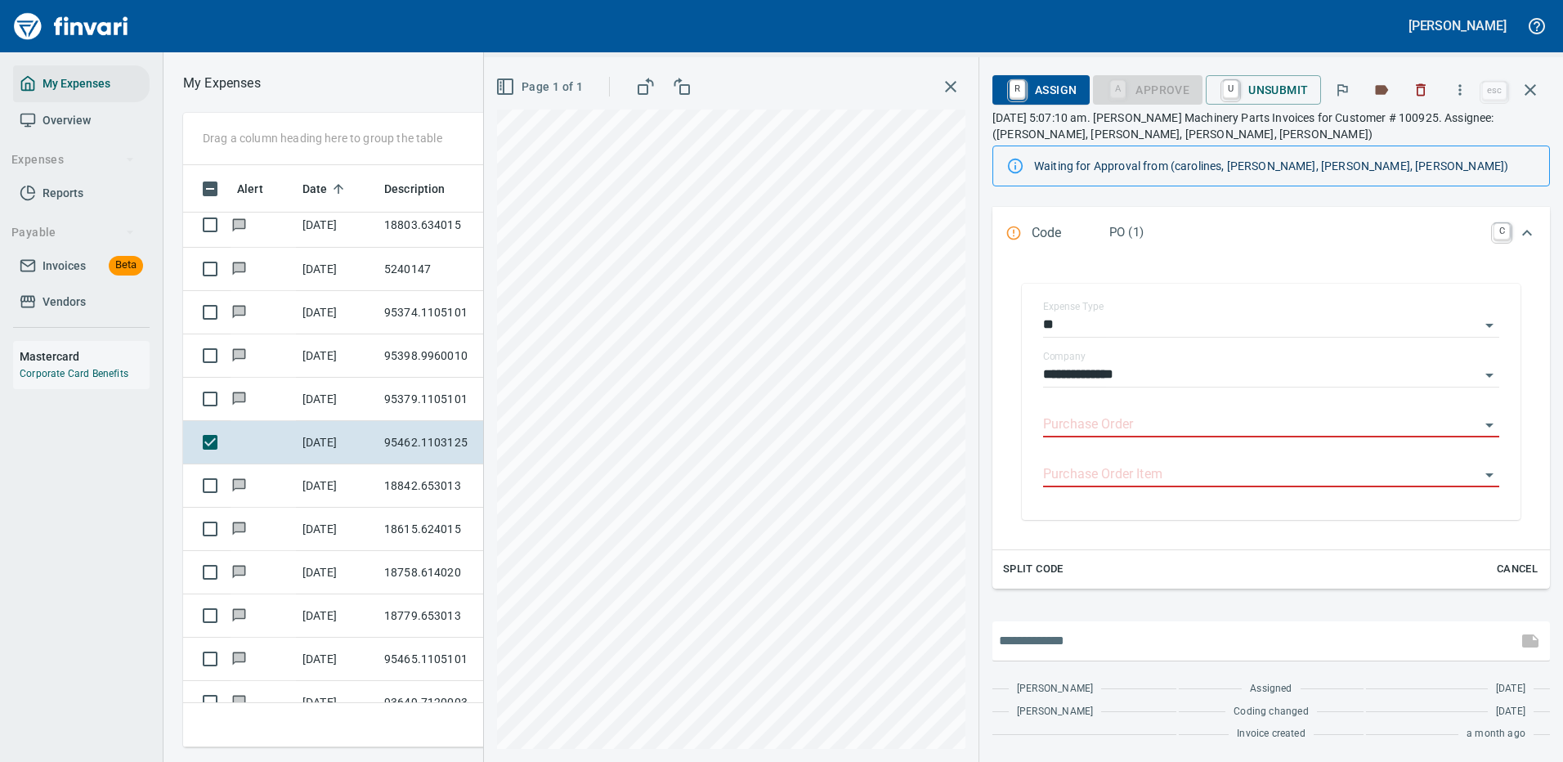
click at [1091, 641] on input "text" at bounding box center [1255, 641] width 512 height 26
type input "**********"
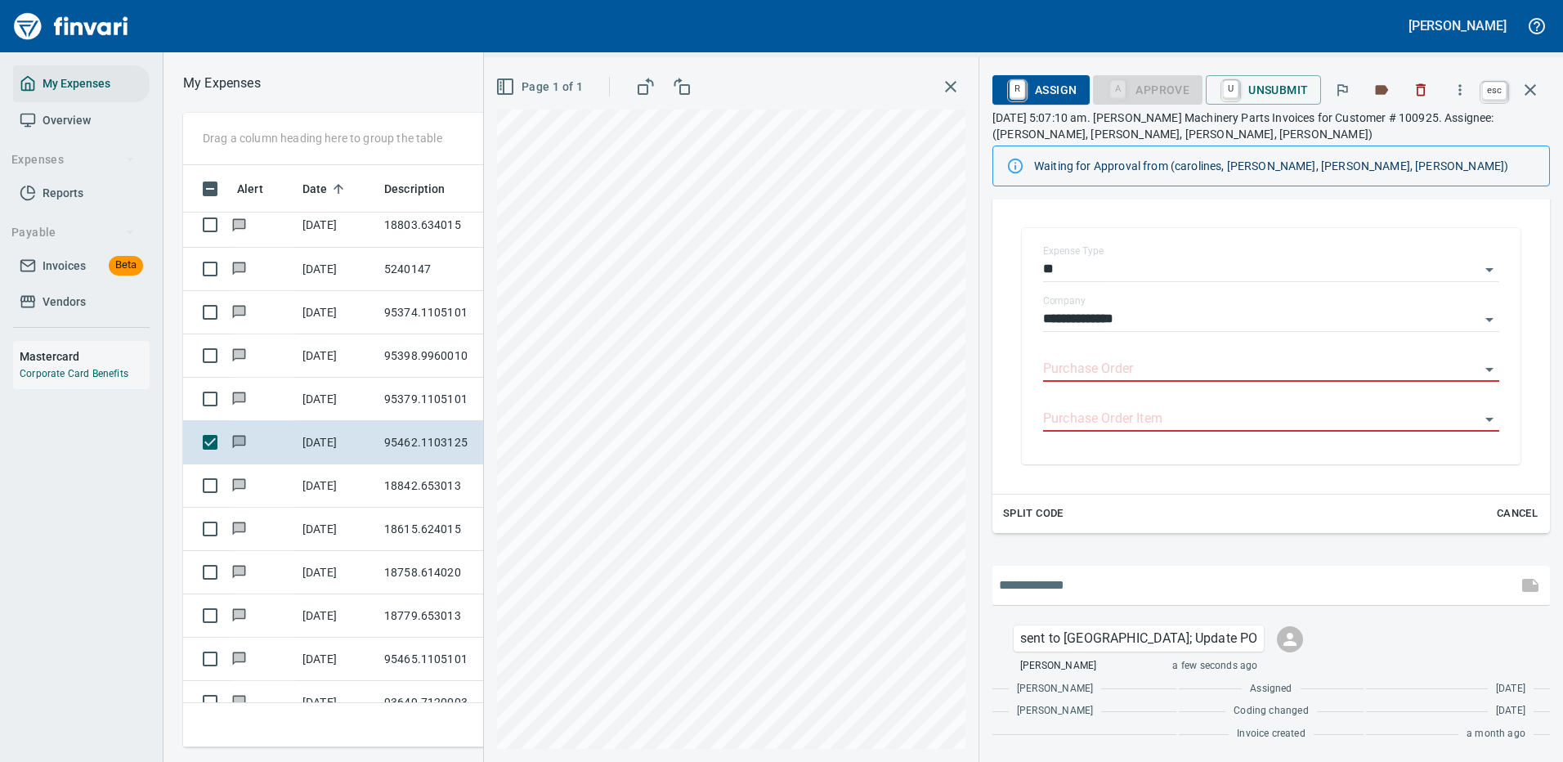
scroll to position [558, 927]
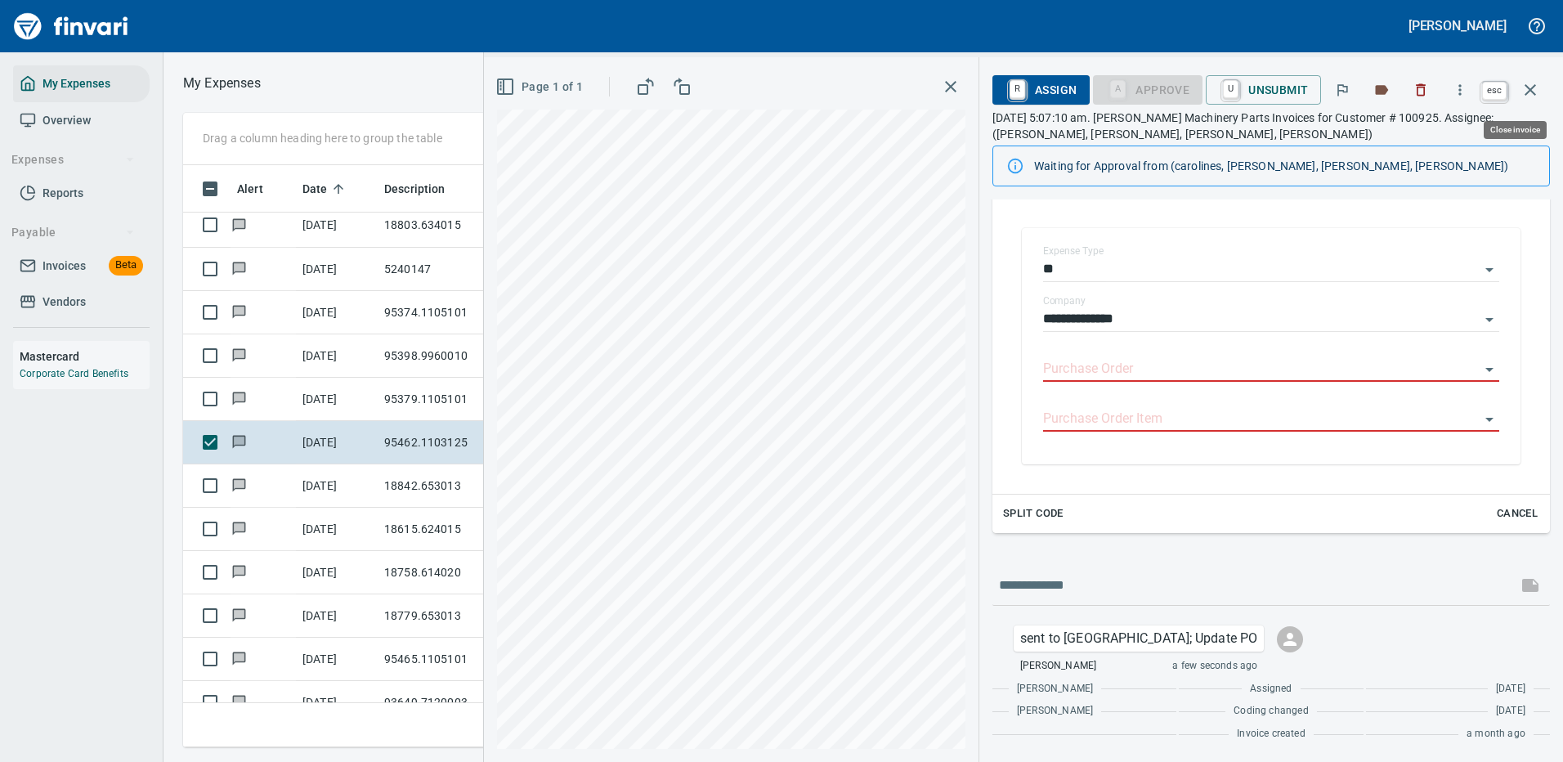
click at [1534, 87] on icon "button" at bounding box center [1530, 89] width 11 height 11
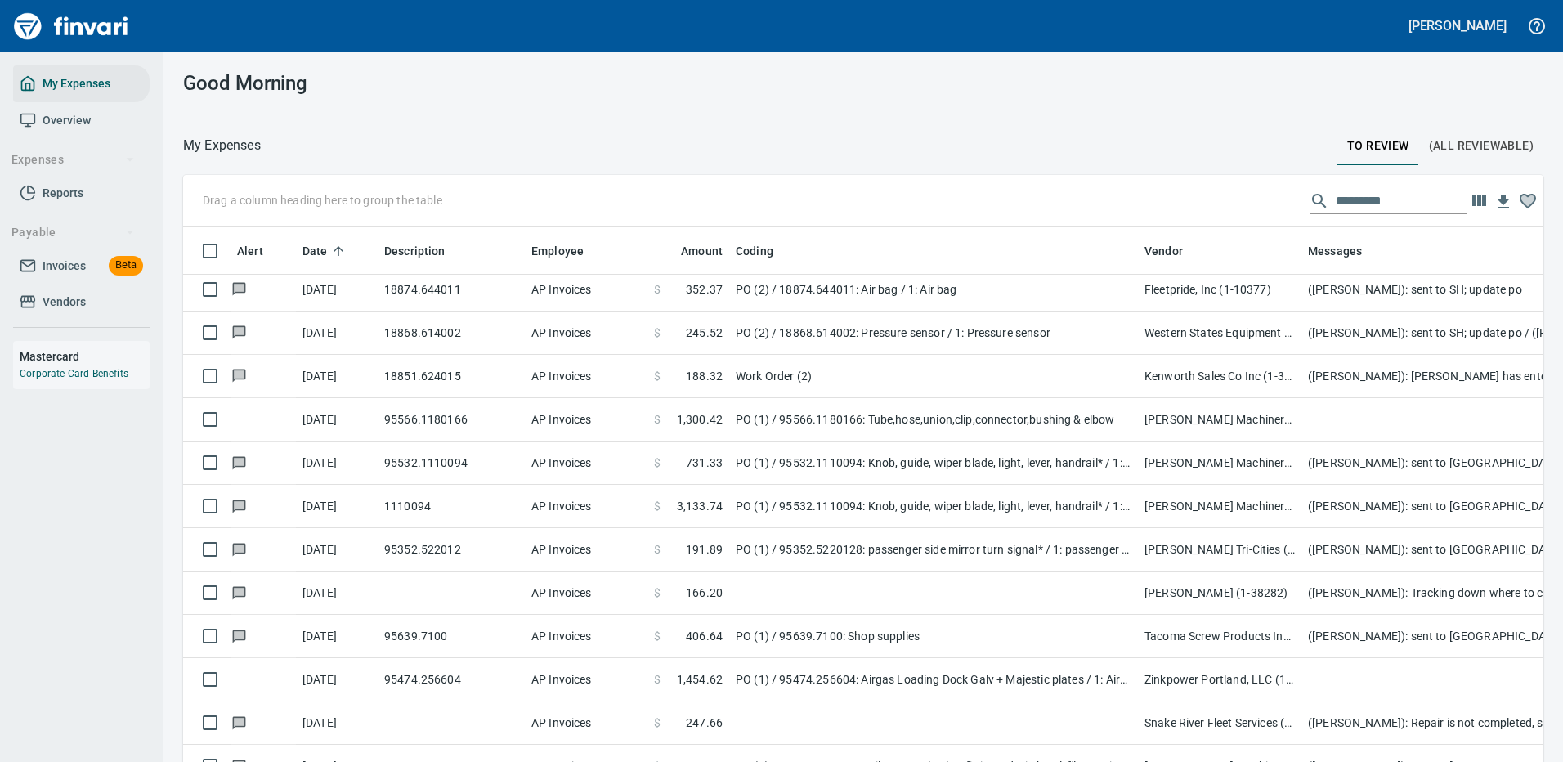
scroll to position [2126, 0]
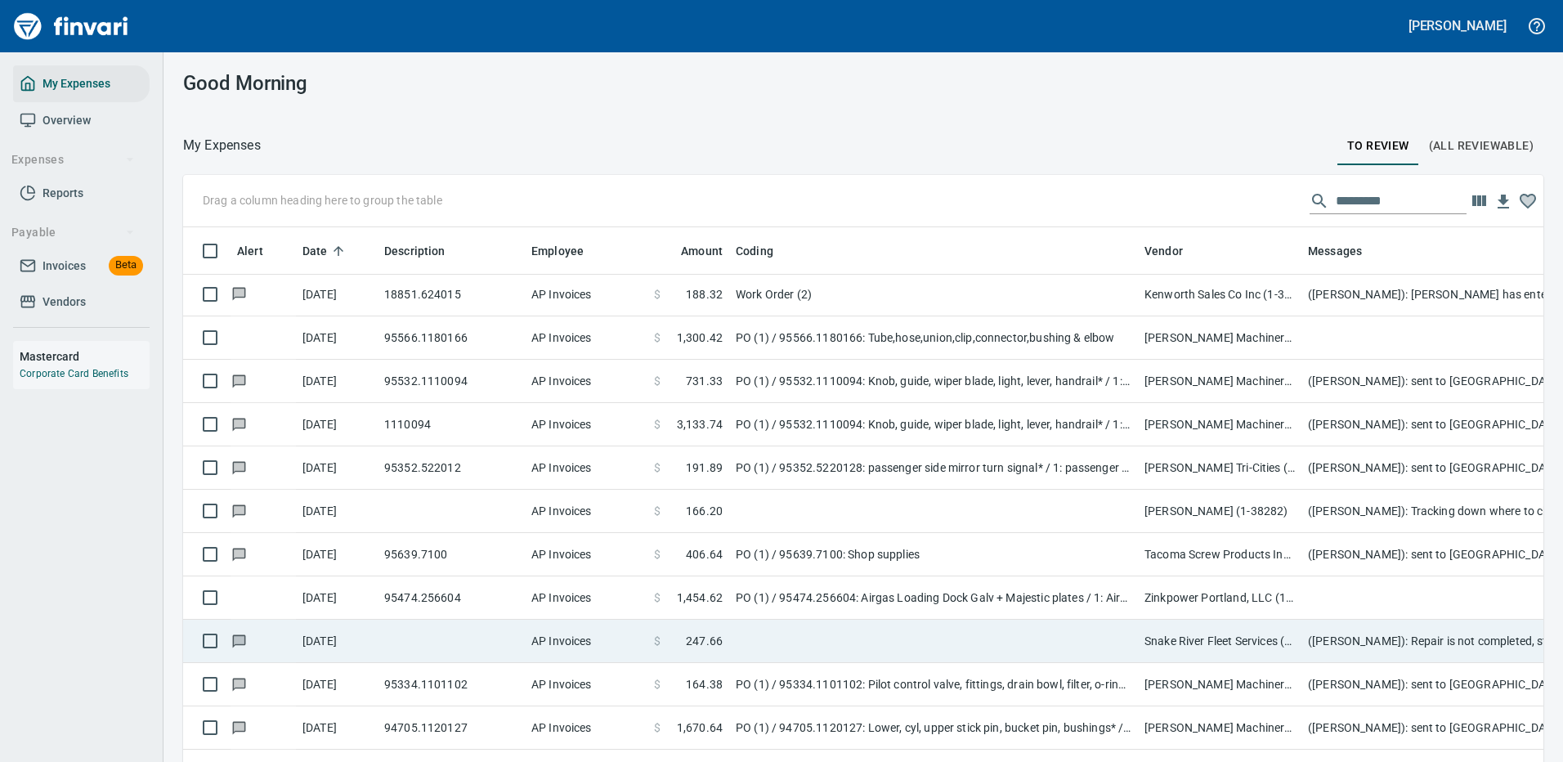
click at [955, 590] on td "PO (1) / 95474.256604: Airgas Loading Dock Galv + Majestic plates / 1: Airgas L…" at bounding box center [933, 597] width 409 height 43
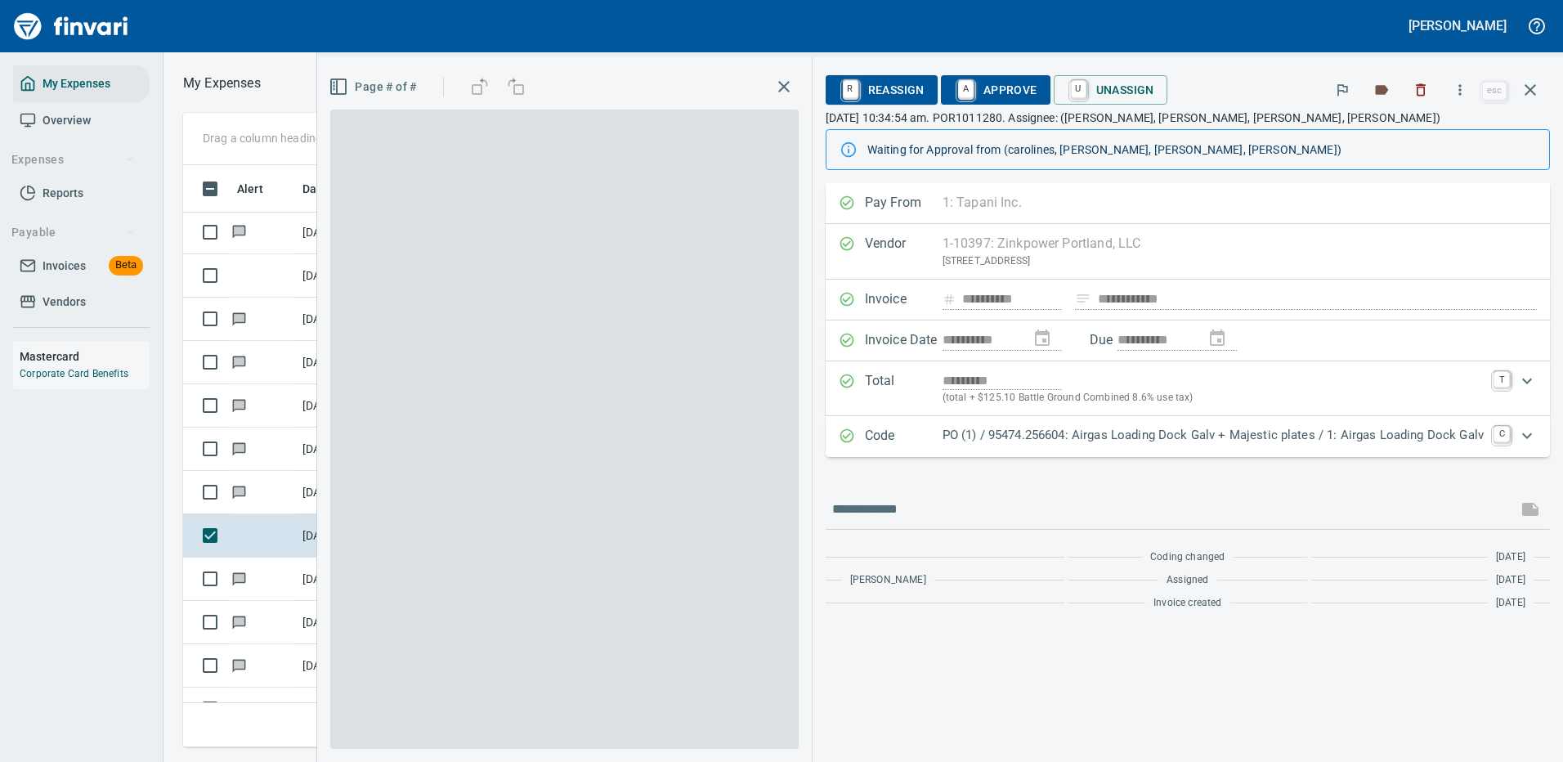
scroll to position [558, 927]
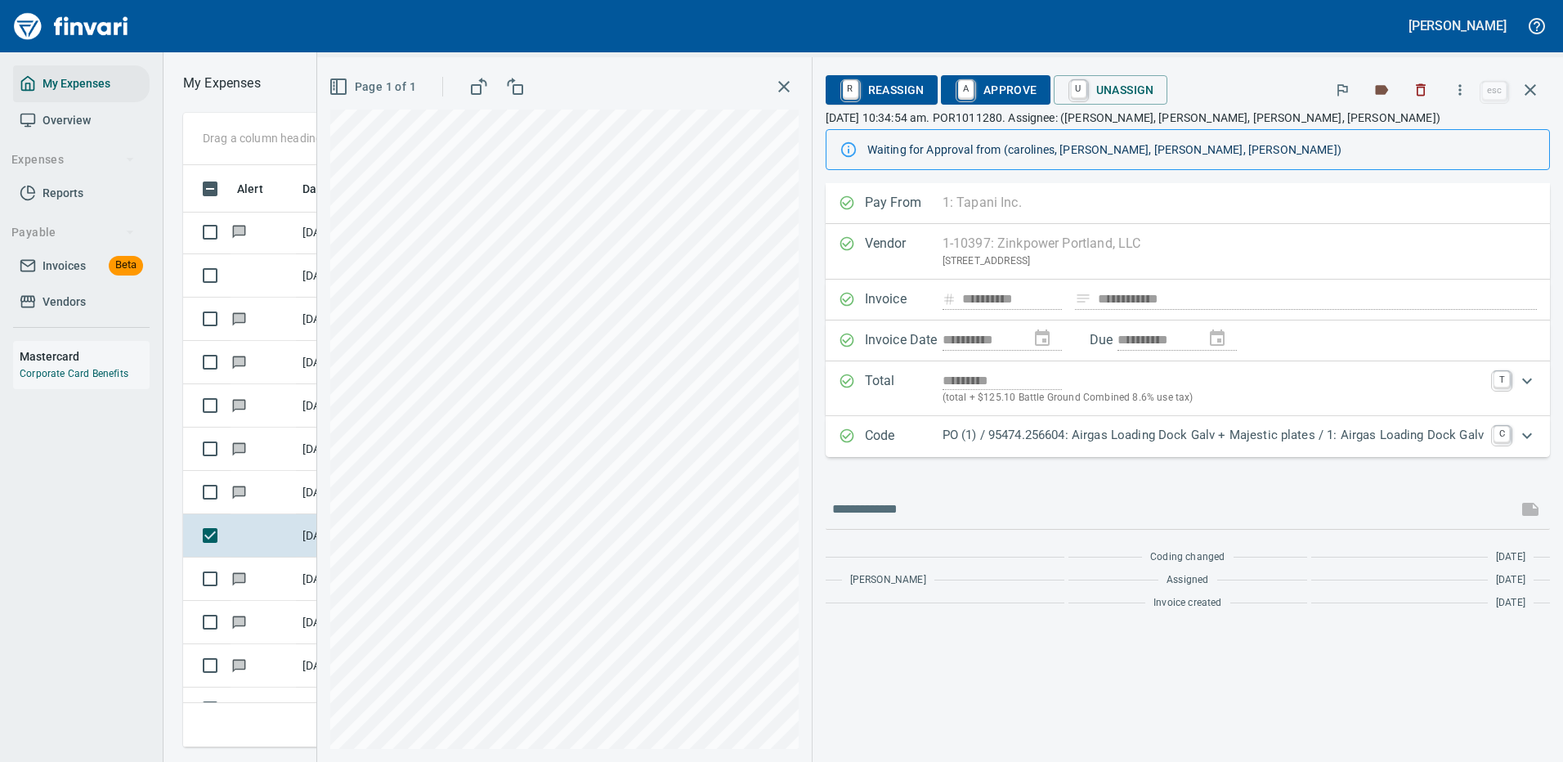
click at [1526, 437] on icon "Expand" at bounding box center [1527, 436] width 20 height 20
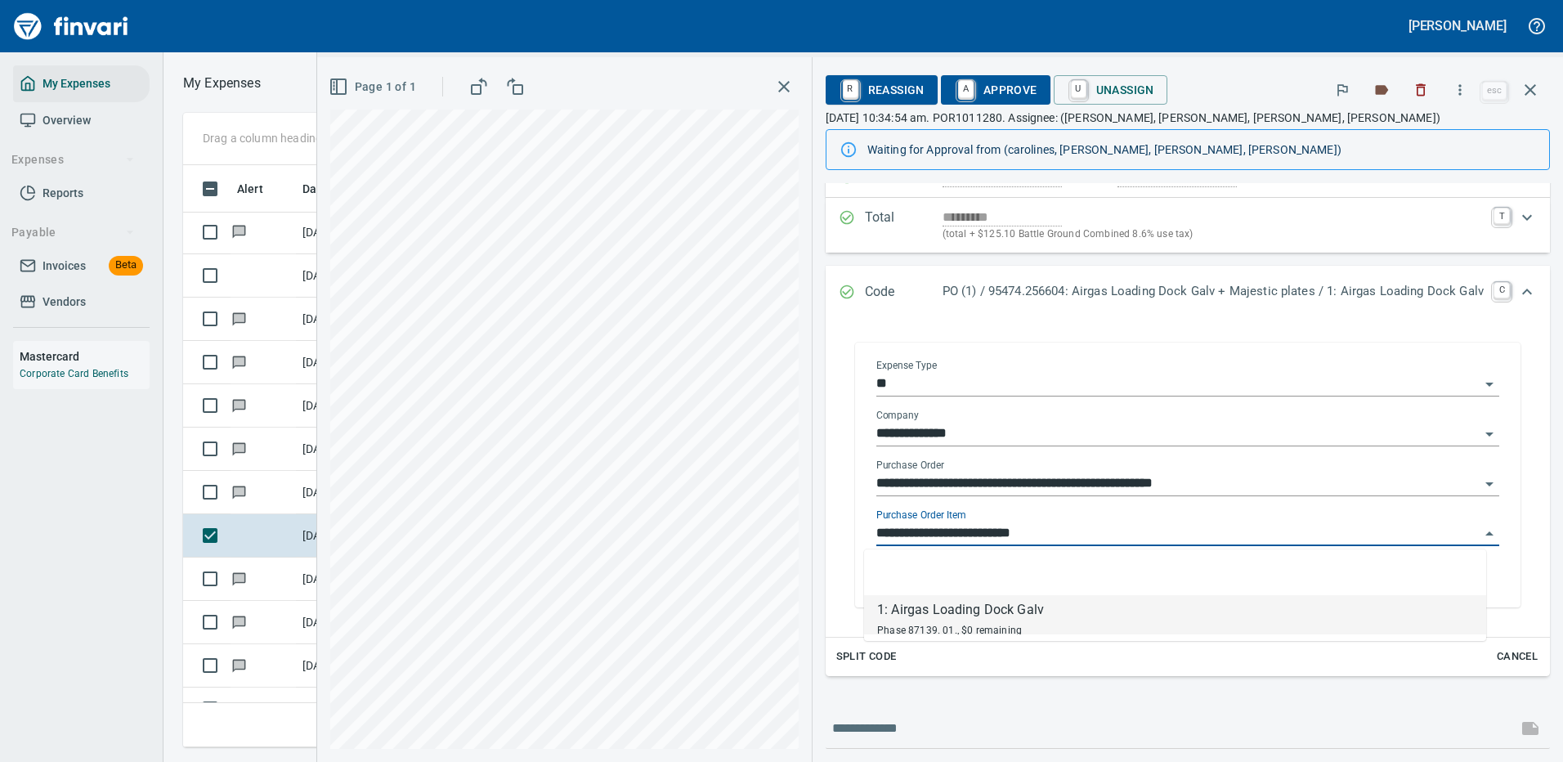
click at [1037, 527] on input "**********" at bounding box center [1177, 533] width 603 height 23
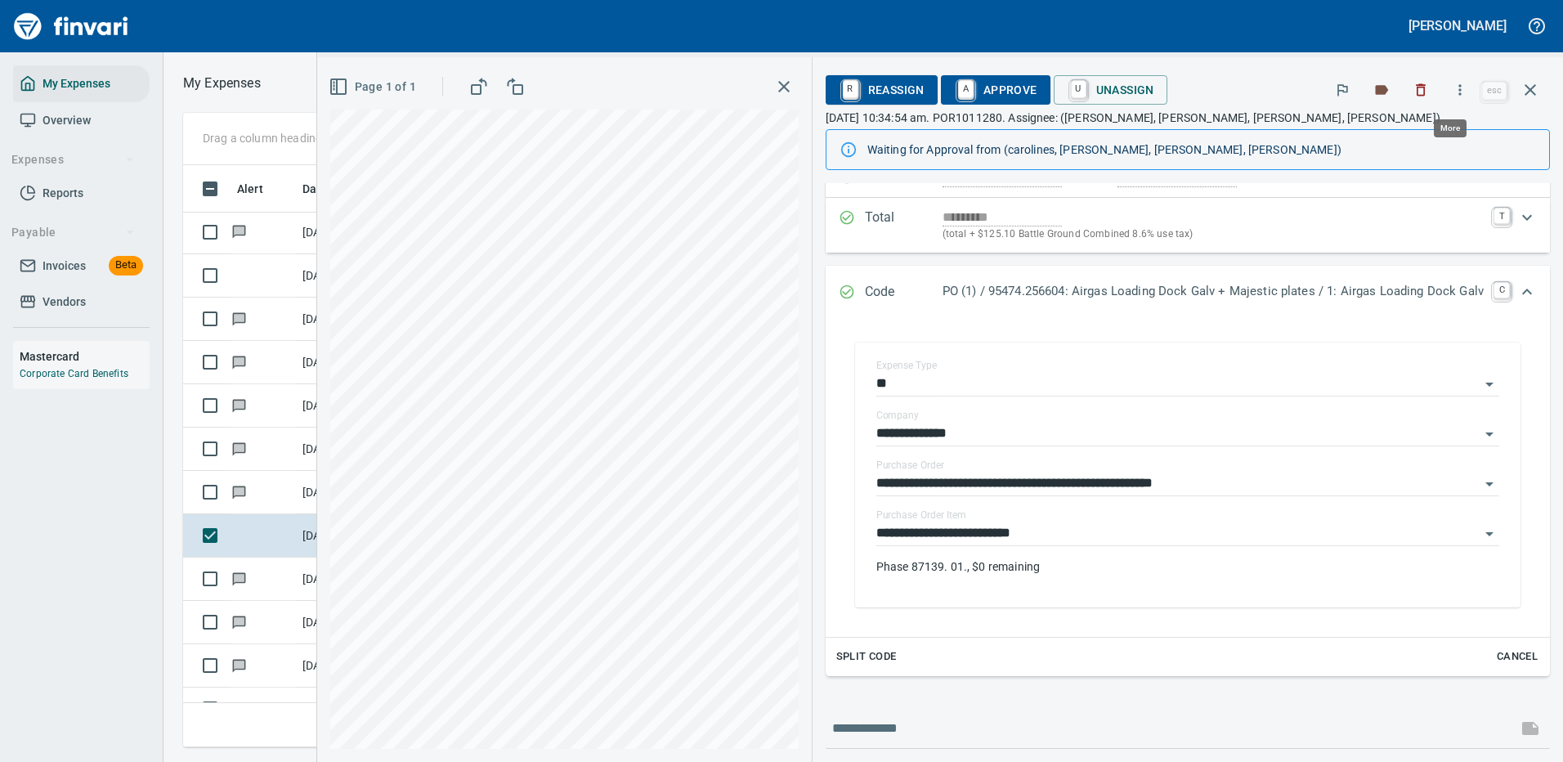
click at [1465, 88] on icon "button" at bounding box center [1460, 90] width 16 height 16
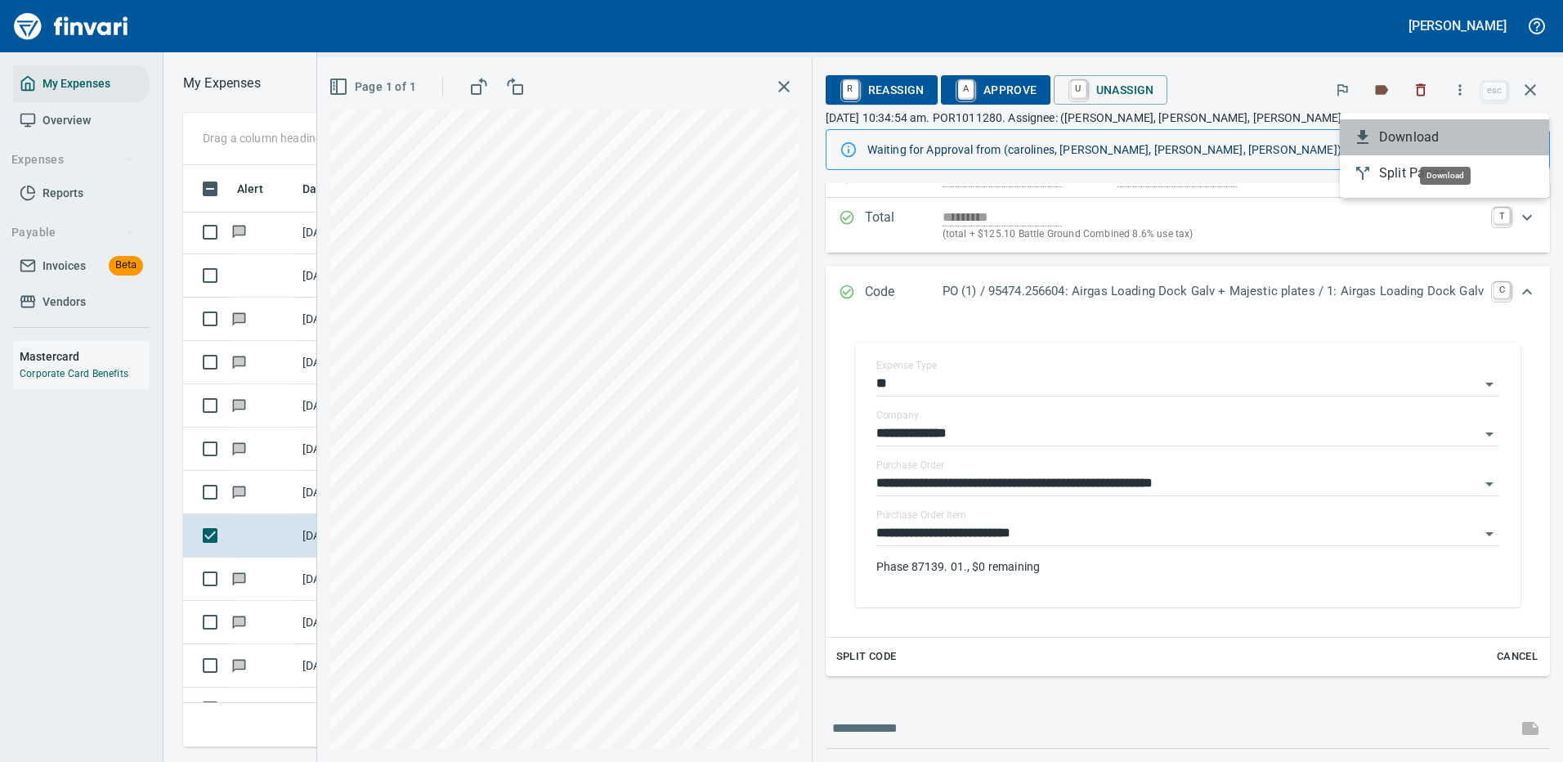
click at [1417, 138] on span "Download" at bounding box center [1457, 138] width 157 height 20
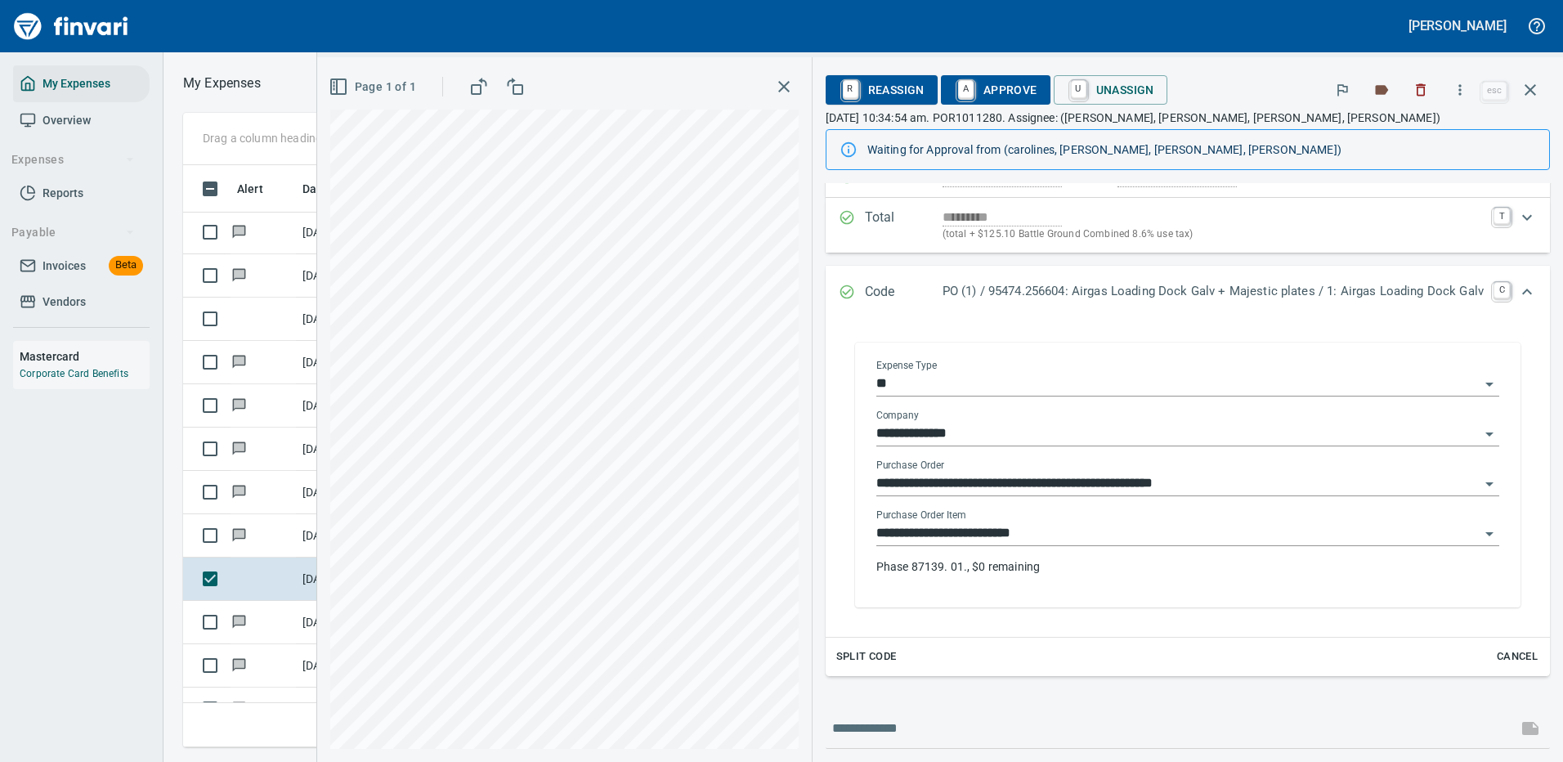
scroll to position [251, 0]
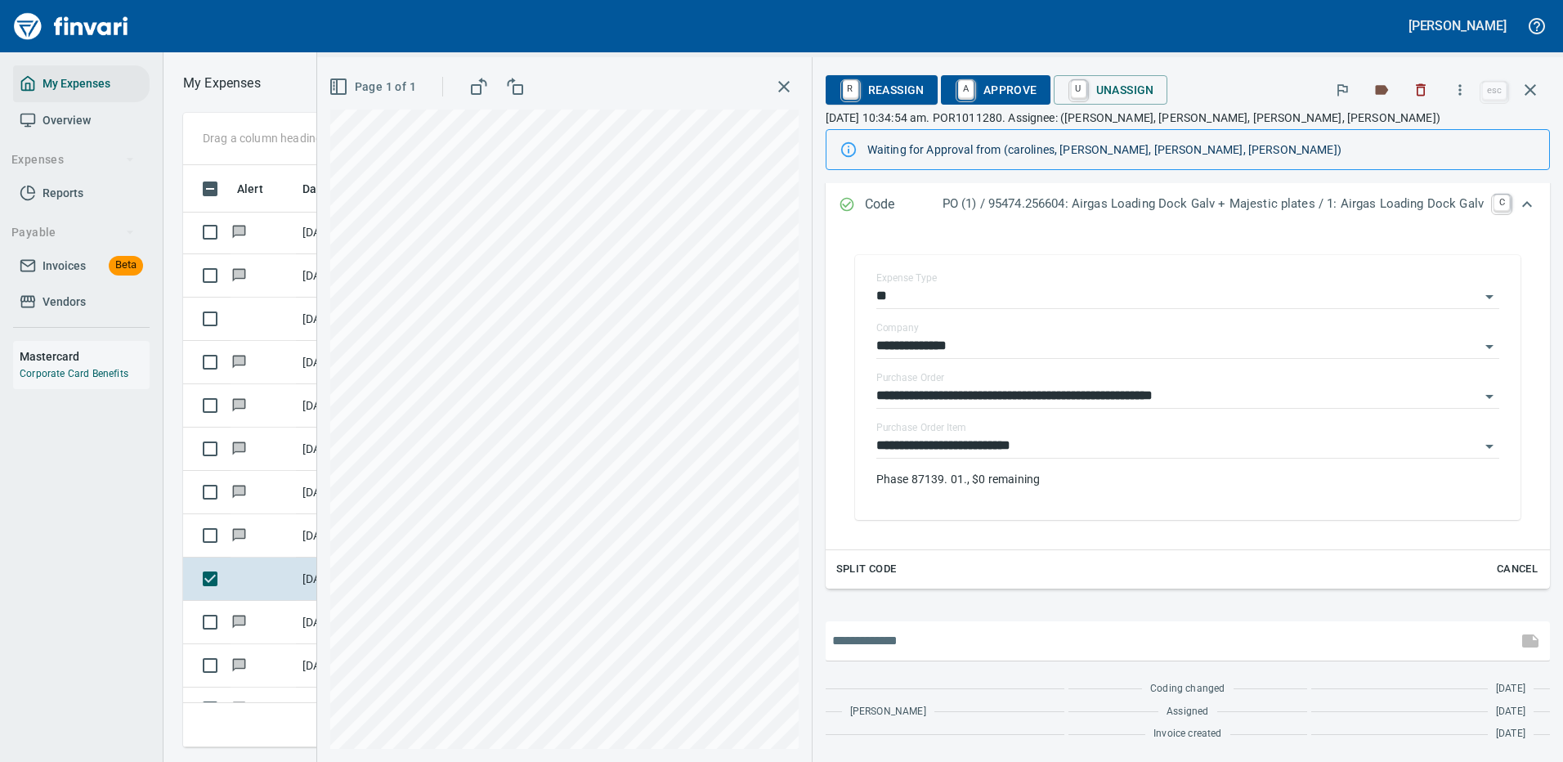
click at [856, 636] on input "text" at bounding box center [1171, 641] width 679 height 26
type input "**********"
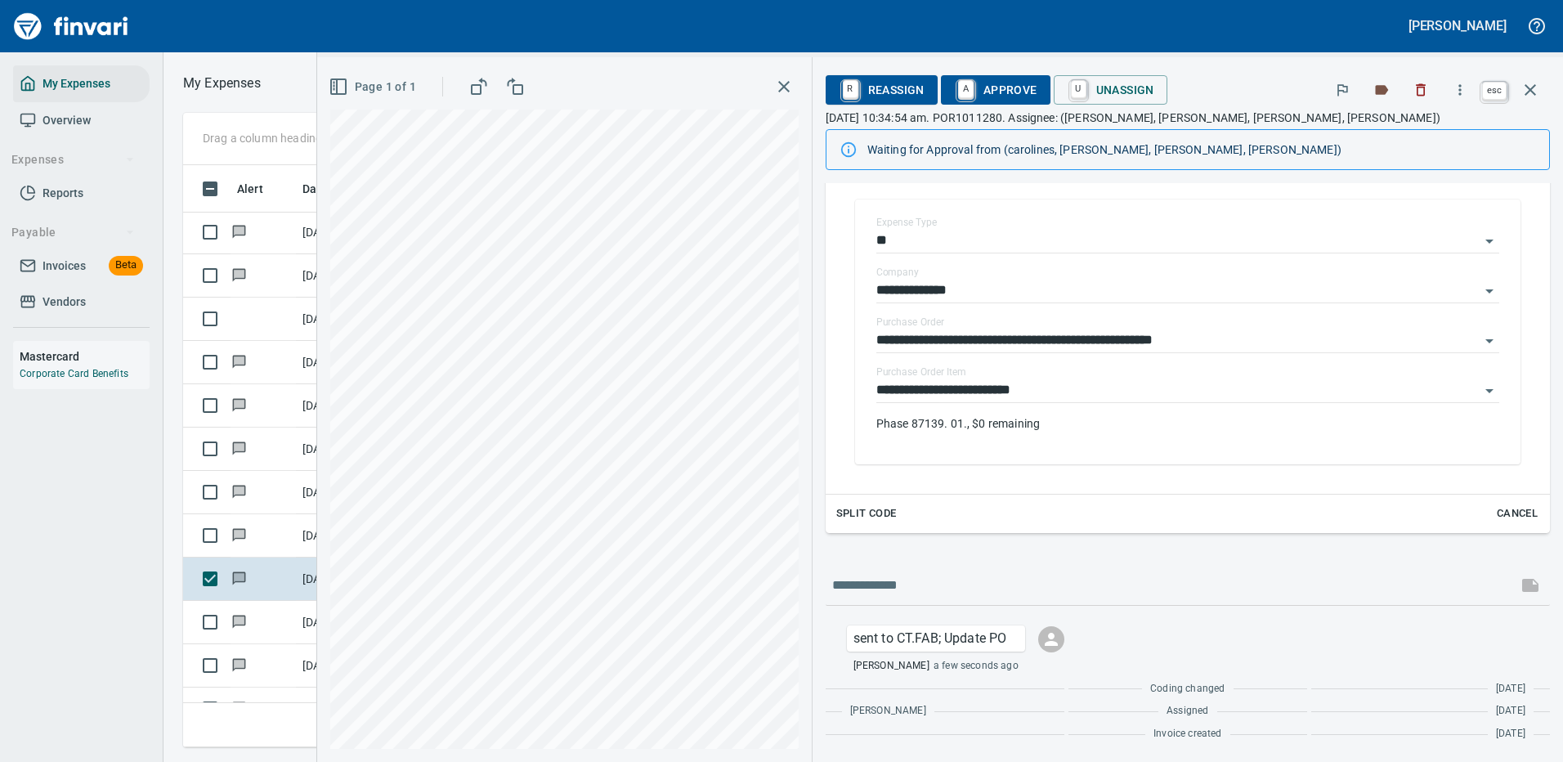
scroll to position [558, 927]
click at [1531, 84] on icon "button" at bounding box center [1531, 90] width 20 height 20
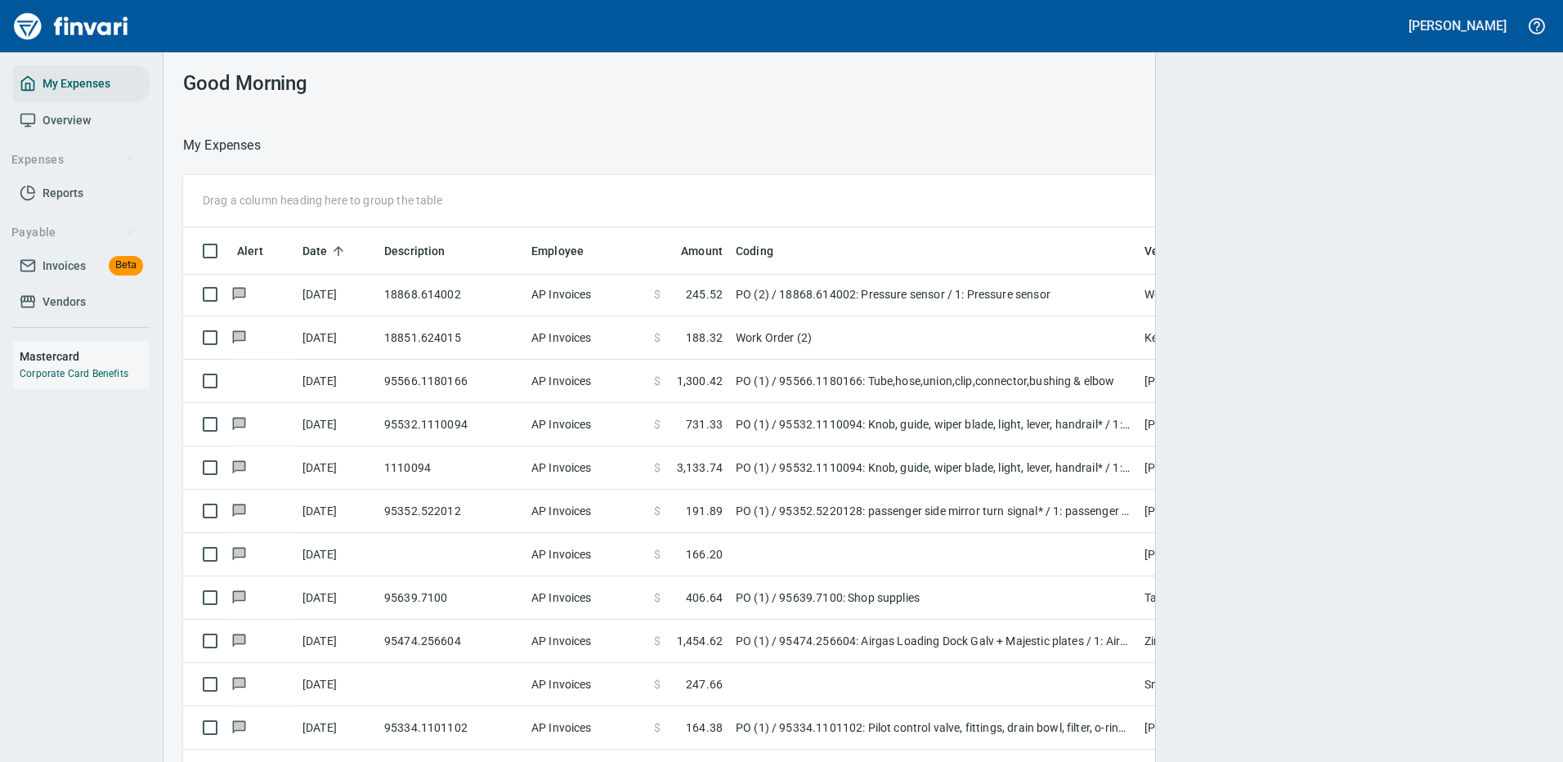
scroll to position [2, 2]
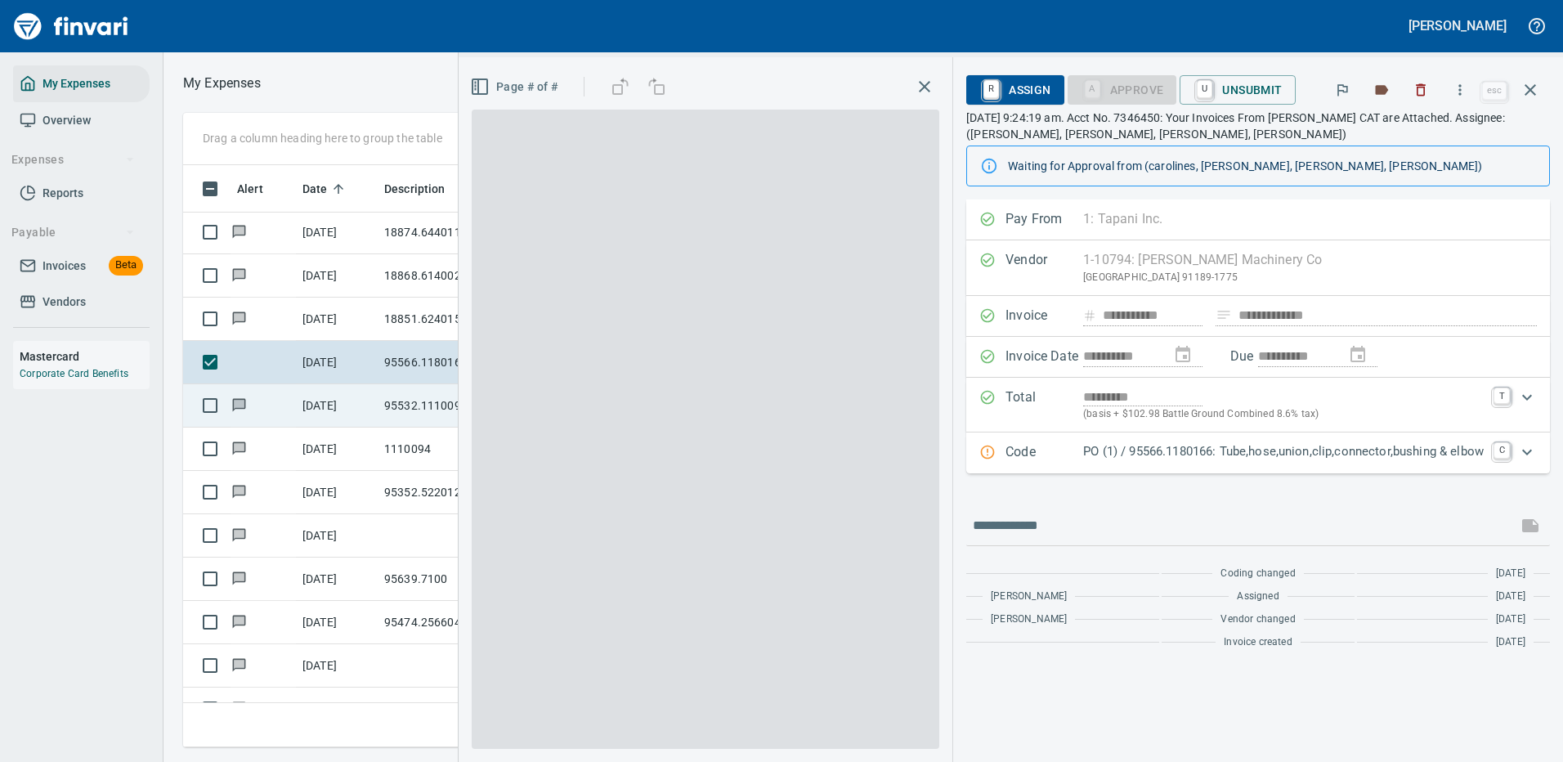
scroll to position [558, 927]
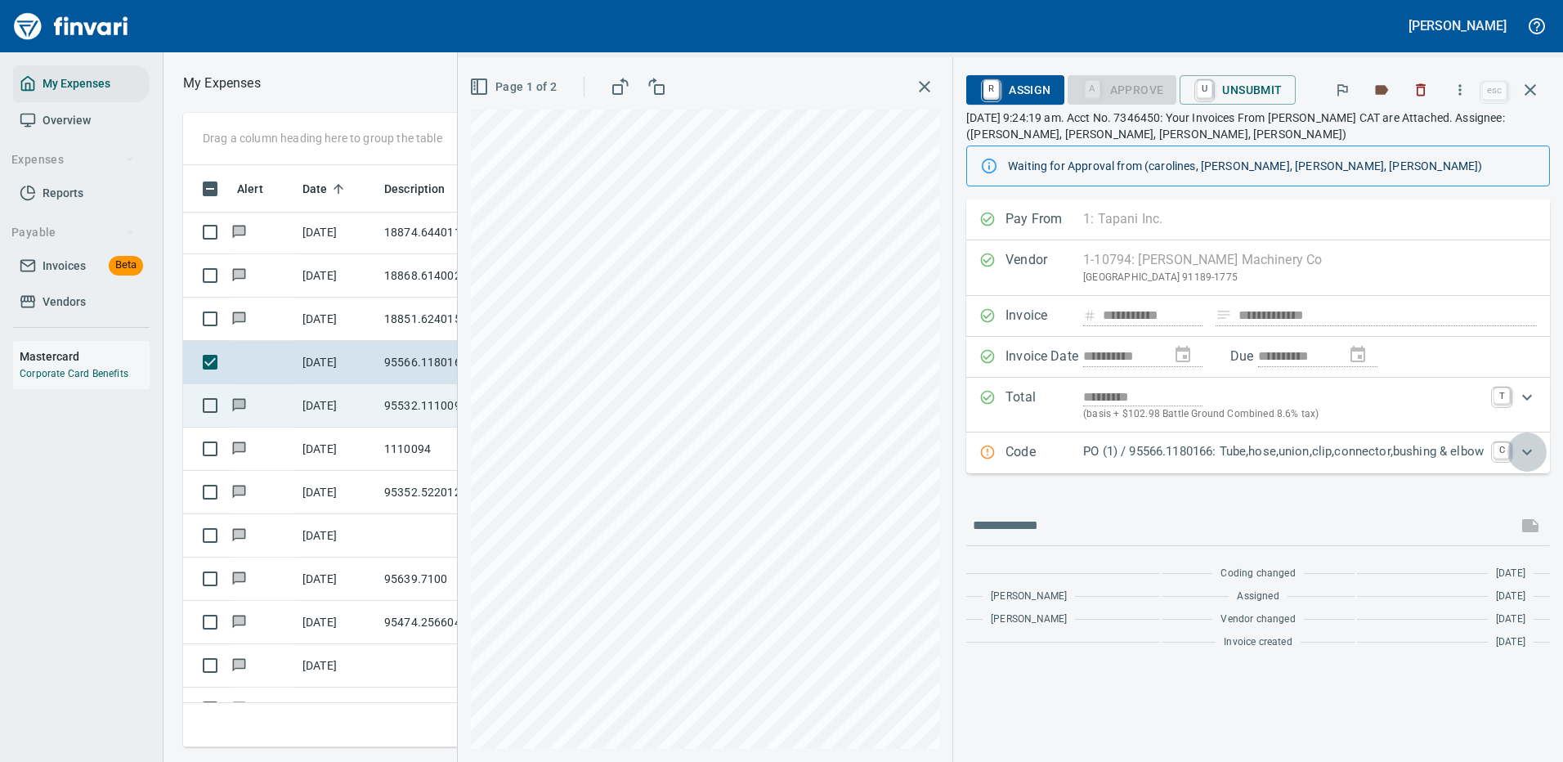
click at [1527, 450] on icon "Expand" at bounding box center [1527, 452] width 20 height 20
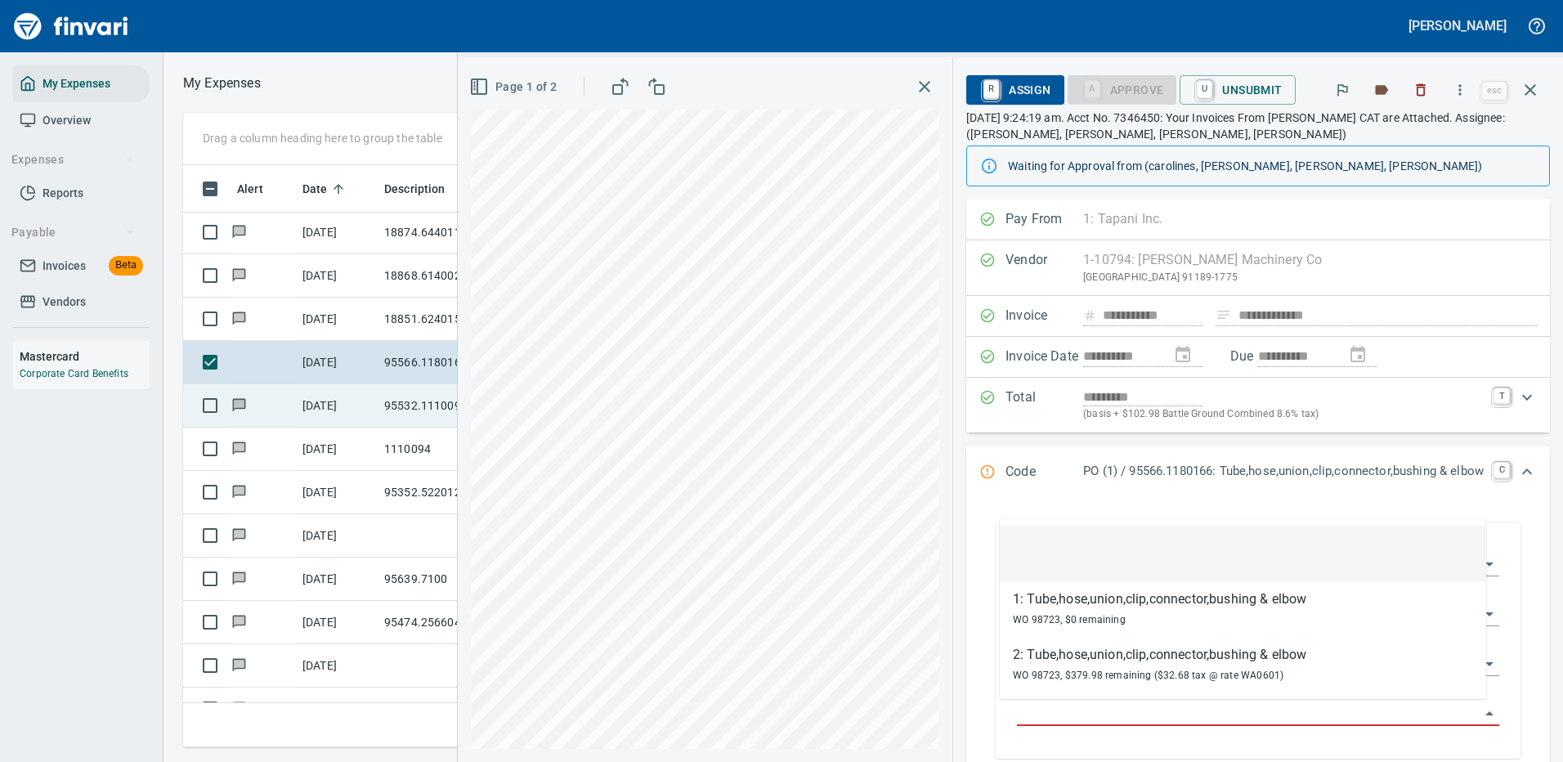
click at [1058, 715] on input "Purchase Order Item" at bounding box center [1248, 713] width 463 height 23
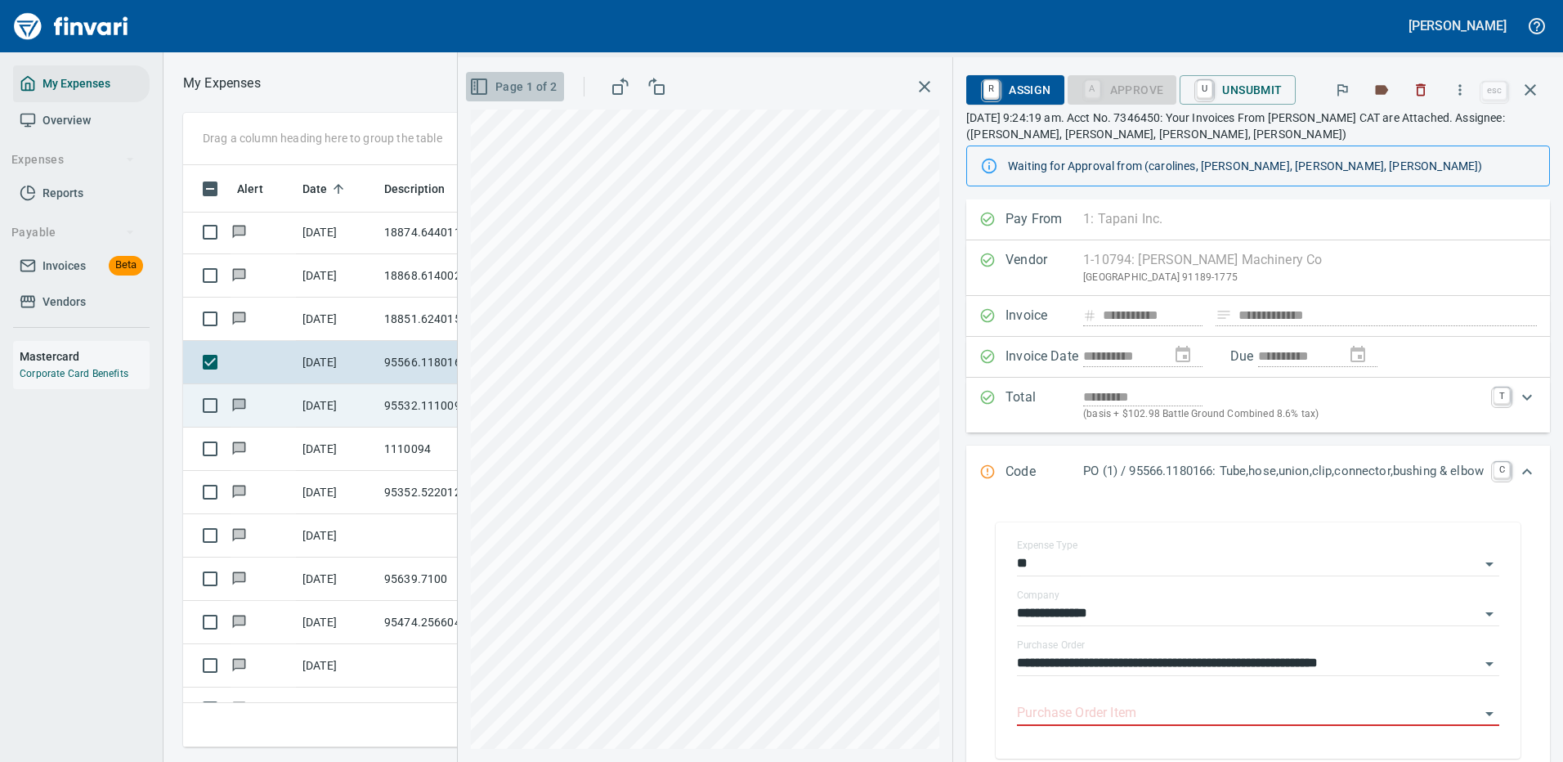
click at [469, 83] on icon "button" at bounding box center [479, 87] width 20 height 20
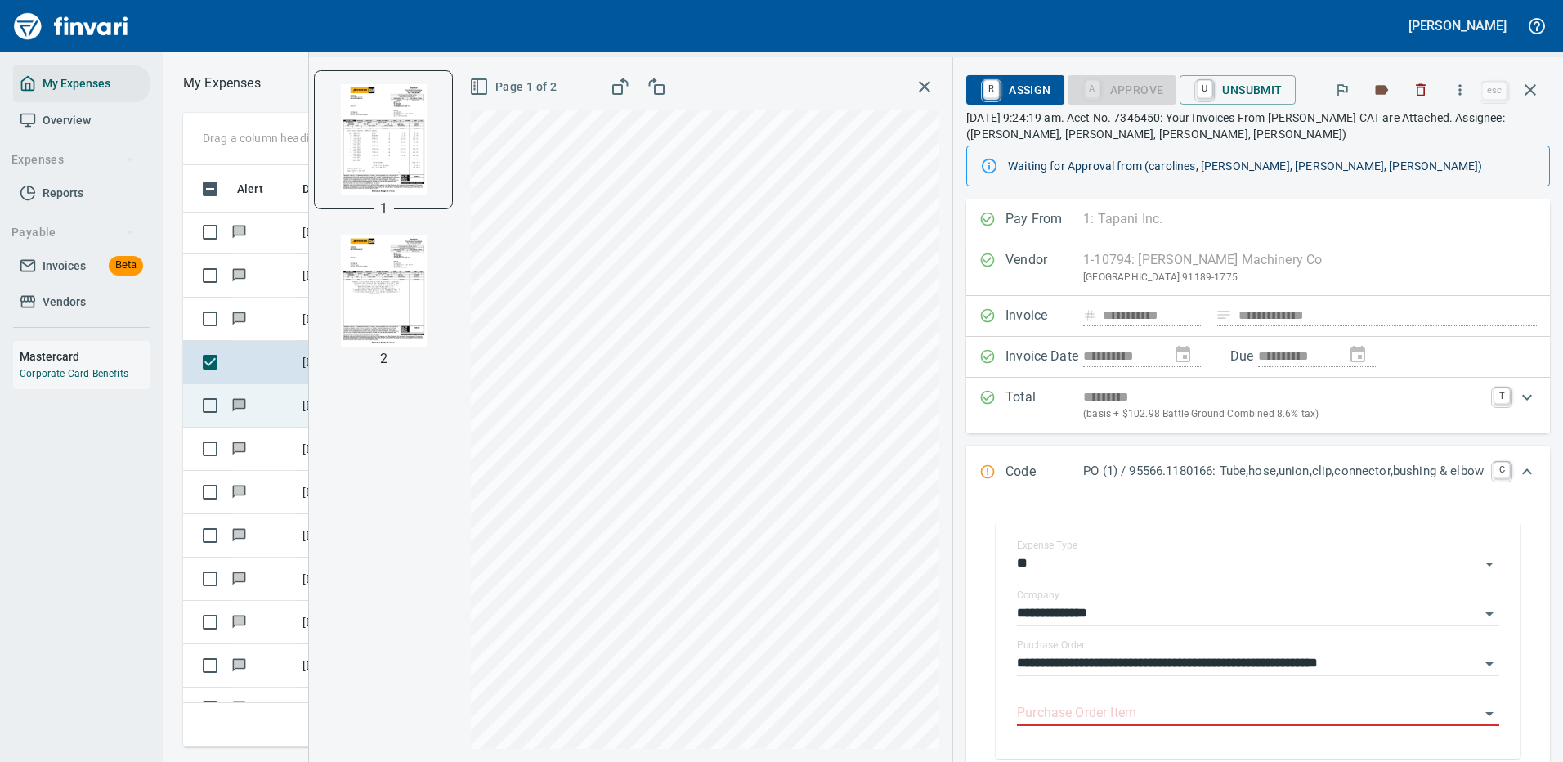
click at [364, 312] on img "button" at bounding box center [383, 290] width 111 height 111
click at [1108, 656] on input "**********" at bounding box center [1248, 663] width 463 height 23
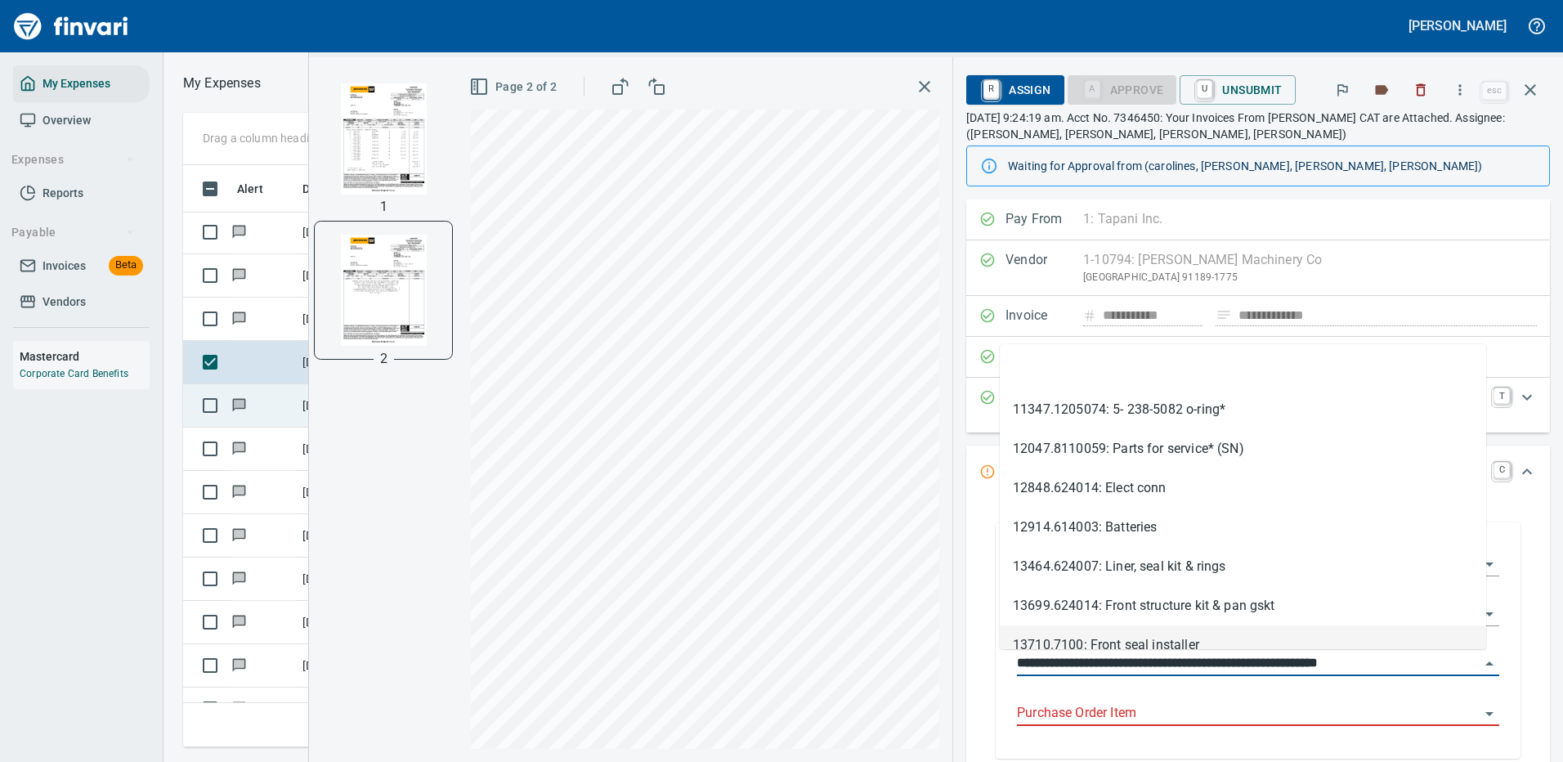
click at [1004, 603] on div "**********" at bounding box center [1258, 643] width 509 height 232
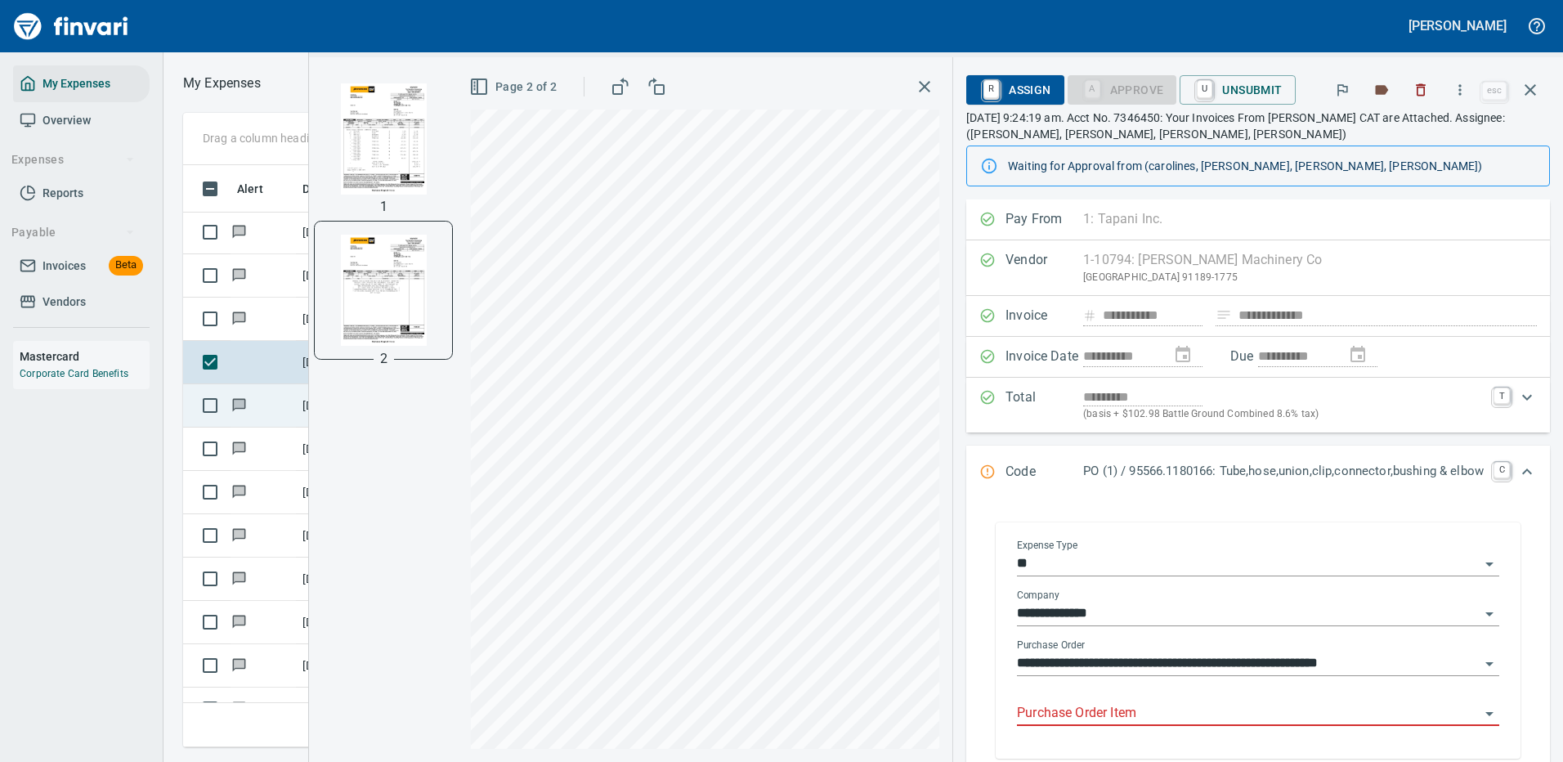
click at [1093, 722] on input "Purchase Order Item" at bounding box center [1248, 713] width 463 height 23
click at [1180, 478] on p "PO (1) / 95566.1180166: Tube,hose,union,clip,connector,bushing & elbow" at bounding box center [1283, 471] width 401 height 19
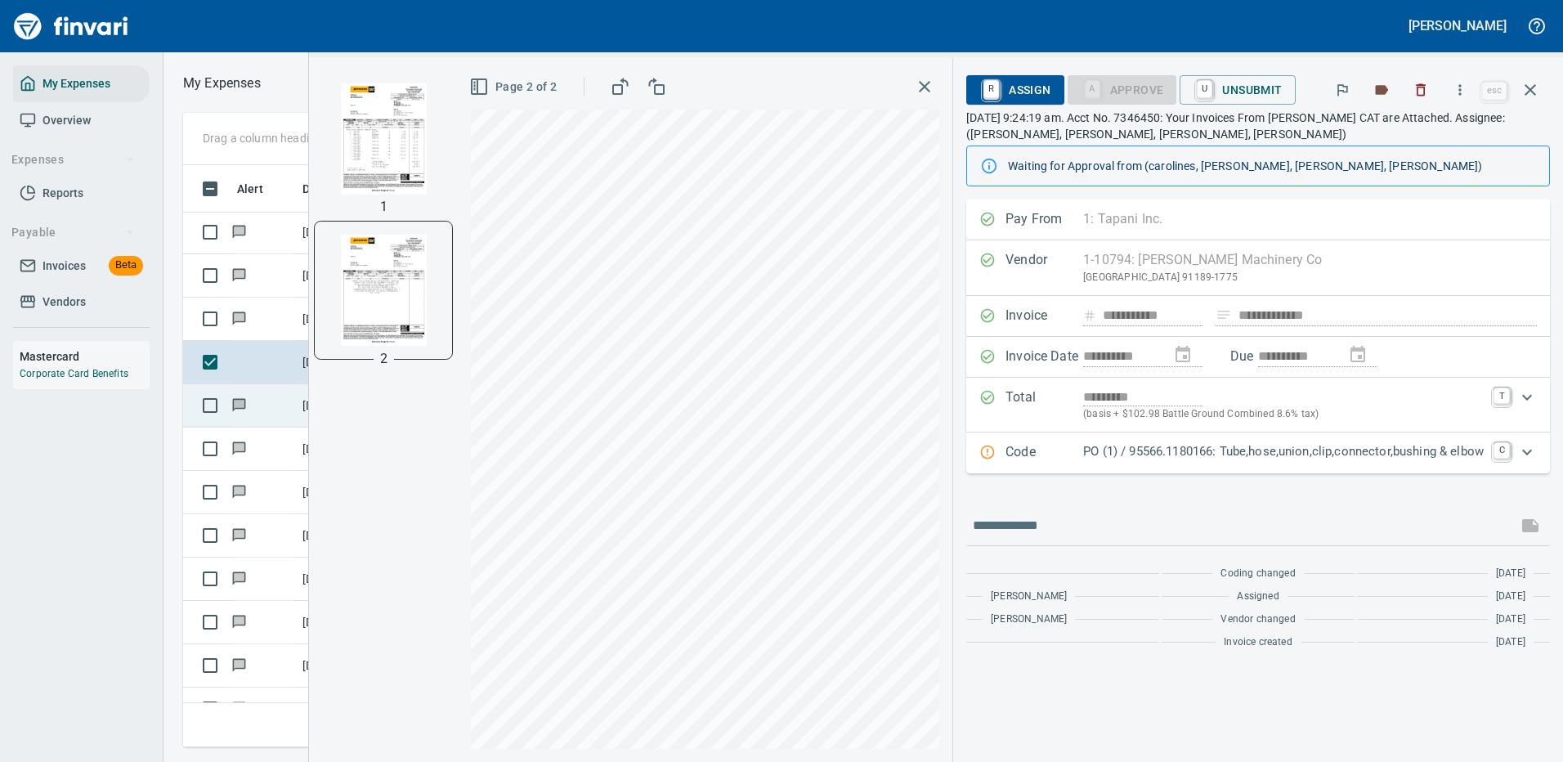
click at [1195, 443] on p "PO (1) / 95566.1180166: Tube,hose,union,clip,connector,bushing & elbow" at bounding box center [1283, 451] width 401 height 19
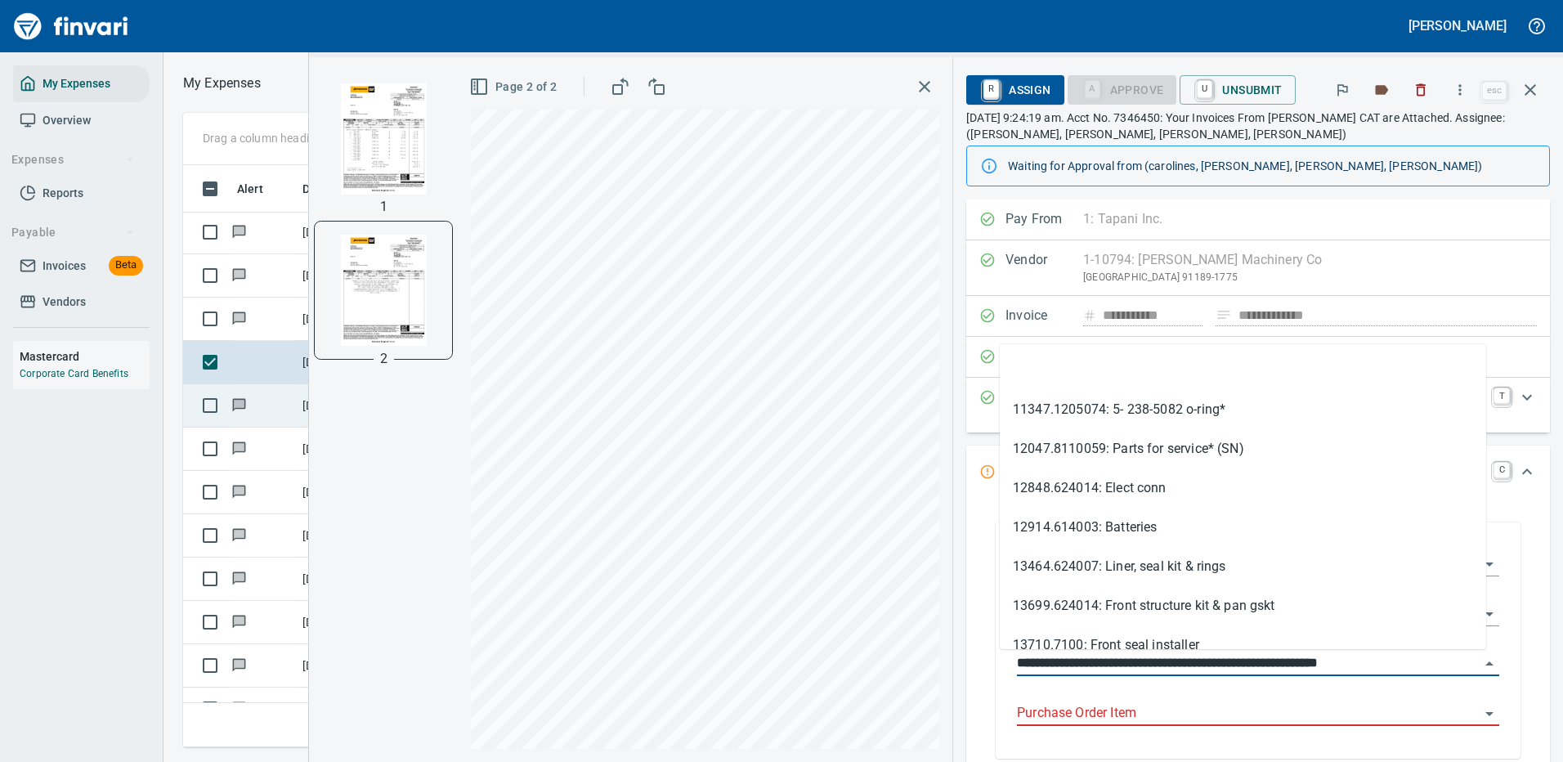
drag, startPoint x: 1097, startPoint y: 660, endPoint x: 984, endPoint y: 654, distance: 113.8
click at [996, 657] on div "**********" at bounding box center [1258, 640] width 525 height 236
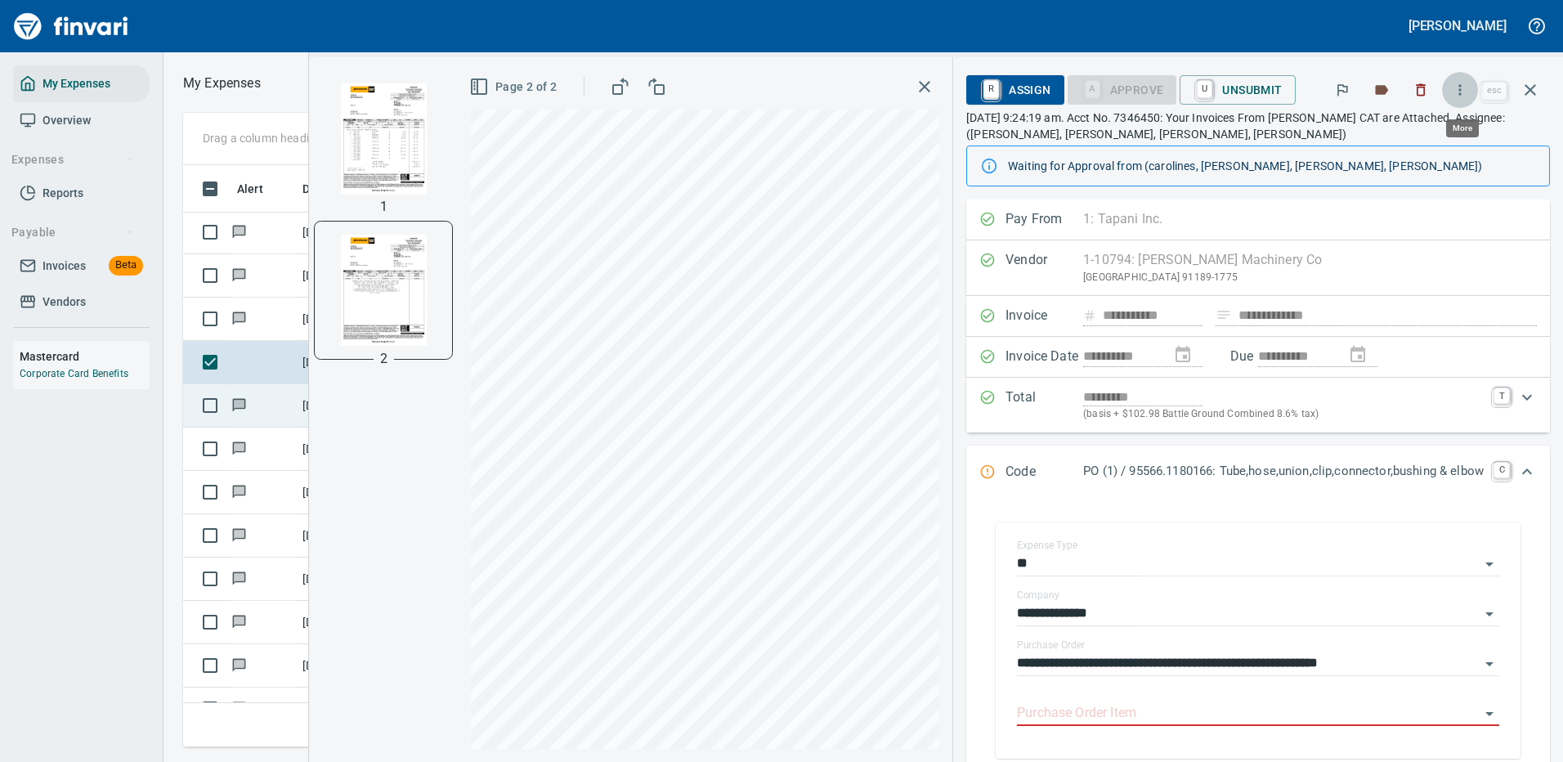
click at [1458, 88] on icon "button" at bounding box center [1460, 90] width 16 height 16
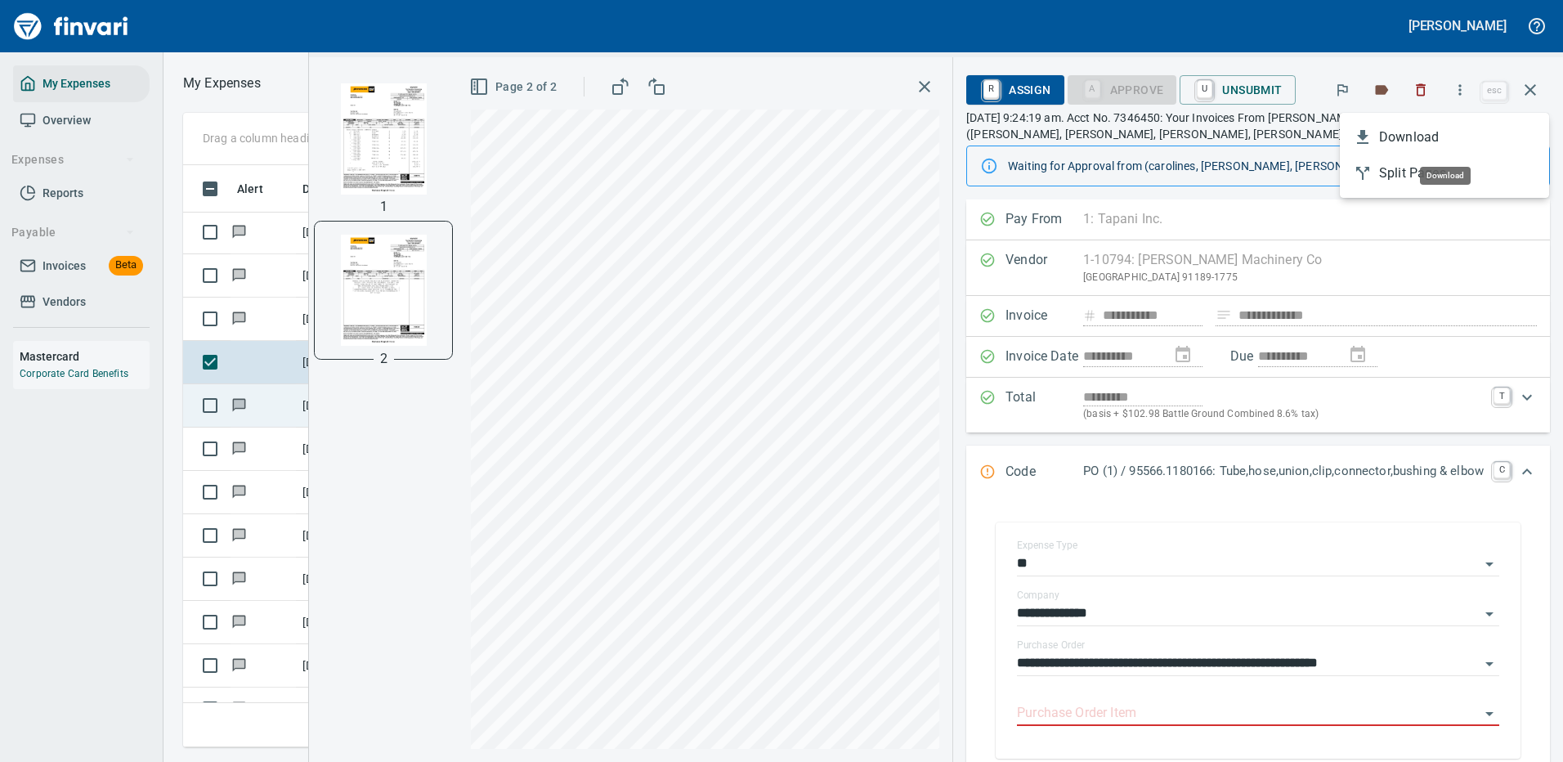
click at [1404, 136] on span "Download" at bounding box center [1457, 138] width 157 height 20
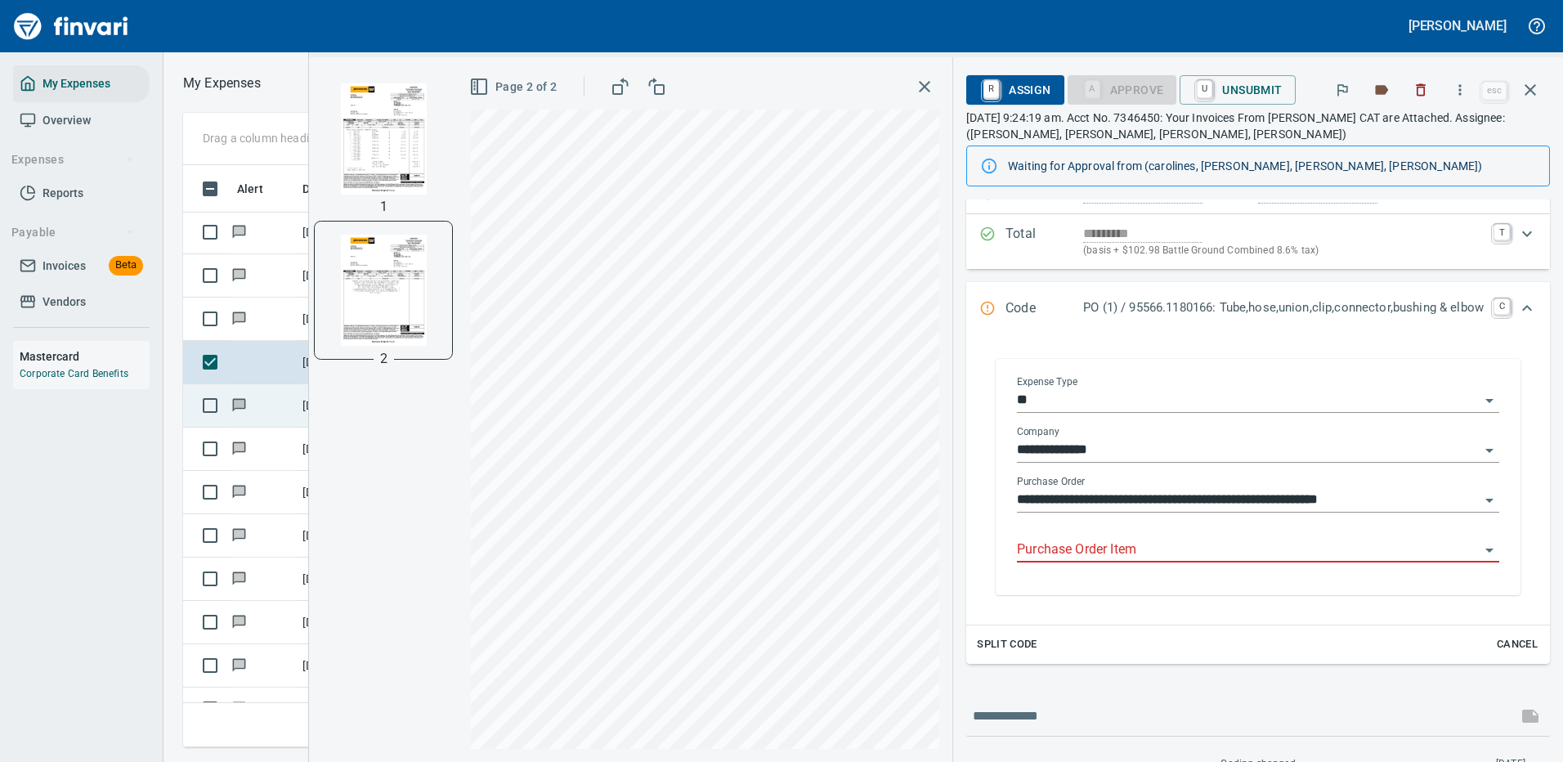
scroll to position [245, 0]
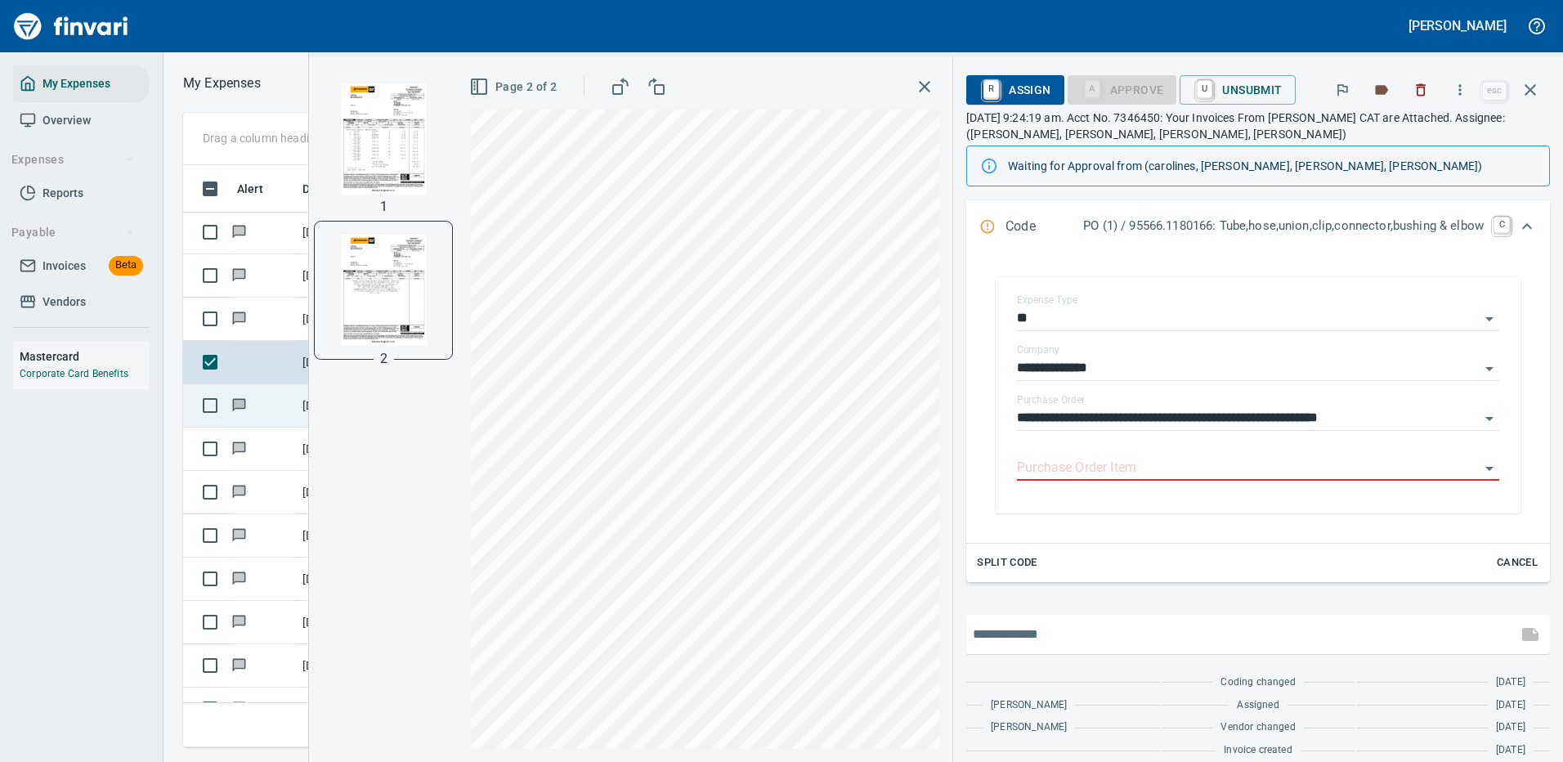
click at [1038, 628] on input "text" at bounding box center [1242, 634] width 538 height 26
type input "**********"
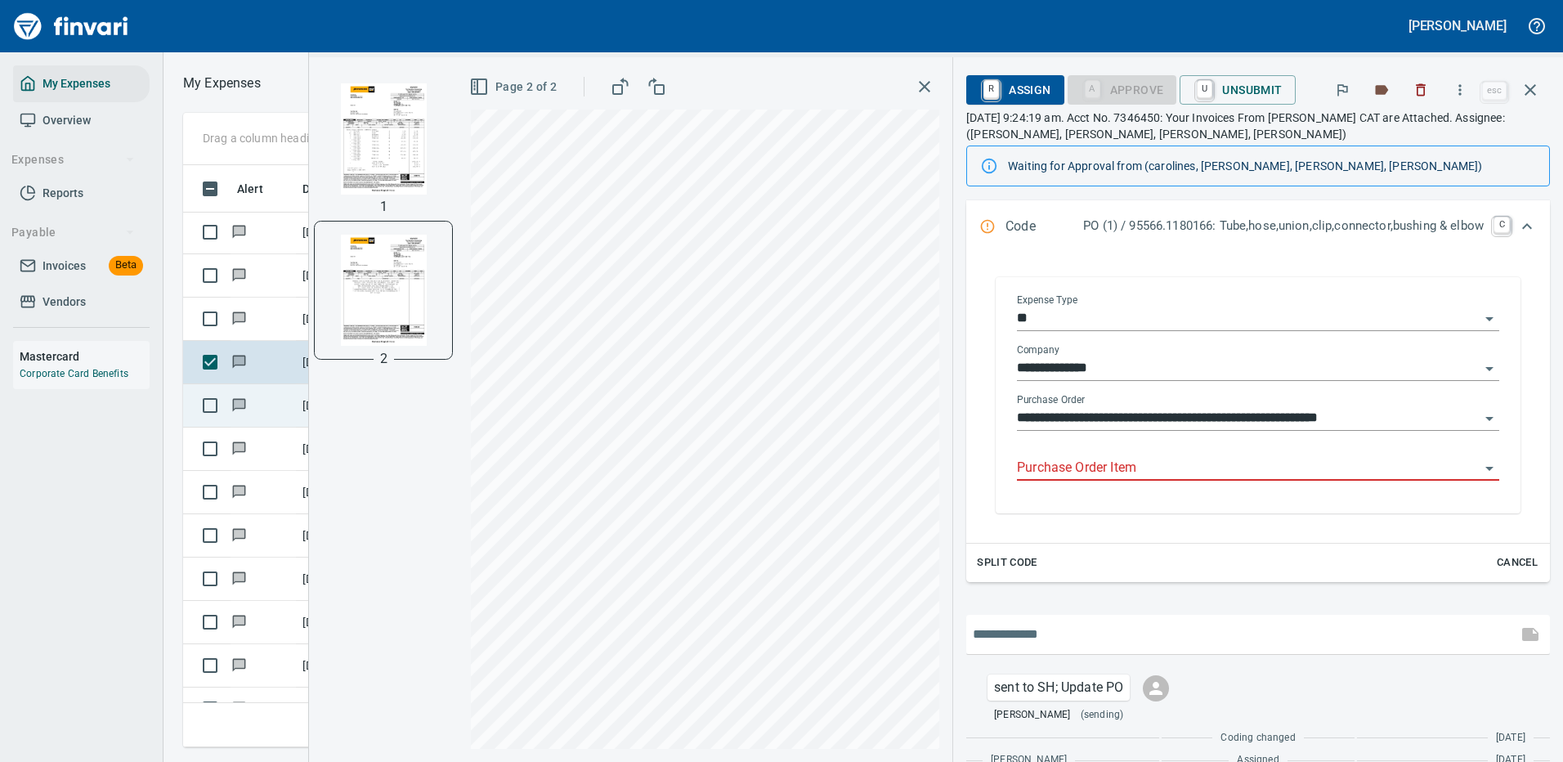
scroll to position [317, 0]
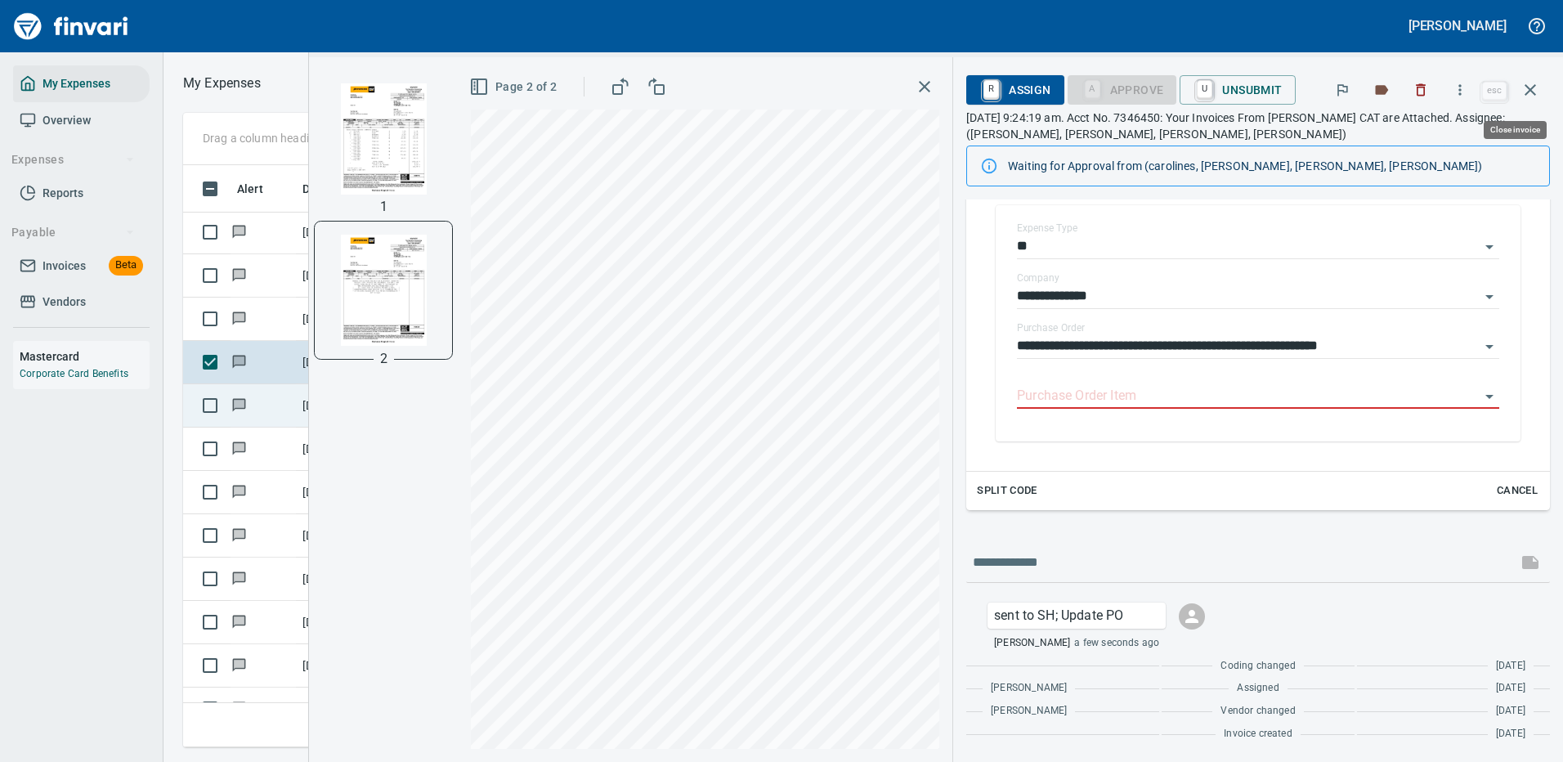
click at [1533, 87] on icon "button" at bounding box center [1530, 89] width 11 height 11
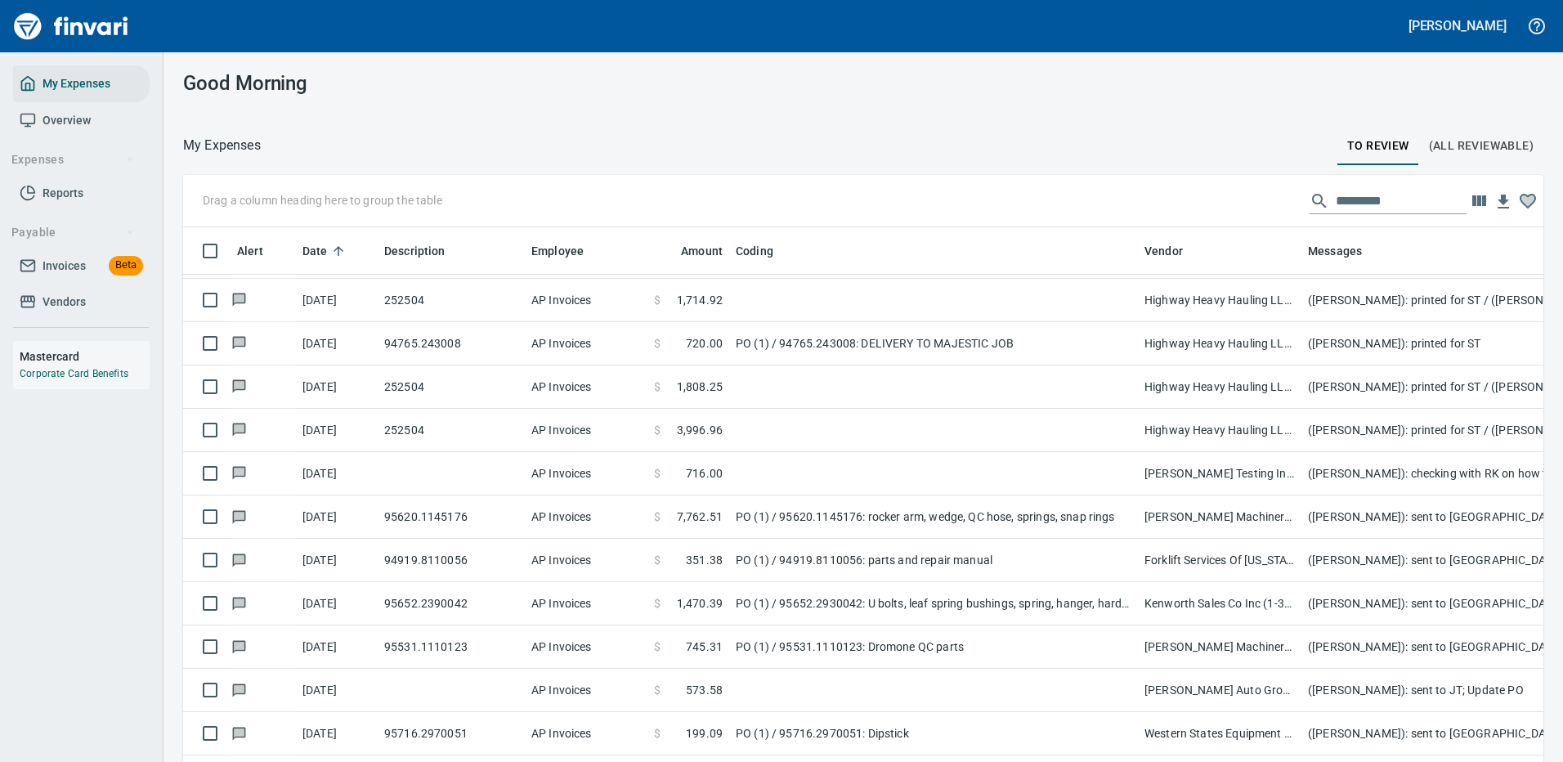
scroll to position [3107, 0]
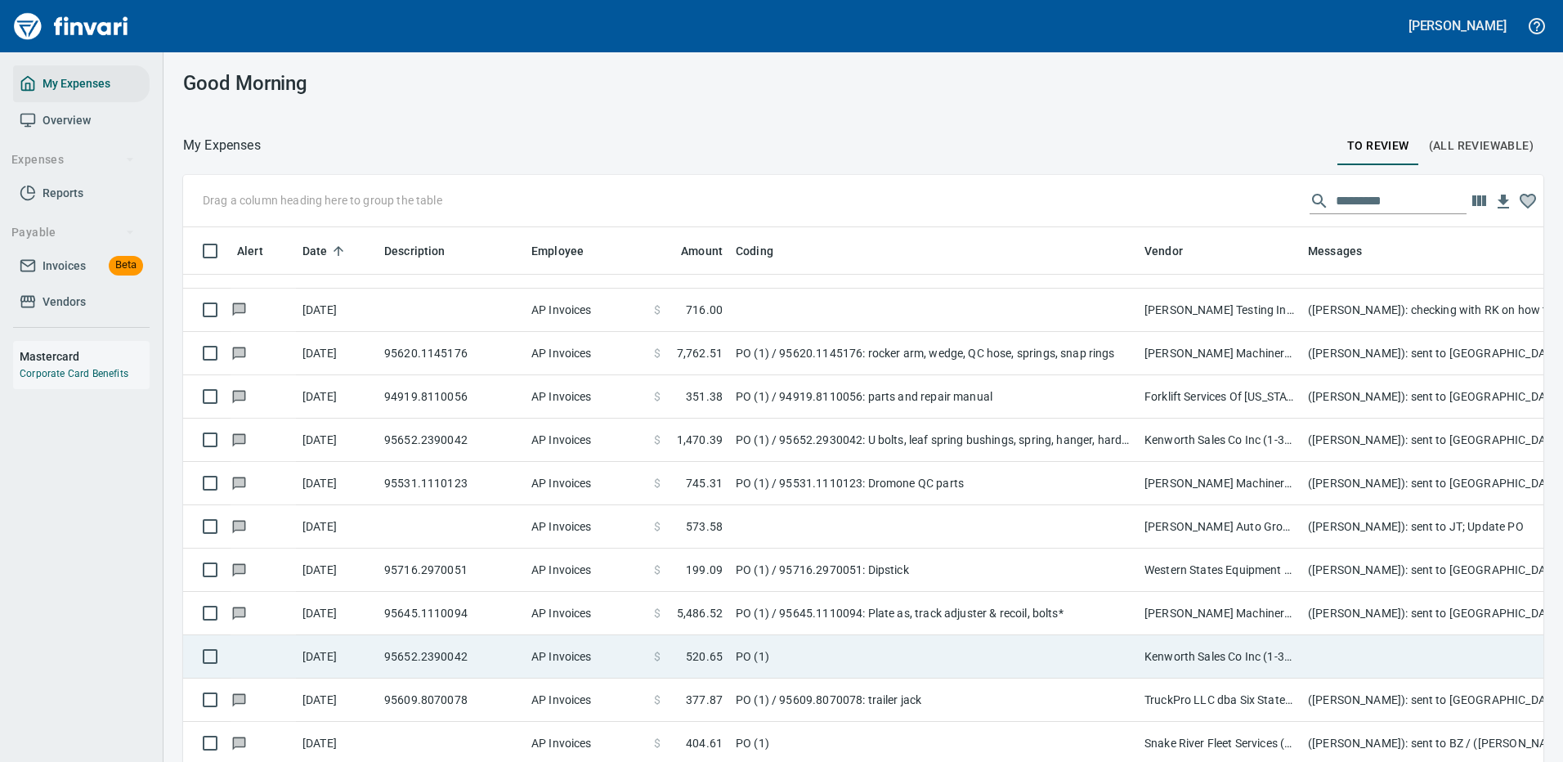
click at [918, 650] on td "PO (1)" at bounding box center [933, 656] width 409 height 43
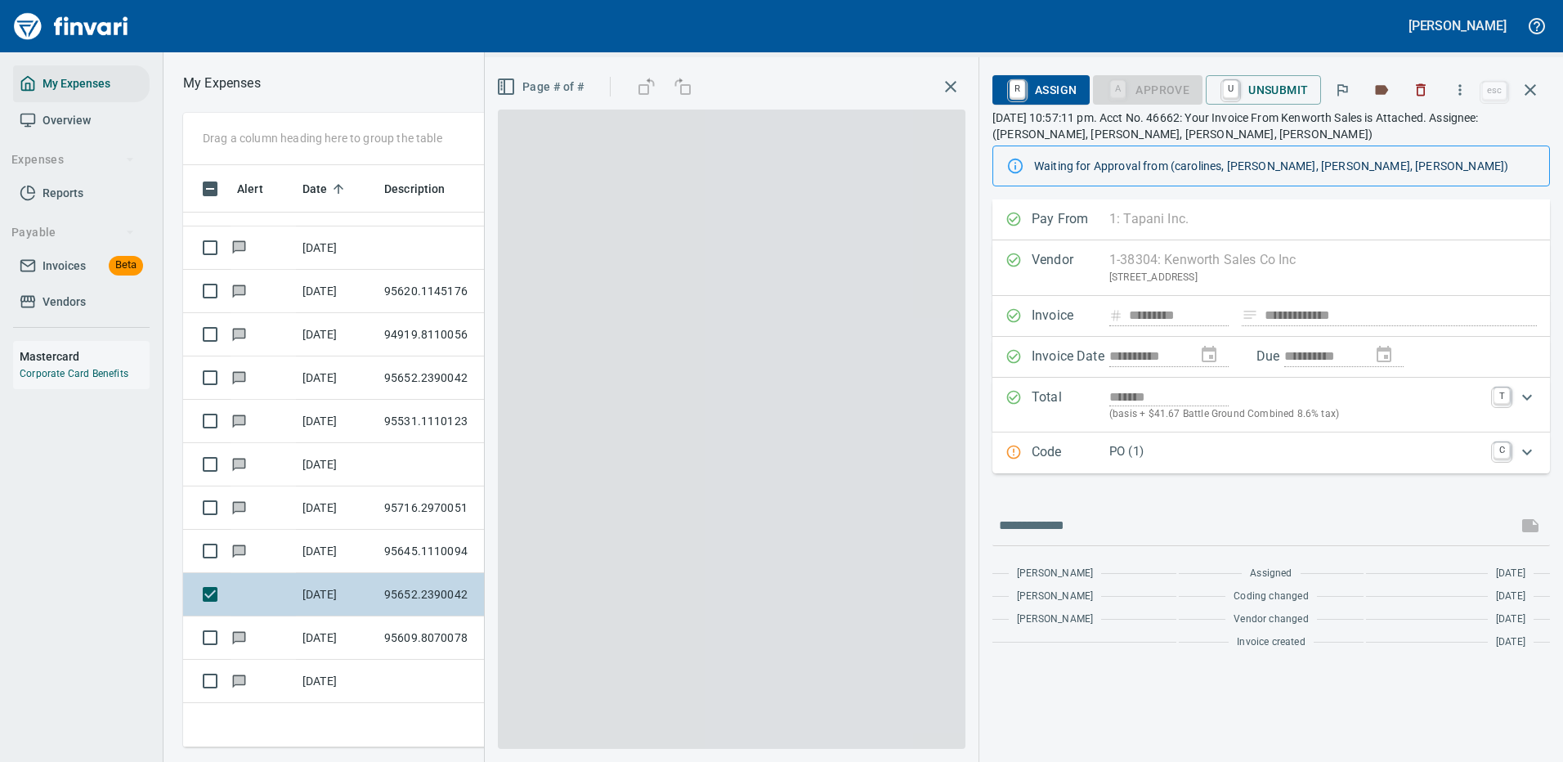
scroll to position [558, 927]
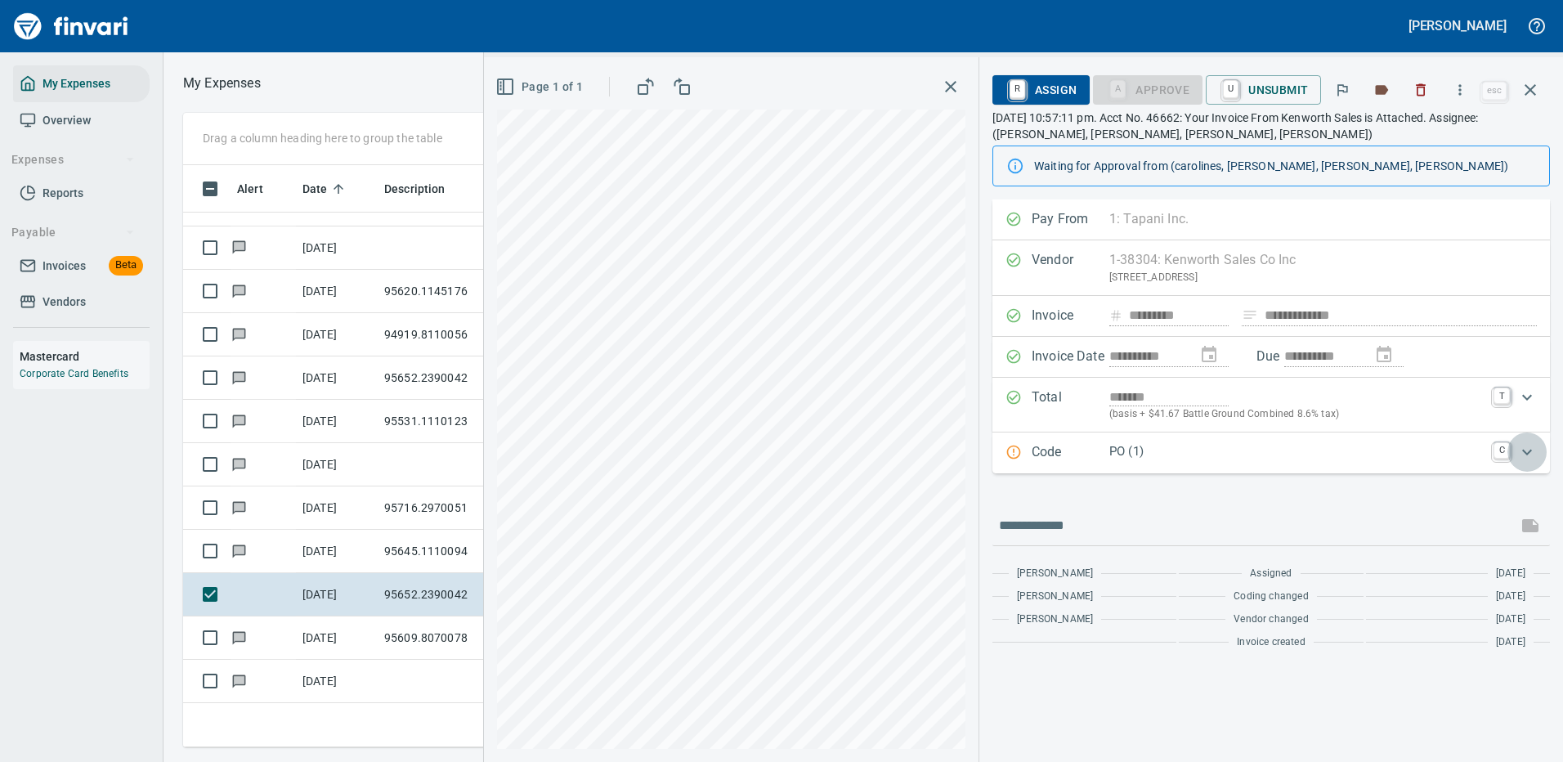
click at [1520, 456] on icon "Expand" at bounding box center [1527, 452] width 20 height 20
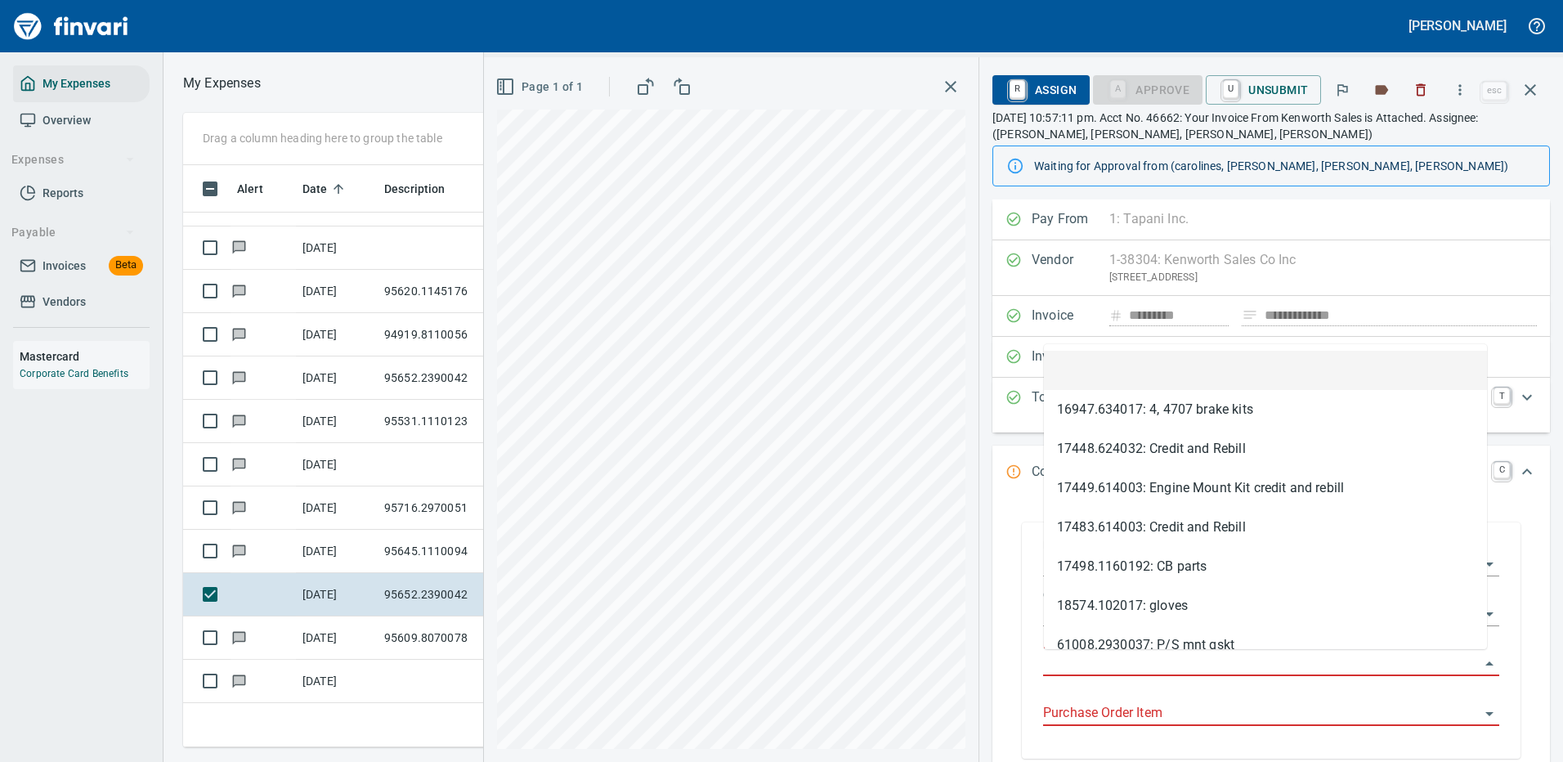
click at [1123, 653] on input "Purchase Order" at bounding box center [1261, 663] width 437 height 23
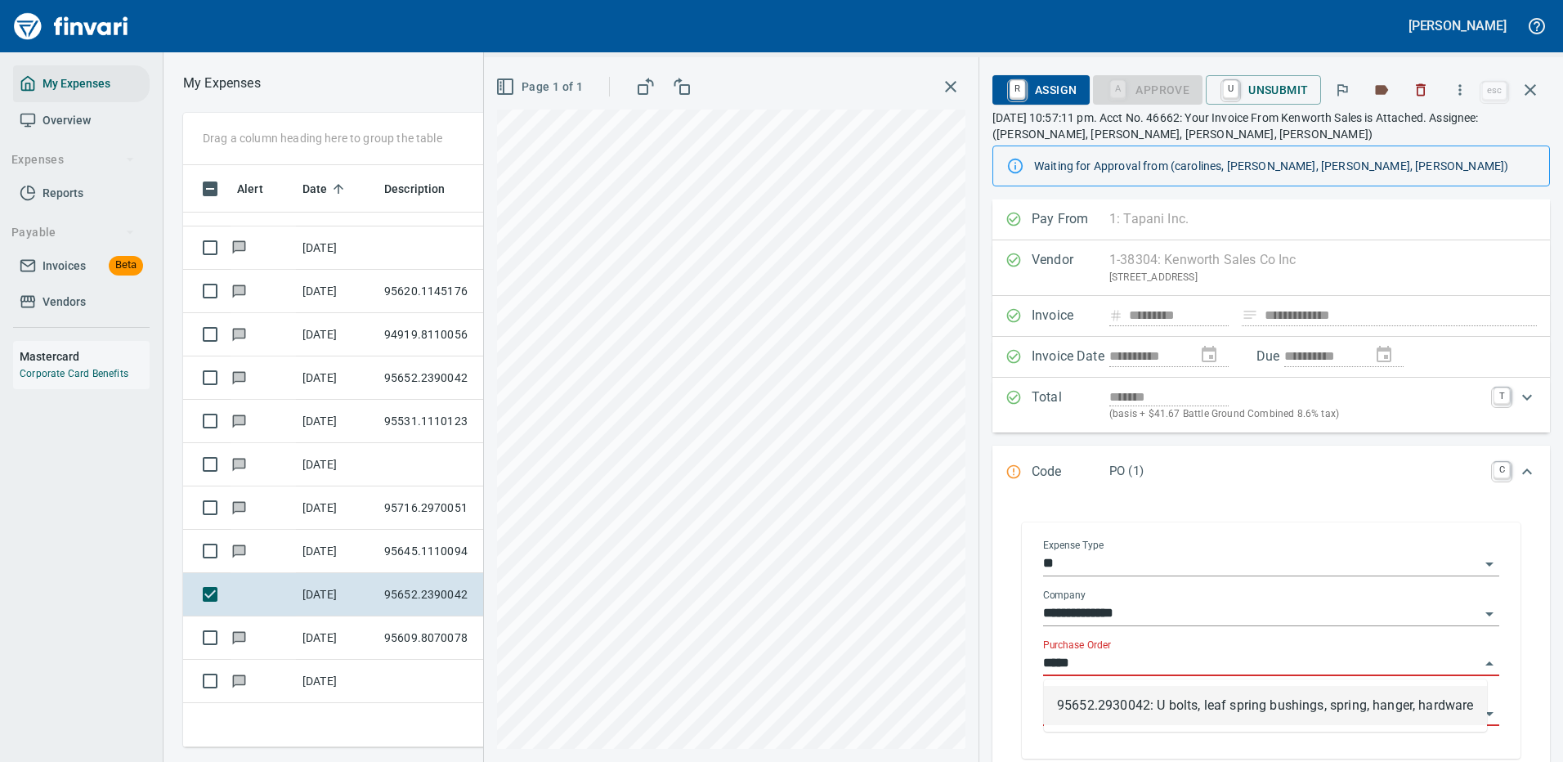
drag, startPoint x: 1153, startPoint y: 712, endPoint x: 1166, endPoint y: 706, distance: 14.6
click at [1154, 712] on li "95652.2930042: U bolts, leaf spring bushings, spring, hanger, hardware" at bounding box center [1265, 705] width 443 height 39
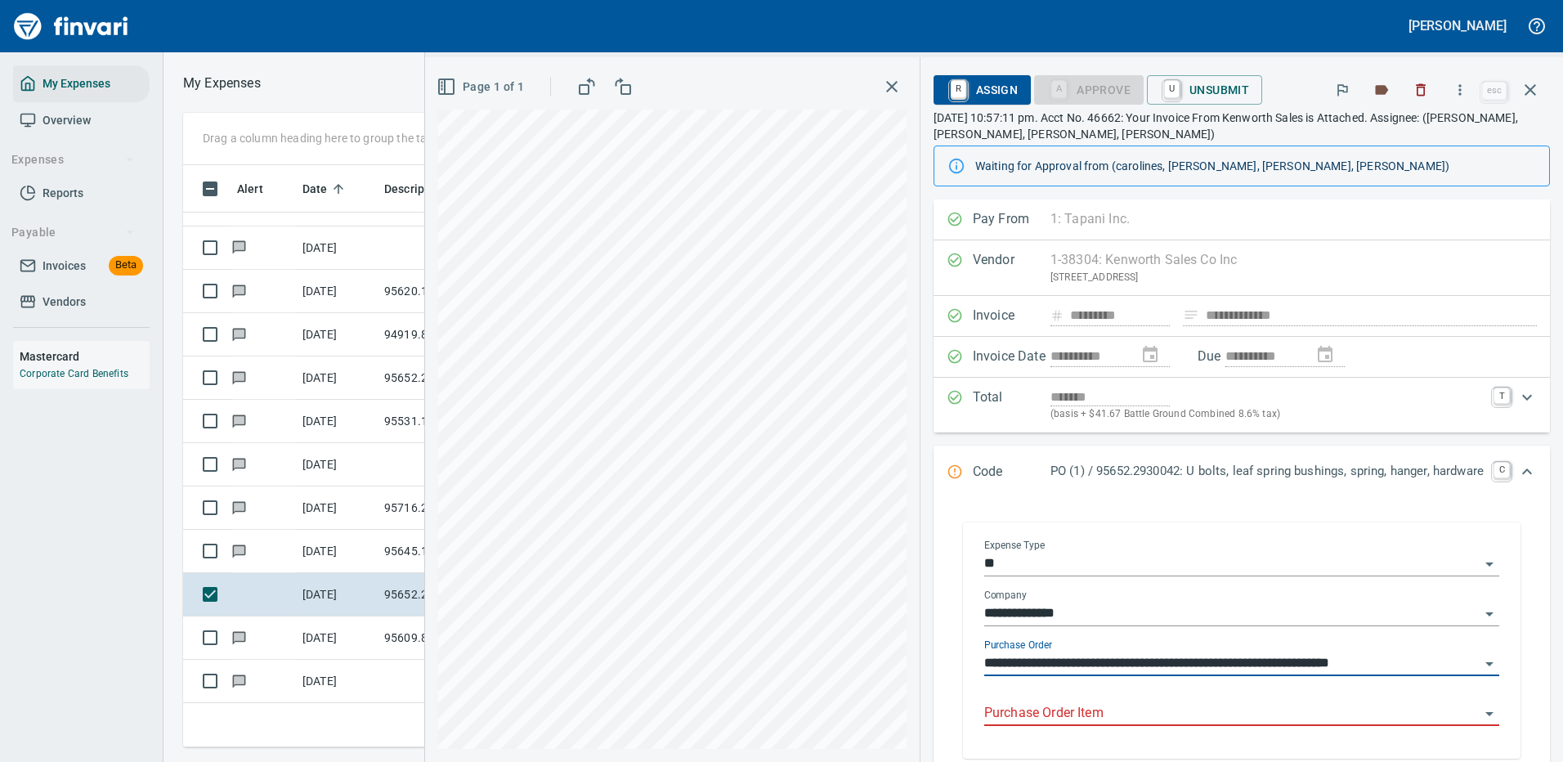
scroll to position [82, 0]
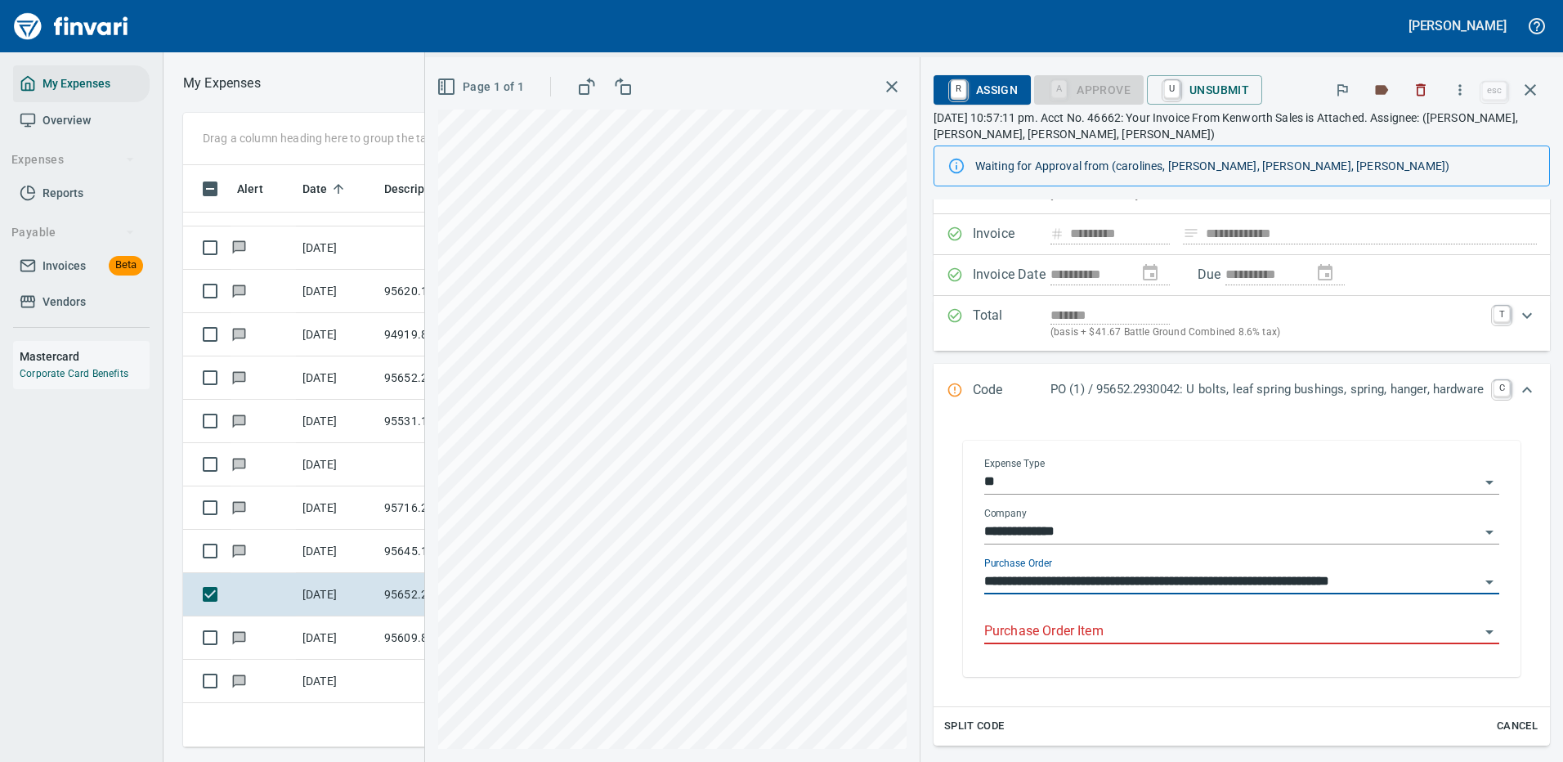
type input "**********"
click at [1070, 634] on input "Purchase Order Item" at bounding box center [1231, 632] width 495 height 23
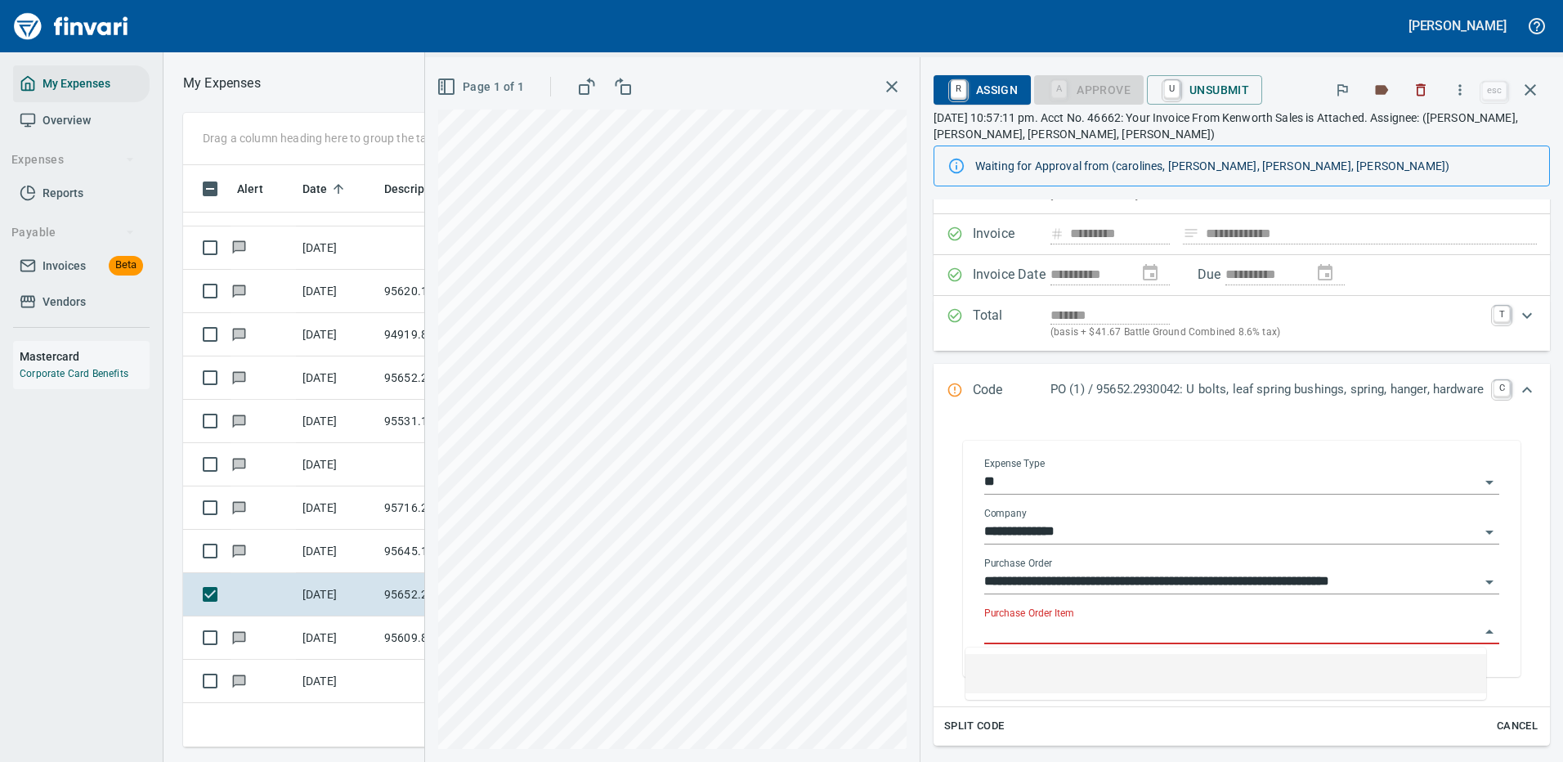
scroll to position [558, 927]
click at [1076, 628] on input "Purchase Order Item" at bounding box center [1231, 632] width 495 height 23
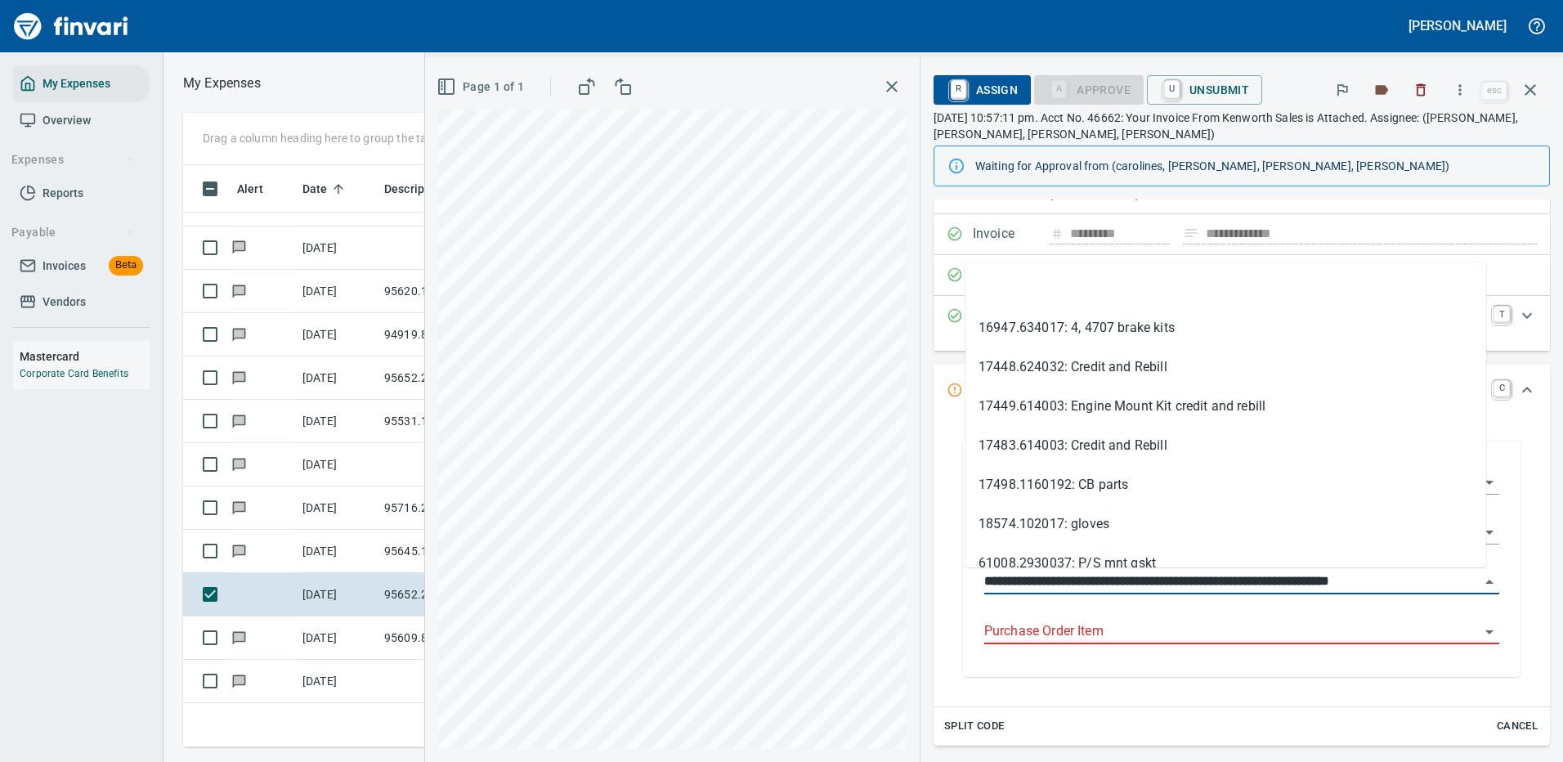
drag, startPoint x: 1062, startPoint y: 576, endPoint x: 958, endPoint y: 584, distance: 104.2
click at [971, 584] on div "**********" at bounding box center [1241, 561] width 541 height 232
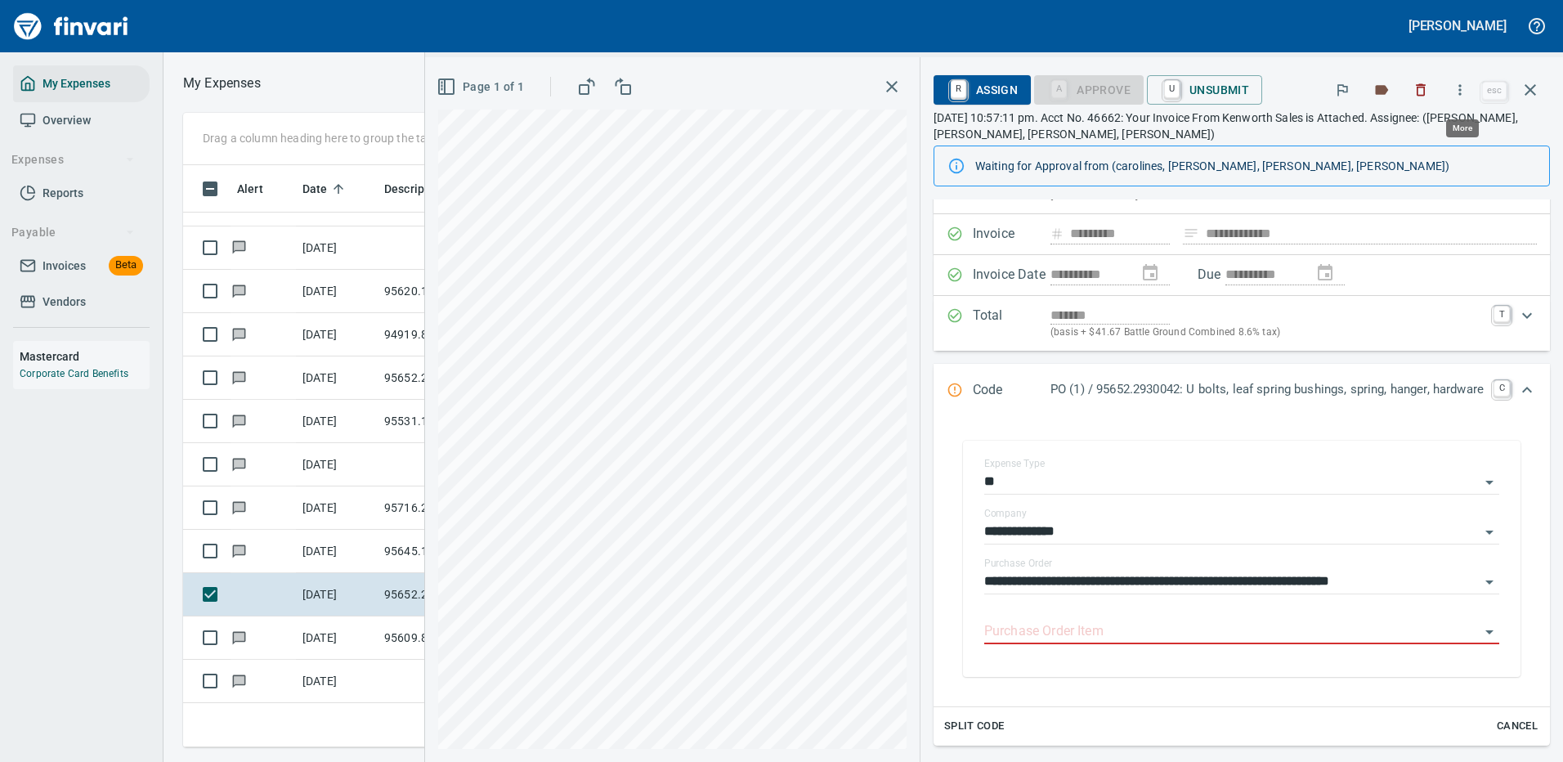
click at [1464, 88] on icon "button" at bounding box center [1460, 90] width 16 height 16
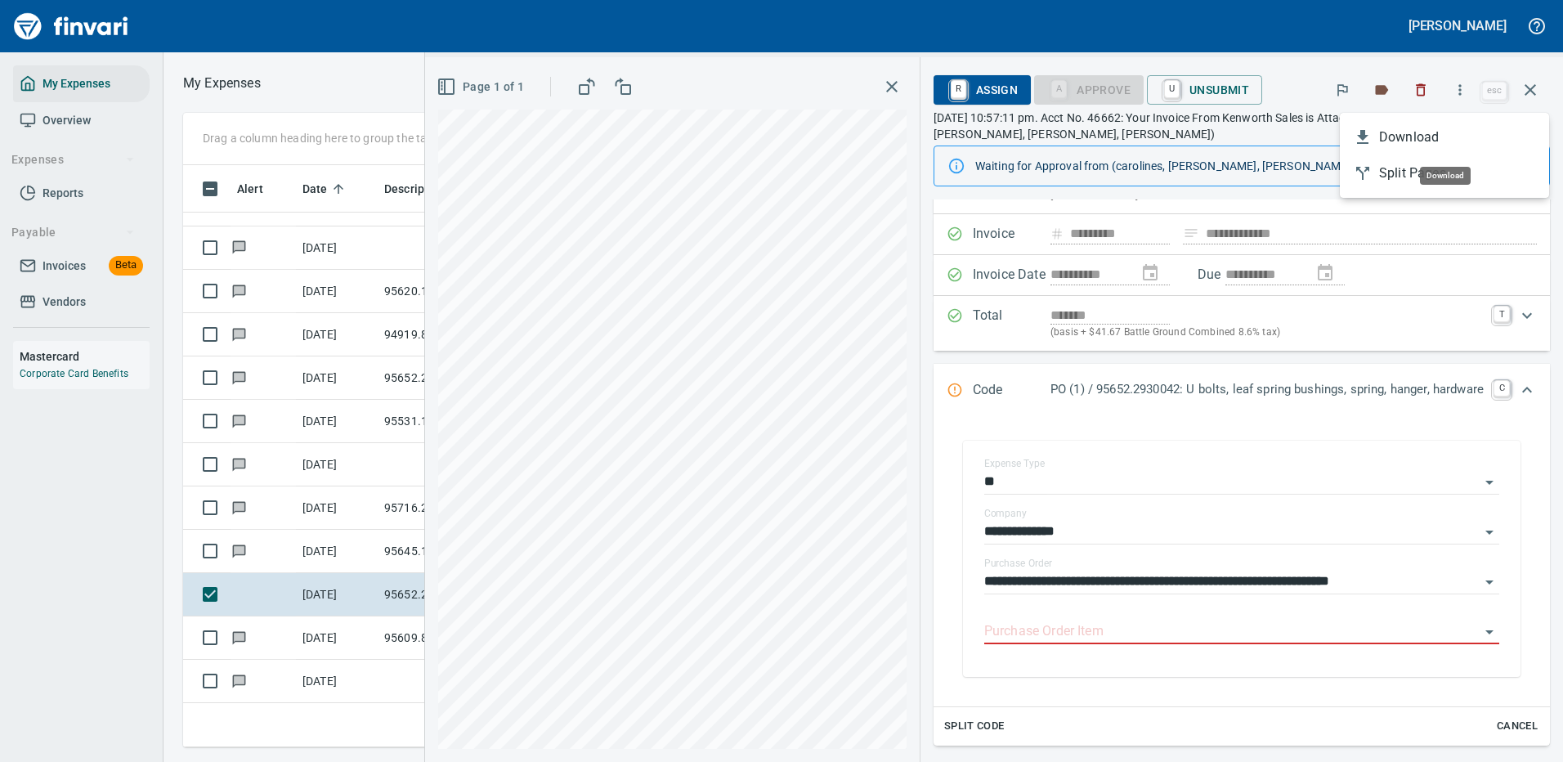
click at [1432, 139] on span "Download" at bounding box center [1457, 138] width 157 height 20
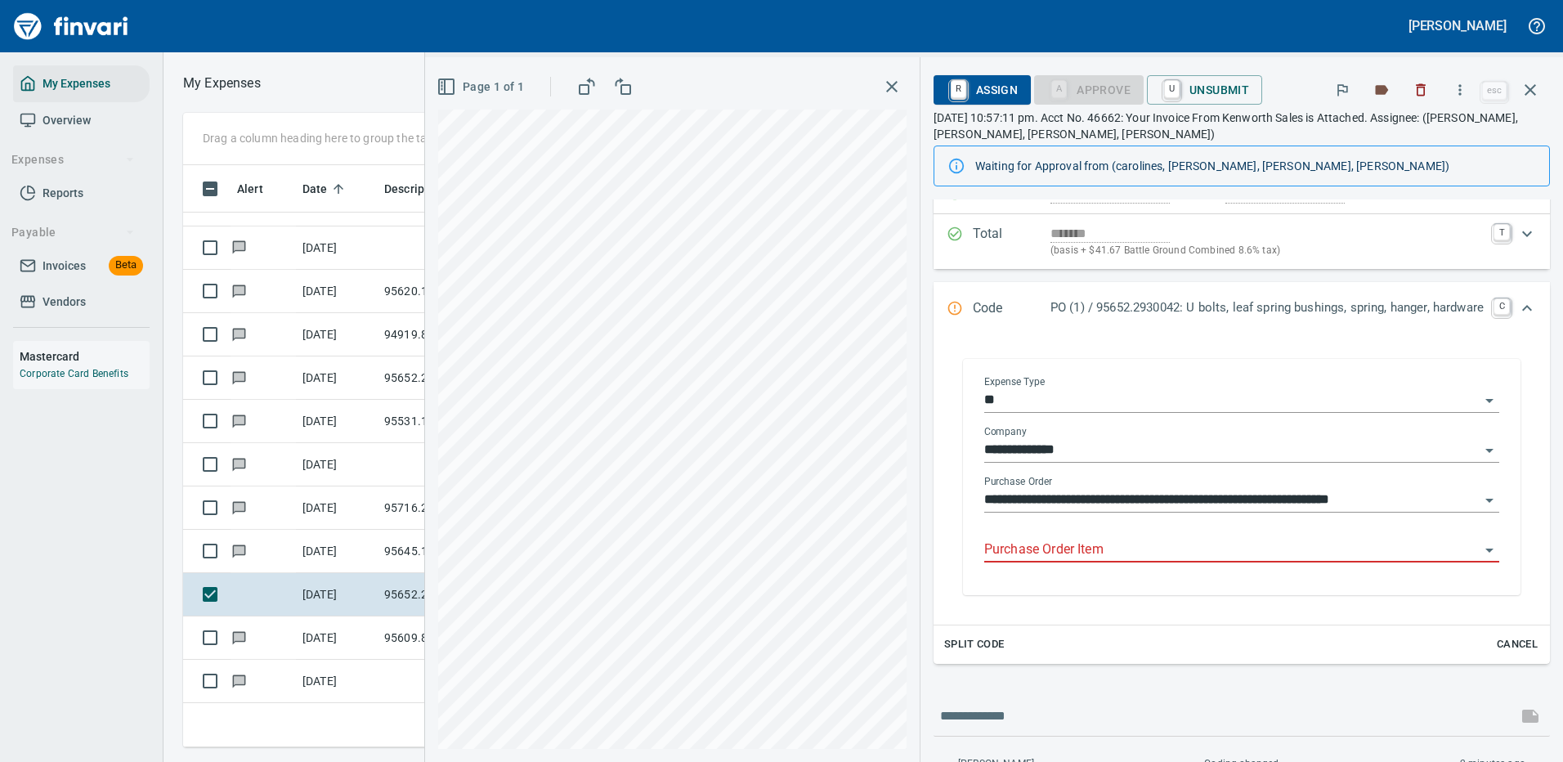
scroll to position [245, 0]
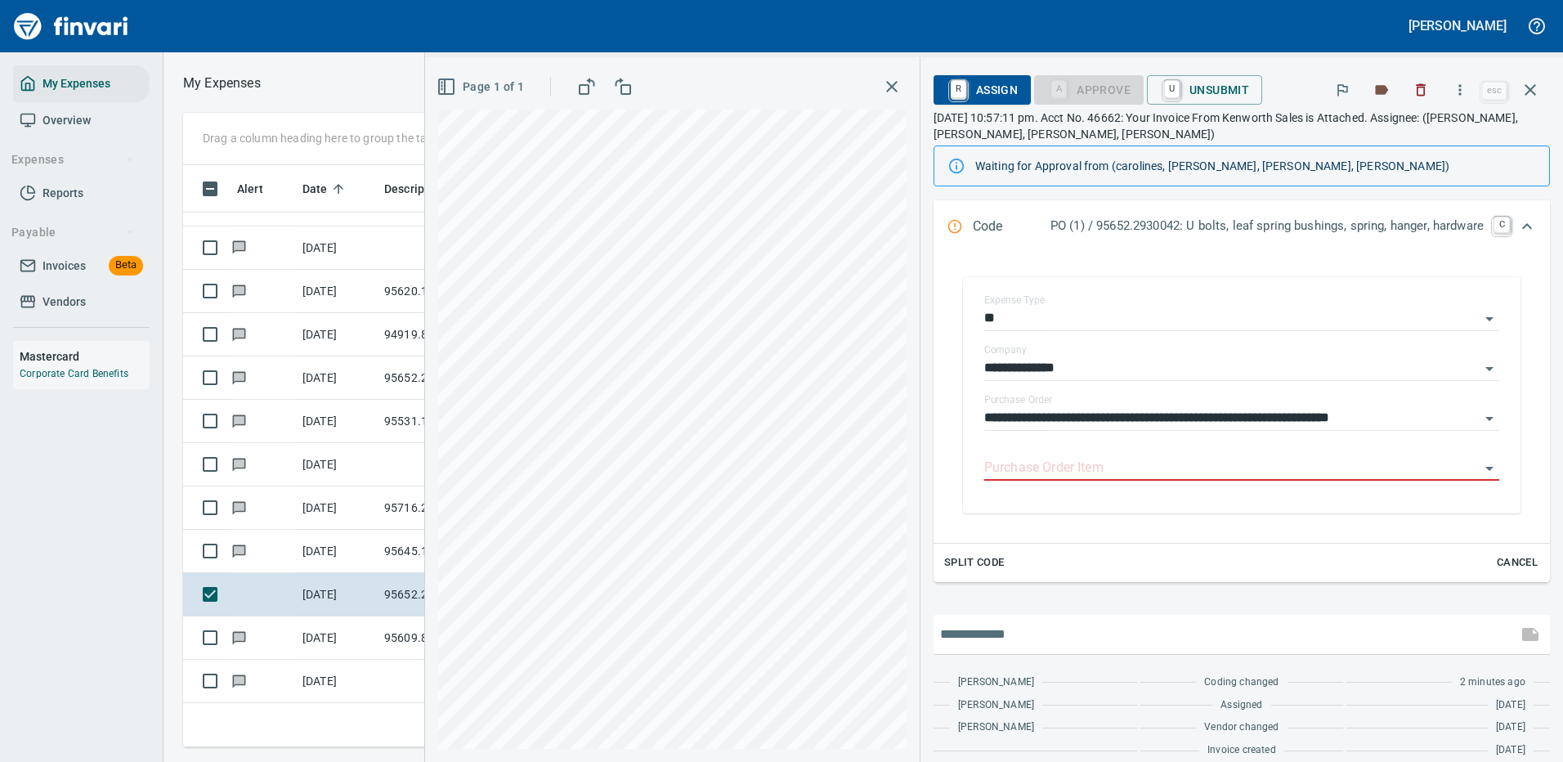
drag, startPoint x: 1002, startPoint y: 630, endPoint x: 1011, endPoint y: 627, distance: 9.3
click at [1003, 630] on input "text" at bounding box center [1225, 634] width 571 height 26
type input "**********"
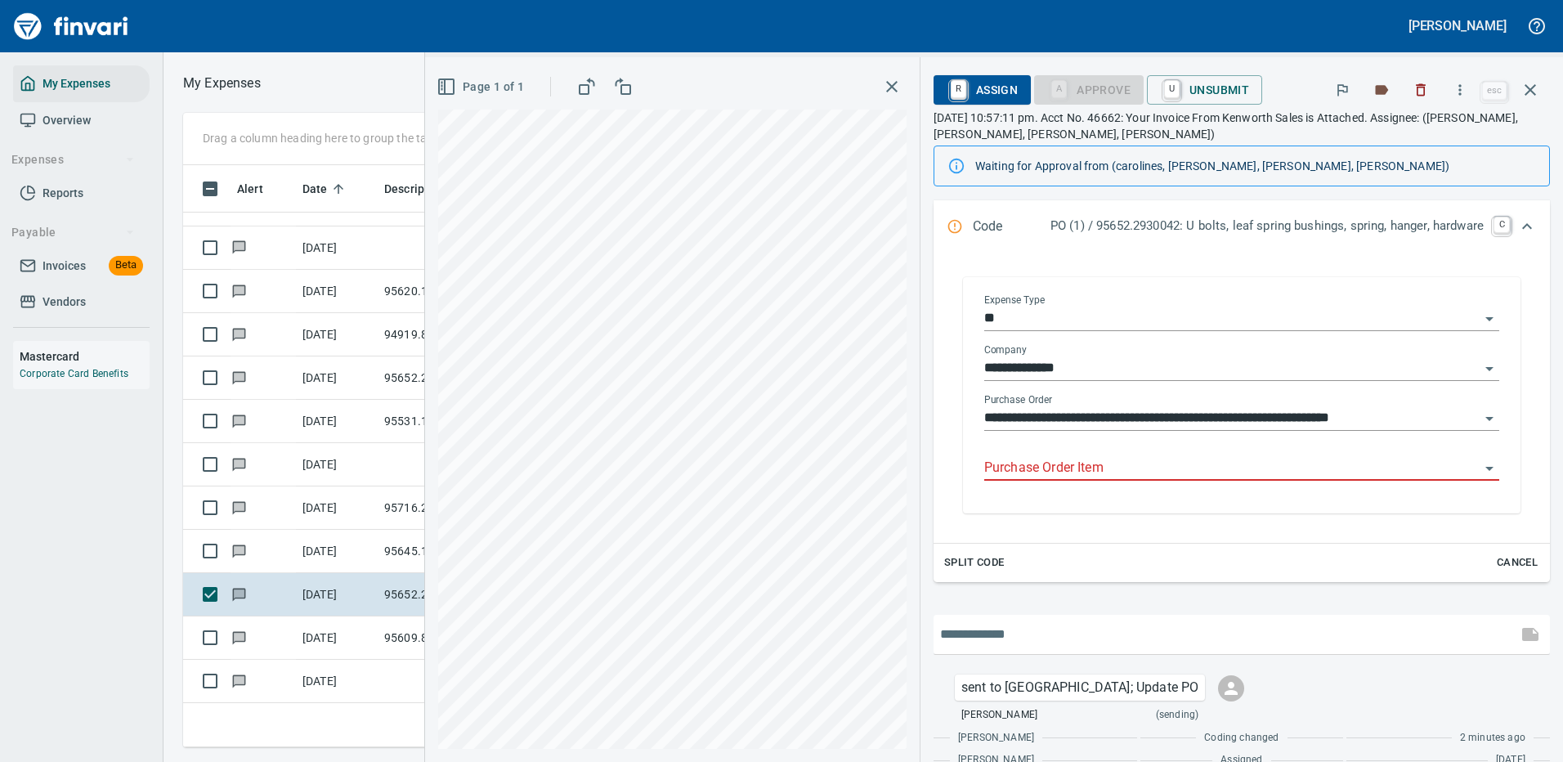
scroll to position [317, 0]
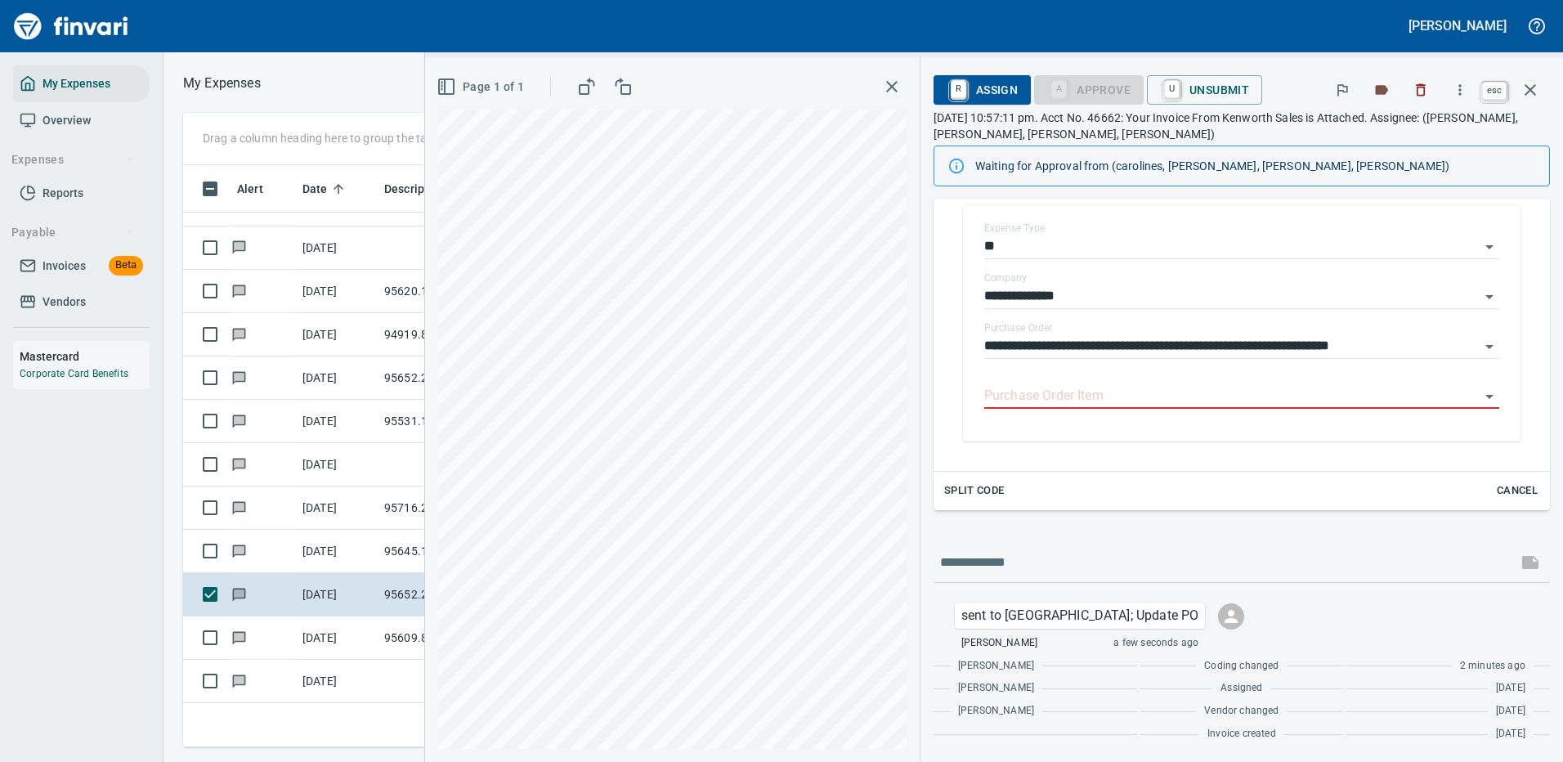
click at [1533, 87] on icon "button" at bounding box center [1530, 89] width 11 height 11
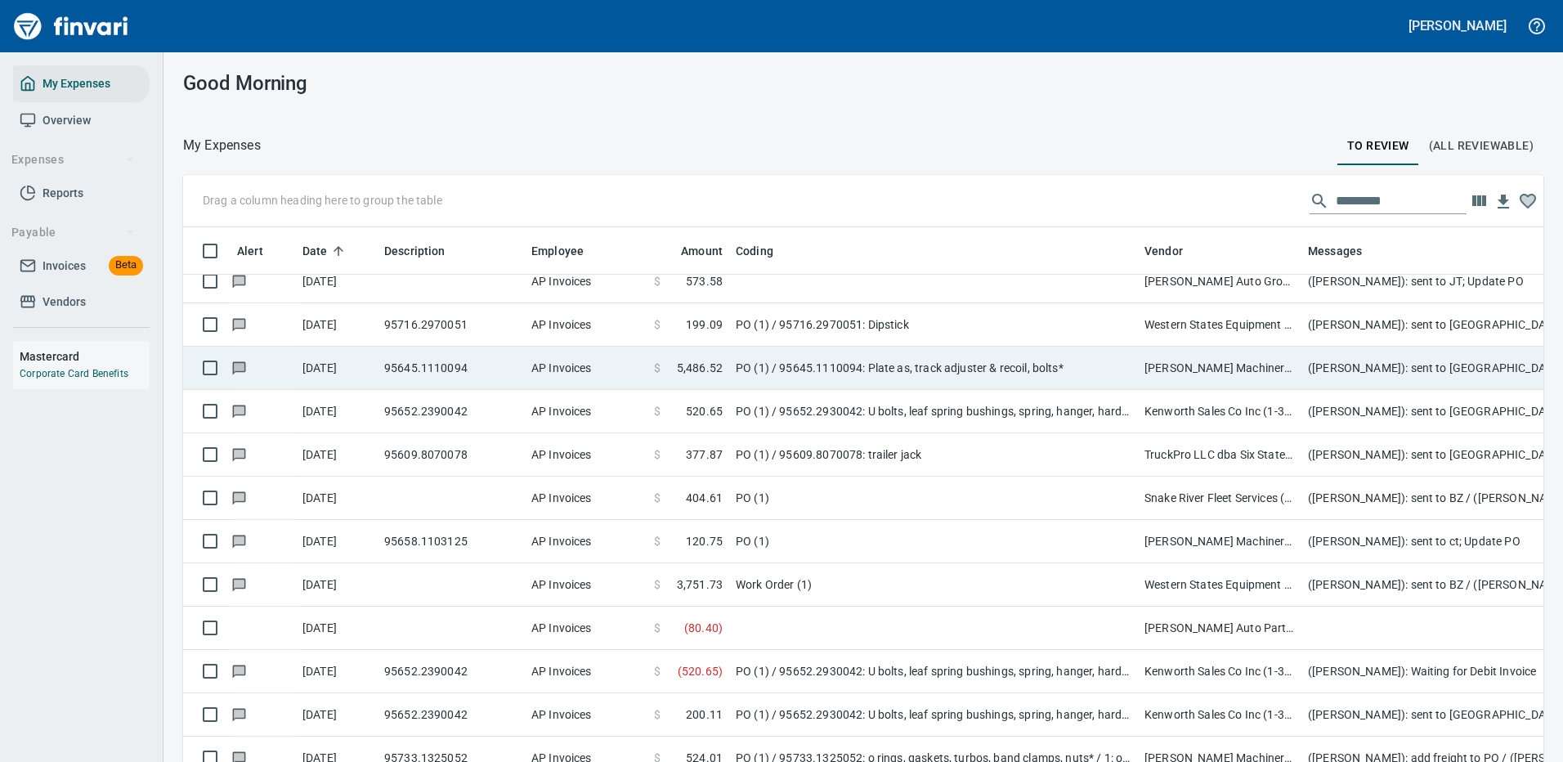
scroll to position [3434, 0]
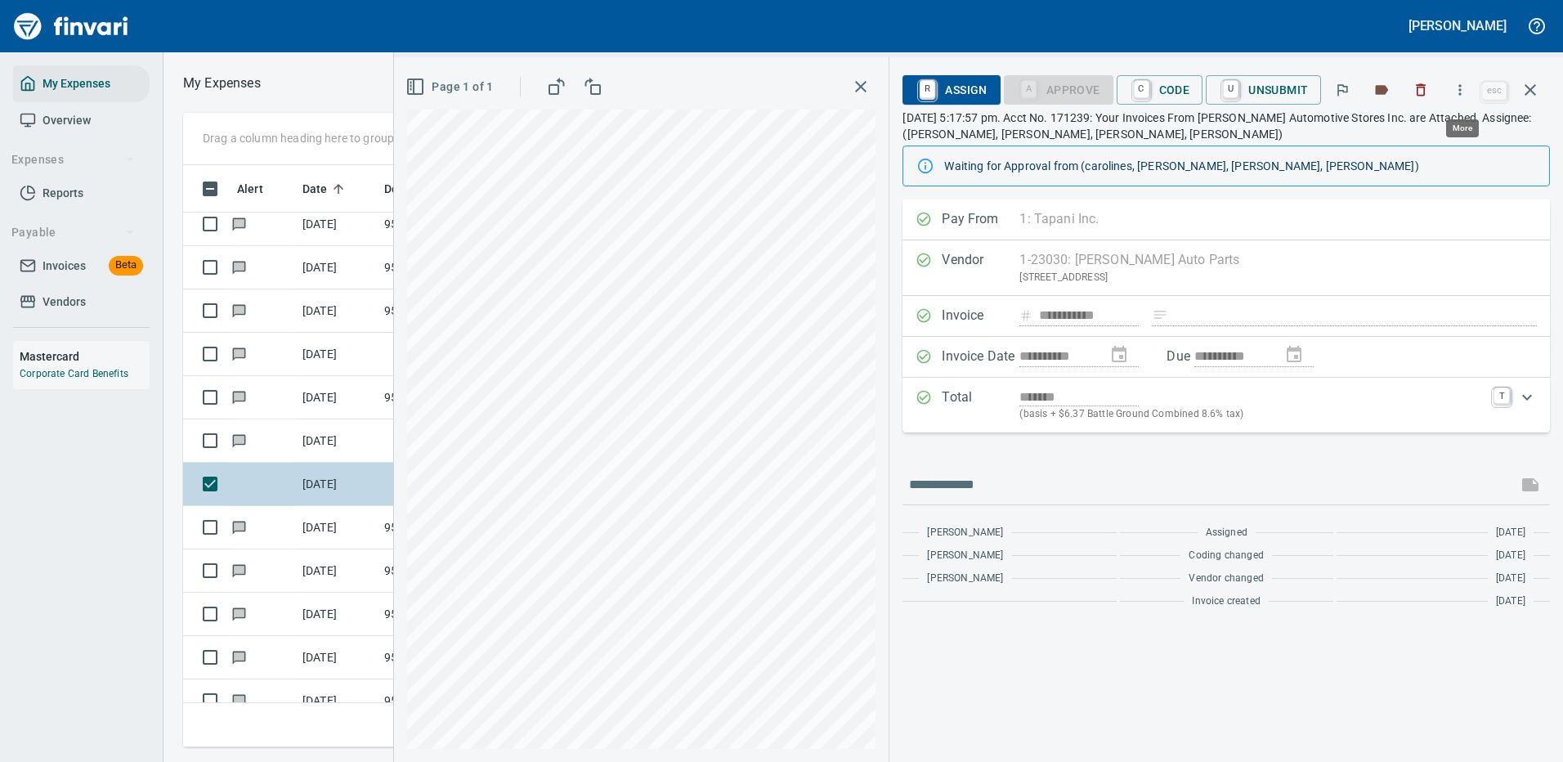
scroll to position [558, 927]
click at [1463, 87] on icon "button" at bounding box center [1460, 90] width 16 height 16
click at [1423, 136] on span "Download" at bounding box center [1457, 138] width 157 height 20
